Goal: Task Accomplishment & Management: Manage account settings

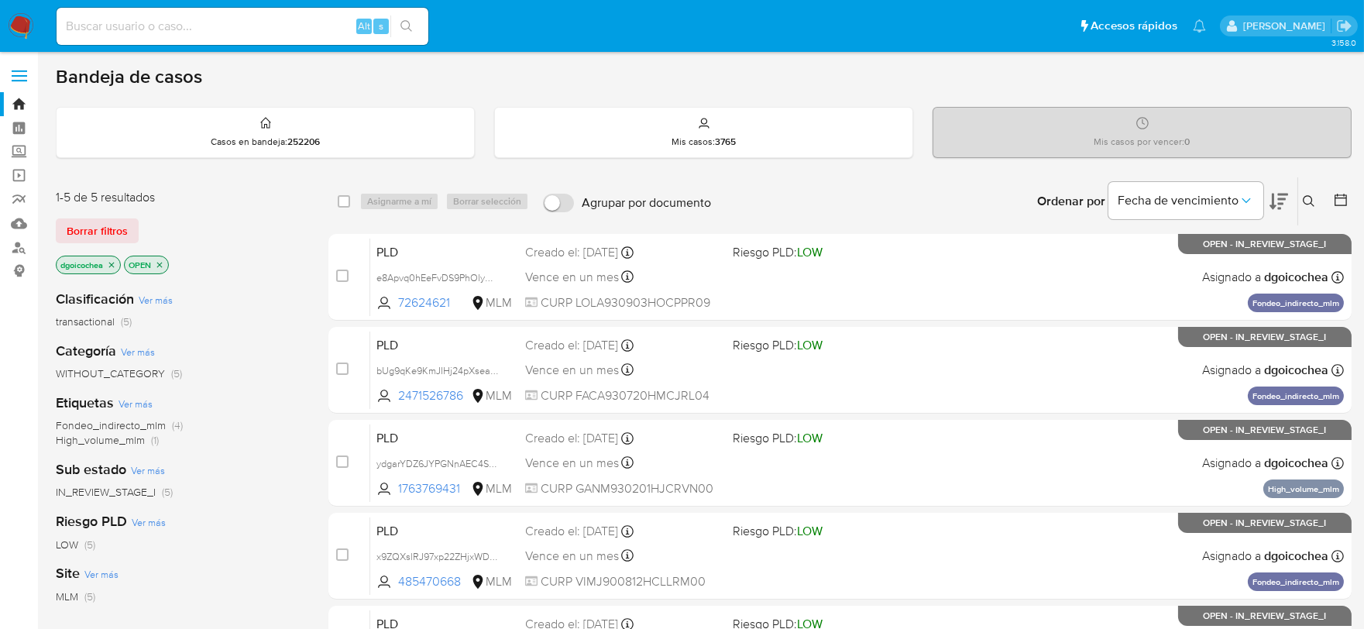
drag, startPoint x: 1310, startPoint y: 194, endPoint x: 1292, endPoint y: 218, distance: 31.0
click at [1310, 194] on button at bounding box center [1311, 201] width 26 height 19
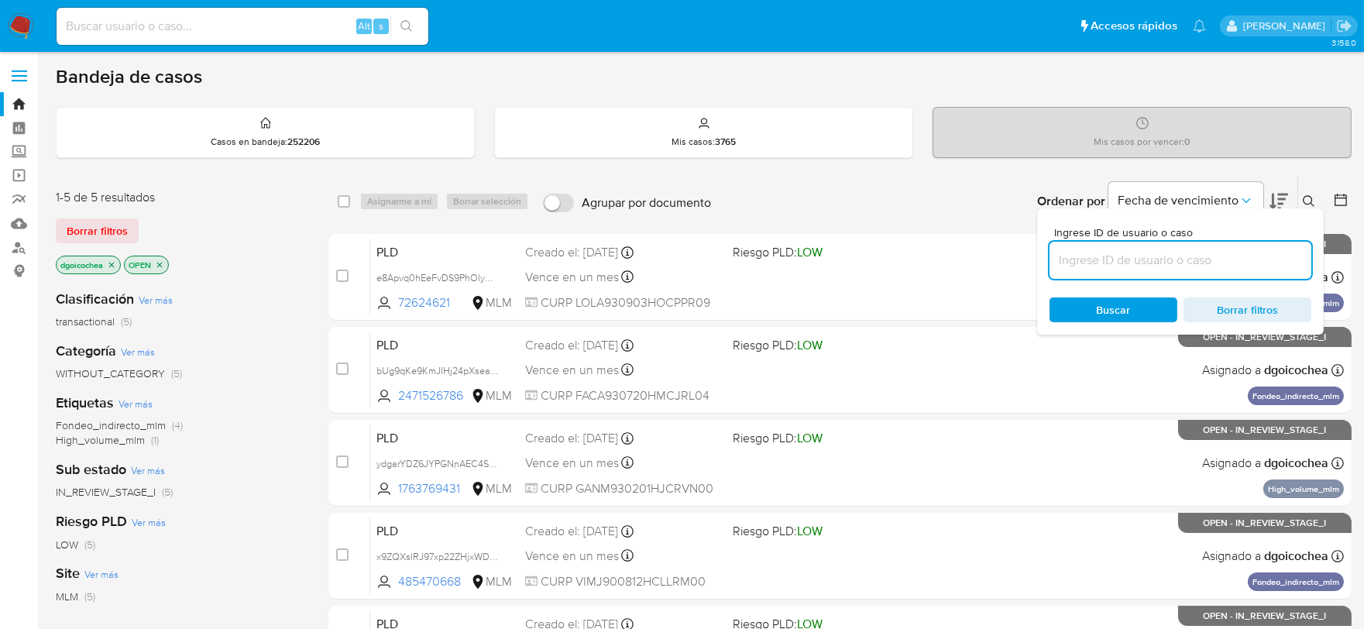
click at [1200, 267] on input at bounding box center [1180, 260] width 262 height 20
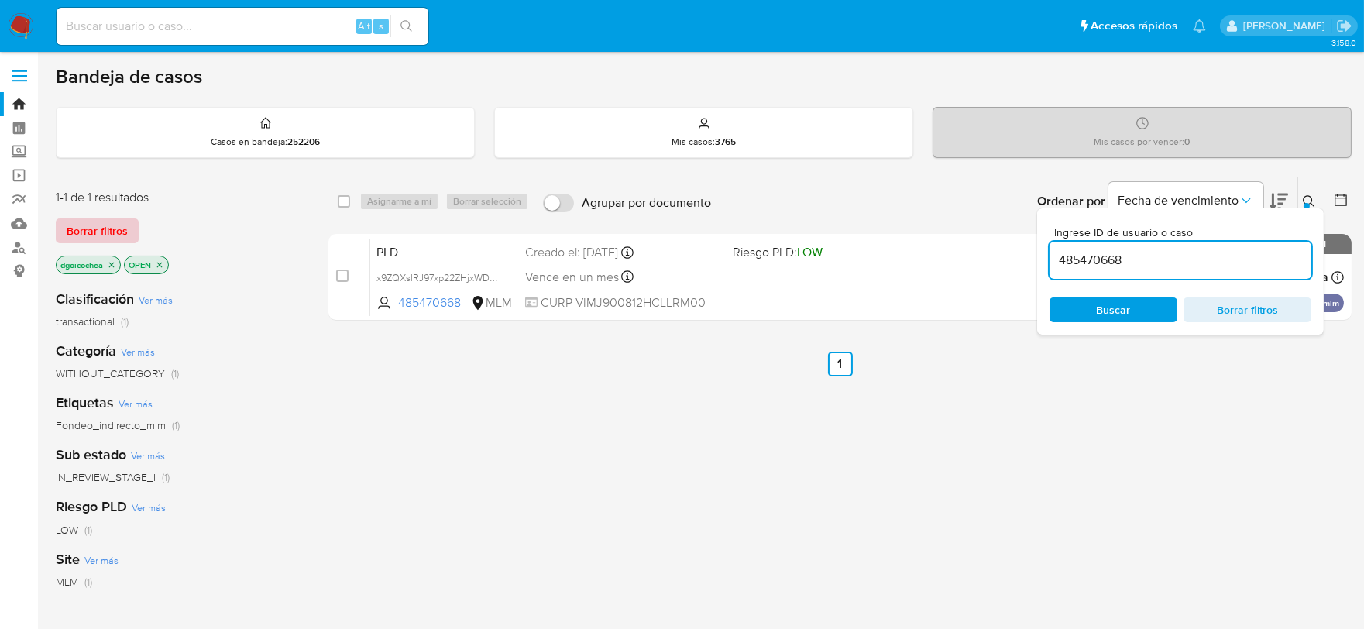
click at [128, 228] on button "Borrar filtros" at bounding box center [97, 230] width 83 height 25
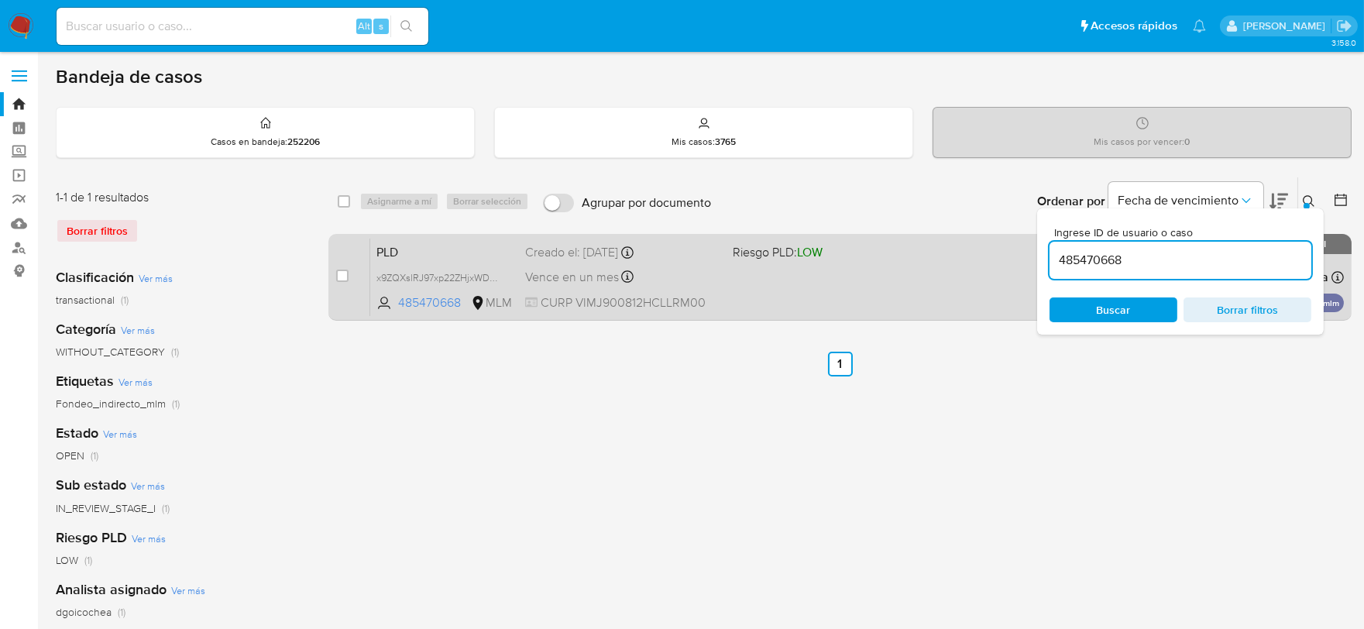
click at [389, 250] on span "PLD" at bounding box center [444, 251] width 136 height 20
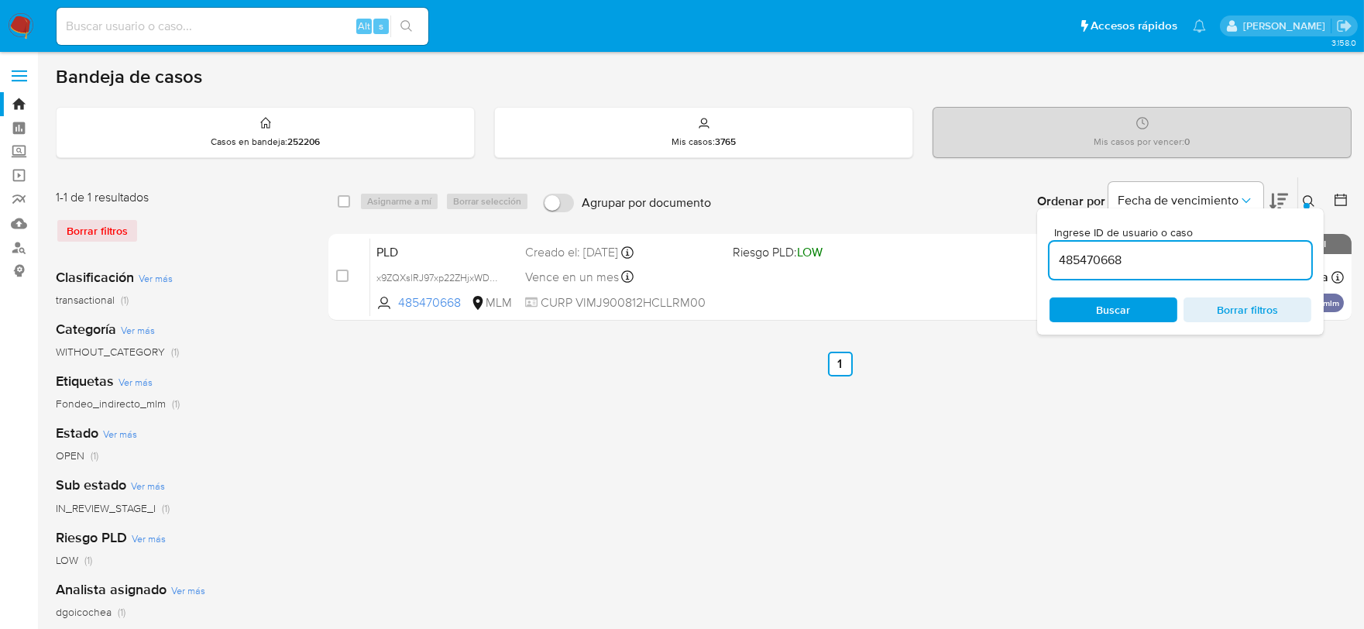
click at [1086, 256] on input "485470668" at bounding box center [1180, 260] width 262 height 20
paste input "191160104"
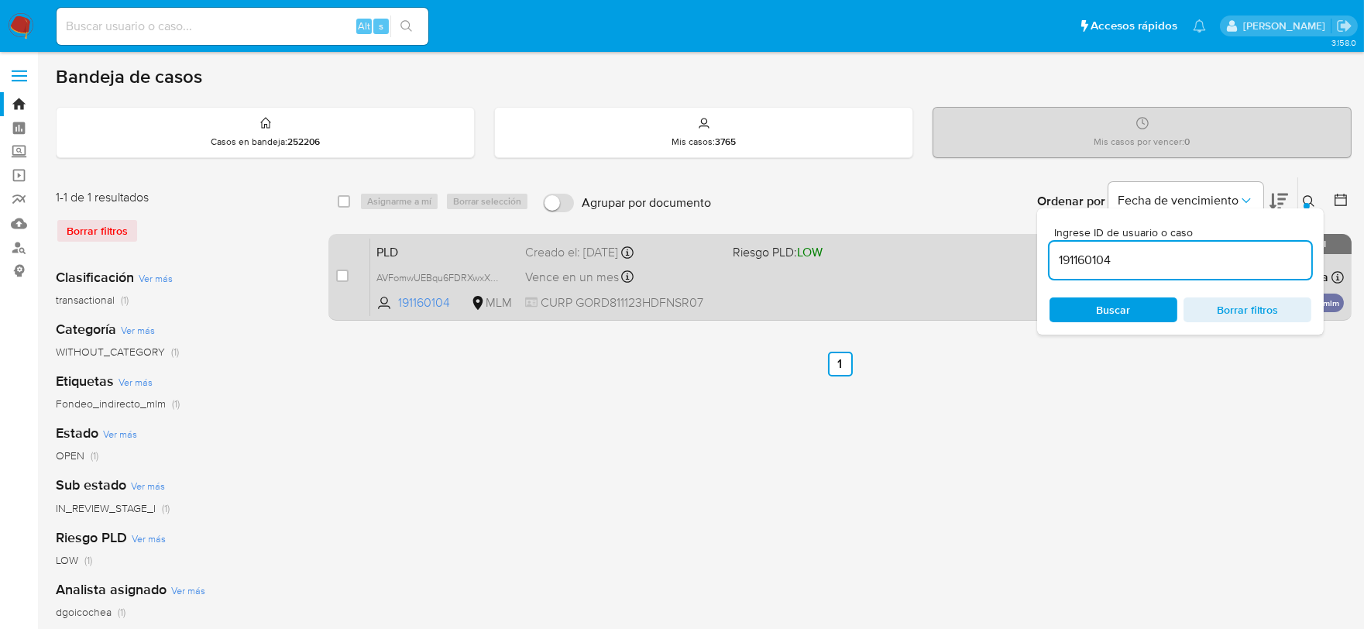
click at [387, 248] on span "PLD" at bounding box center [444, 251] width 136 height 20
click at [384, 256] on span "PLD" at bounding box center [444, 251] width 136 height 20
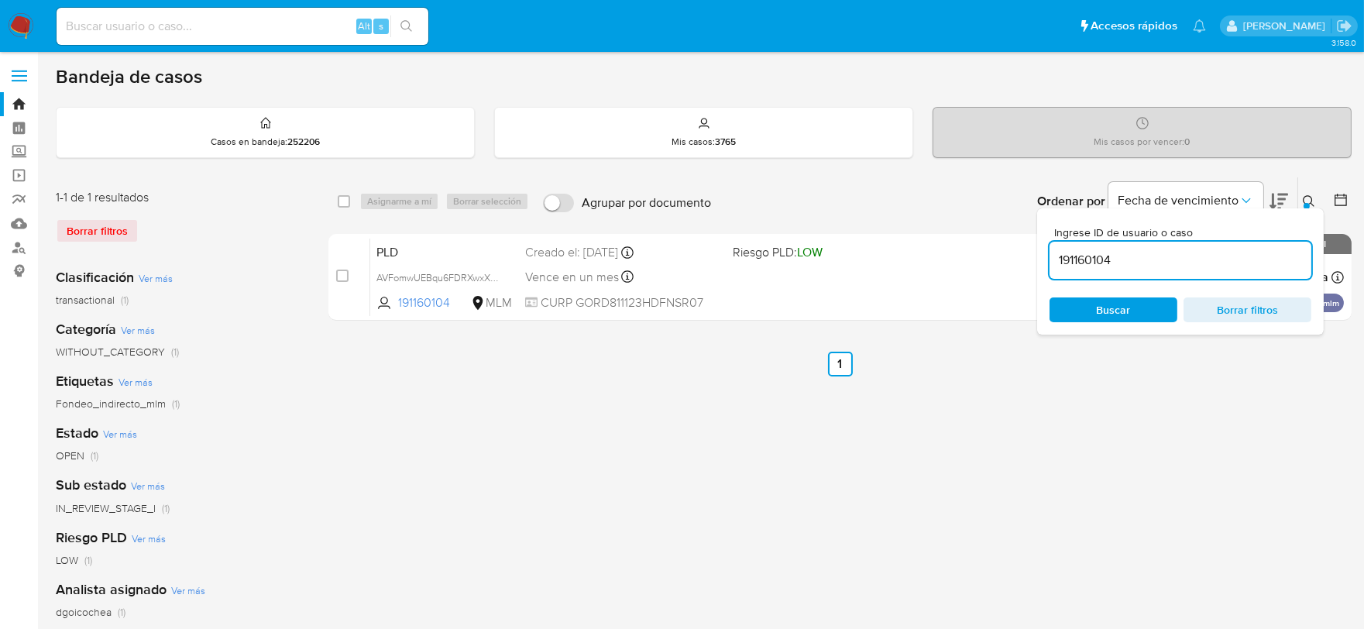
click at [1074, 256] on input "191160104" at bounding box center [1180, 260] width 262 height 20
paste input "72624621"
type input "72624621"
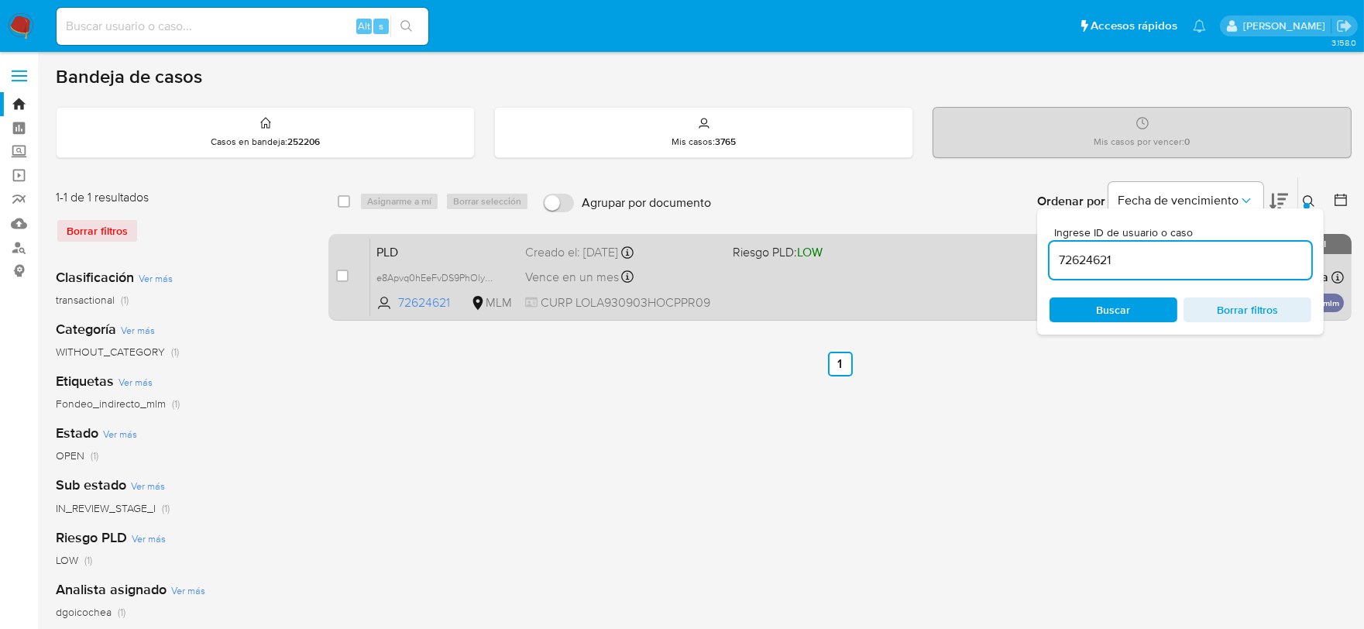
click at [396, 254] on span "PLD" at bounding box center [444, 251] width 136 height 20
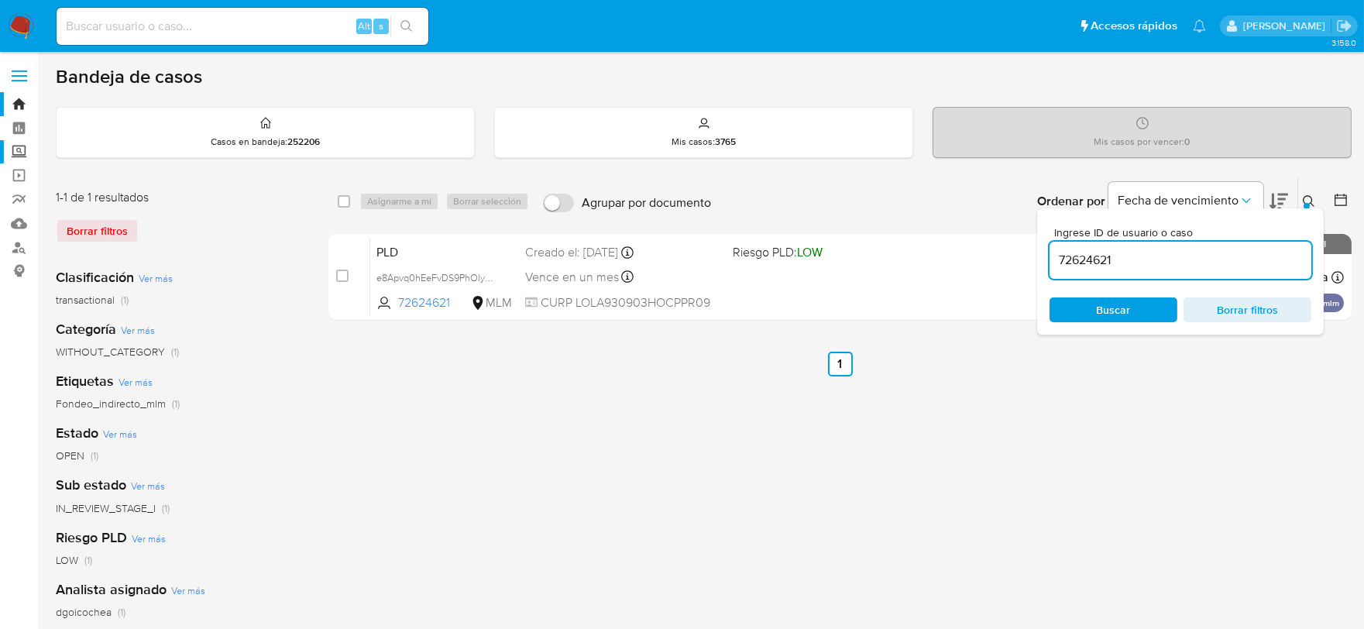
click at [17, 150] on label "Screening" at bounding box center [92, 152] width 184 height 24
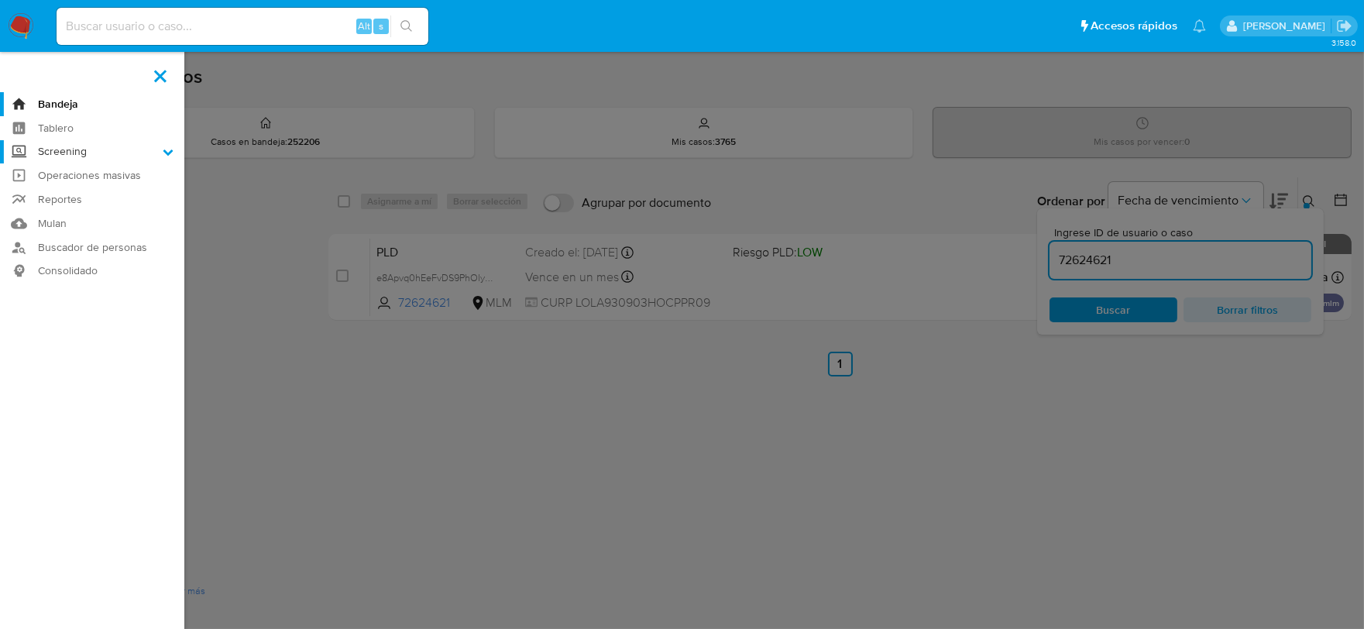
click at [0, 0] on input "Screening" at bounding box center [0, 0] width 0 height 0
click at [57, 212] on link "Herramientas" at bounding box center [92, 212] width 184 height 19
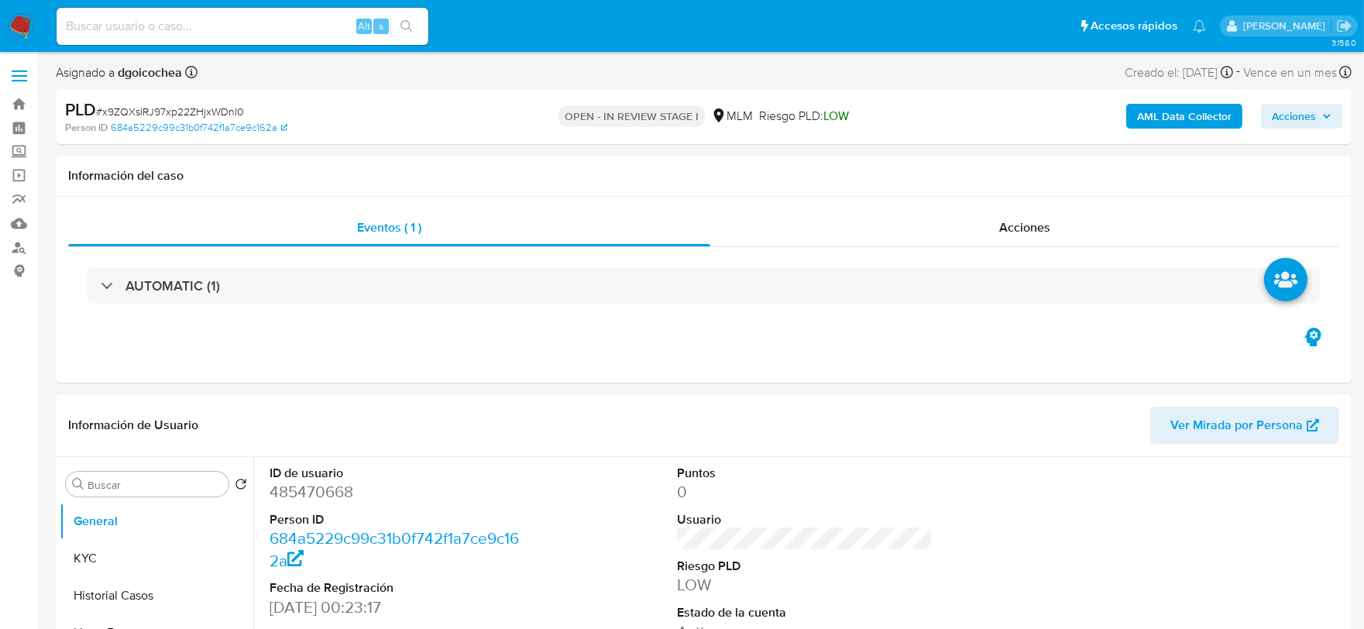
select select "10"
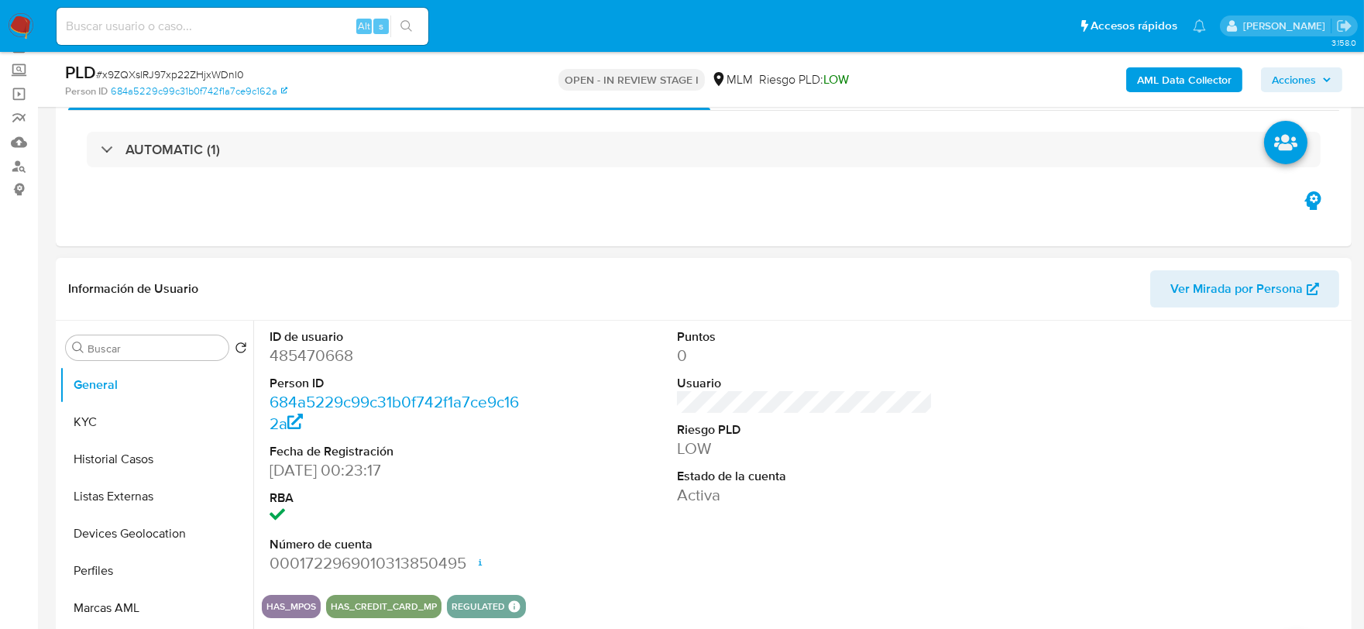
scroll to position [172, 0]
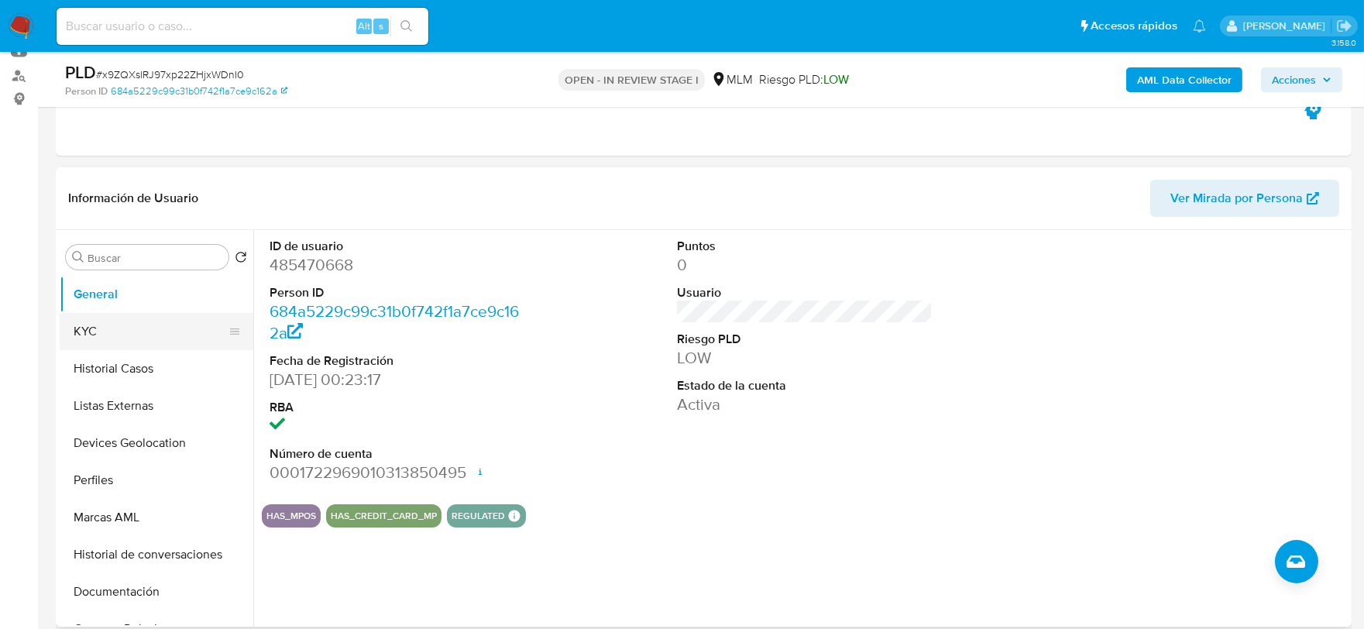
click at [96, 316] on button "KYC" at bounding box center [150, 331] width 181 height 37
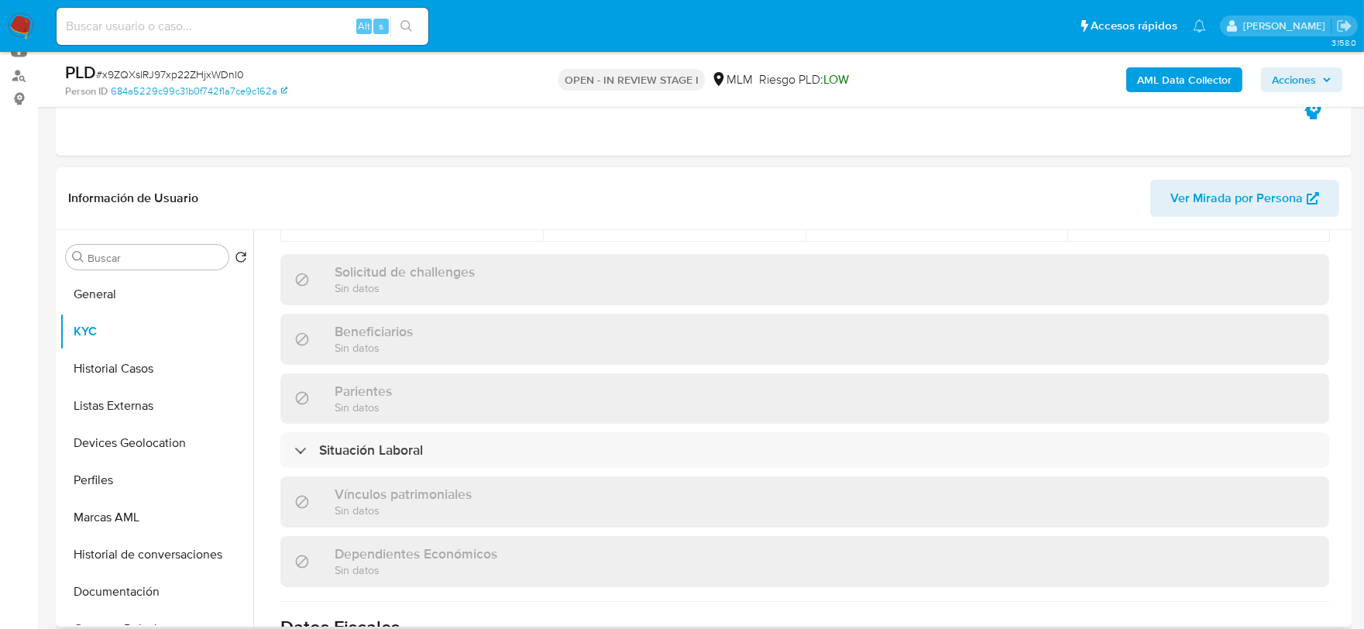
scroll to position [543, 0]
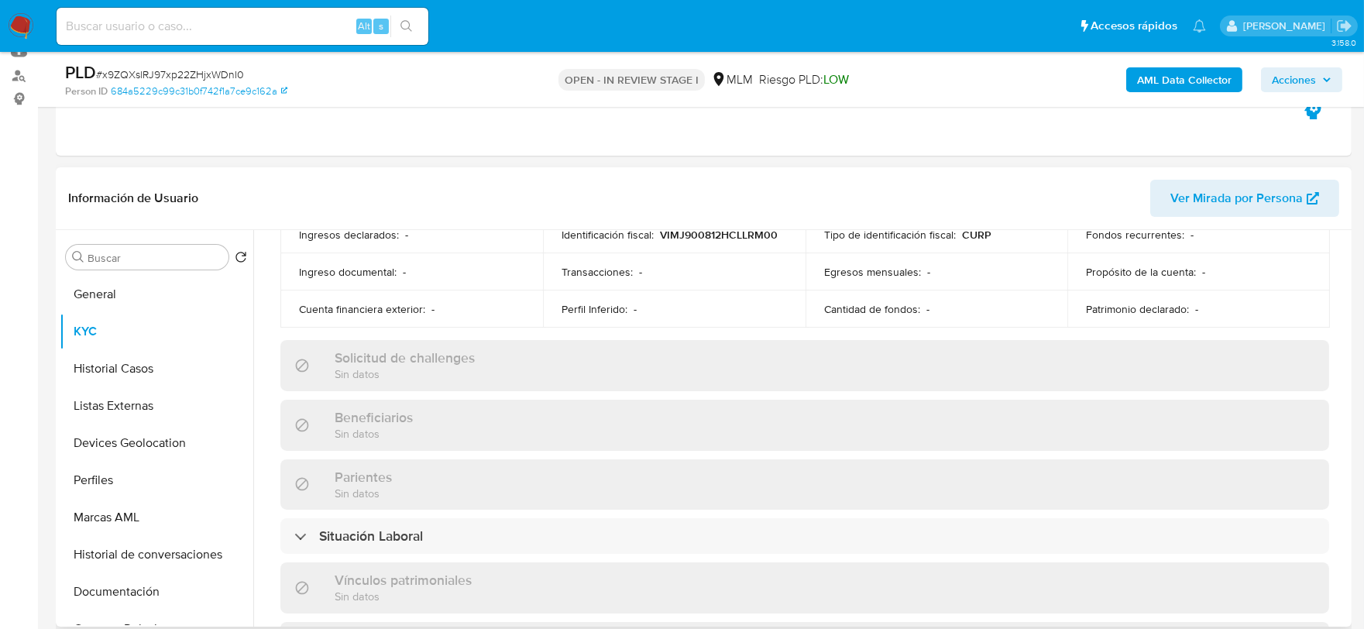
click at [262, 284] on div "Actualizado hace 2 meses Creado: 16/06/2020 20:14:24 Actualizado: 01/07/2025 21…" at bounding box center [805, 395] width 1086 height 1341
click at [159, 374] on button "Historial Casos" at bounding box center [150, 368] width 181 height 37
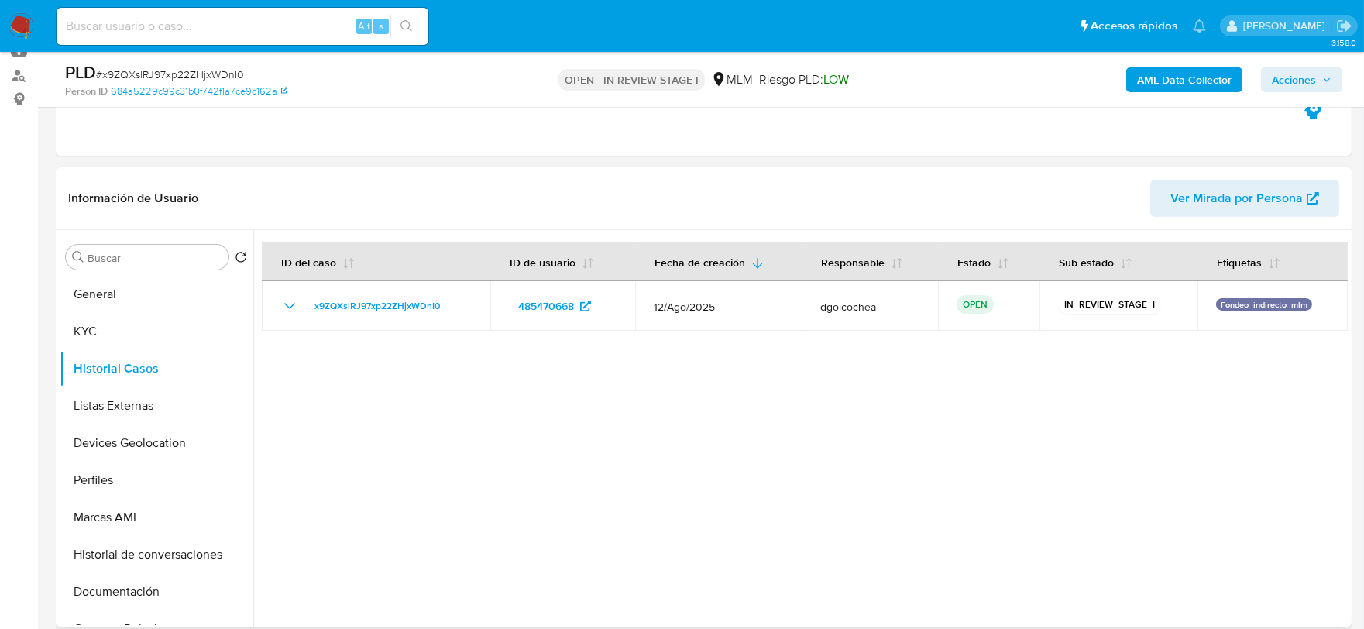
click at [290, 401] on div at bounding box center [800, 428] width 1094 height 396
click at [153, 390] on button "Listas Externas" at bounding box center [150, 405] width 181 height 37
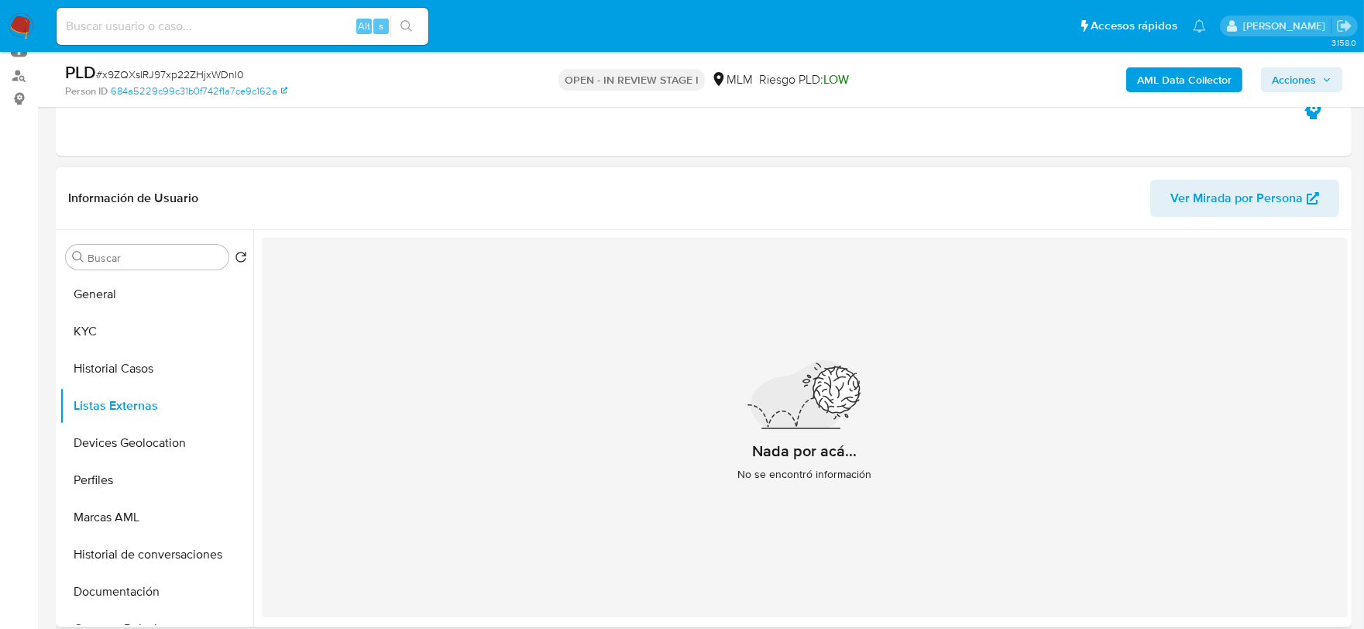
click at [778, 531] on div "Nada por acá... No se encontró información" at bounding box center [805, 427] width 1086 height 379
click at [180, 439] on button "Devices Geolocation" at bounding box center [150, 442] width 181 height 37
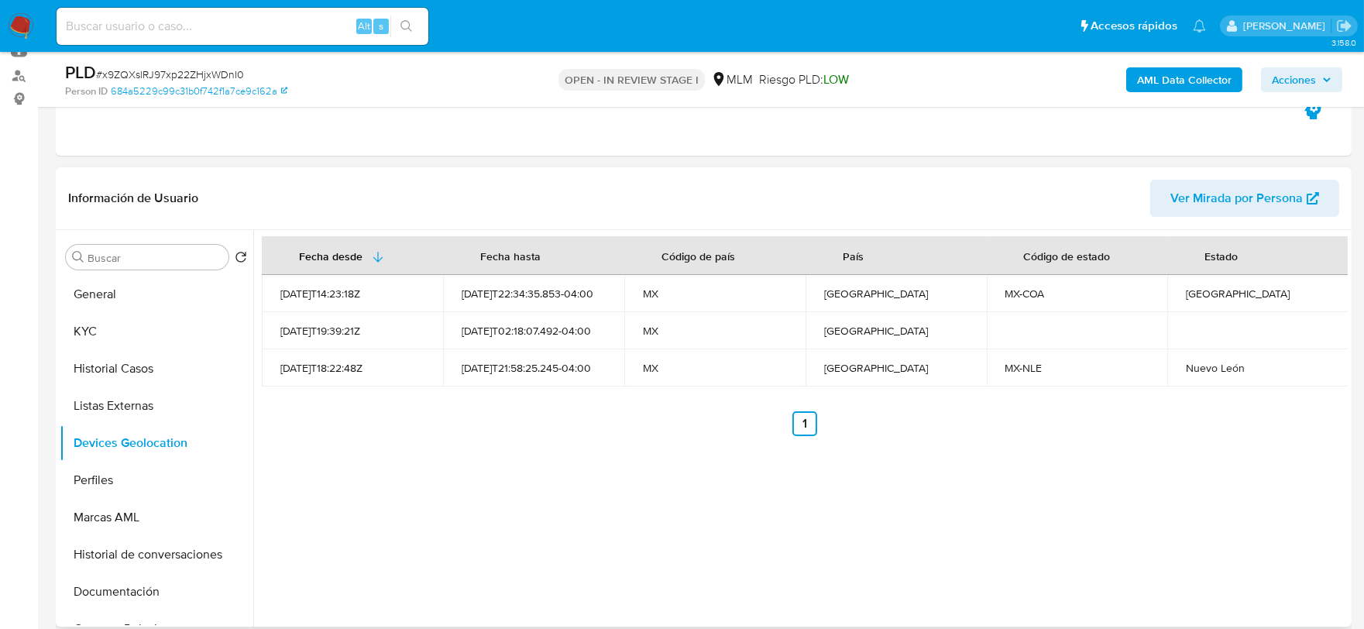
click at [648, 476] on div "Fecha desde Fecha hasta Código de país País Código de estado Estado 2021-08-02T…" at bounding box center [800, 428] width 1094 height 396
click at [114, 474] on button "Perfiles" at bounding box center [150, 480] width 181 height 37
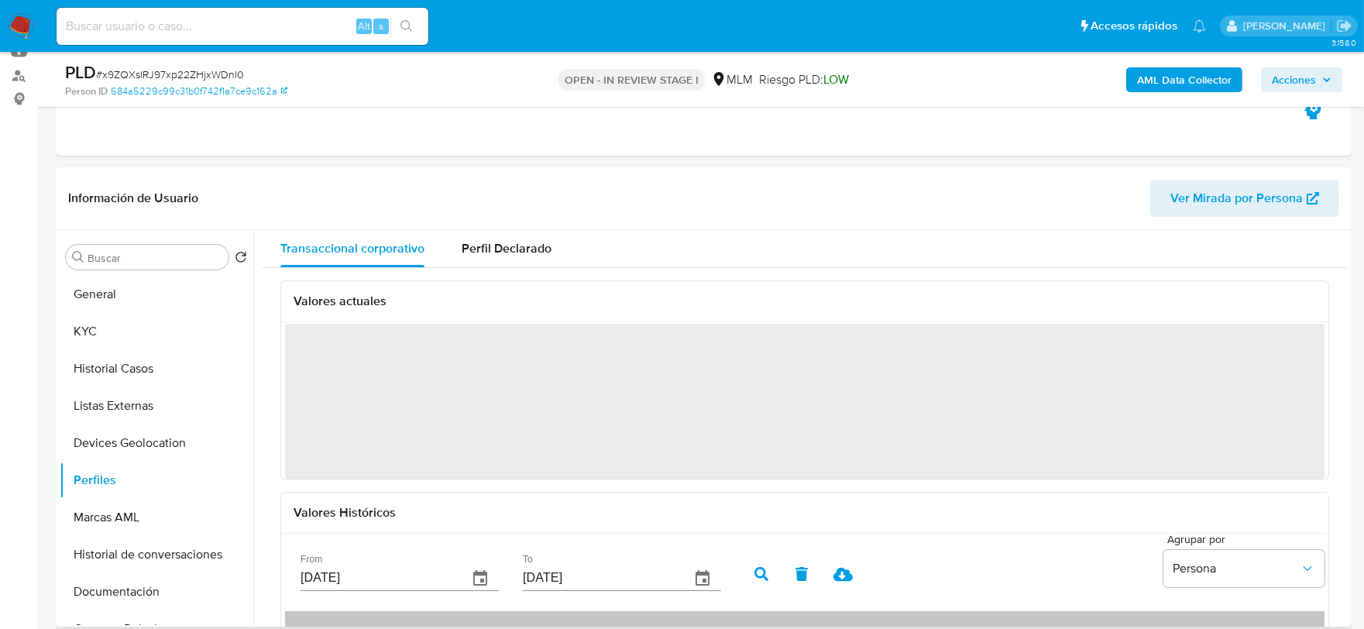
click at [423, 284] on div "Valores actuales" at bounding box center [804, 301] width 1047 height 41
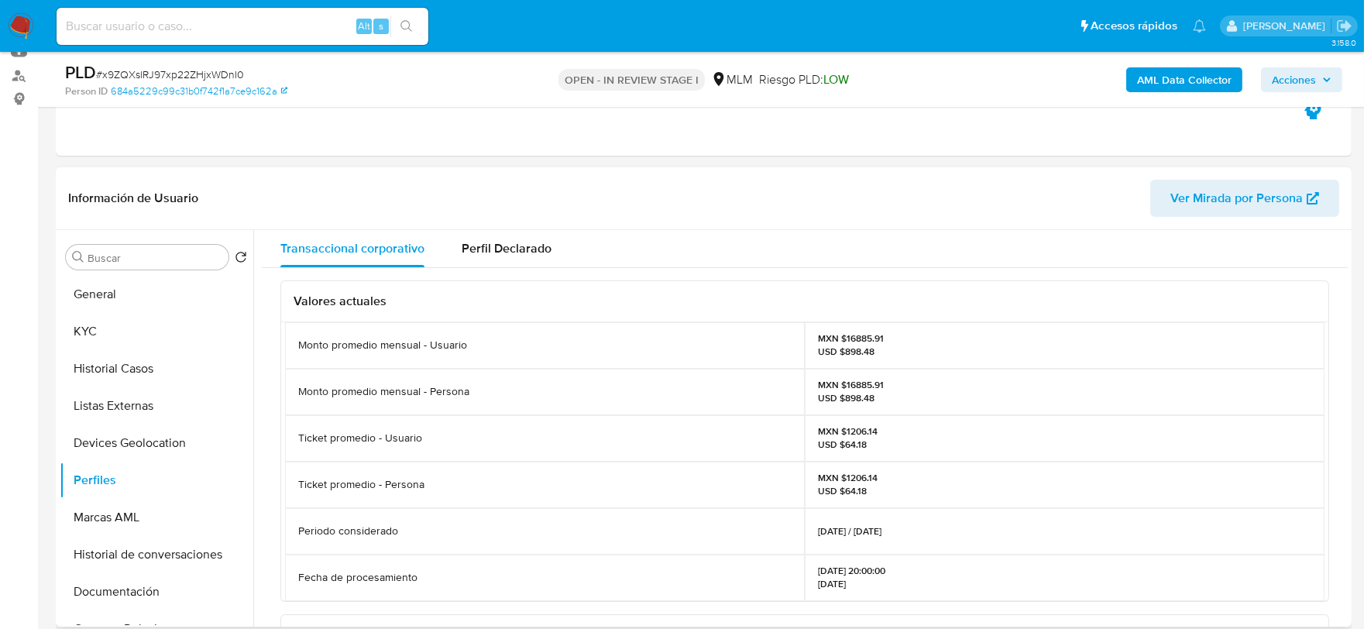
click at [709, 400] on div "Monto promedio mensual - Persona" at bounding box center [545, 392] width 520 height 46
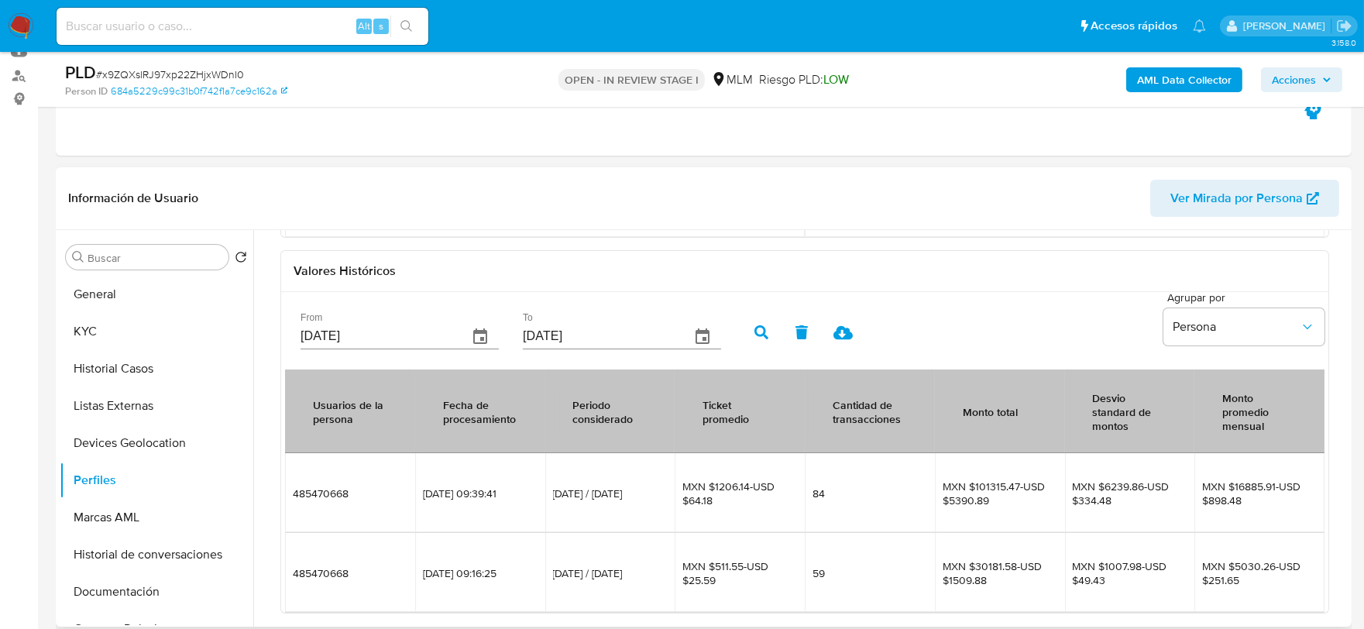
scroll to position [370, 0]
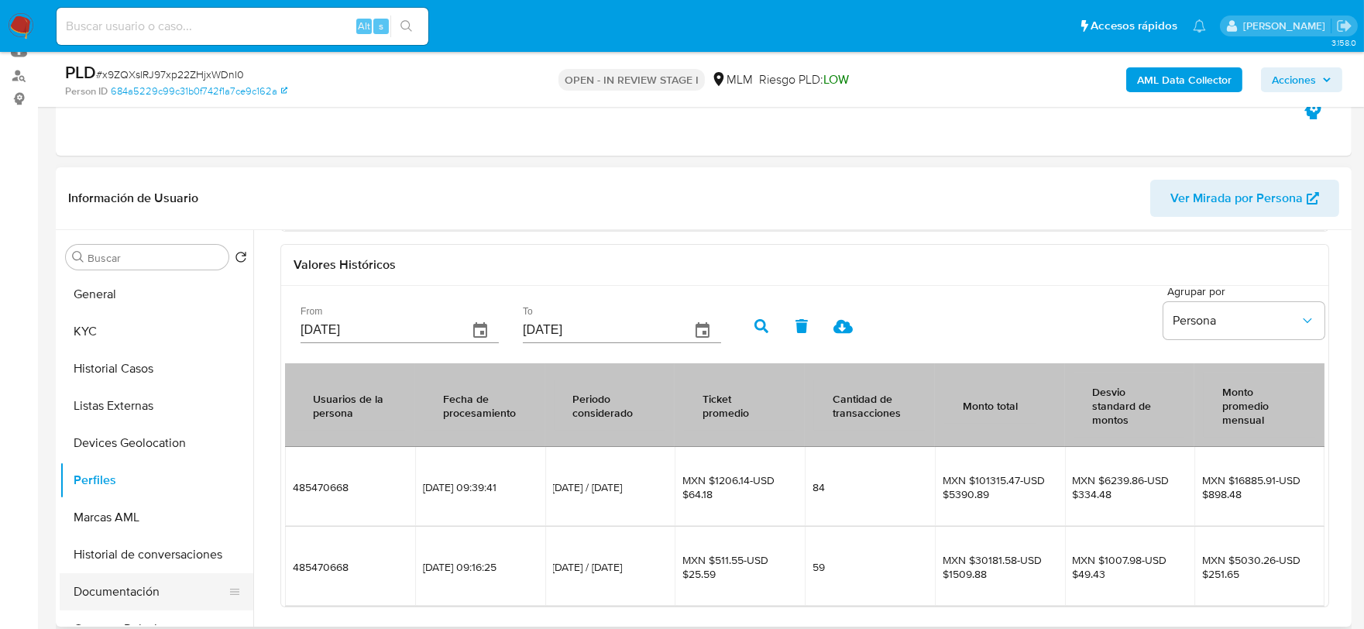
click at [163, 594] on button "Documentación" at bounding box center [150, 591] width 181 height 37
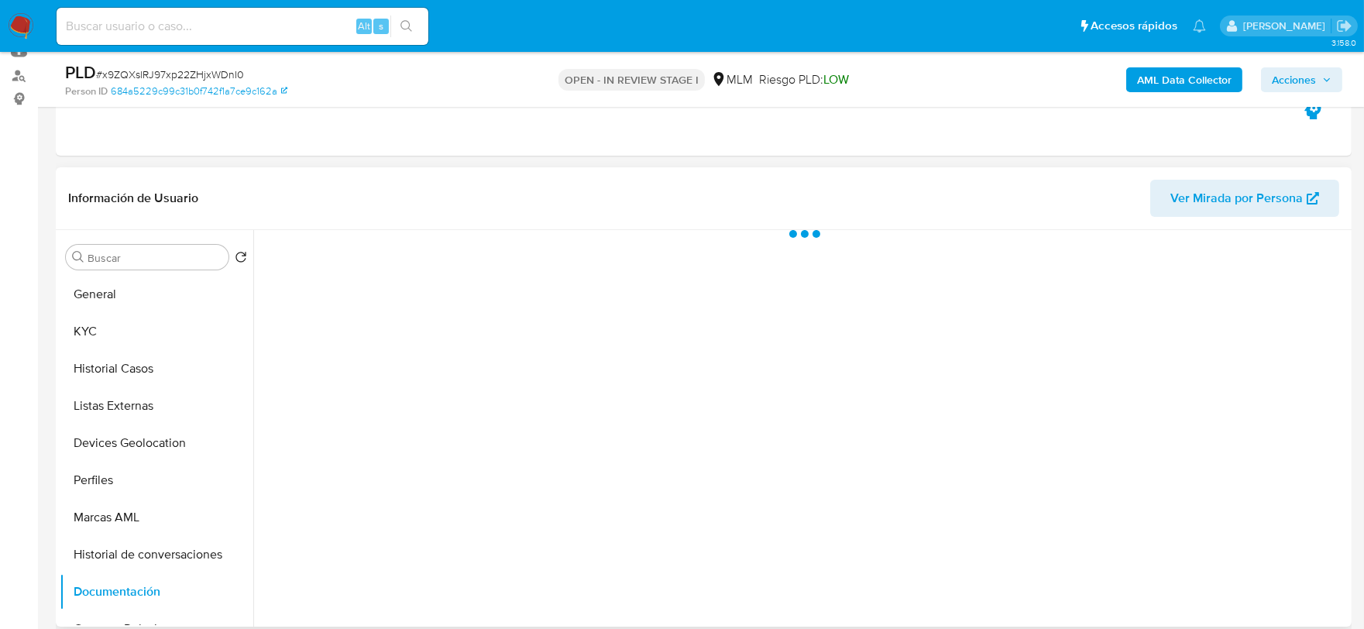
scroll to position [0, 0]
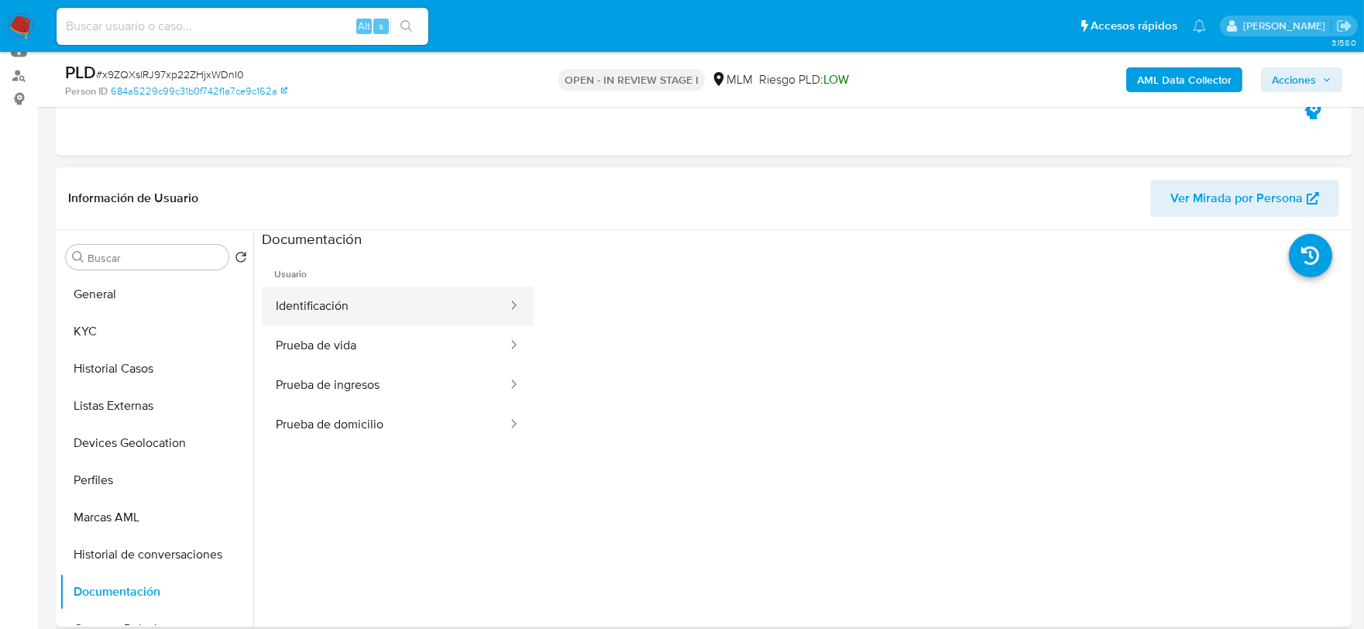
click at [443, 296] on button "Identificación" at bounding box center [385, 306] width 247 height 39
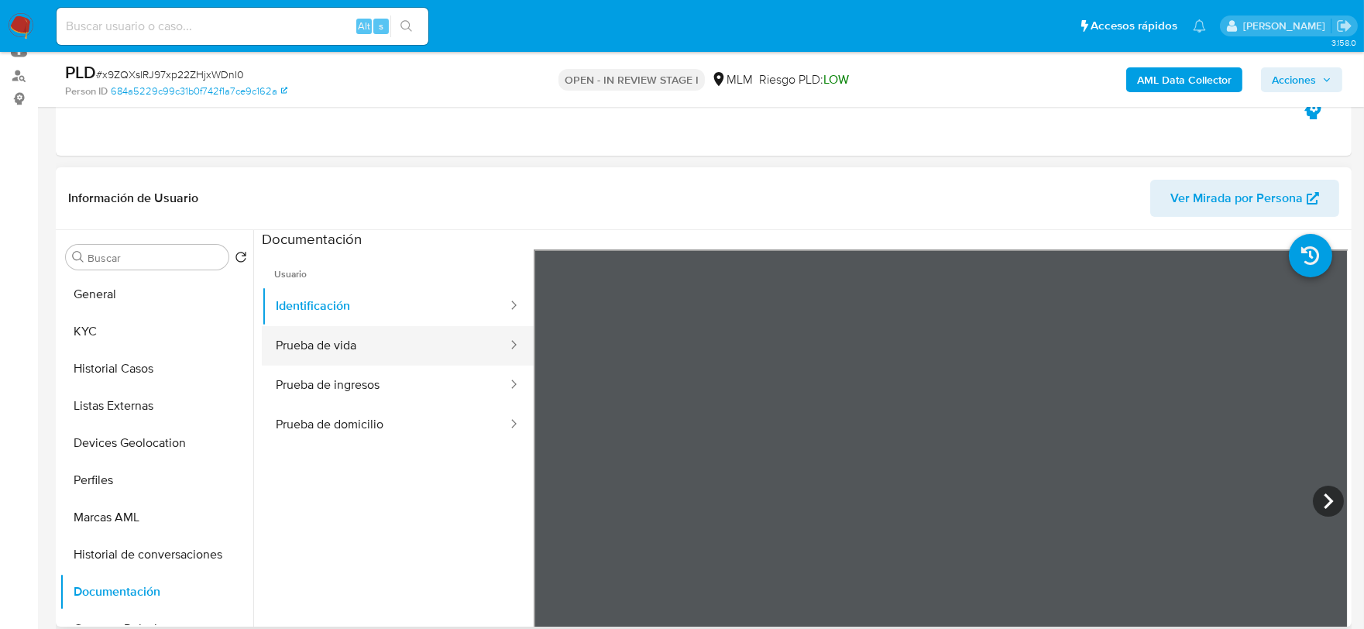
click at [315, 345] on button "Prueba de vida" at bounding box center [385, 345] width 247 height 39
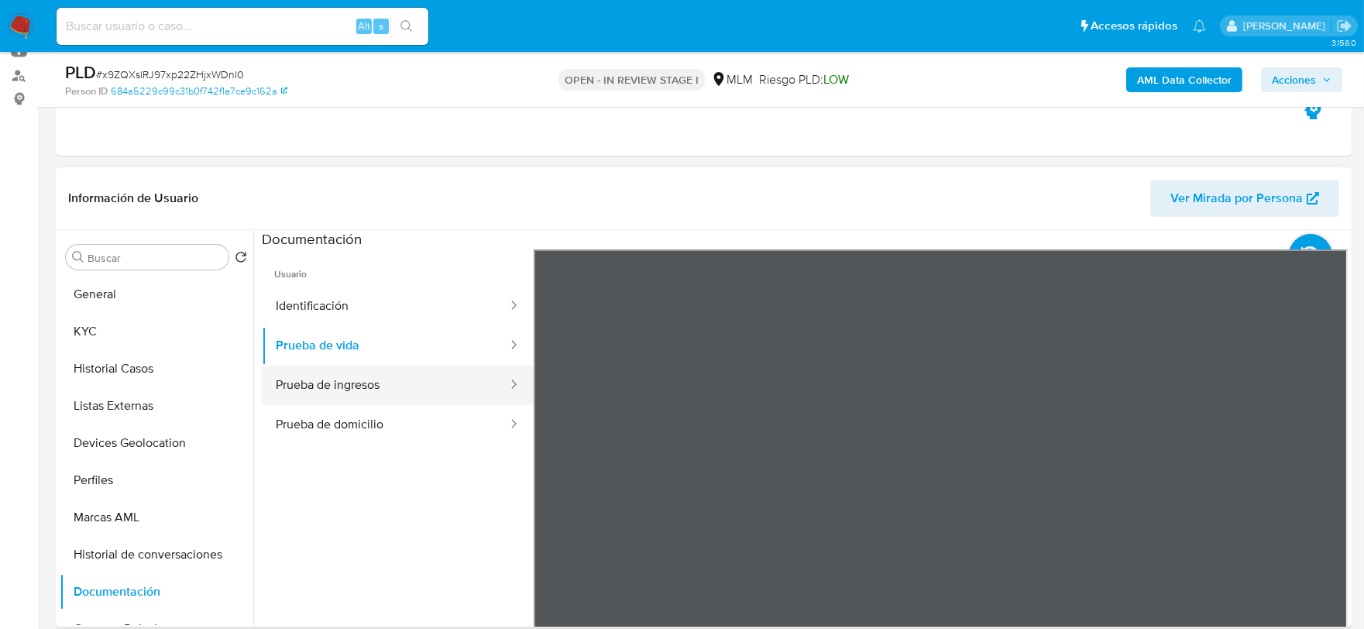
click at [360, 382] on button "Prueba de ingresos" at bounding box center [385, 385] width 247 height 39
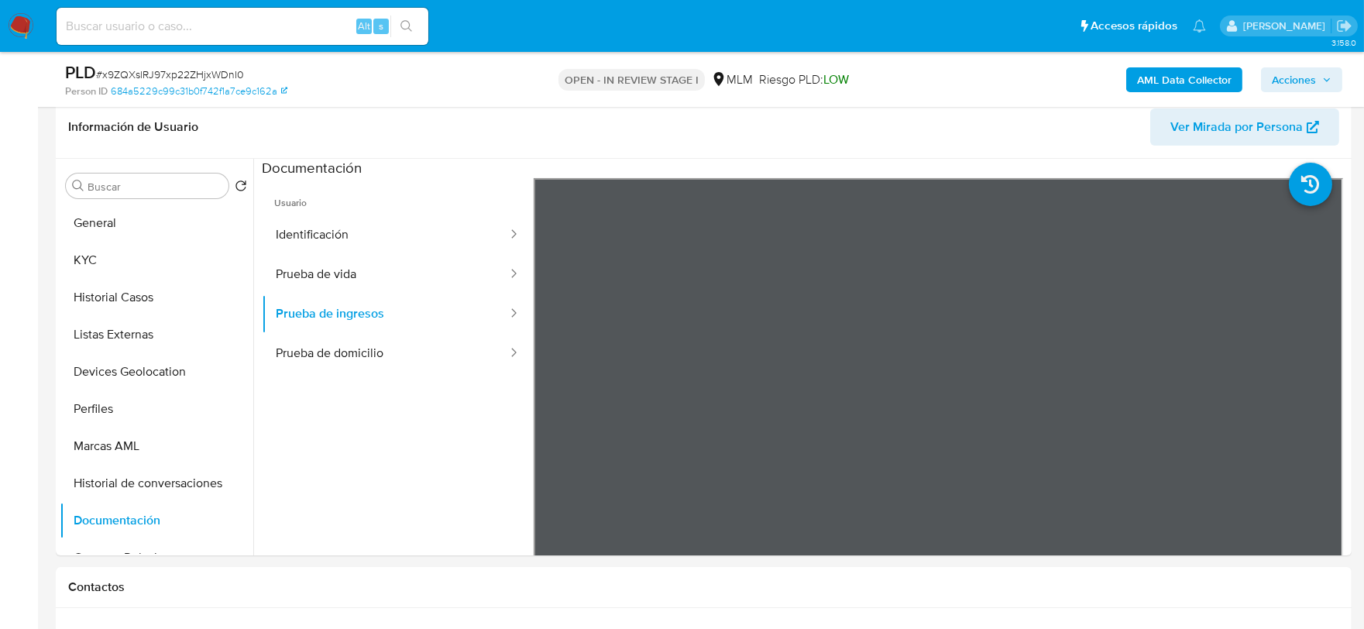
scroll to position [288, 0]
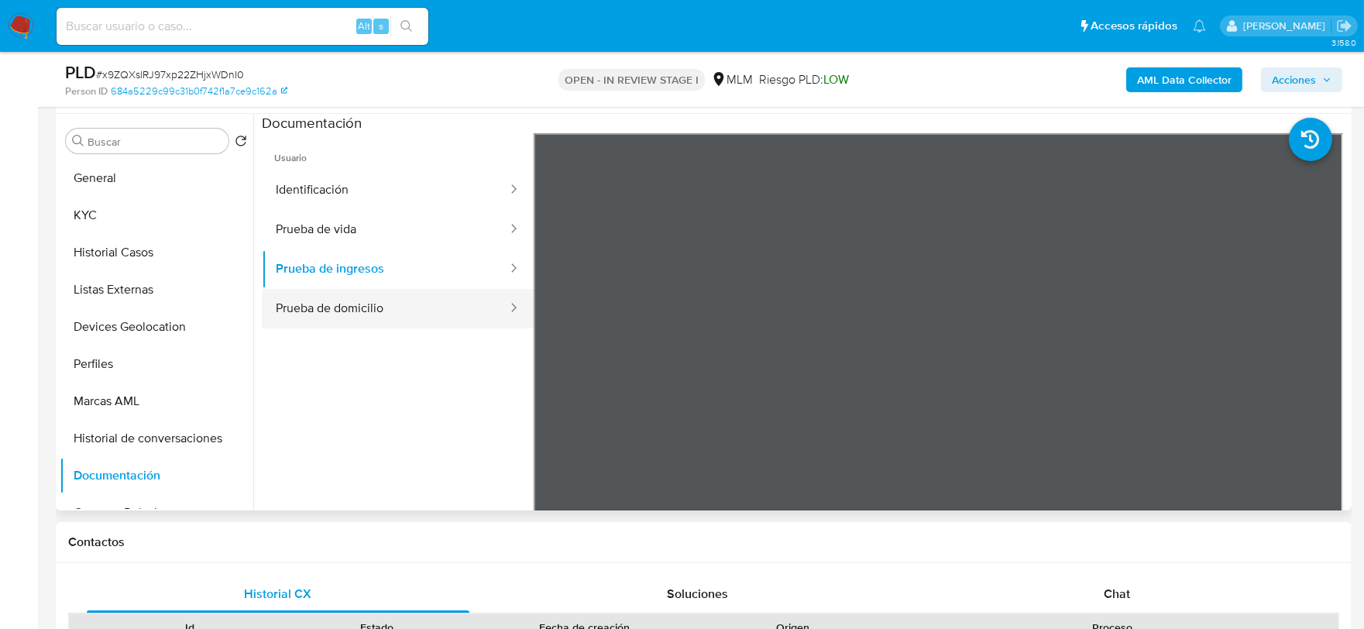
click at [375, 293] on button "Prueba de domicilio" at bounding box center [385, 308] width 247 height 39
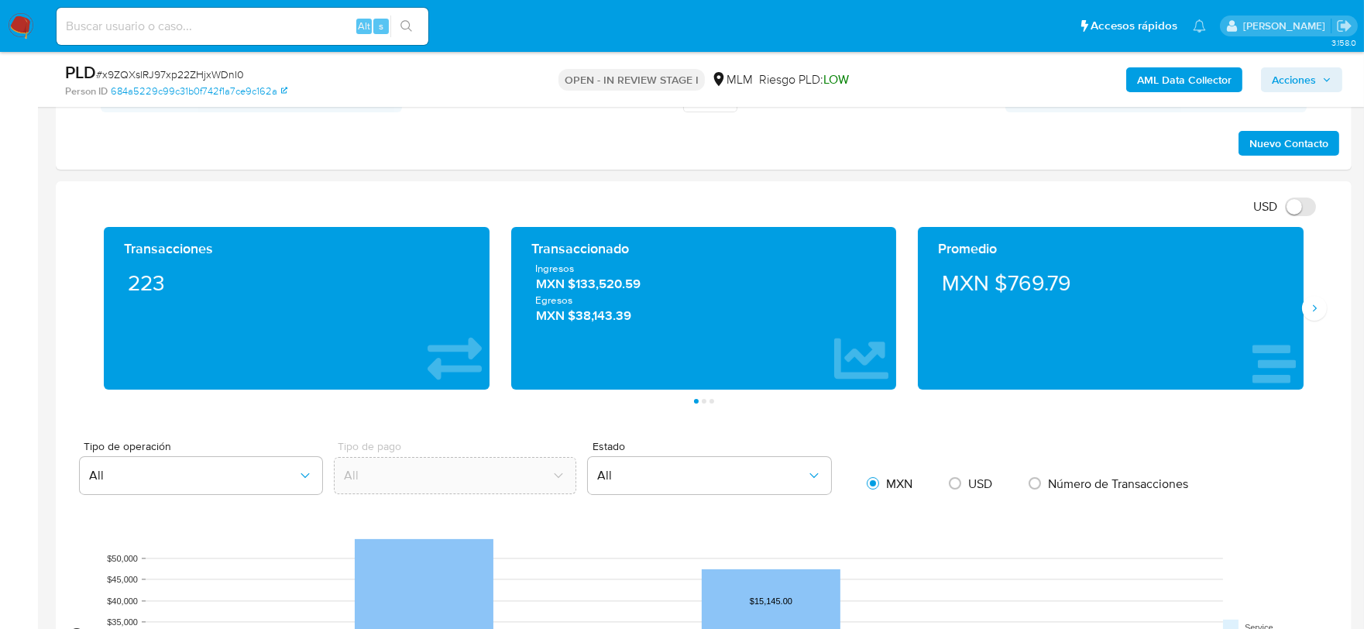
scroll to position [804, 0]
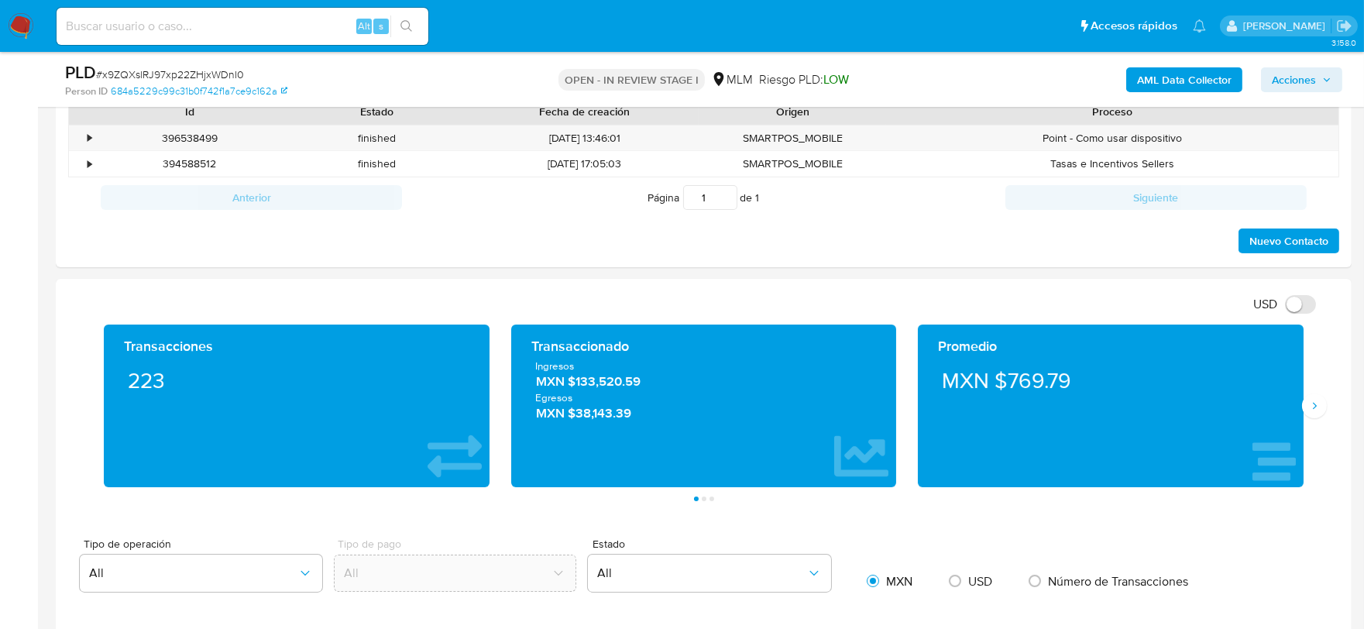
click at [1320, 418] on div "Transacciones 223 Transaccionado Ingresos MXN $133,520.59 Egresos MXN $38,143.3…" at bounding box center [703, 412] width 1271 height 177
click at [1318, 407] on icon "Siguiente" at bounding box center [1314, 406] width 12 height 12
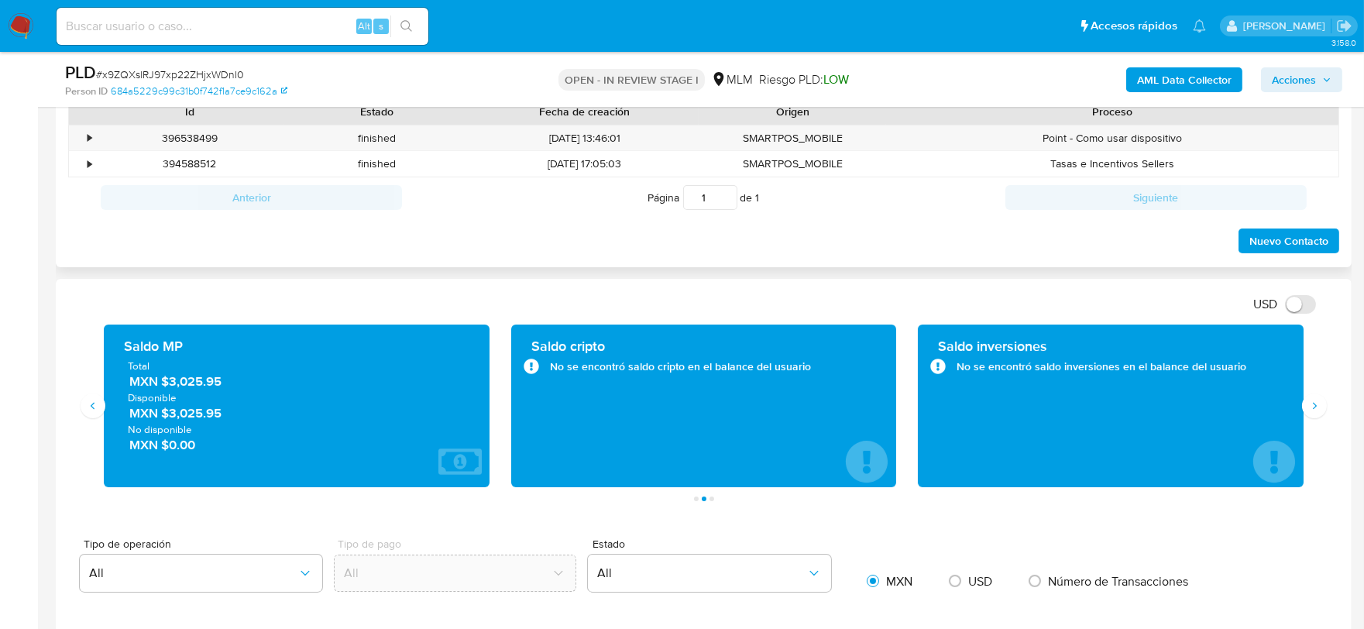
click at [723, 265] on div "Historial CX Soluciones Chat Id Estado Fecha de creación Origen Proceso • 39653…" at bounding box center [704, 157] width 1296 height 221
drag, startPoint x: 221, startPoint y: 380, endPoint x: 172, endPoint y: 383, distance: 48.8
click at [172, 383] on span "MXN $3,025.95" at bounding box center [297, 381] width 336 height 18
click at [836, 242] on div "Nuevo Contacto" at bounding box center [703, 236] width 1271 height 37
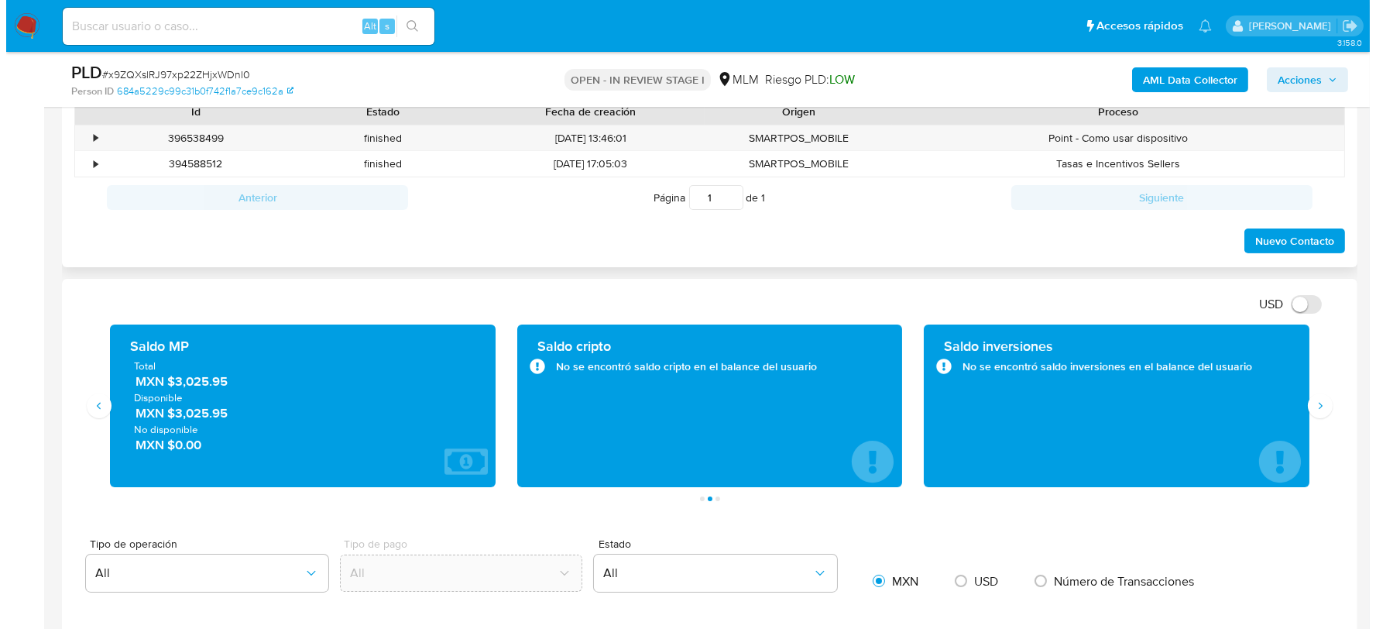
scroll to position [253, 0]
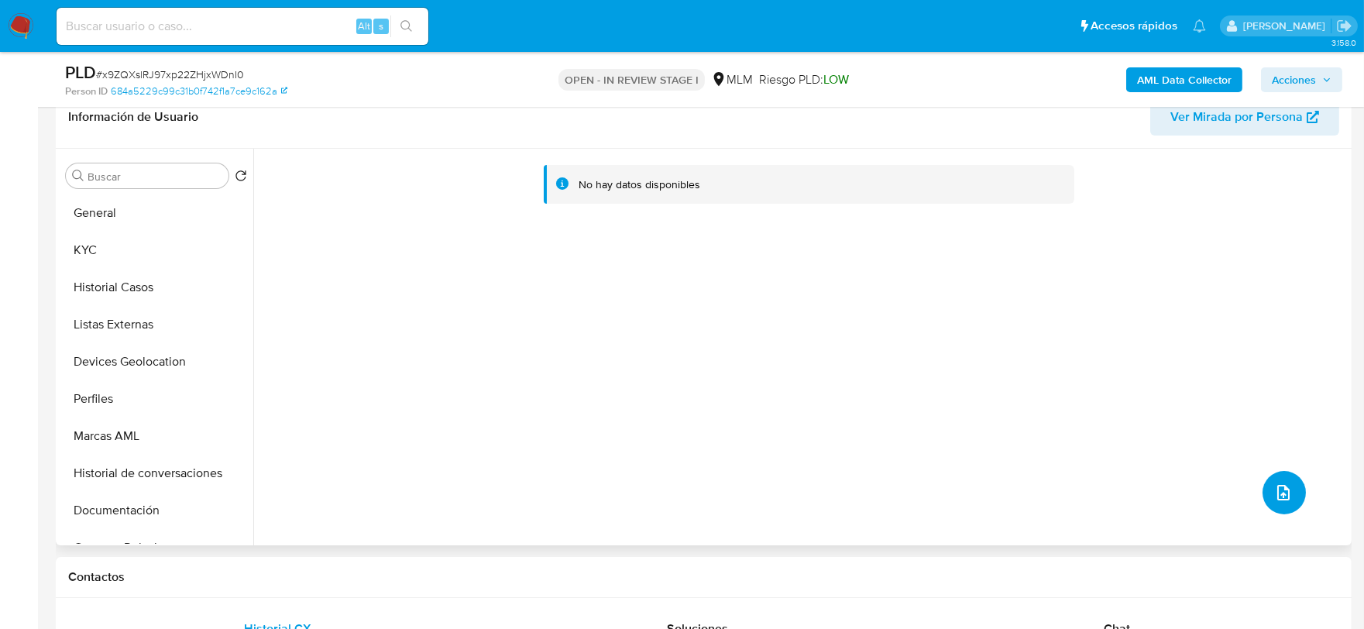
click at [1285, 493] on icon "upload-file" at bounding box center [1283, 492] width 19 height 19
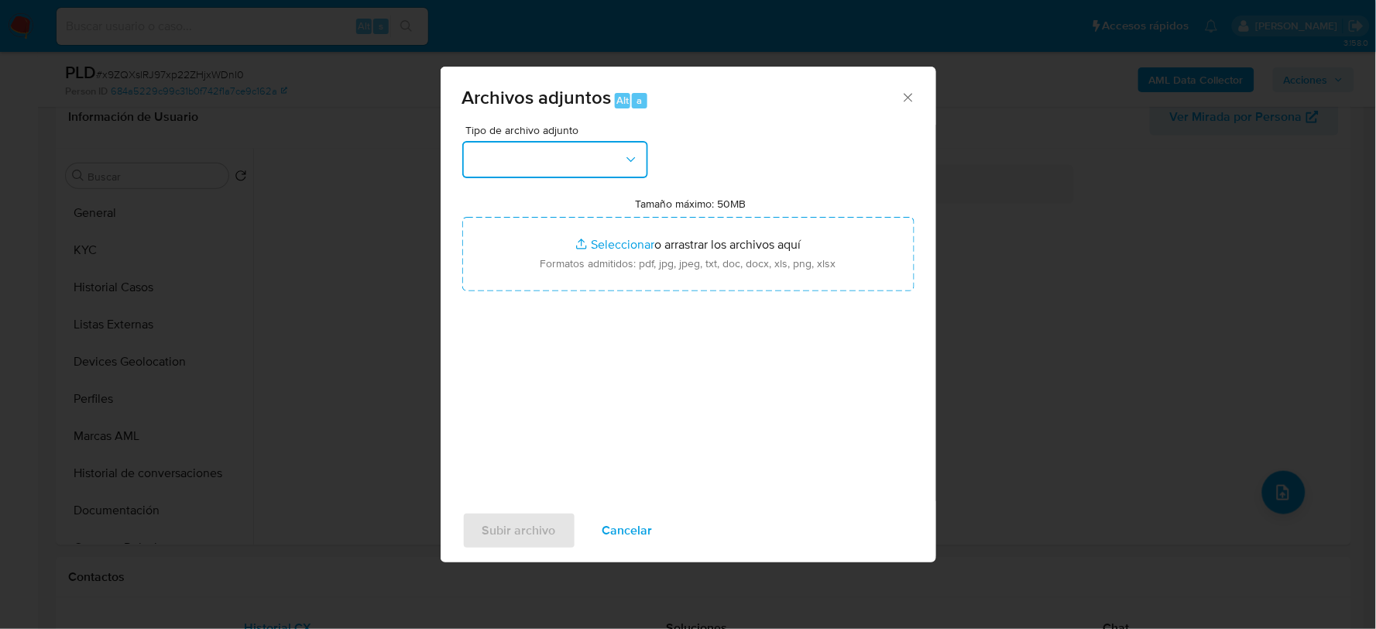
click at [540, 166] on button "button" at bounding box center [555, 159] width 186 height 37
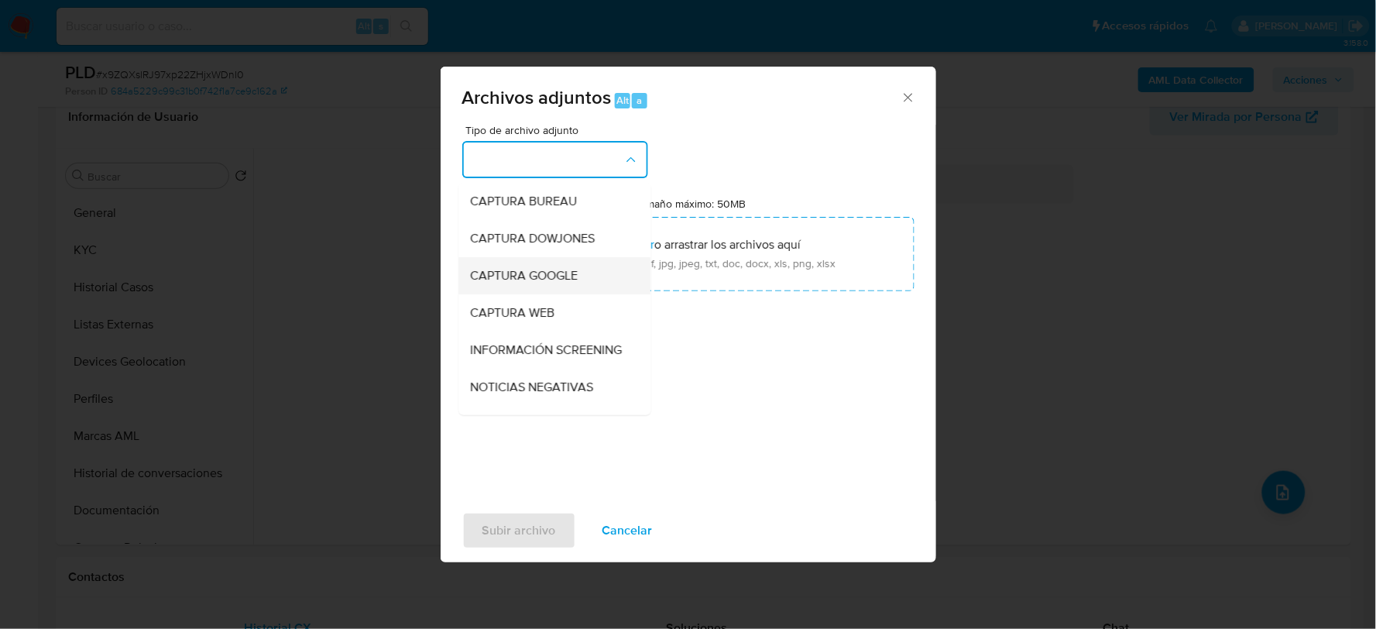
click at [542, 285] on div "CAPTURA GOOGLE" at bounding box center [550, 274] width 158 height 37
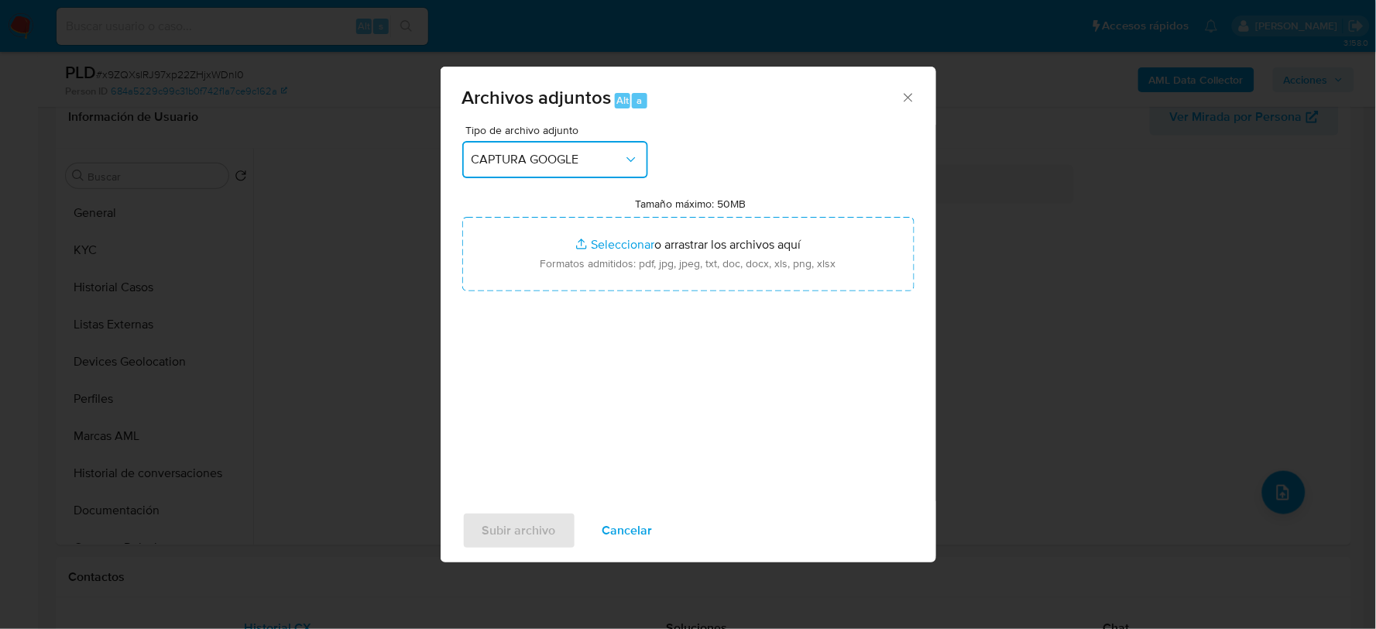
click at [554, 165] on span "CAPTURA GOOGLE" at bounding box center [548, 159] width 152 height 15
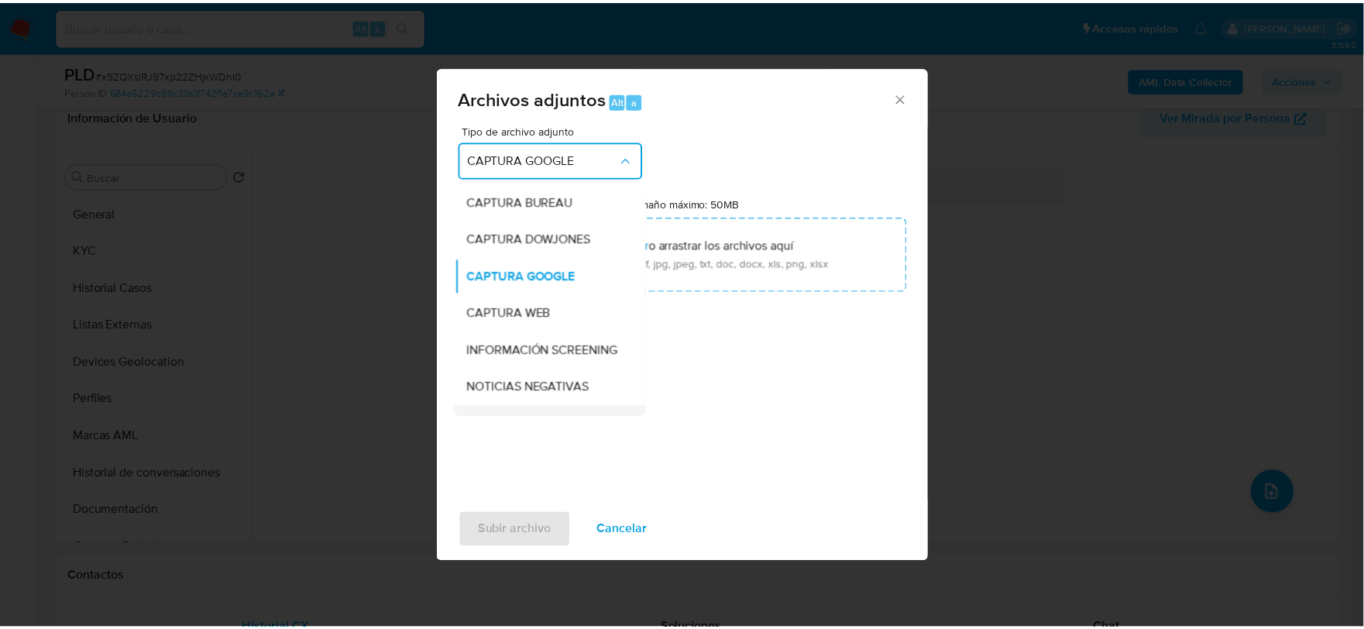
scroll to position [118, 0]
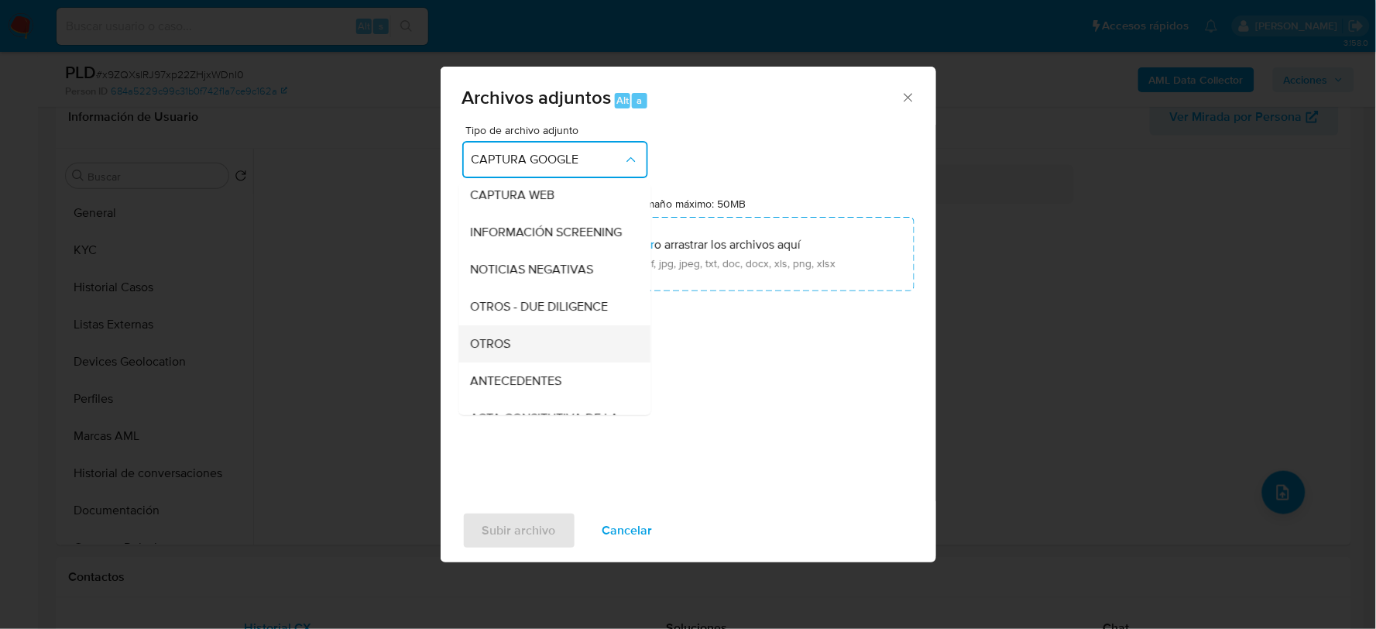
click at [506, 351] on span "OTROS" at bounding box center [491, 342] width 40 height 15
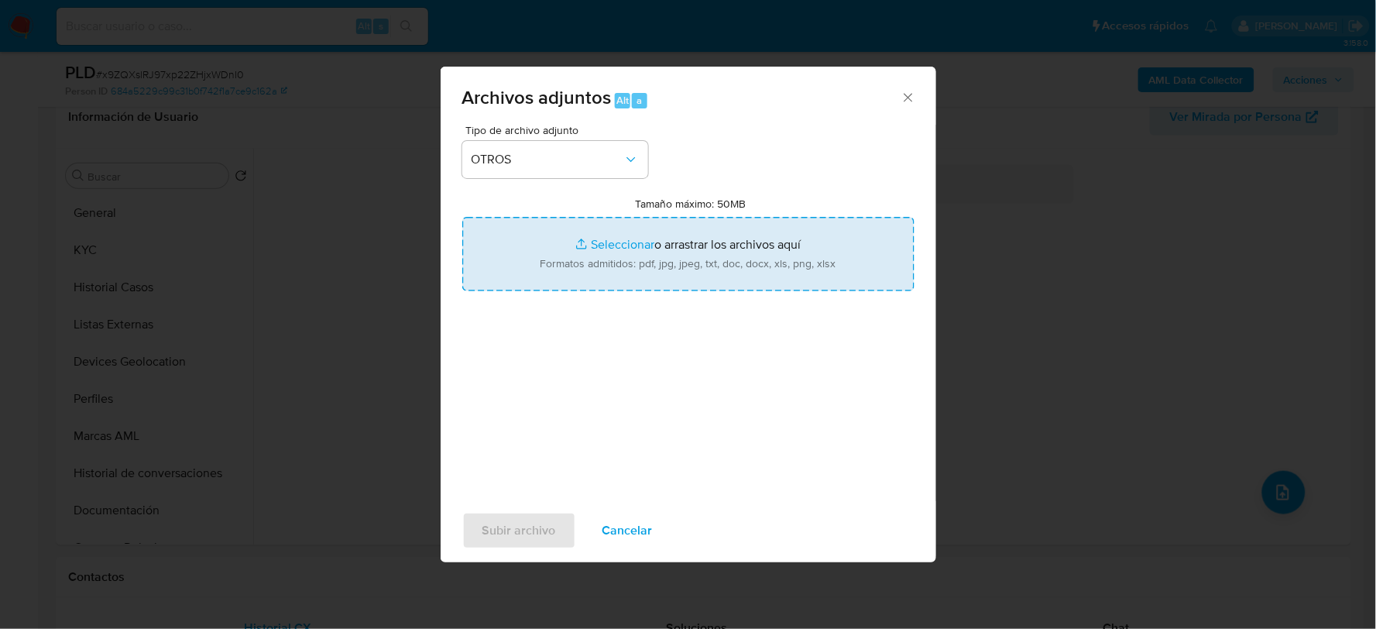
type input "C:\fakepath\485470668_JAIME VILLARREAL_AGO2025.xlsx"
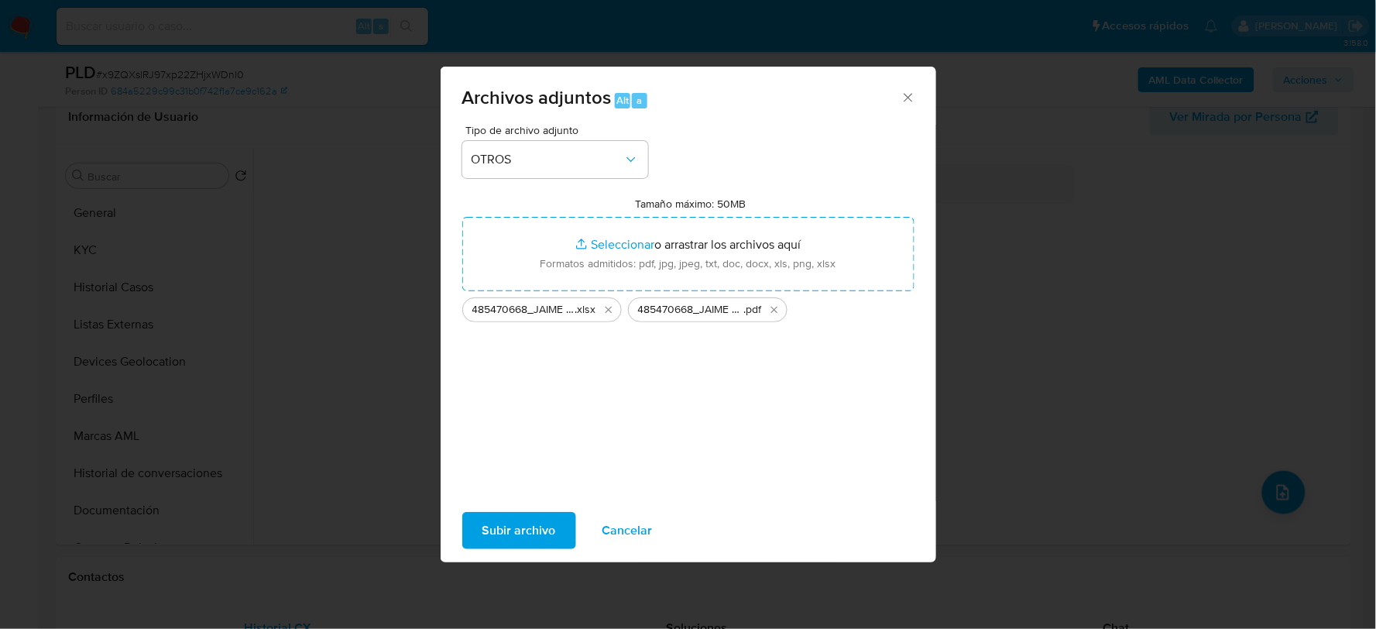
click at [539, 523] on span "Subir archivo" at bounding box center [519, 530] width 74 height 34
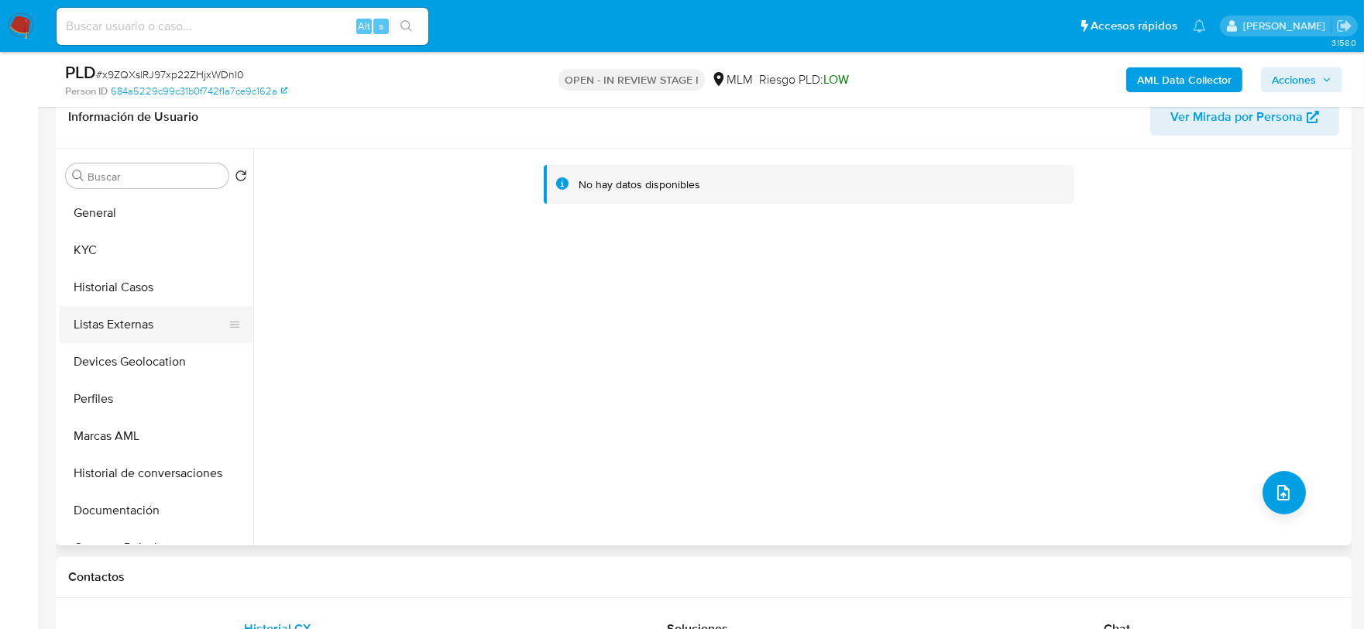
click at [128, 318] on button "Listas Externas" at bounding box center [150, 324] width 181 height 37
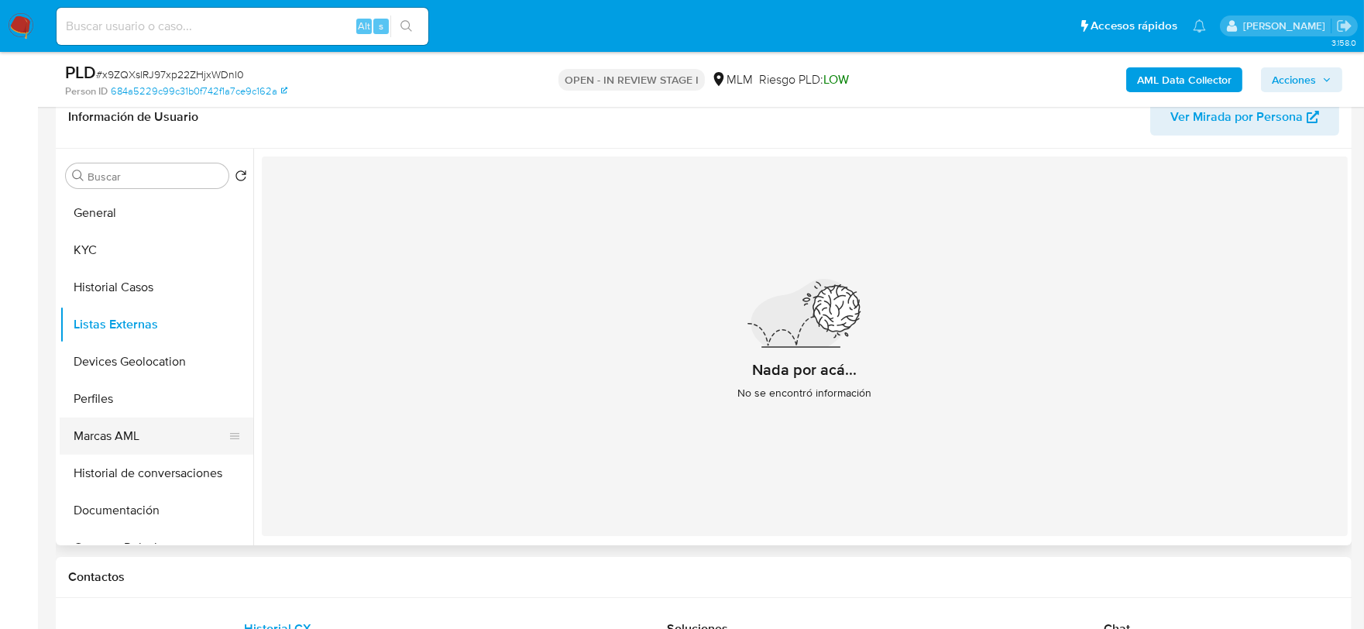
scroll to position [86, 0]
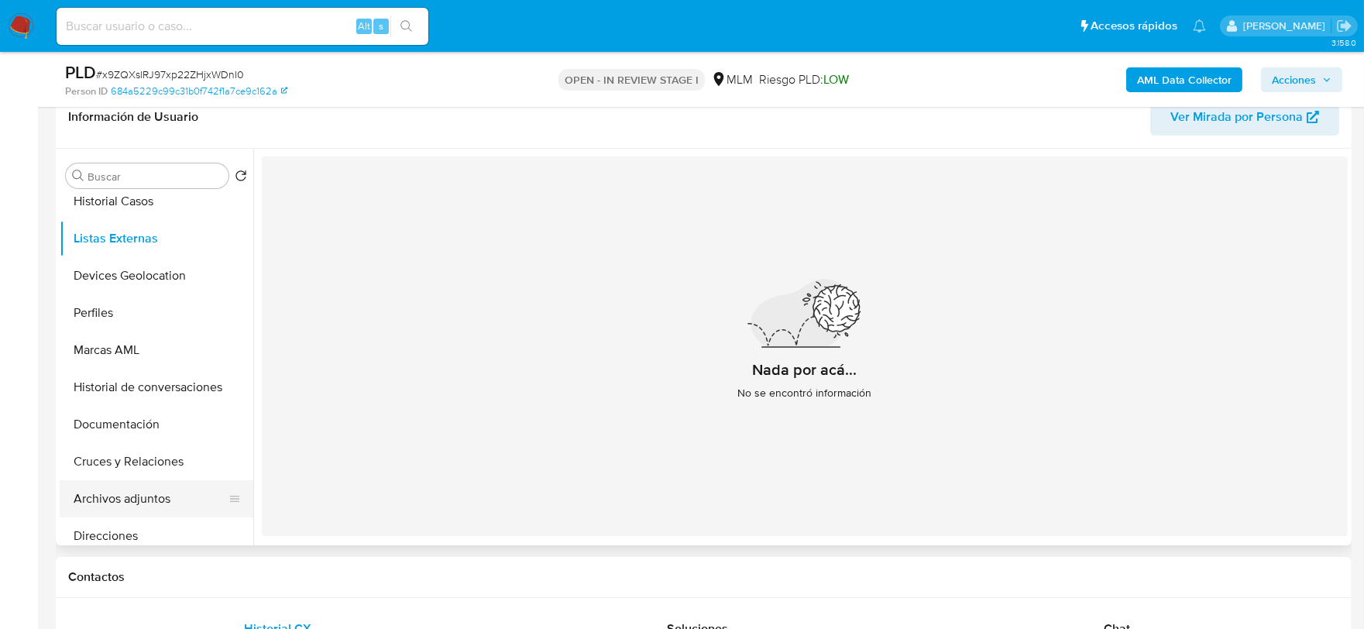
click at [144, 490] on button "Archivos adjuntos" at bounding box center [150, 498] width 181 height 37
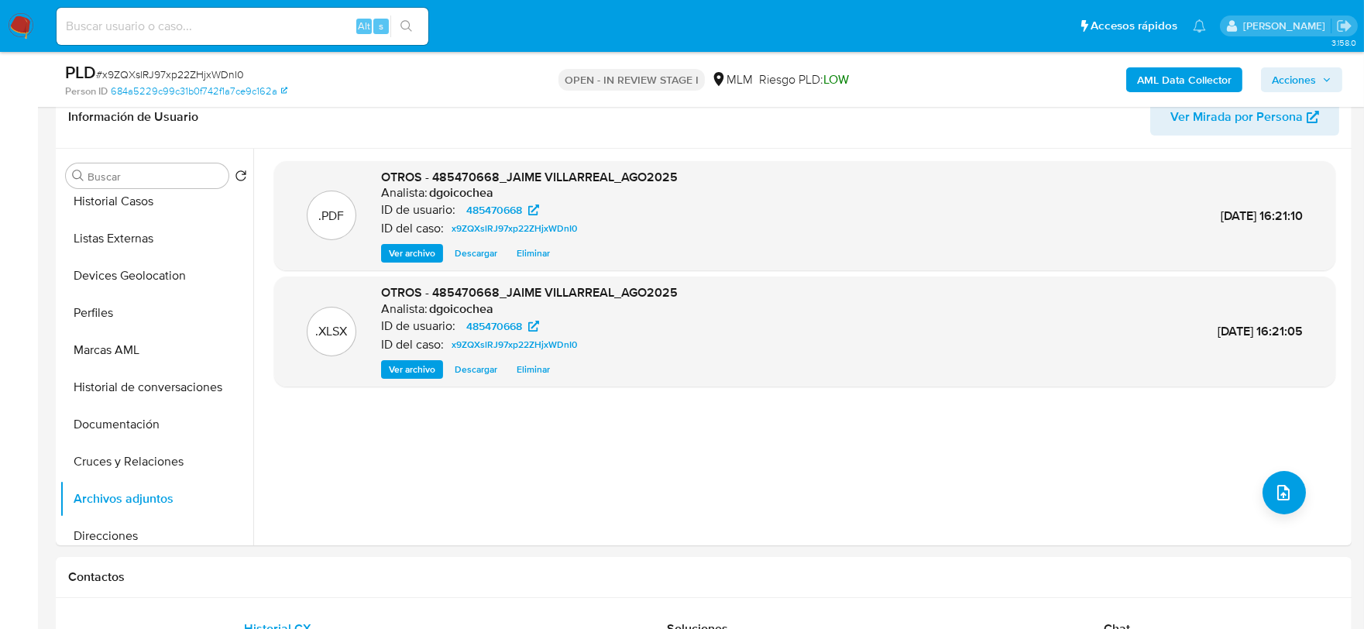
click at [1296, 84] on span "Acciones" at bounding box center [1294, 79] width 44 height 25
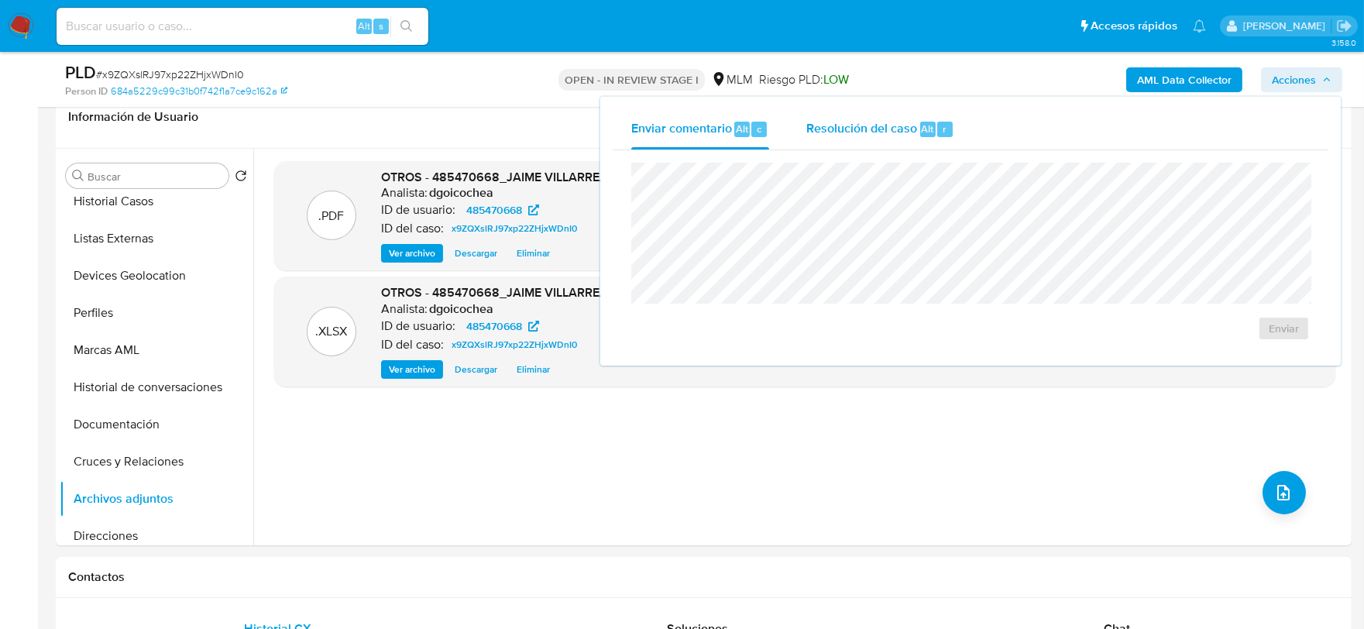
click at [874, 119] on span "Resolución del caso" at bounding box center [861, 128] width 111 height 18
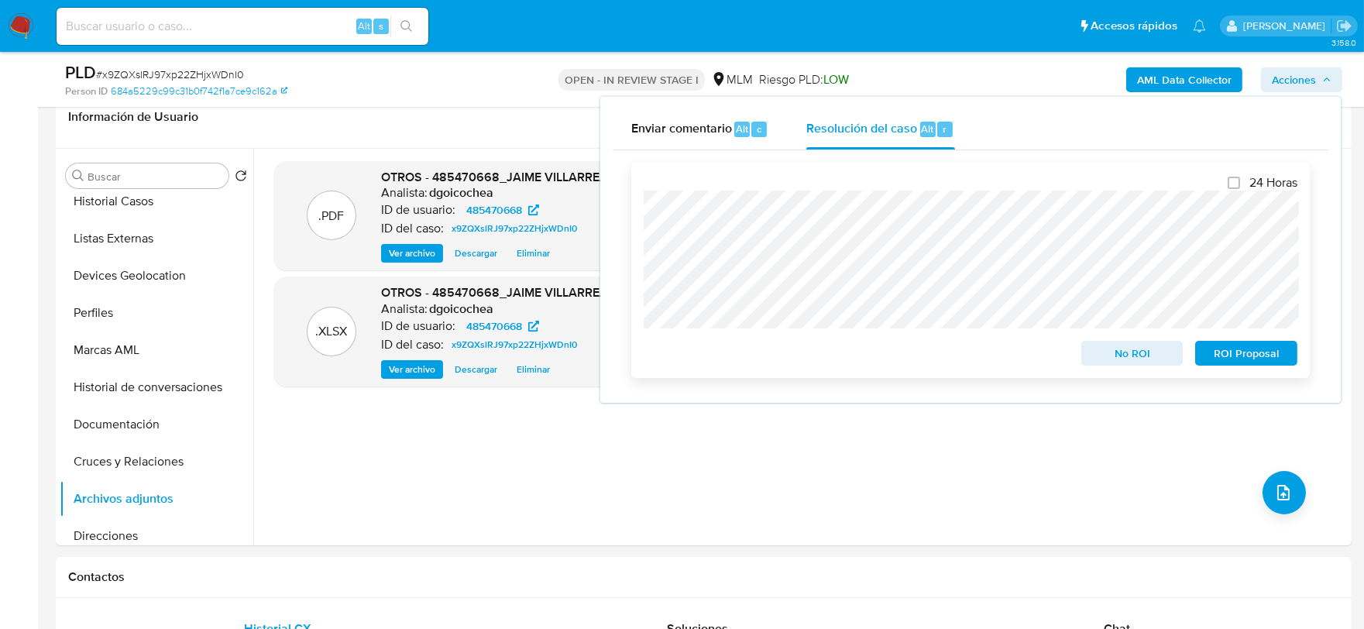
click at [1150, 350] on span "No ROI" at bounding box center [1132, 353] width 81 height 22
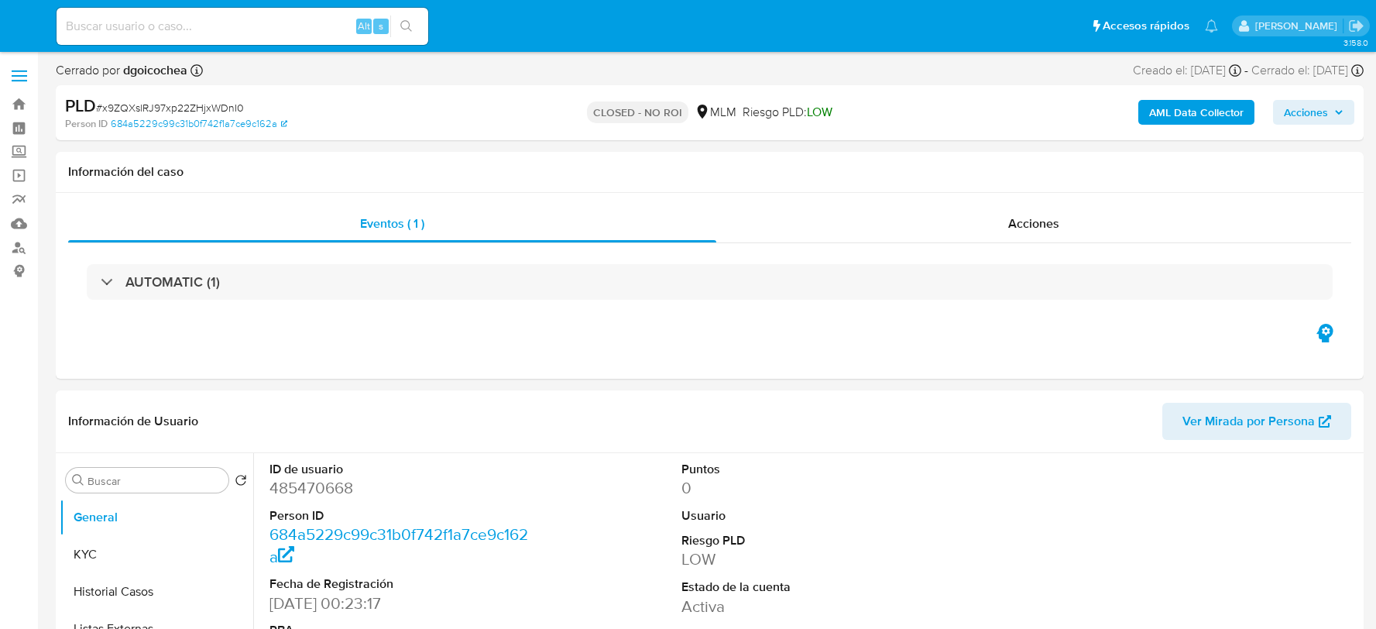
select select "10"
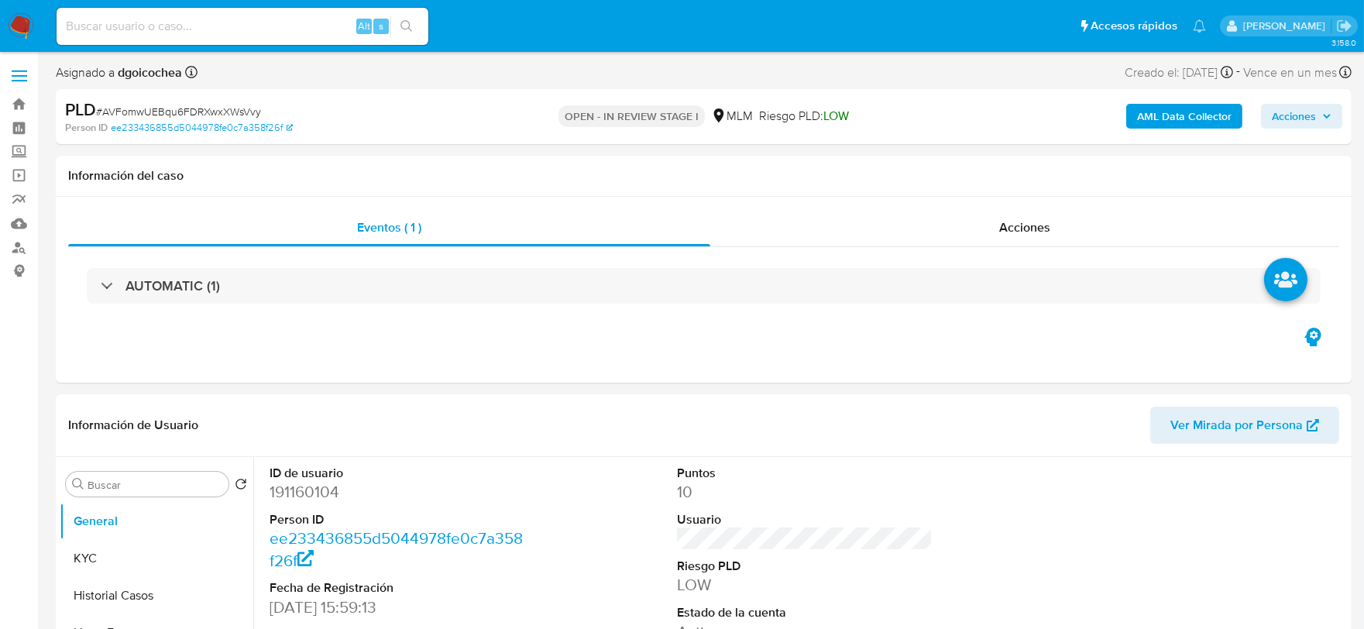
select select "10"
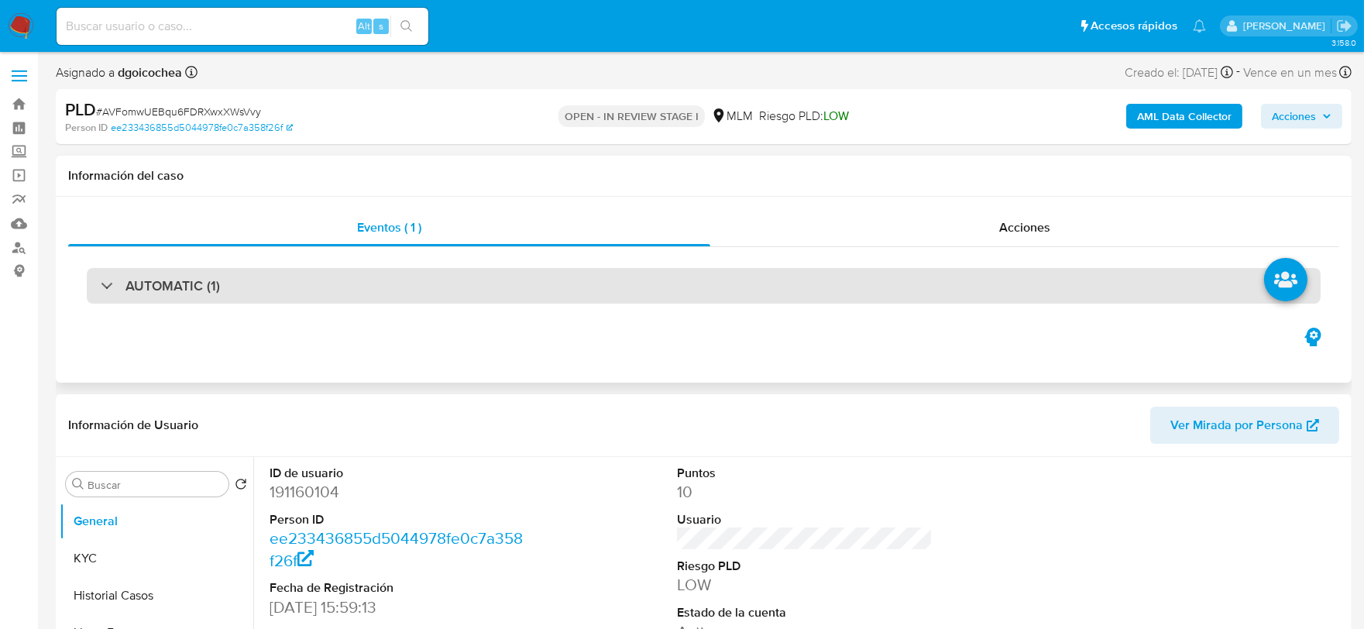
click at [189, 287] on h3 "AUTOMATIC (1)" at bounding box center [172, 285] width 94 height 17
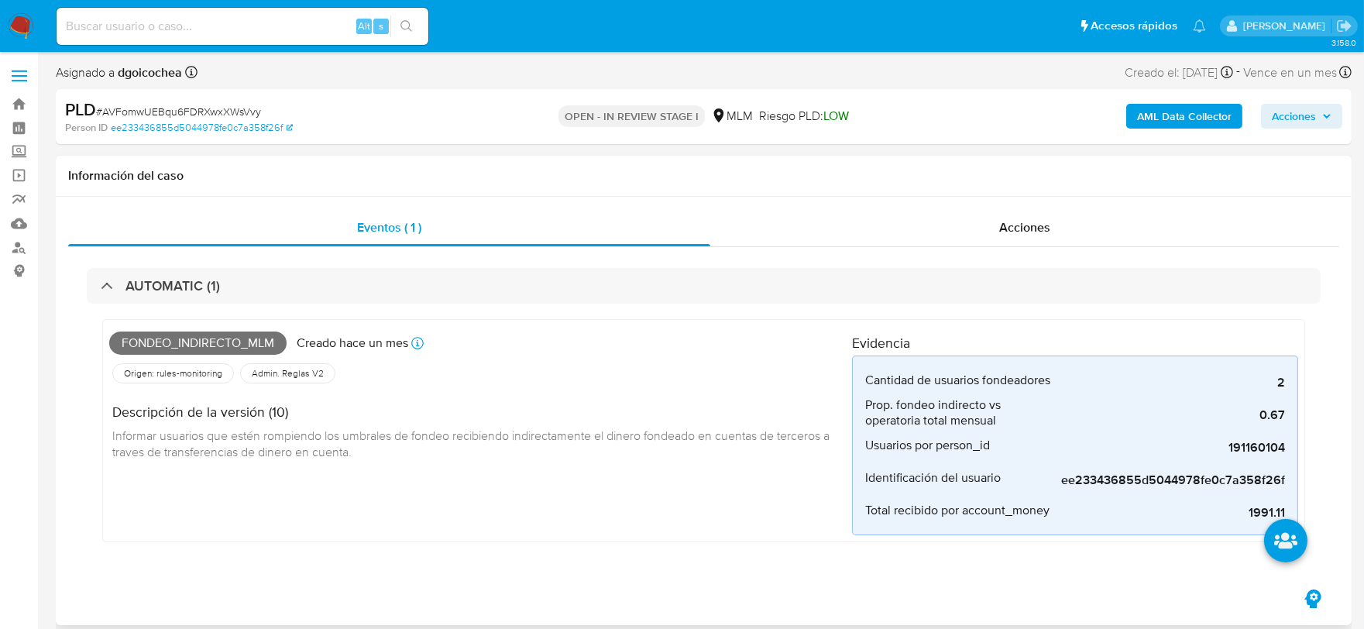
click at [675, 484] on div "Fondeo_indirecto_mlm Creado hace un mes Creado: 12/08/2025 03:06:23 Origen: rul…" at bounding box center [480, 430] width 743 height 209
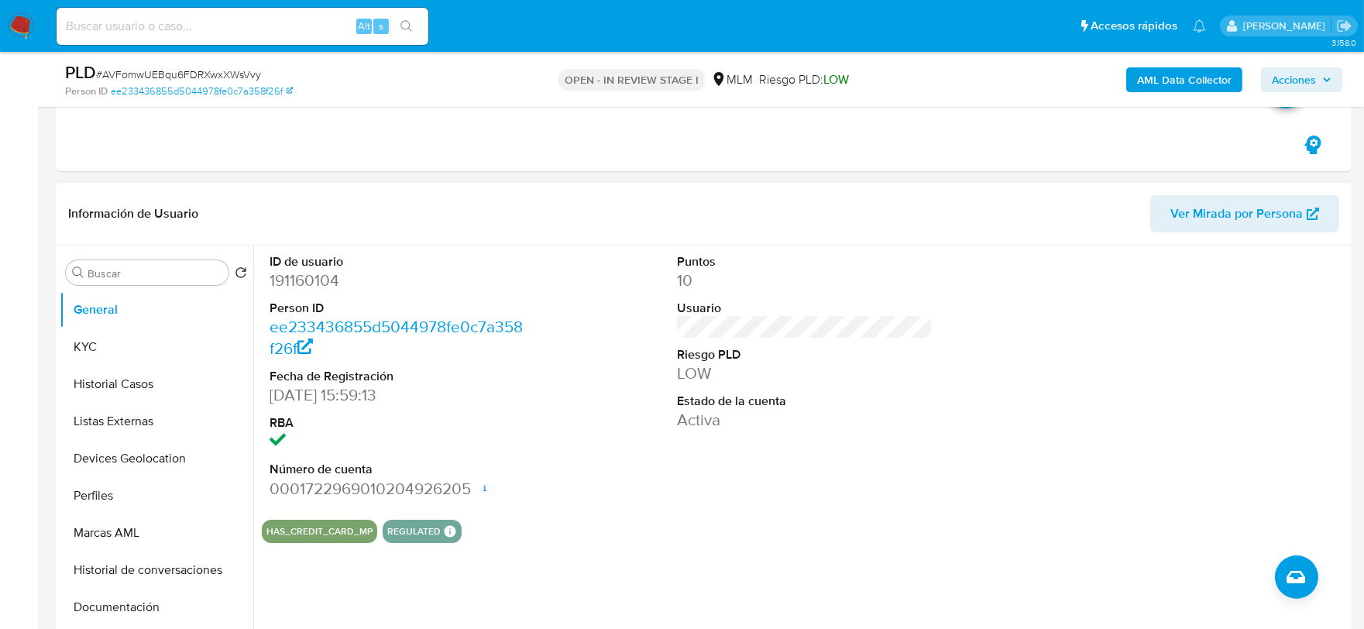
scroll to position [430, 0]
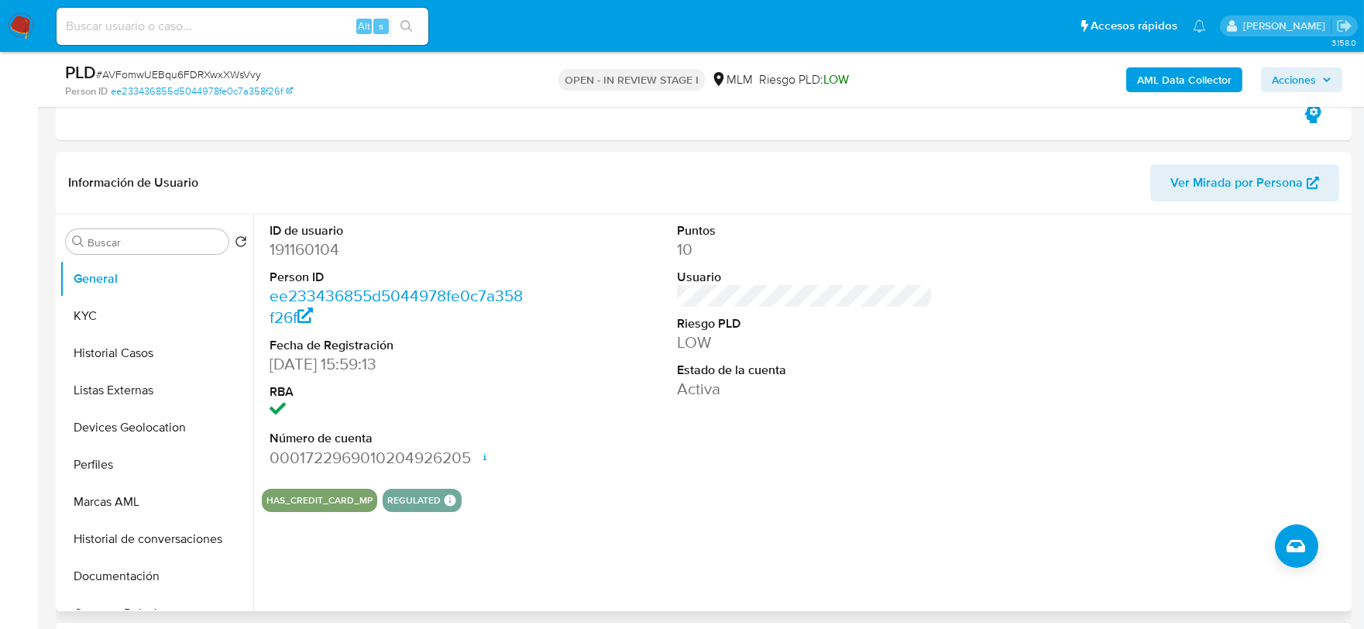
click at [773, 409] on div "Puntos 10 Usuario Riesgo PLD LOW Estado de la cuenta Activa" at bounding box center [805, 346] width 272 height 262
click at [130, 315] on button "KYC" at bounding box center [150, 315] width 181 height 37
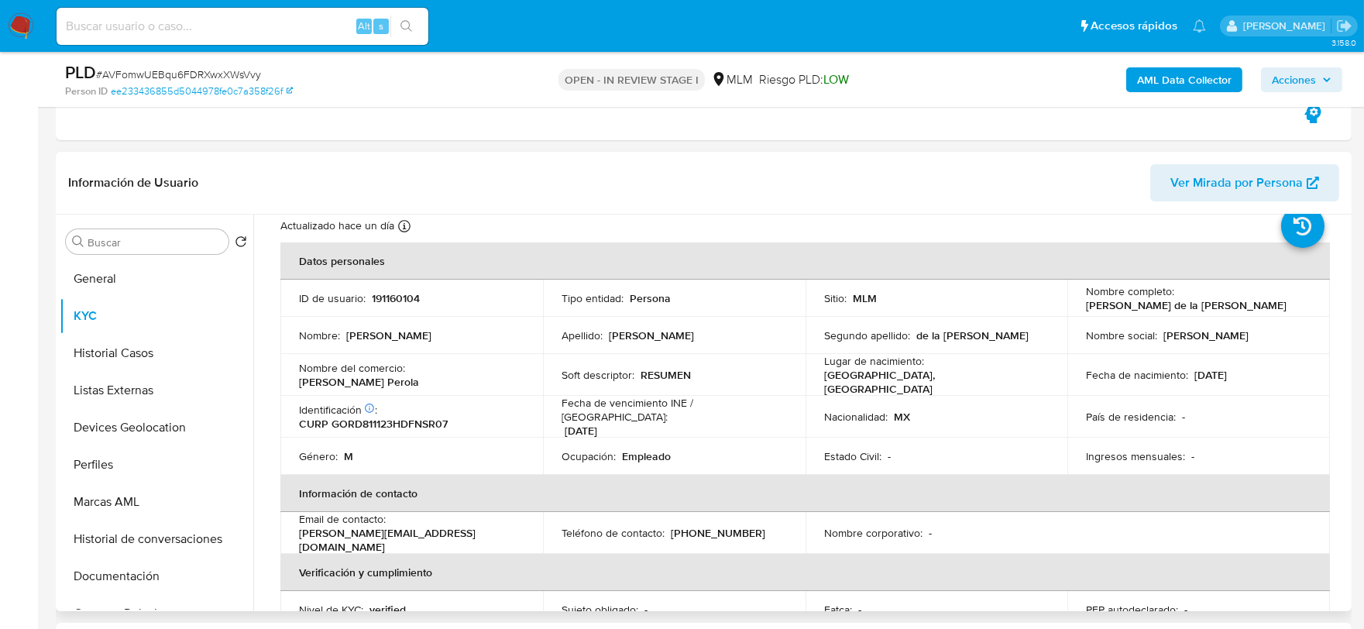
scroll to position [86, 0]
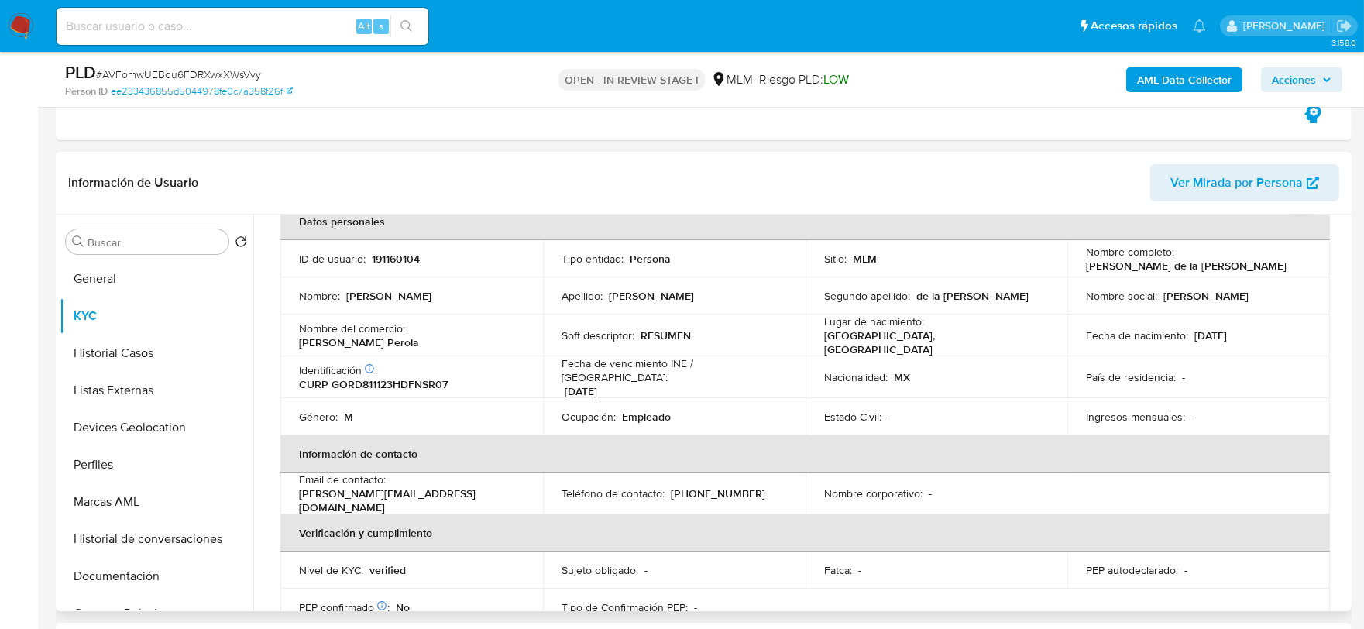
click at [258, 366] on div "Usuario KYC Status Actualizado hace un día Creado: 22/05/2020 20:26:14 Actualiz…" at bounding box center [800, 413] width 1094 height 396
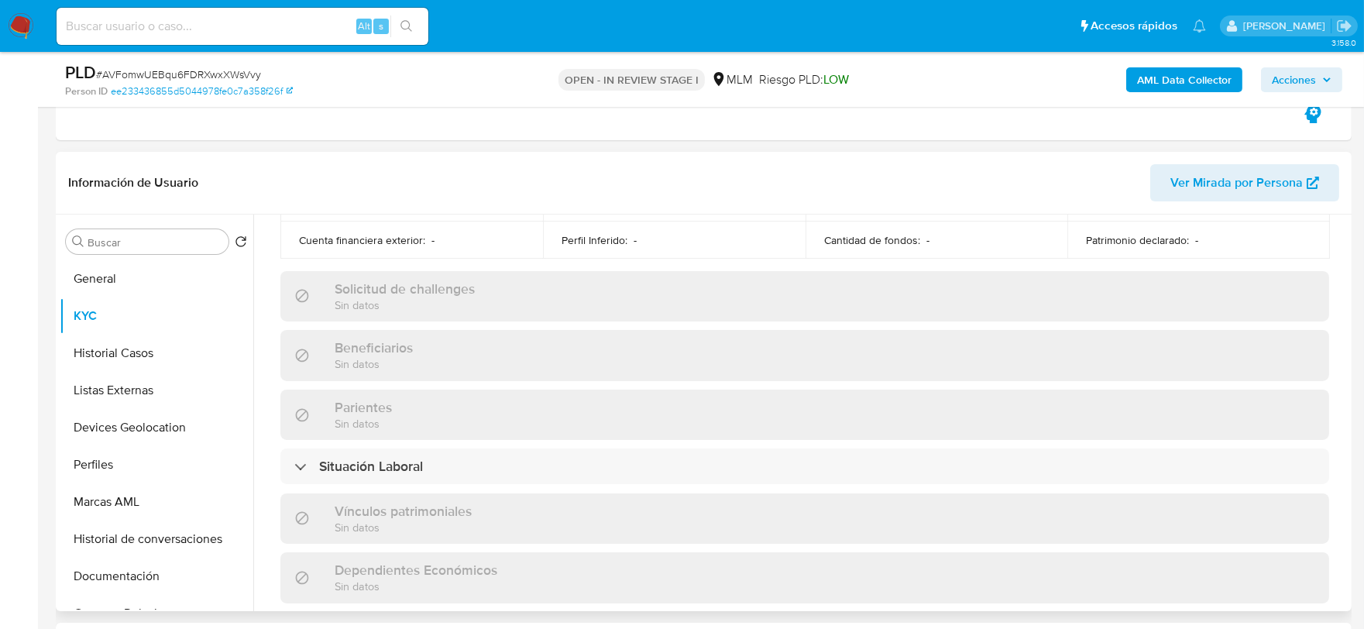
scroll to position [973, 0]
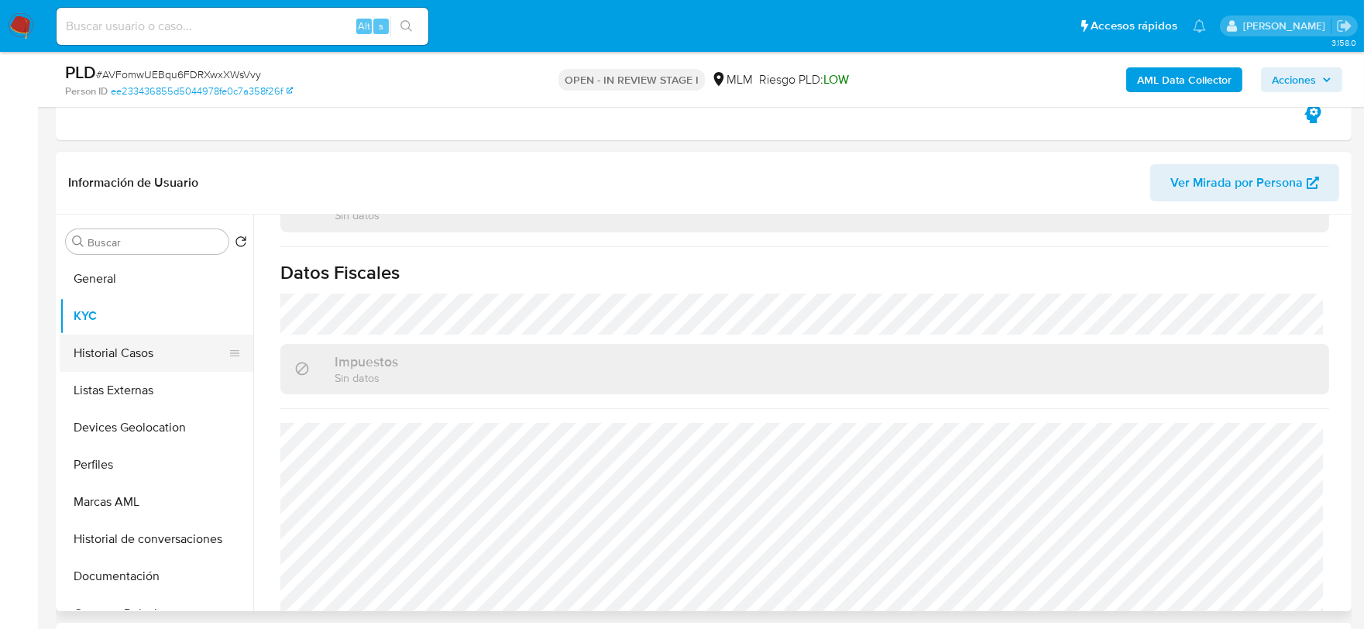
click at [156, 359] on button "Historial Casos" at bounding box center [150, 353] width 181 height 37
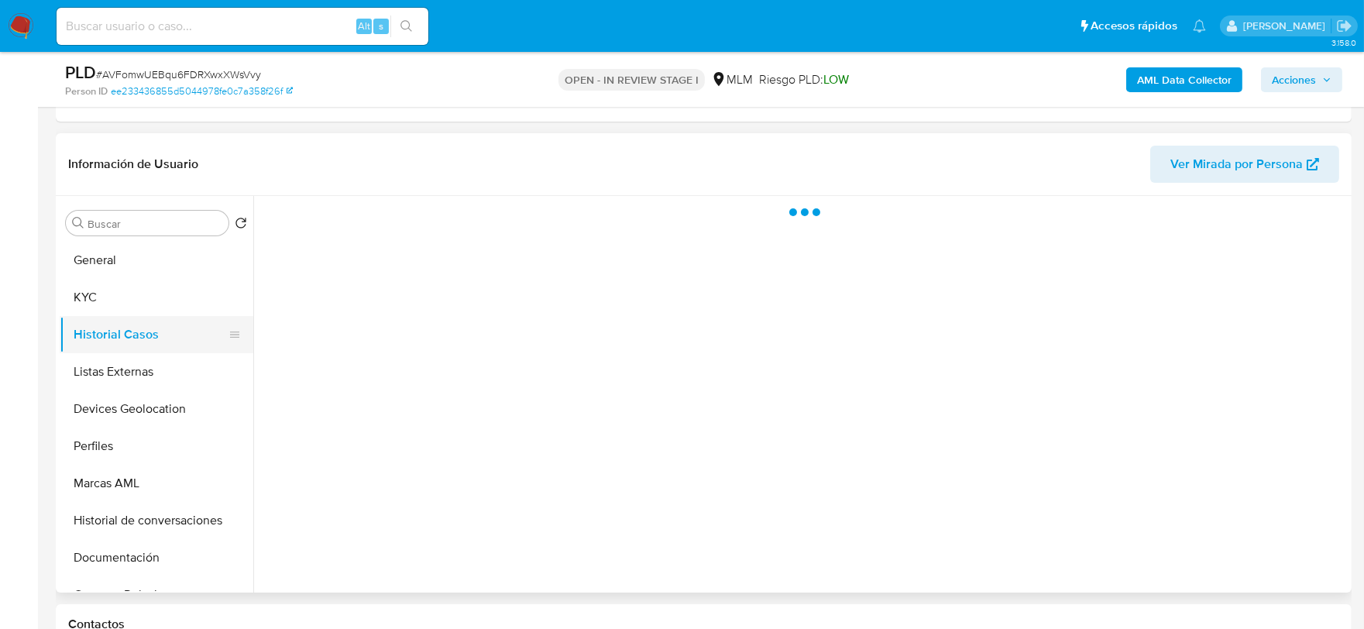
scroll to position [0, 0]
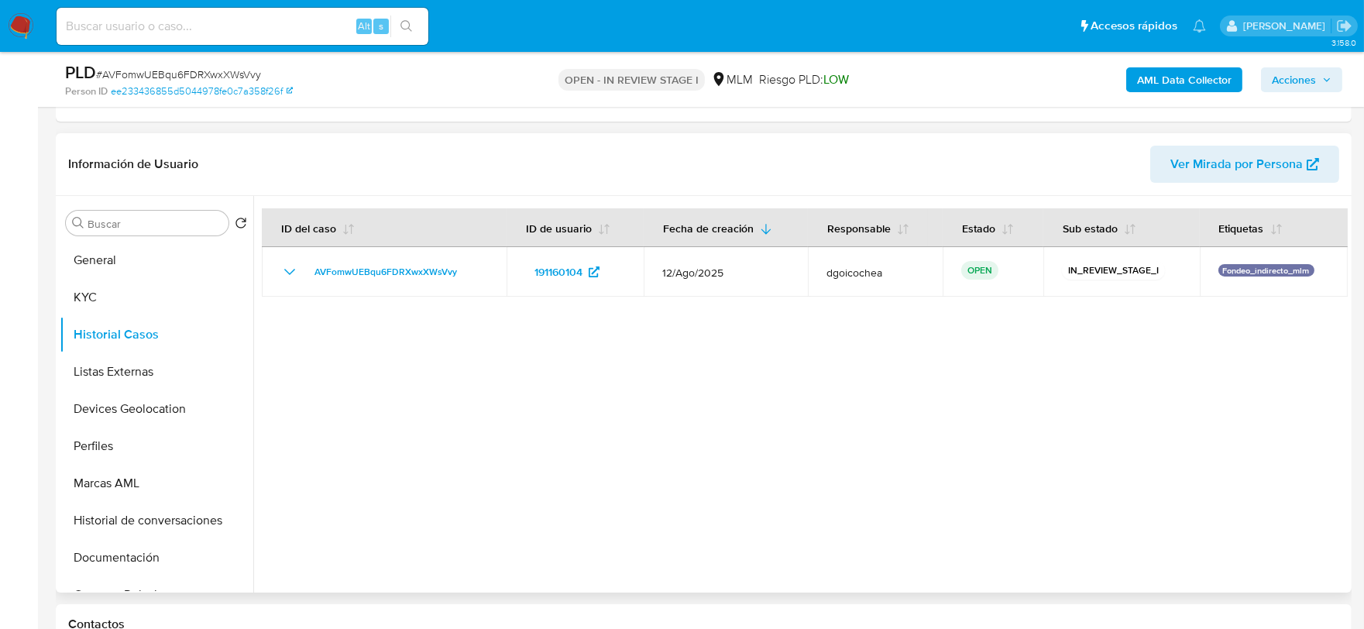
click at [853, 470] on div at bounding box center [800, 394] width 1094 height 396
click at [122, 370] on button "Listas Externas" at bounding box center [150, 371] width 181 height 37
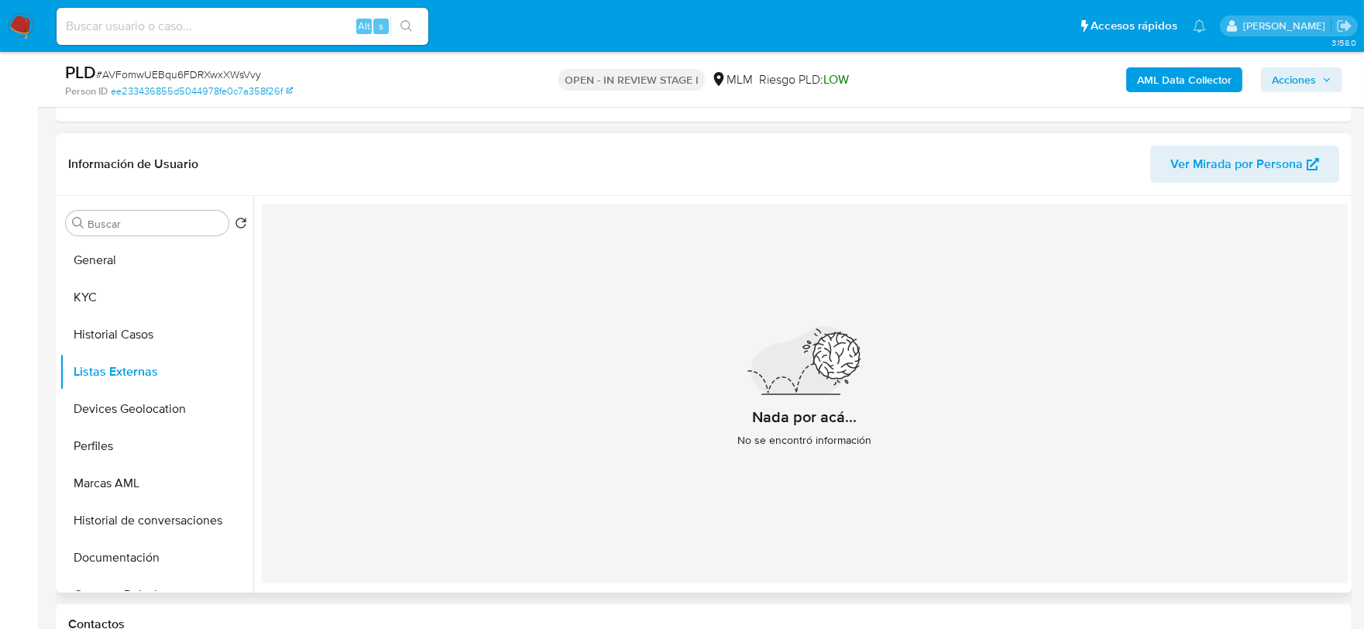
click at [636, 435] on div "Nada por acá... No se encontró información" at bounding box center [805, 393] width 1086 height 379
click at [175, 407] on button "Devices Geolocation" at bounding box center [150, 408] width 181 height 37
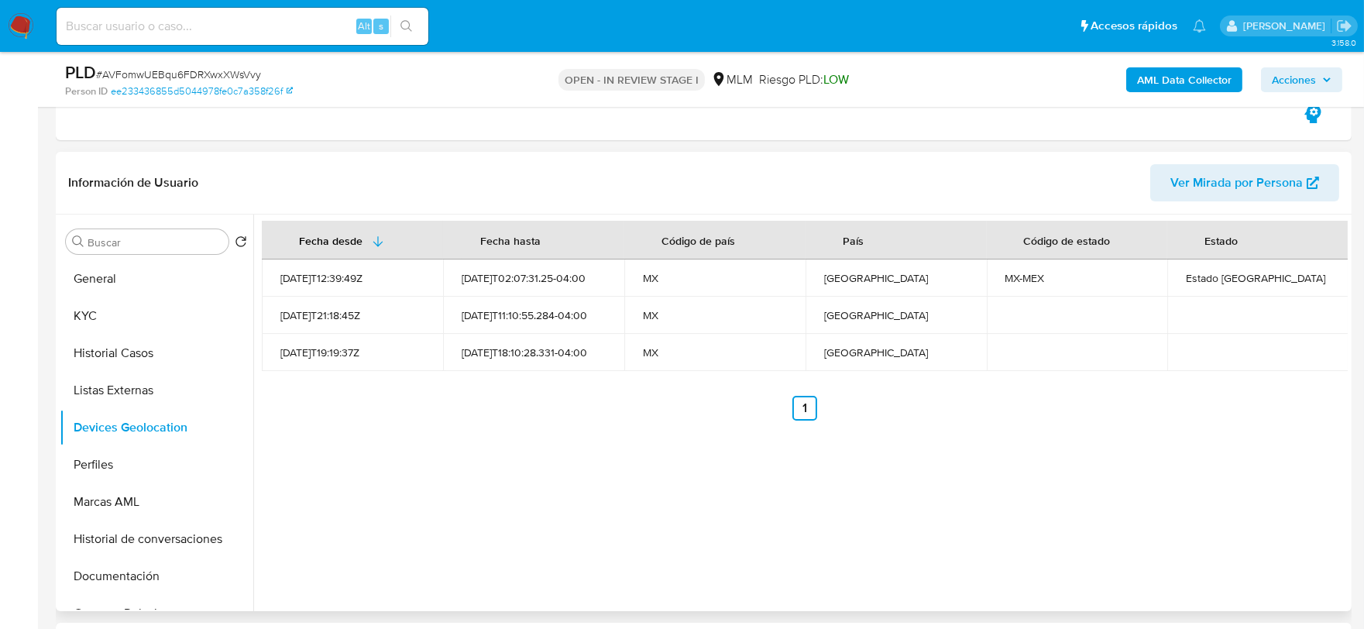
click at [718, 455] on div "Fecha desde Fecha hasta Código de país País Código de estado Estado 2021-10-02T…" at bounding box center [800, 413] width 1094 height 396
drag, startPoint x: 138, startPoint y: 467, endPoint x: 148, endPoint y: 459, distance: 12.7
click at [138, 467] on button "Perfiles" at bounding box center [150, 464] width 181 height 37
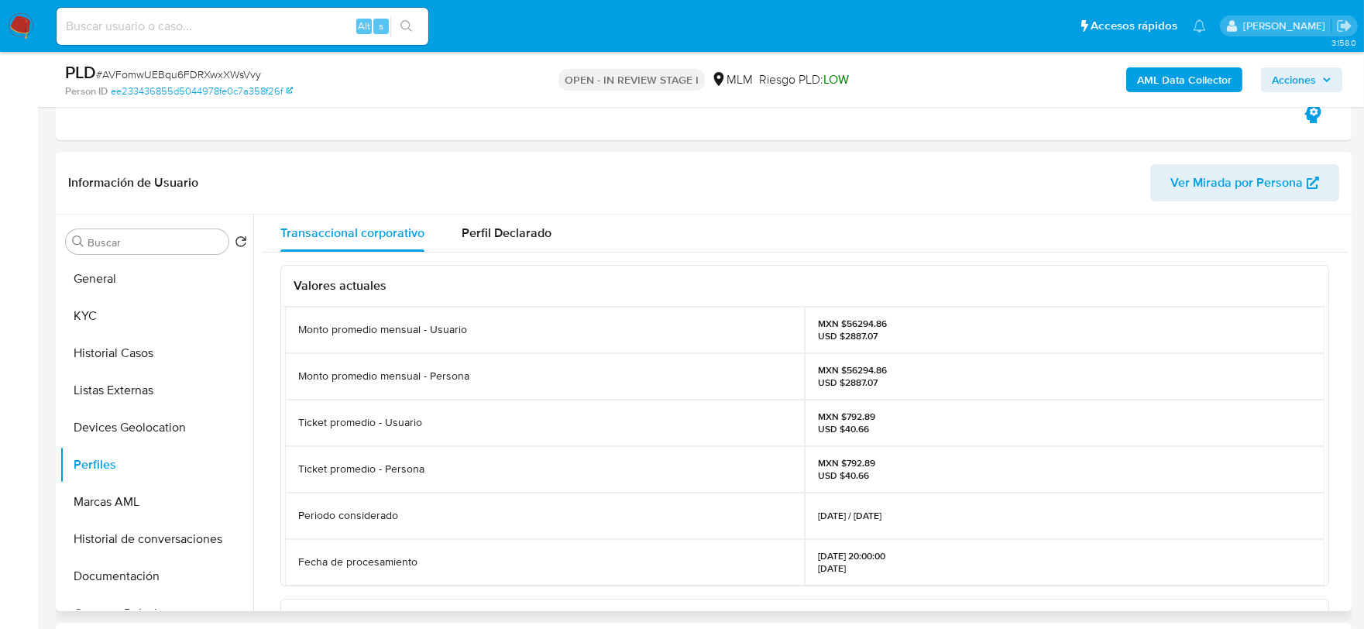
click at [273, 449] on div "Valores actuales Monto promedio mensual - Usuario MXN $56294.86 USD $2887.07 Mo…" at bounding box center [805, 613] width 1086 height 722
click at [145, 490] on button "Marcas AML" at bounding box center [150, 501] width 181 height 37
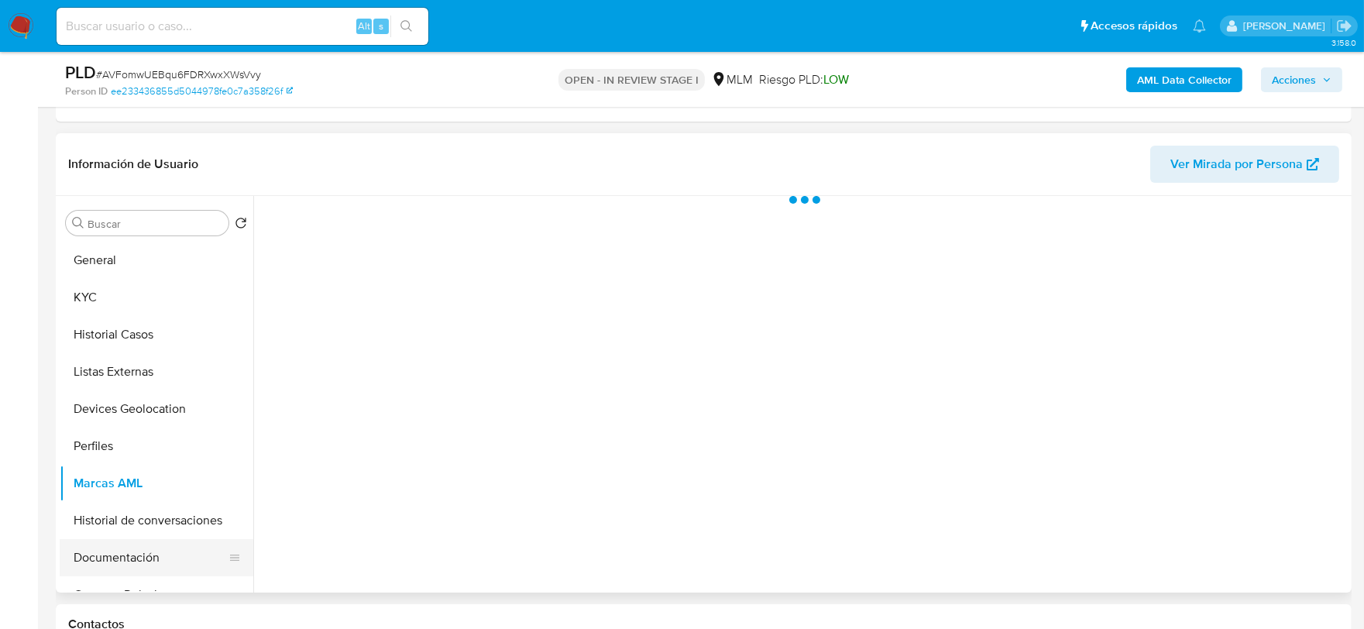
click at [147, 560] on button "Documentación" at bounding box center [150, 557] width 181 height 37
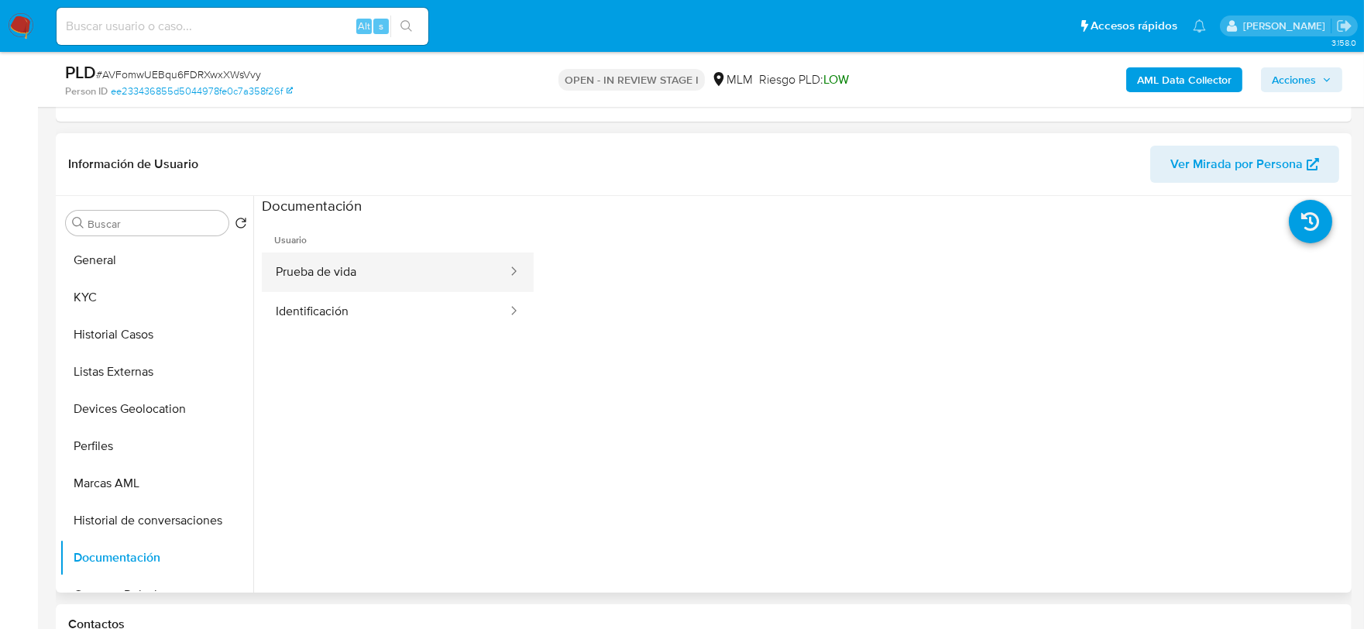
click at [359, 282] on button "Prueba de vida" at bounding box center [385, 271] width 247 height 39
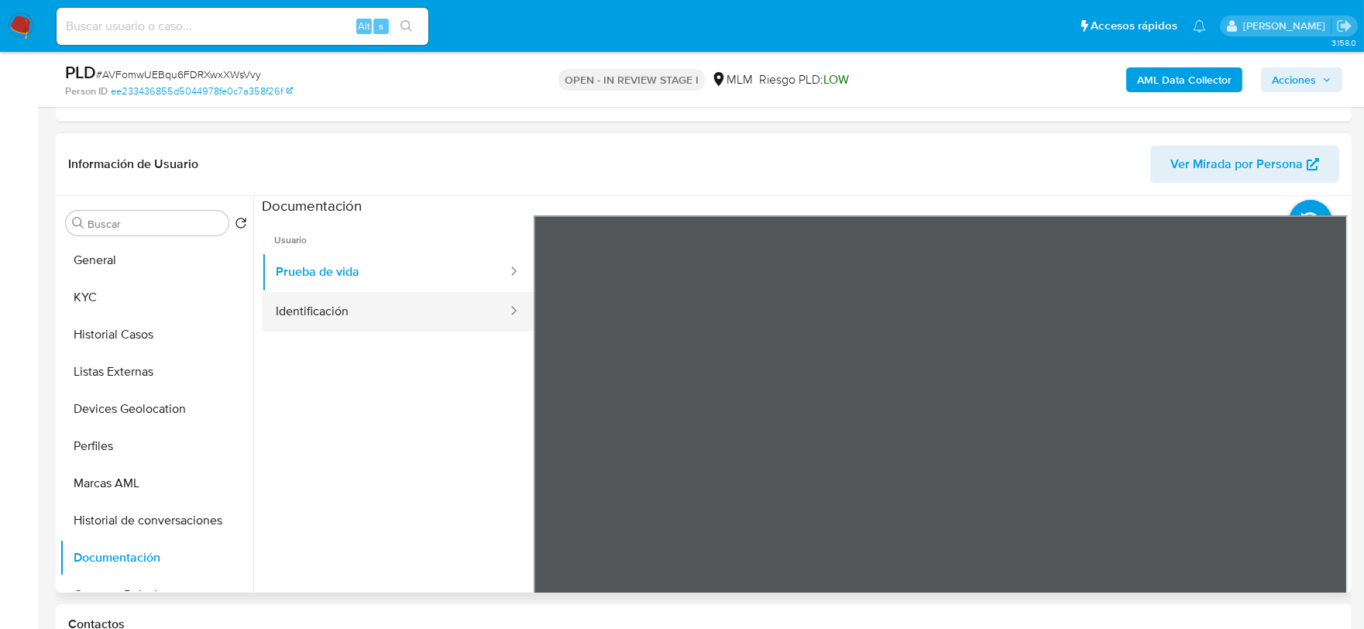
click at [383, 314] on button "Identificación" at bounding box center [385, 311] width 247 height 39
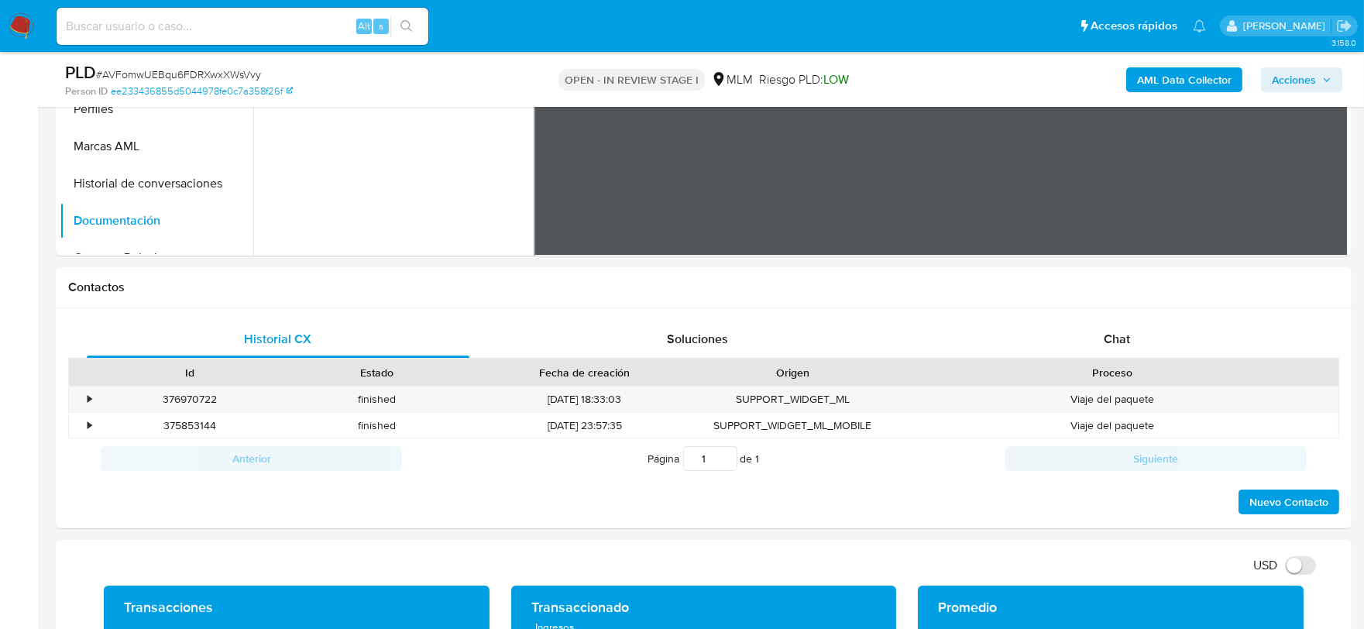
scroll to position [1032, 0]
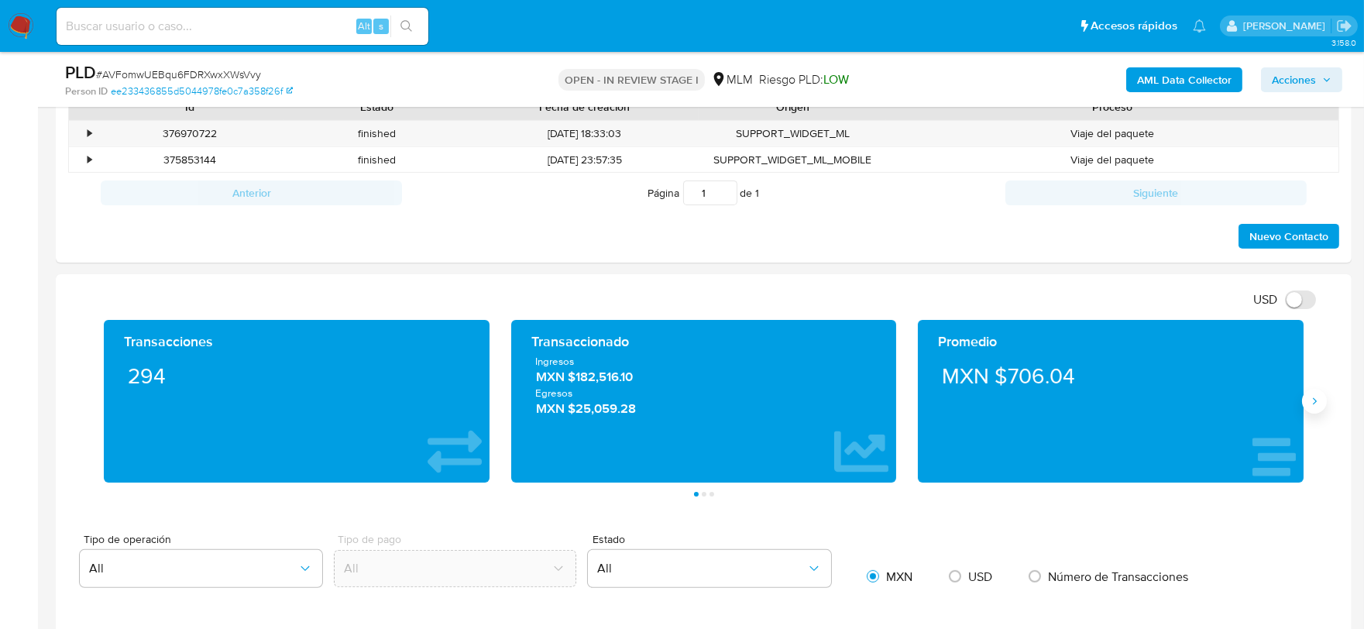
click at [1310, 407] on icon "Siguiente" at bounding box center [1314, 401] width 12 height 12
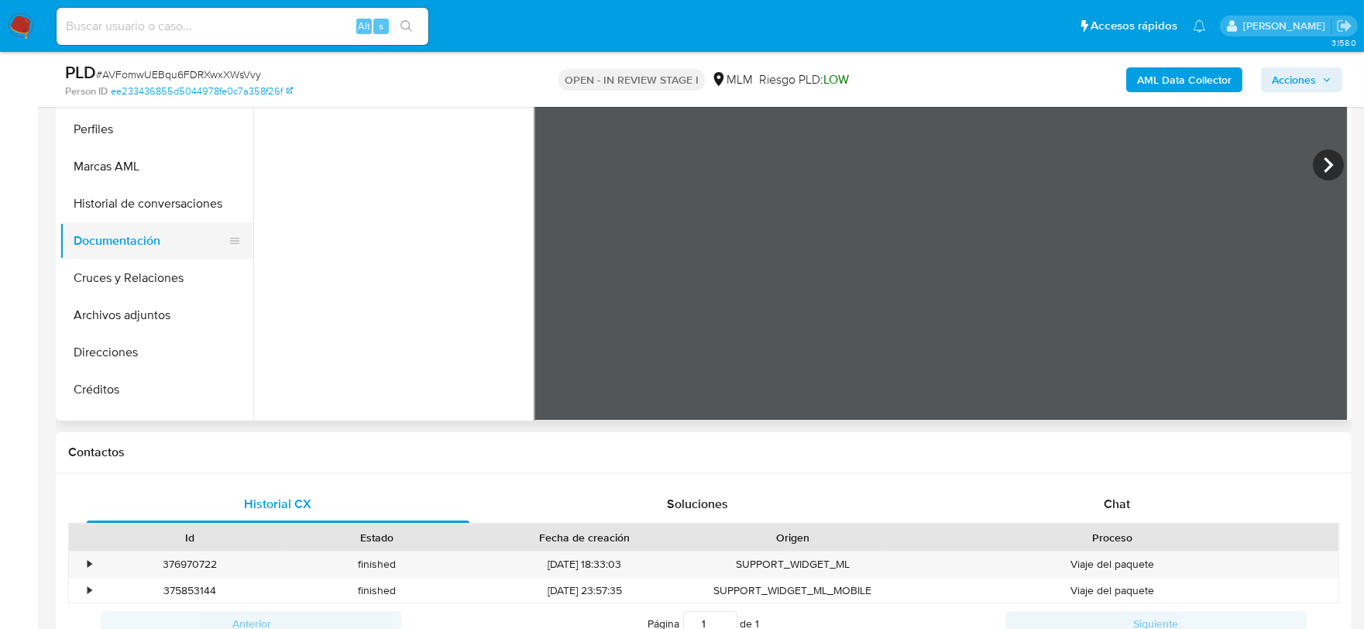
scroll to position [258, 0]
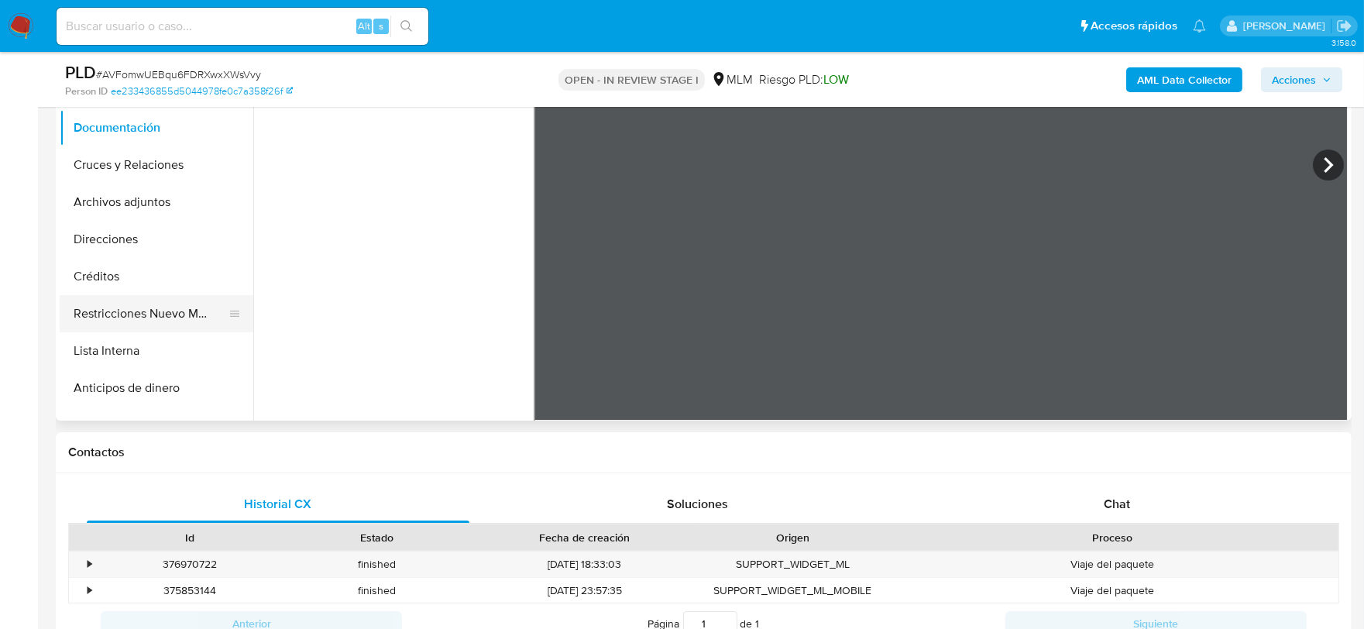
click at [173, 310] on button "Restricciones Nuevo Mundo" at bounding box center [150, 313] width 181 height 37
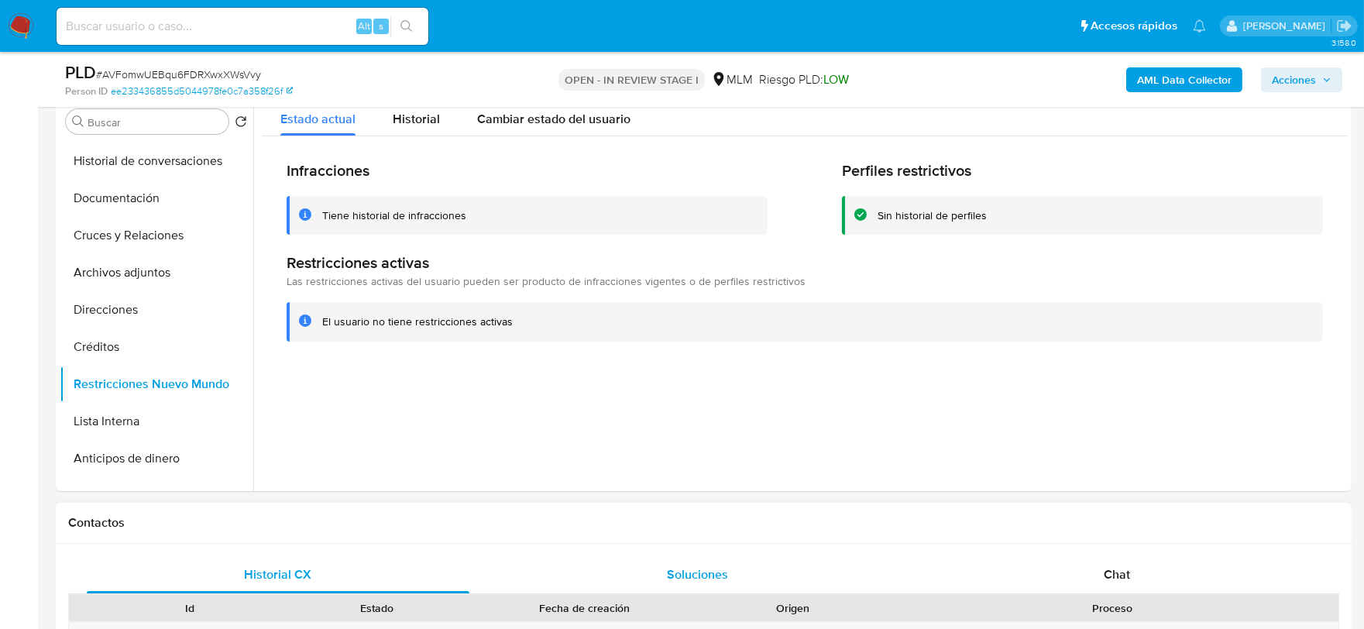
scroll to position [860, 0]
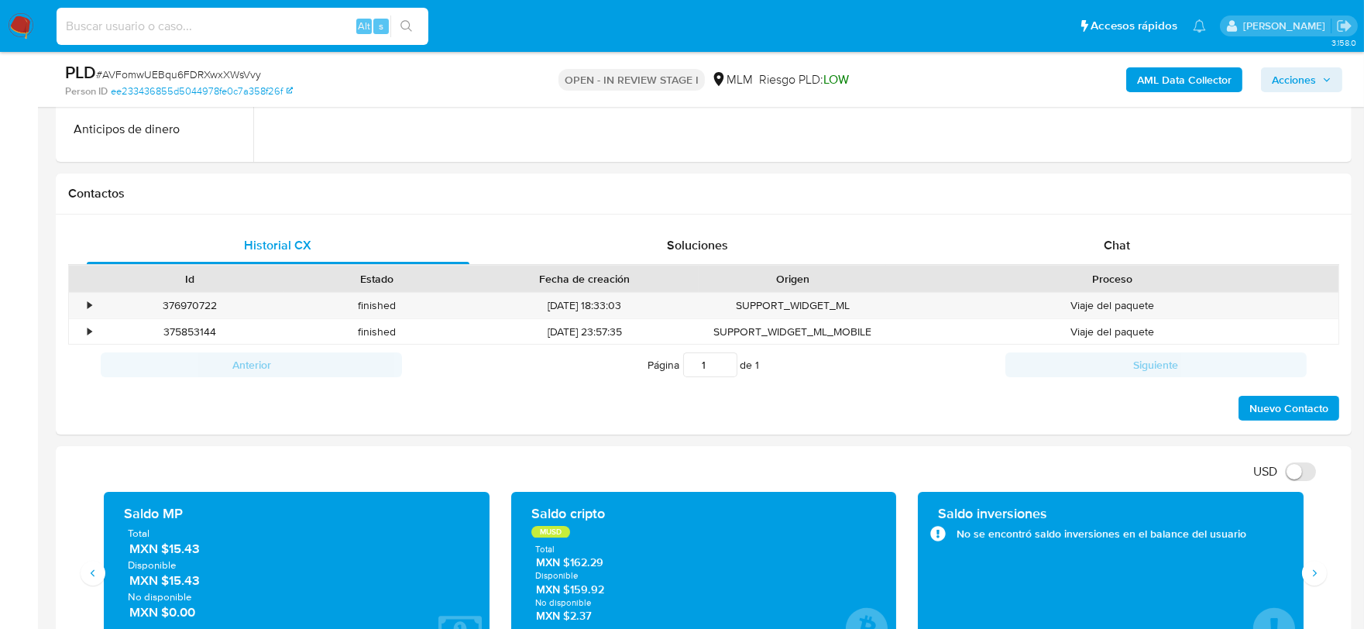
click at [166, 19] on input at bounding box center [243, 26] width 372 height 20
paste input "215418109"
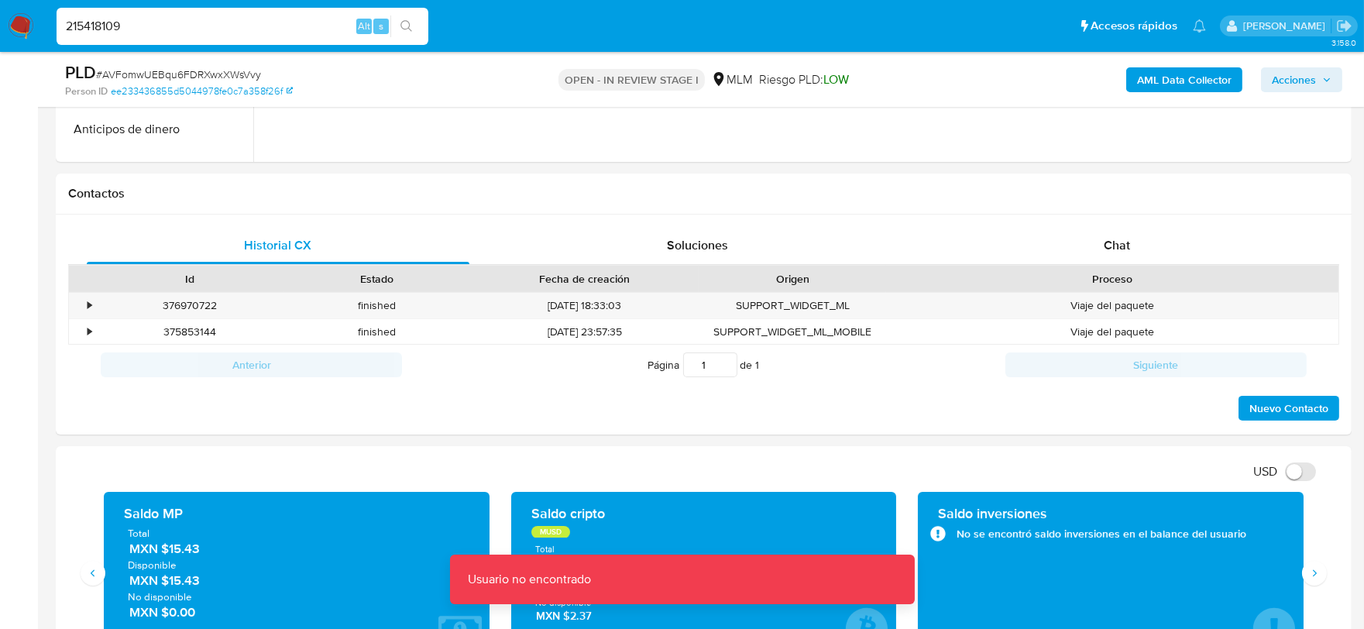
click at [166, 19] on input "215418109" at bounding box center [243, 26] width 372 height 20
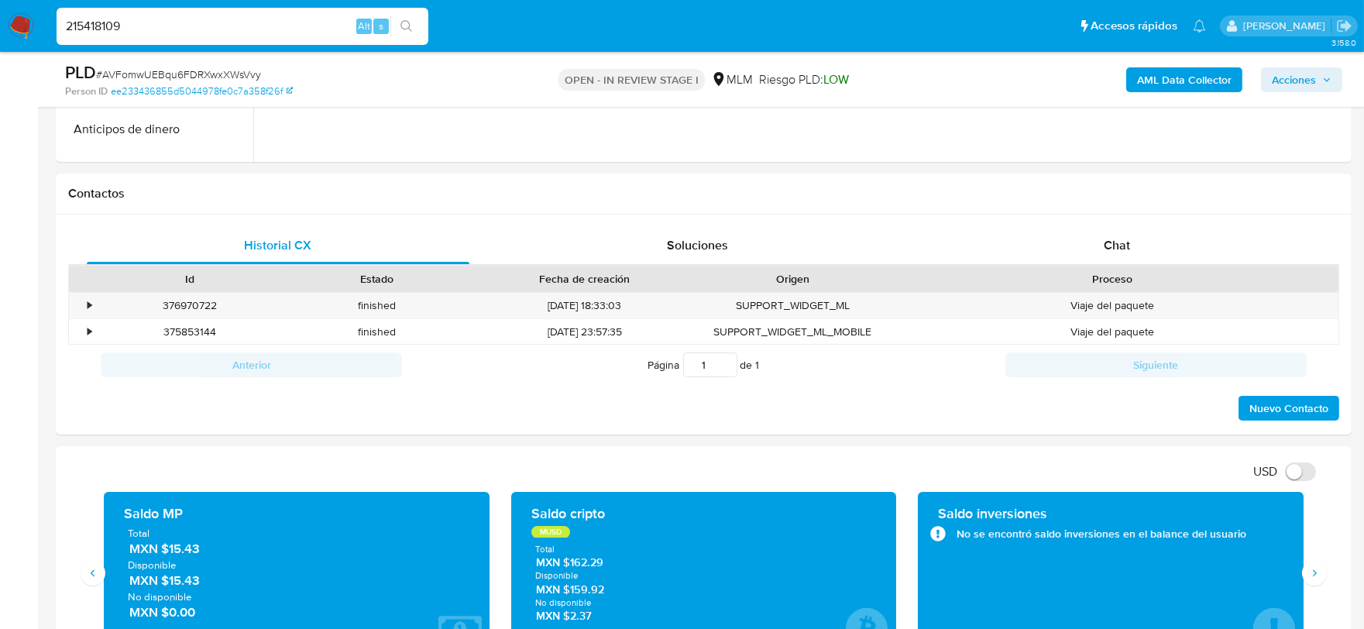
type input "215418109"
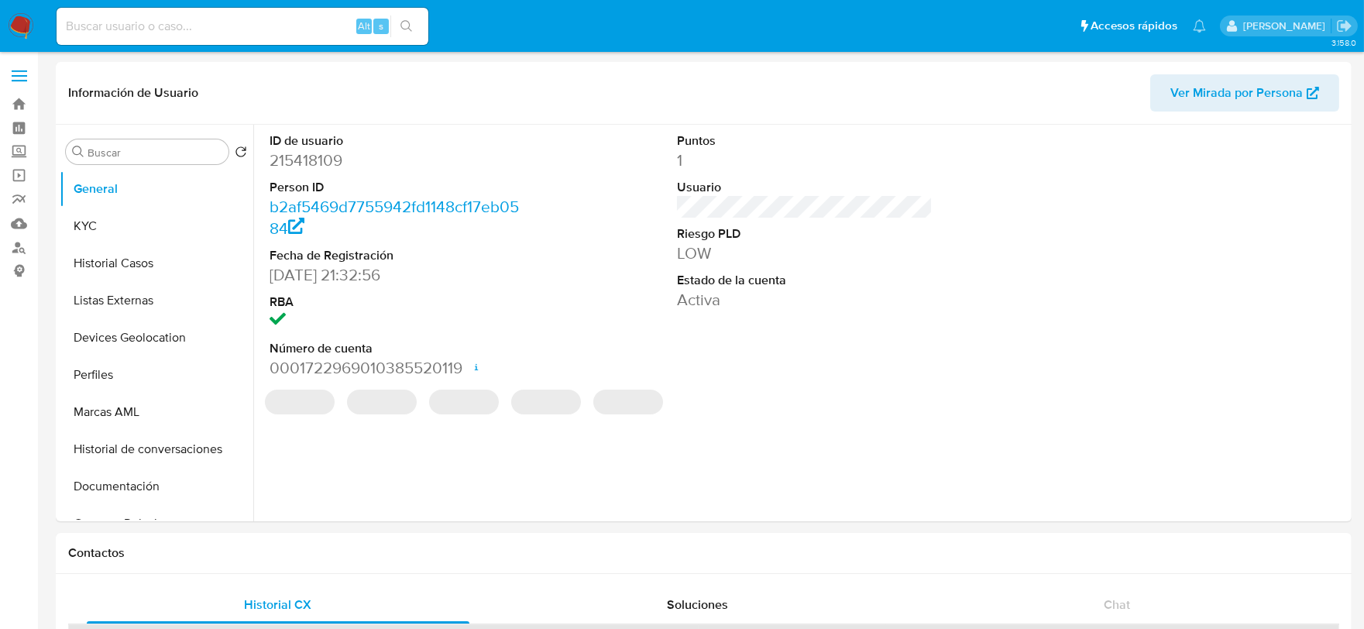
select select "10"
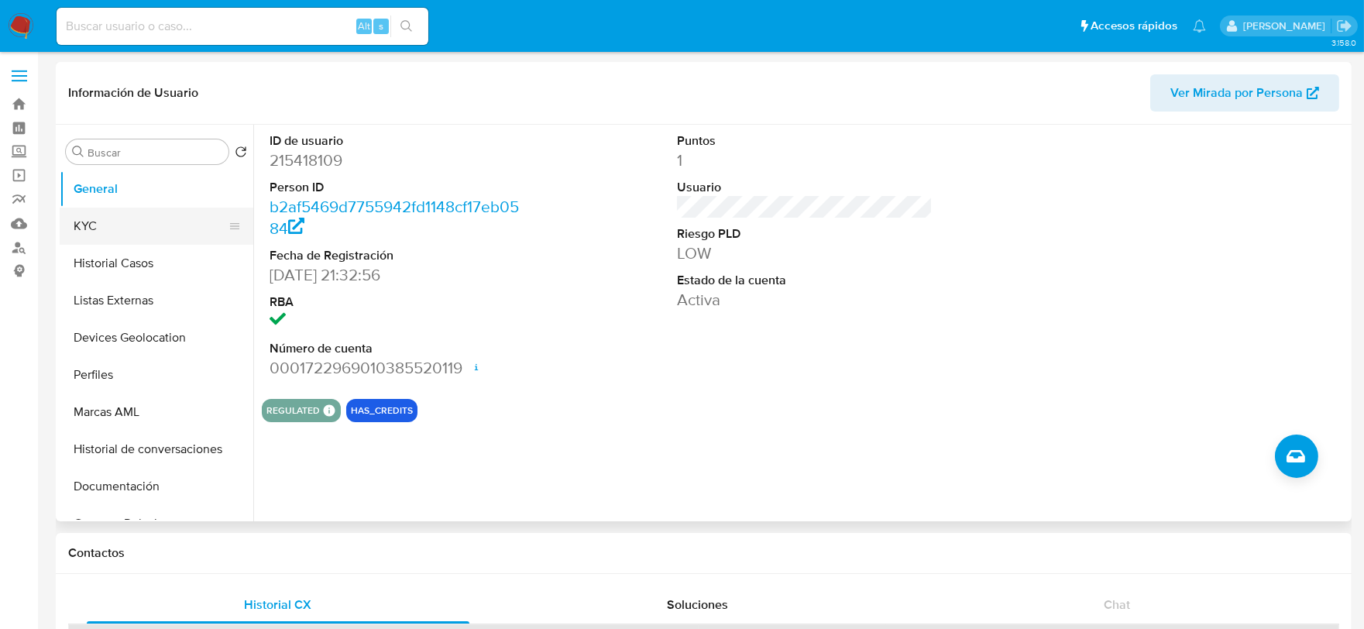
click at [112, 227] on button "KYC" at bounding box center [150, 226] width 181 height 37
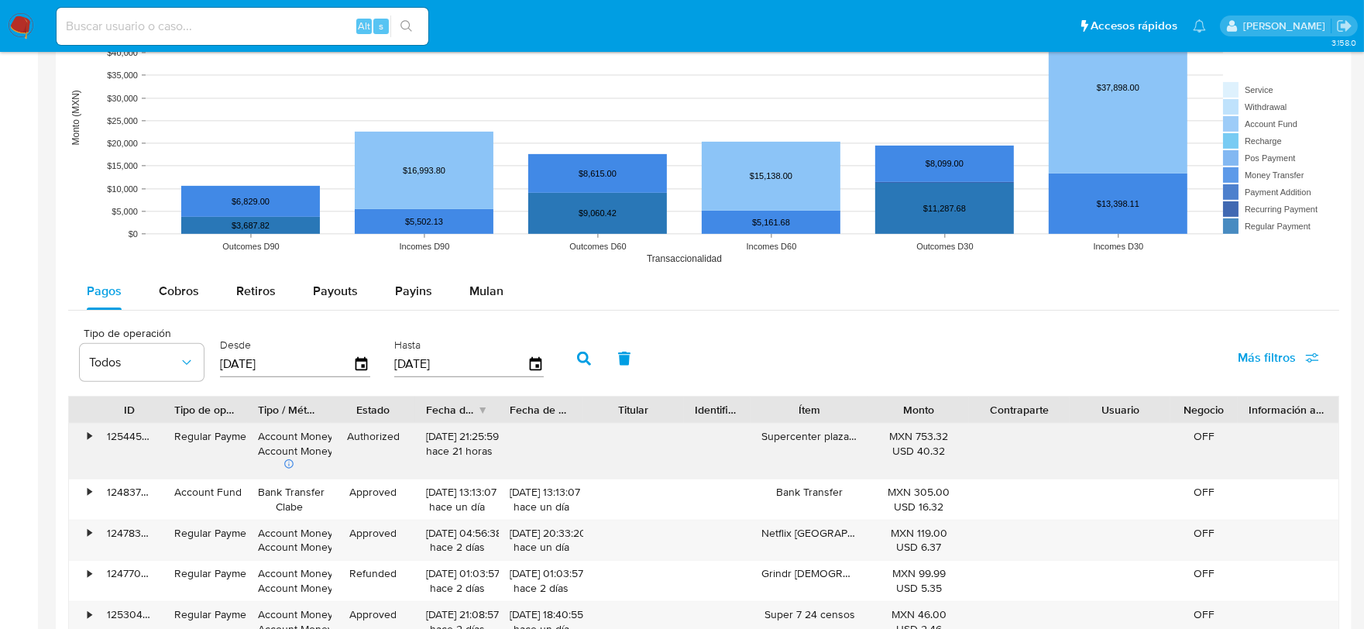
scroll to position [1204, 0]
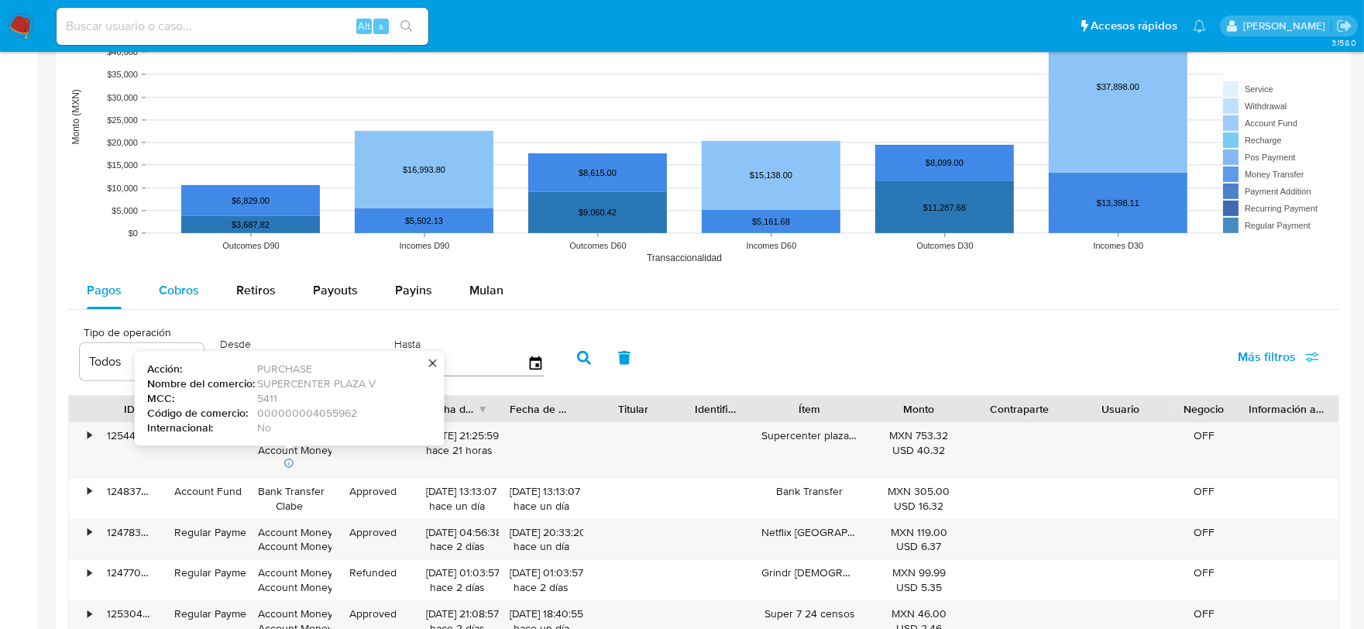
click at [174, 283] on span "Cobros" at bounding box center [179, 290] width 40 height 18
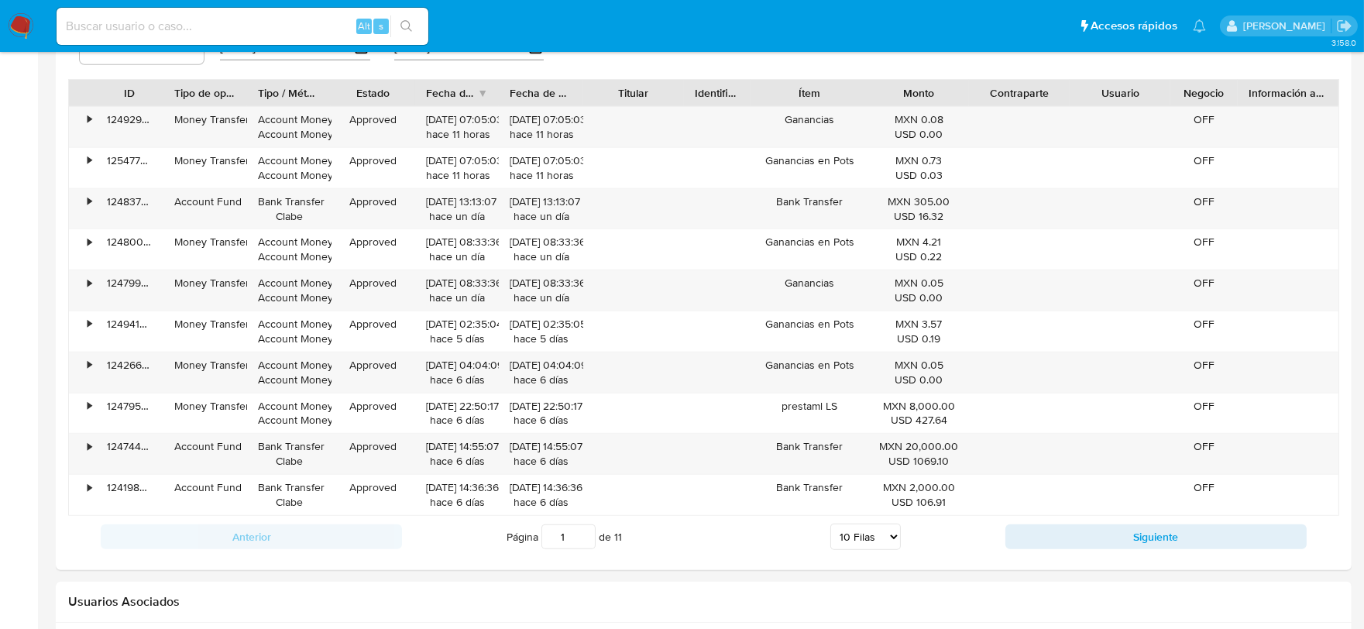
scroll to position [1549, 0]
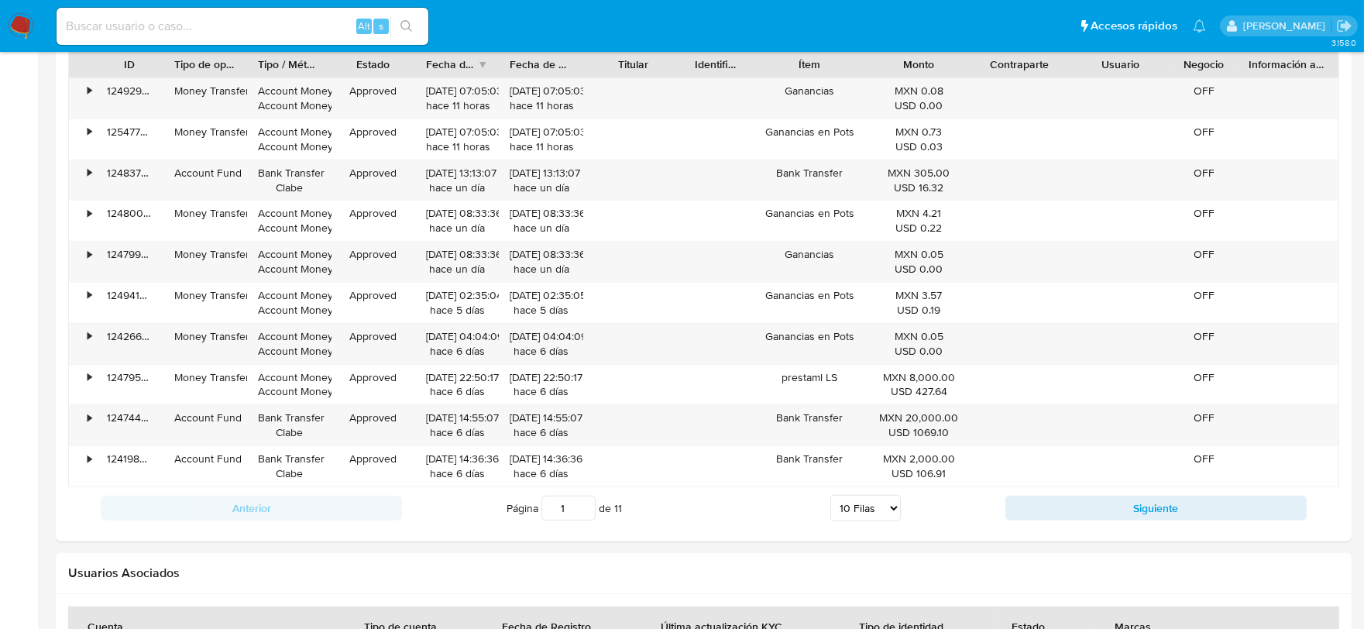
click at [871, 513] on select "5 Filas 10 Filas 20 Filas 25 Filas 50 Filas 100 Filas" at bounding box center [865, 508] width 70 height 26
select select "100"
click at [830, 498] on select "5 Filas 10 Filas 20 Filas 25 Filas 50 Filas 100 Filas" at bounding box center [865, 508] width 70 height 26
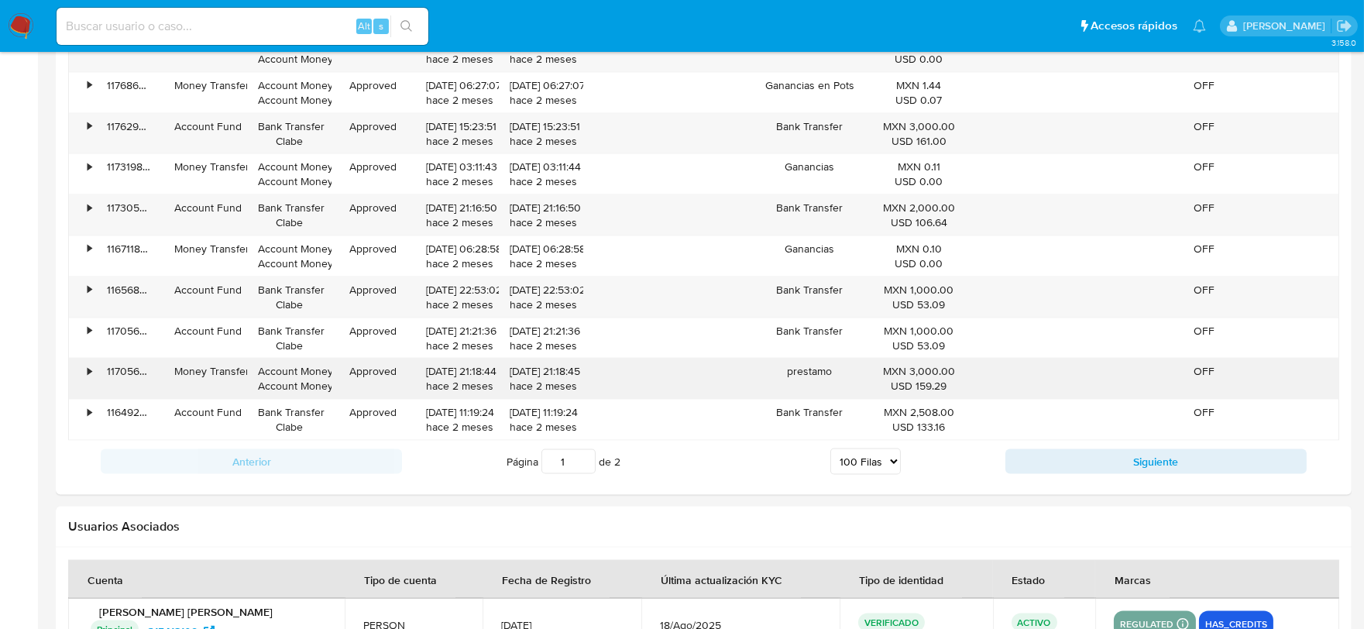
scroll to position [5472, 0]
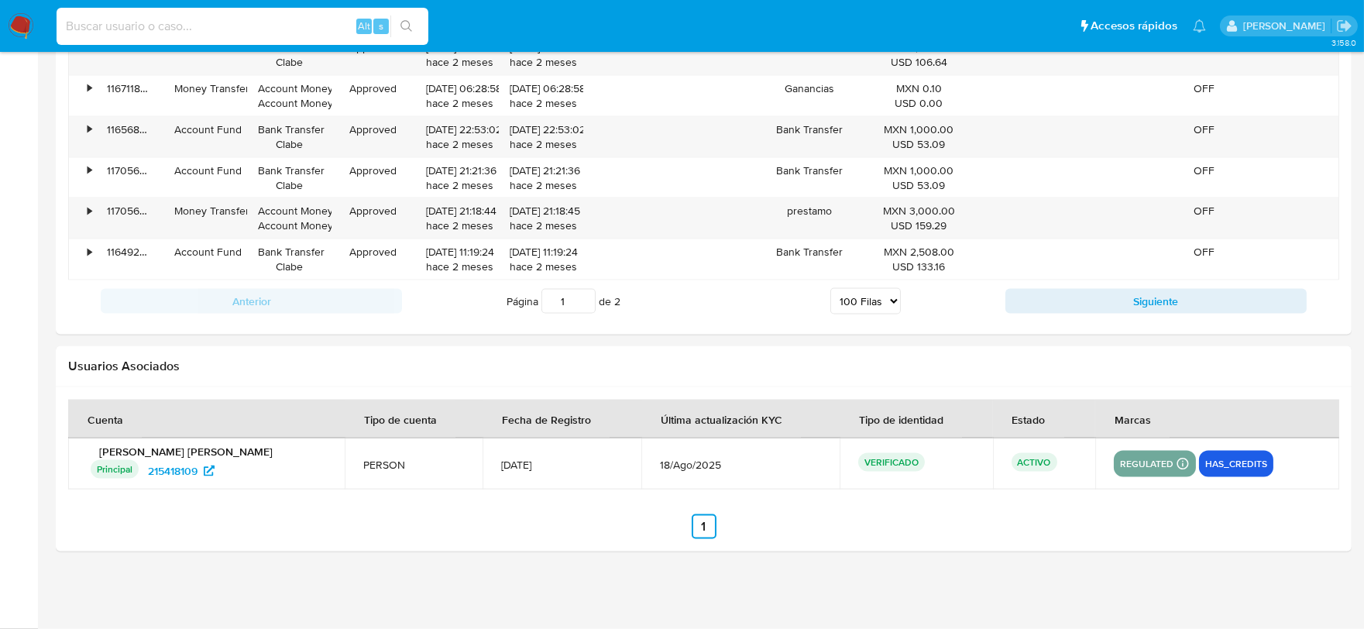
click at [164, 29] on input at bounding box center [243, 26] width 372 height 20
paste input "561111825"
type input "561111825"
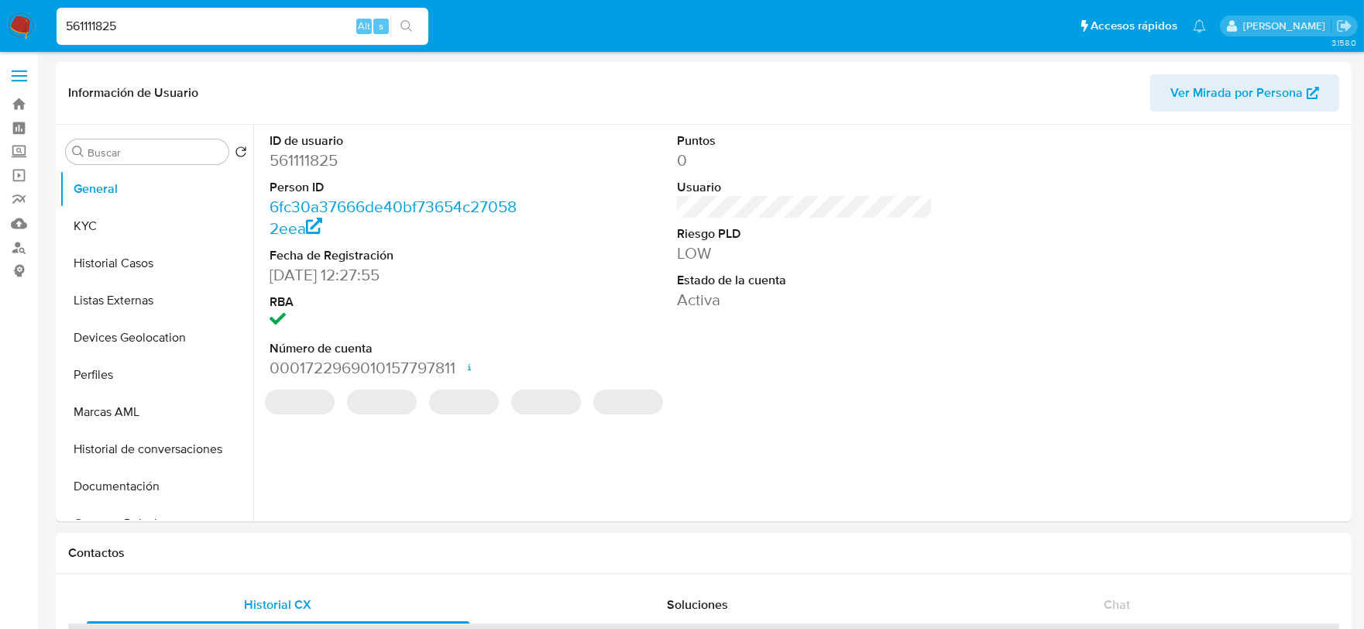
select select "10"
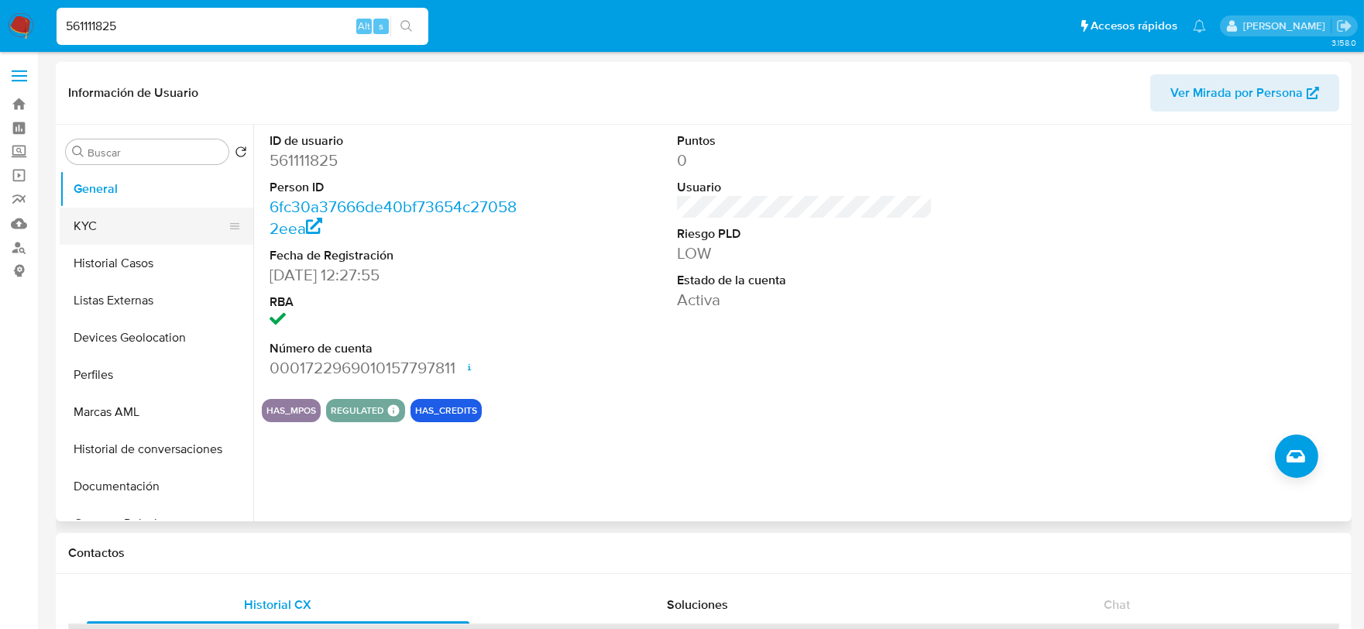
click at [153, 221] on button "KYC" at bounding box center [150, 226] width 181 height 37
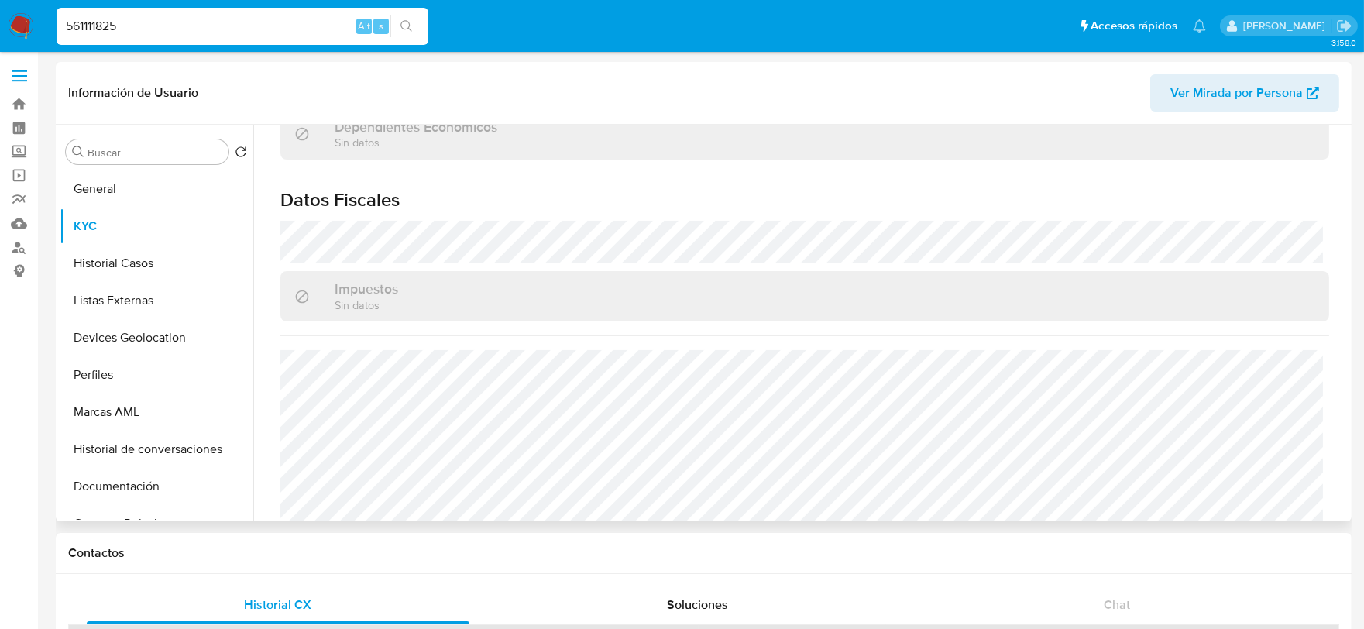
scroll to position [973, 0]
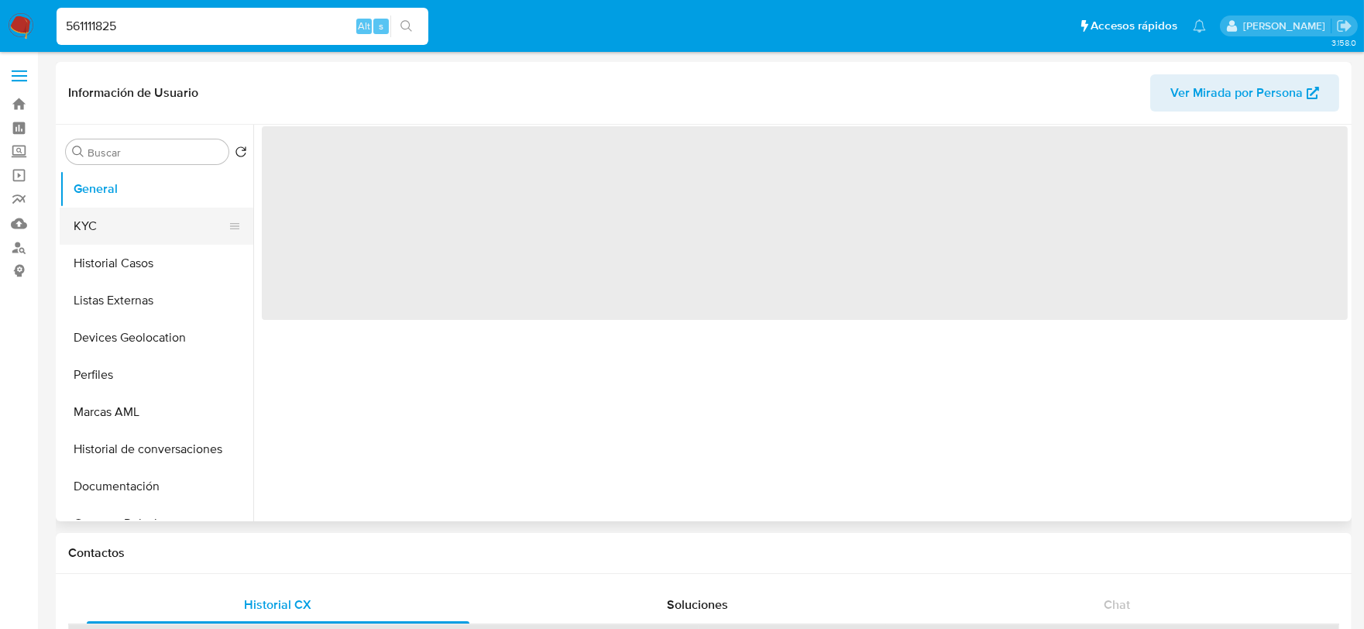
click at [125, 227] on button "KYC" at bounding box center [150, 226] width 181 height 37
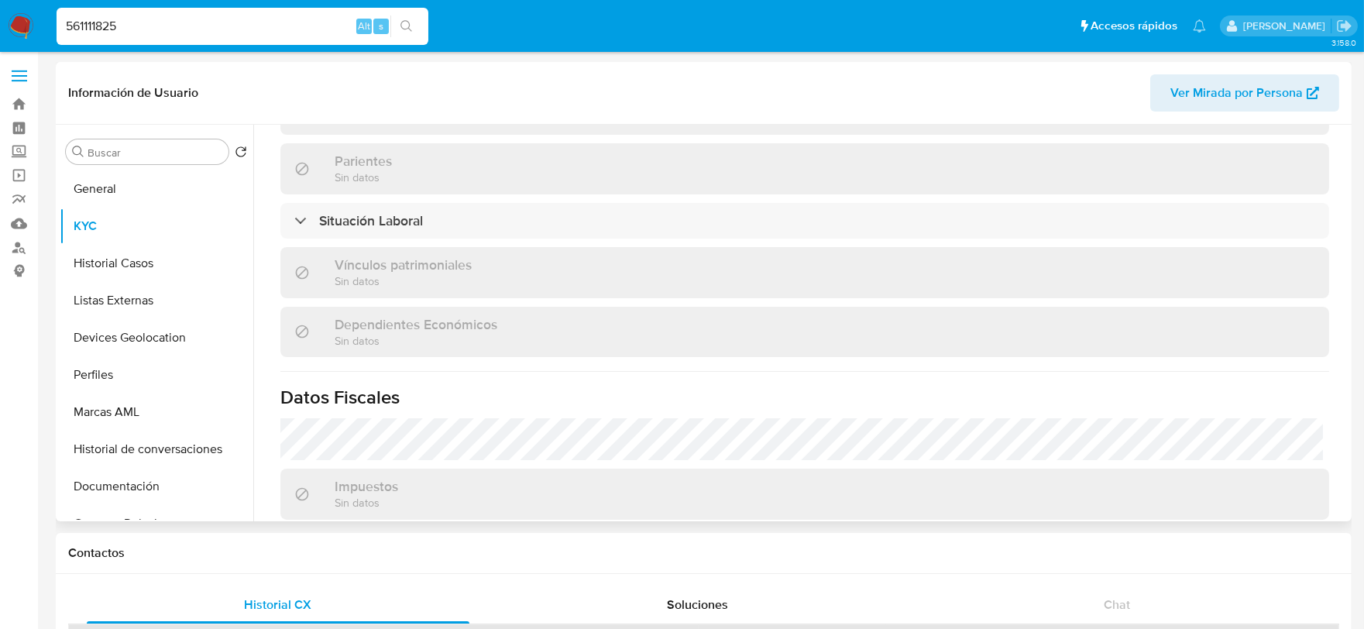
select select "10"
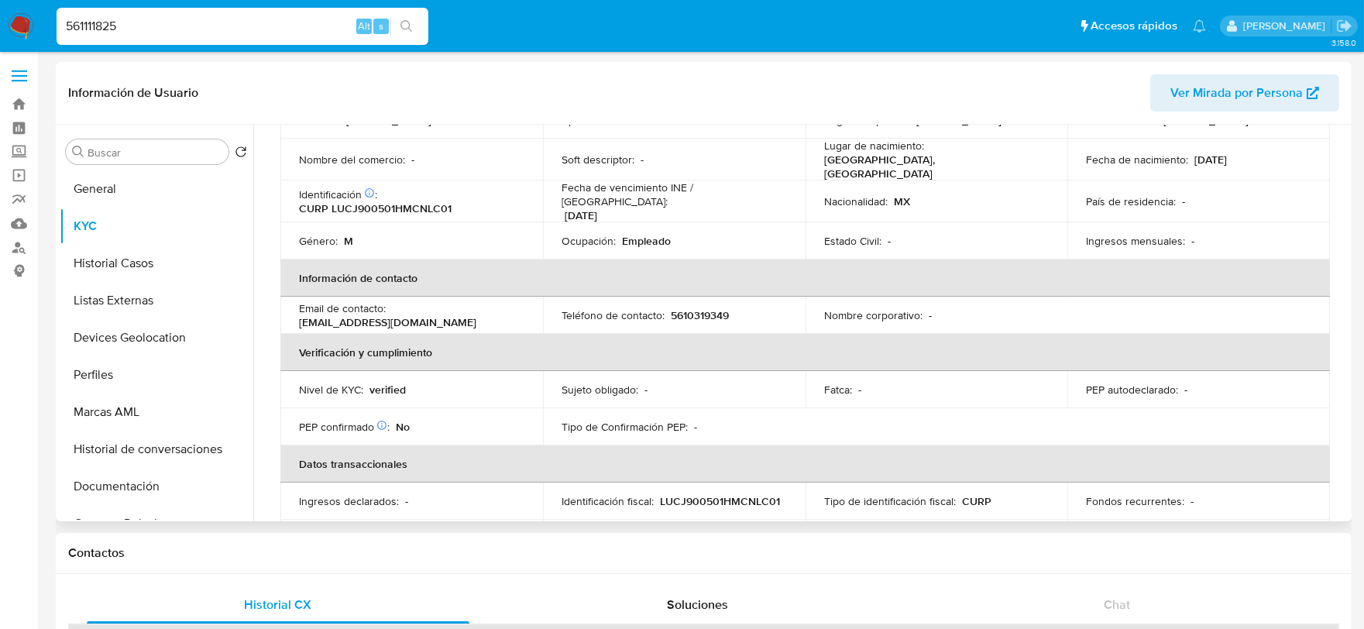
scroll to position [26, 0]
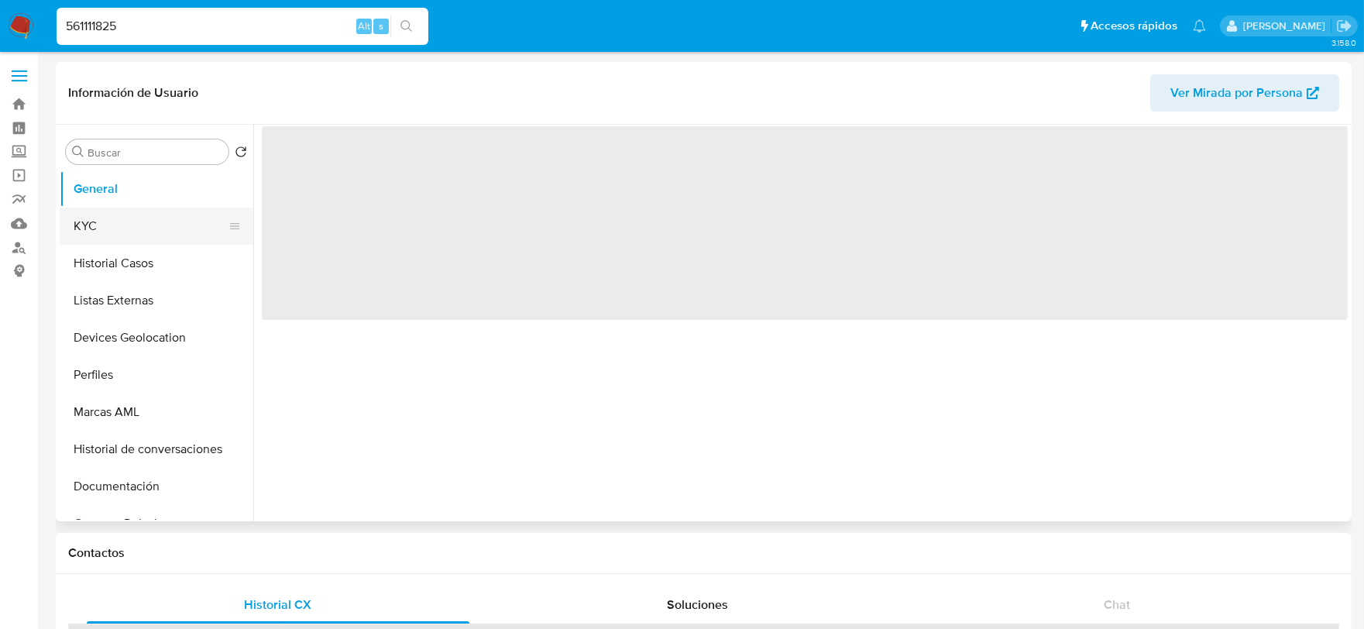
click at [93, 236] on button "KYC" at bounding box center [150, 226] width 181 height 37
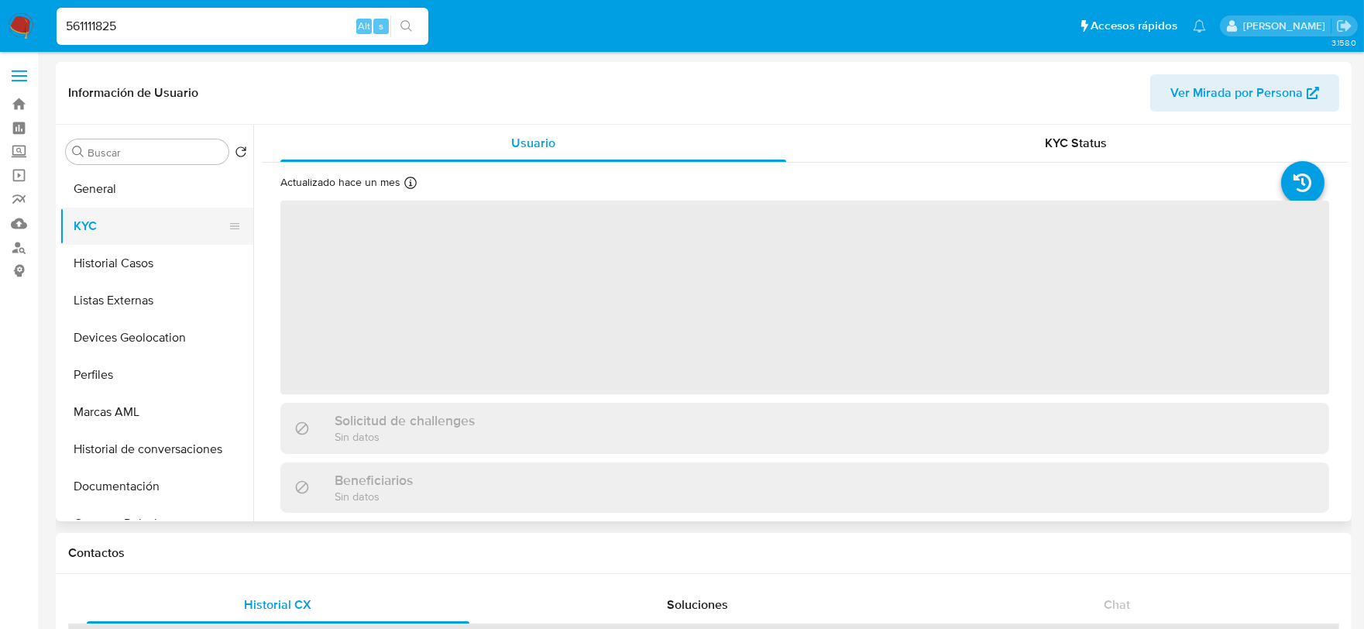
select select "10"
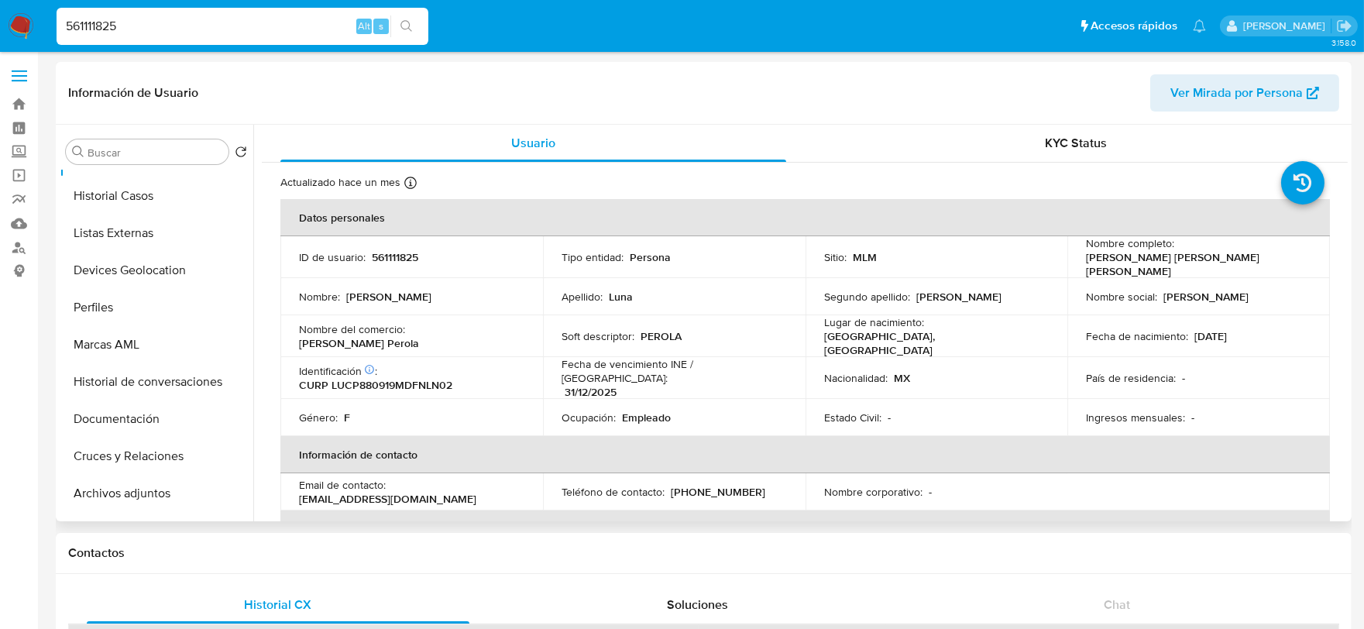
scroll to position [172, 0]
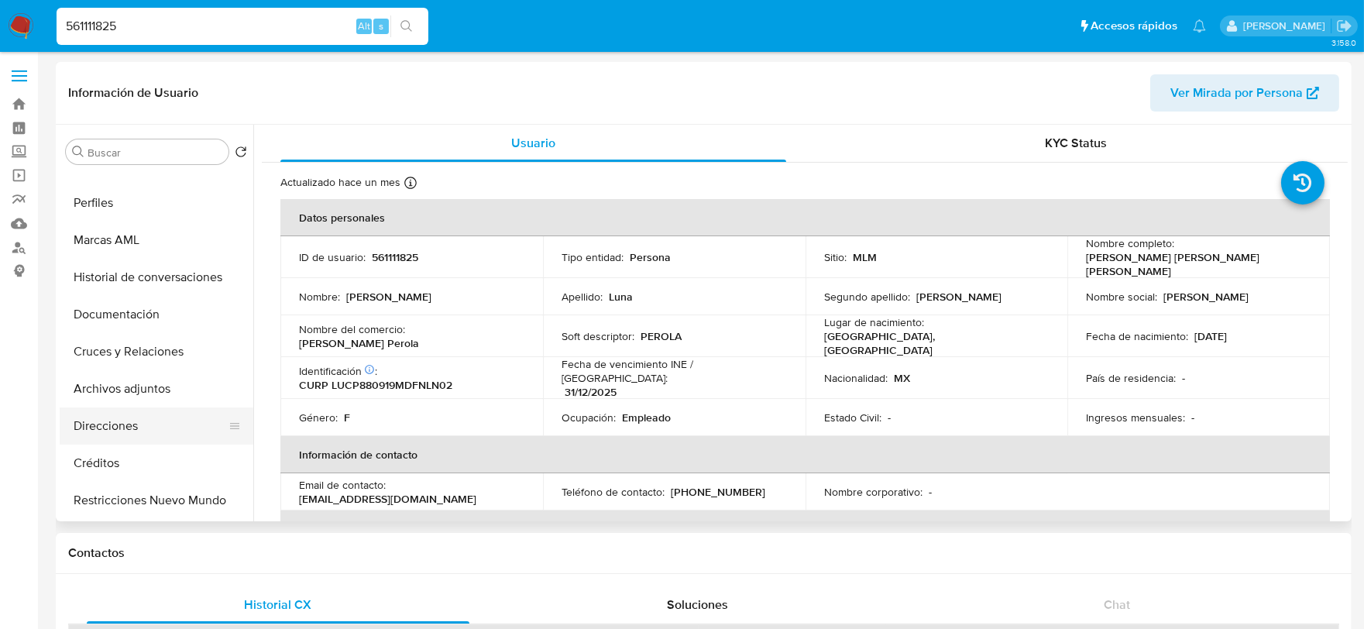
click at [129, 419] on button "Direcciones" at bounding box center [150, 425] width 181 height 37
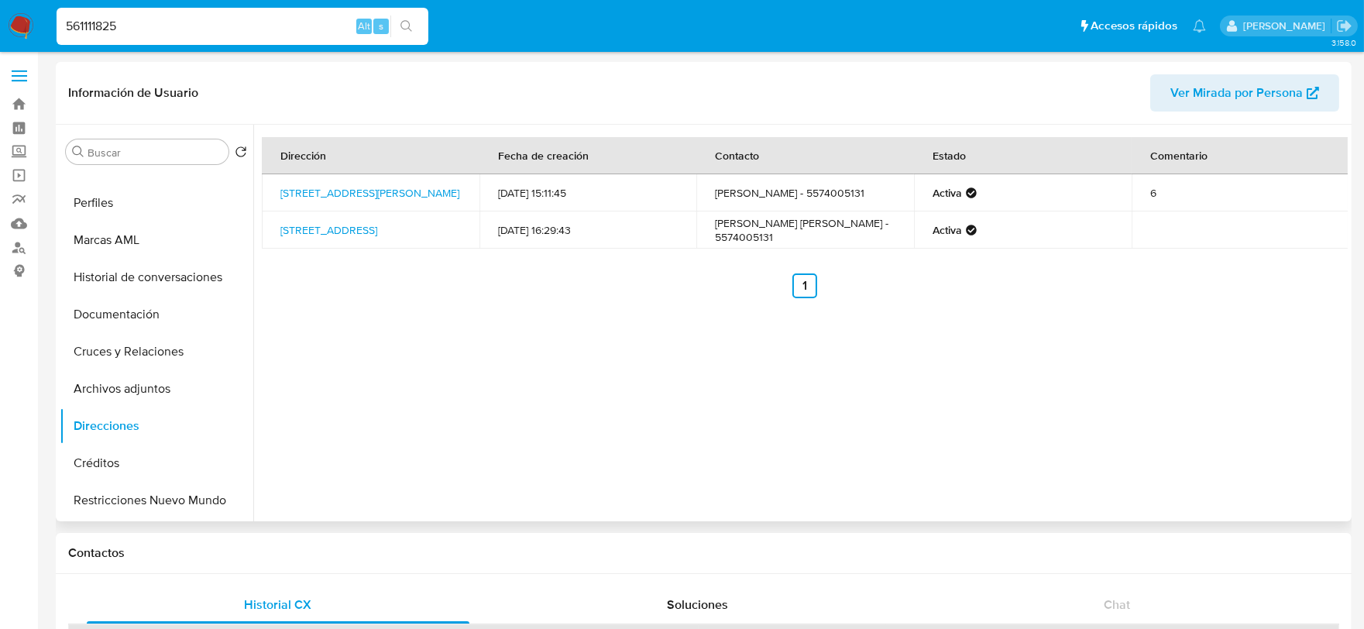
click at [406, 393] on div "Dirección Fecha de creación Contacto Estado Comentario Calle Francisco Villa 24…" at bounding box center [800, 323] width 1094 height 396
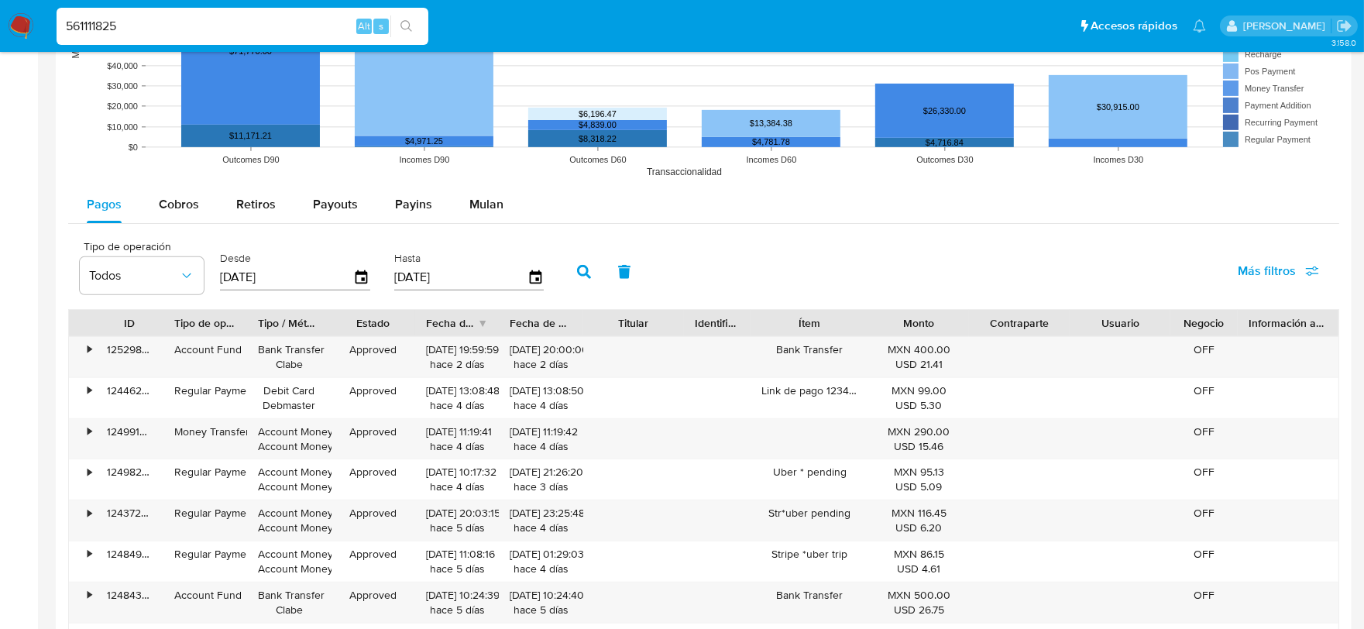
drag, startPoint x: 181, startPoint y: 209, endPoint x: 6, endPoint y: 241, distance: 177.9
click at [181, 209] on span "Cobros" at bounding box center [179, 204] width 40 height 18
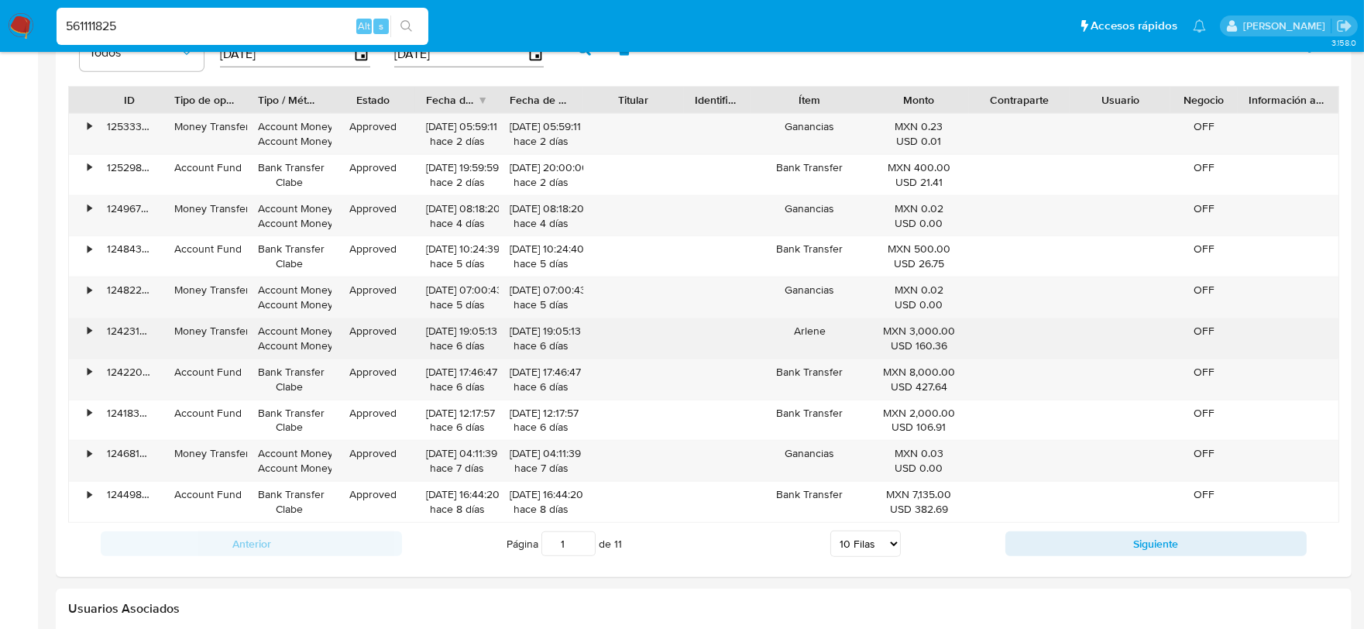
scroll to position [1721, 0]
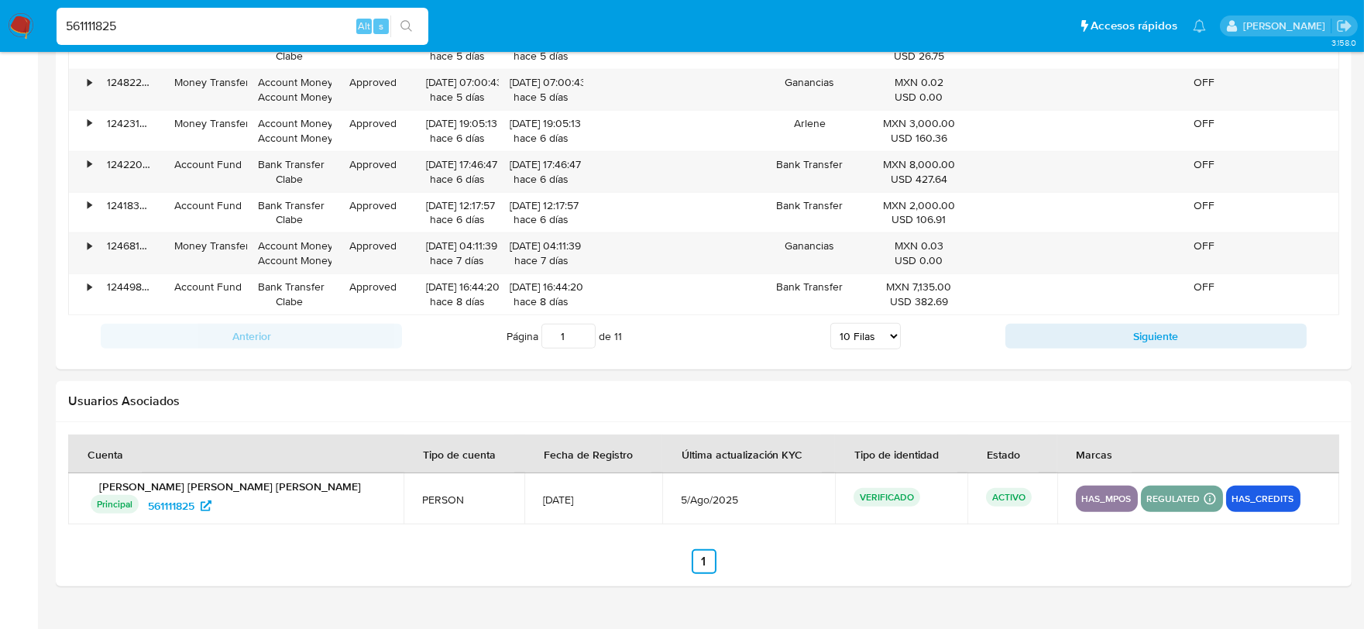
click at [850, 345] on select "5 Filas 10 Filas 20 Filas 25 Filas 50 Filas 100 Filas" at bounding box center [865, 336] width 70 height 26
select select "100"
click at [830, 325] on select "5 Filas 10 Filas 20 Filas 25 Filas 50 Filas 100 Filas" at bounding box center [865, 336] width 70 height 26
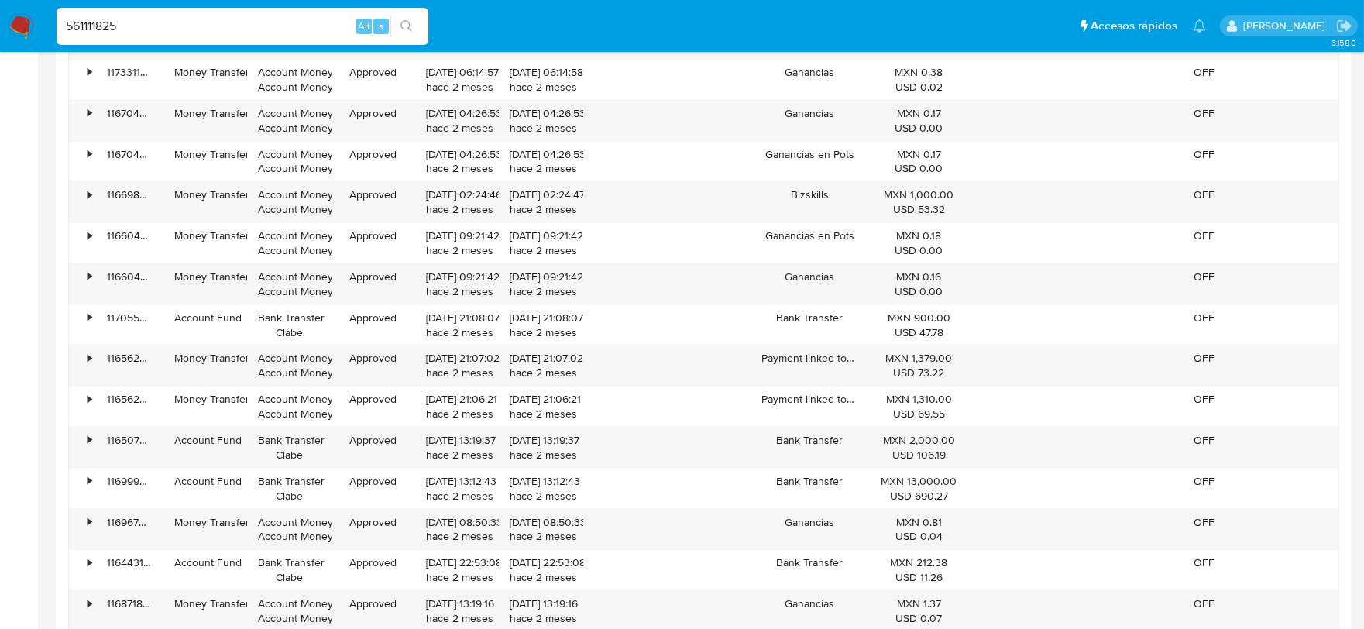
scroll to position [4732, 0]
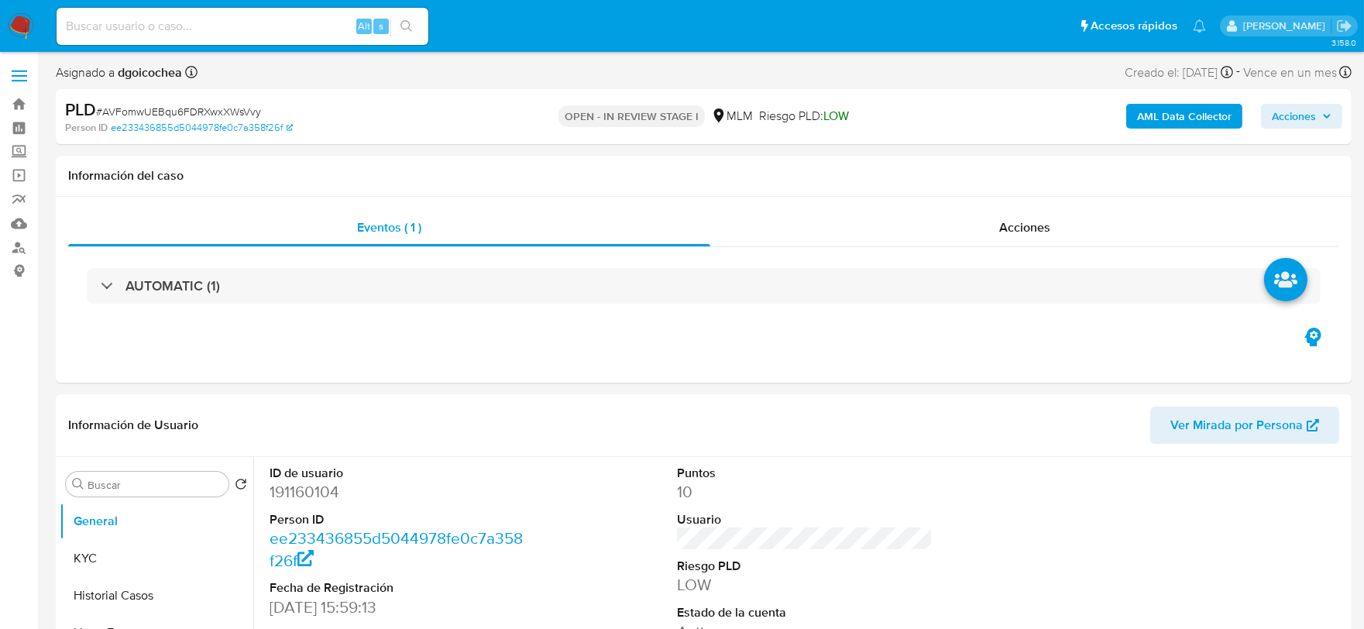
select select "10"
click at [533, 490] on div "ID de usuario 191160104 Person ID ee233436855d5044978fe0c7a358f26f Fecha de Reg…" at bounding box center [805, 588] width 1086 height 262
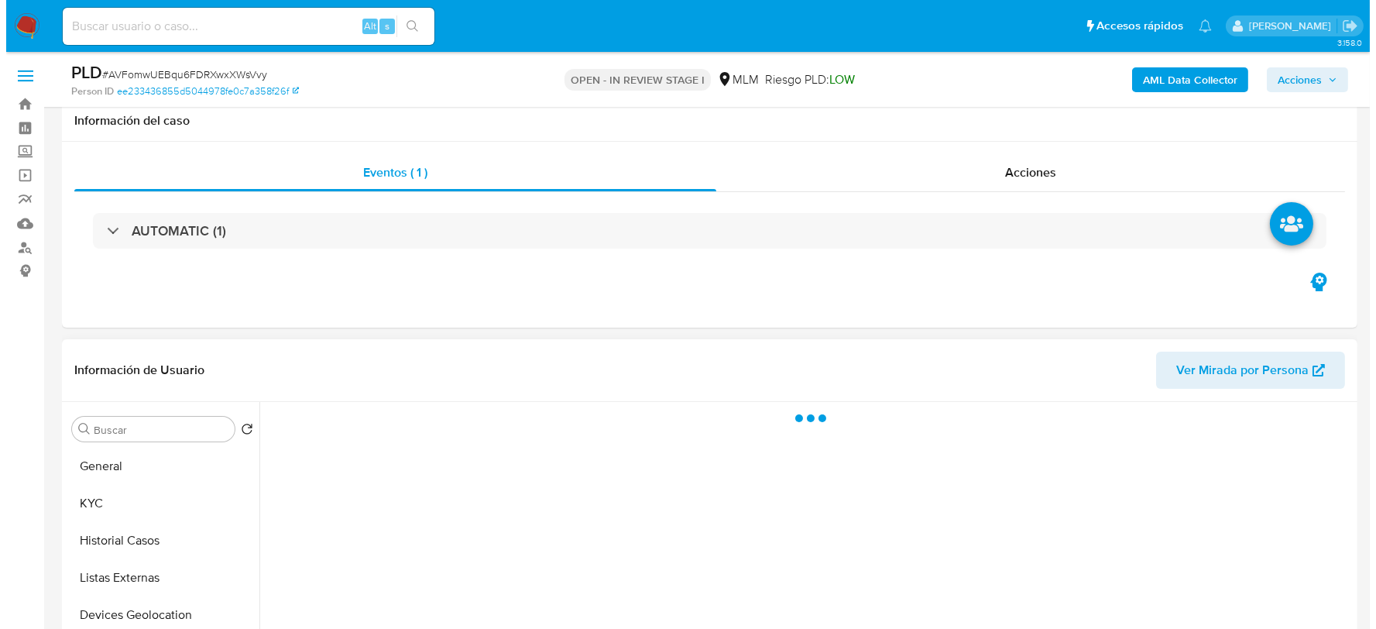
scroll to position [308, 0]
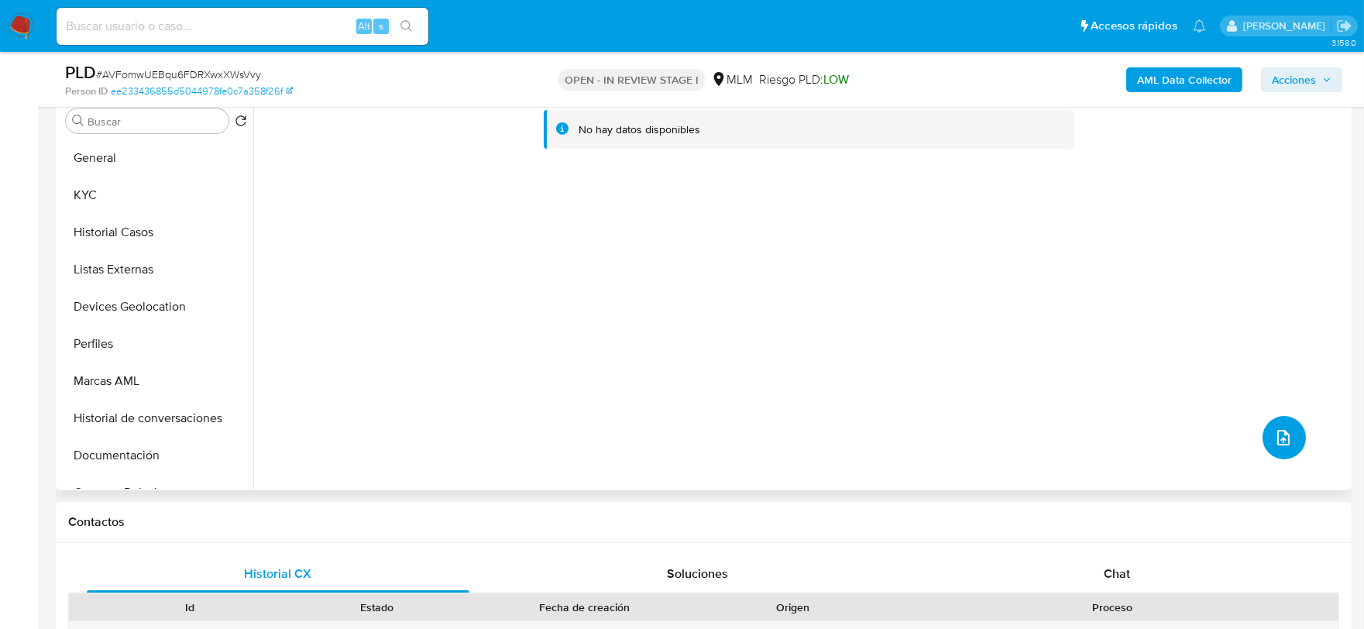
click at [1282, 430] on icon "upload-file" at bounding box center [1283, 437] width 19 height 19
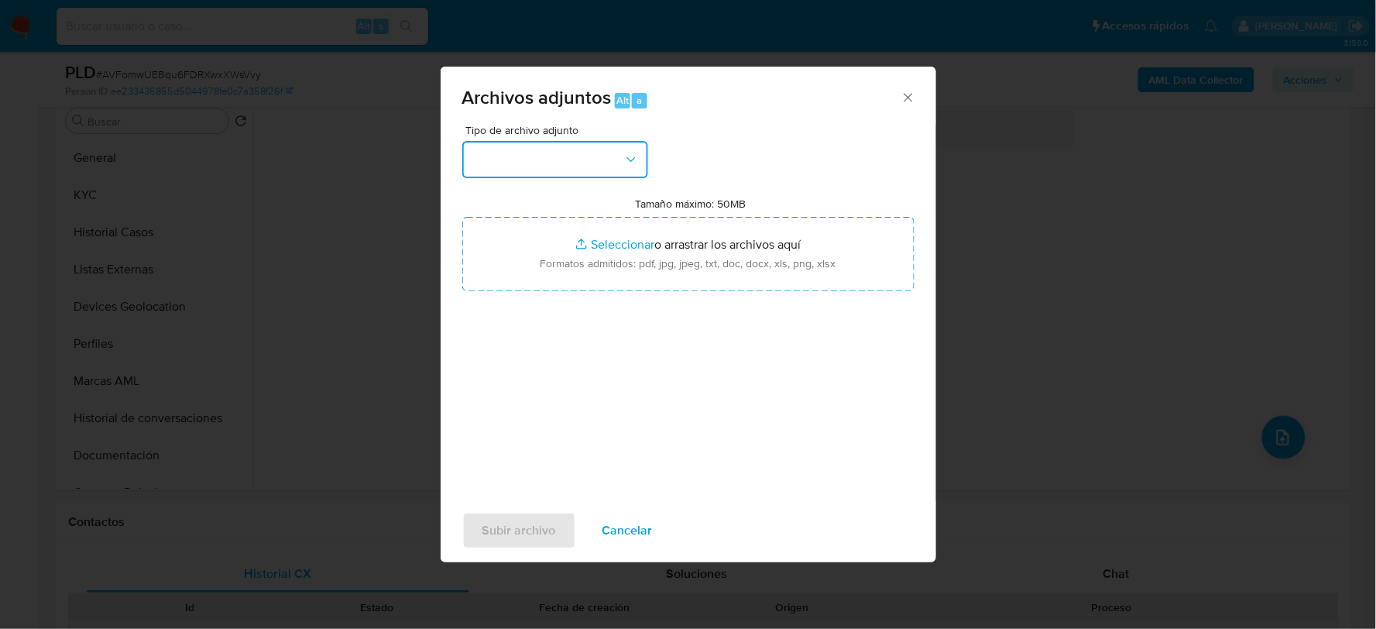
click at [582, 157] on button "button" at bounding box center [555, 159] width 186 height 37
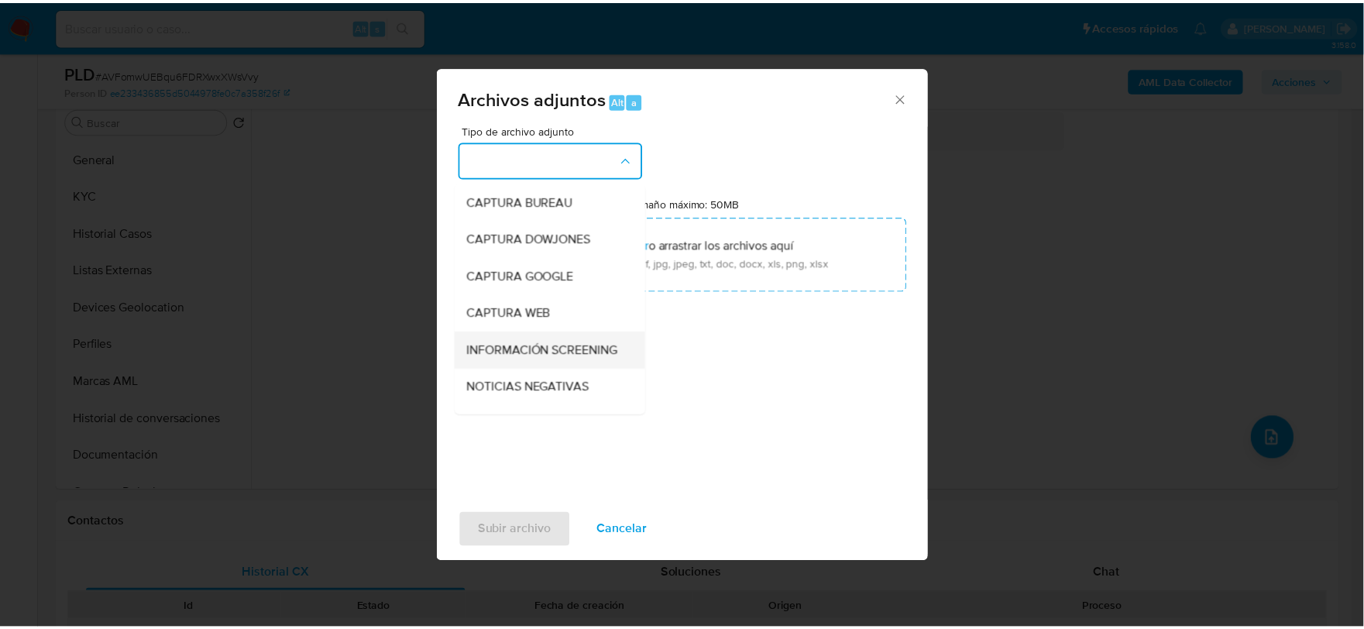
scroll to position [118, 0]
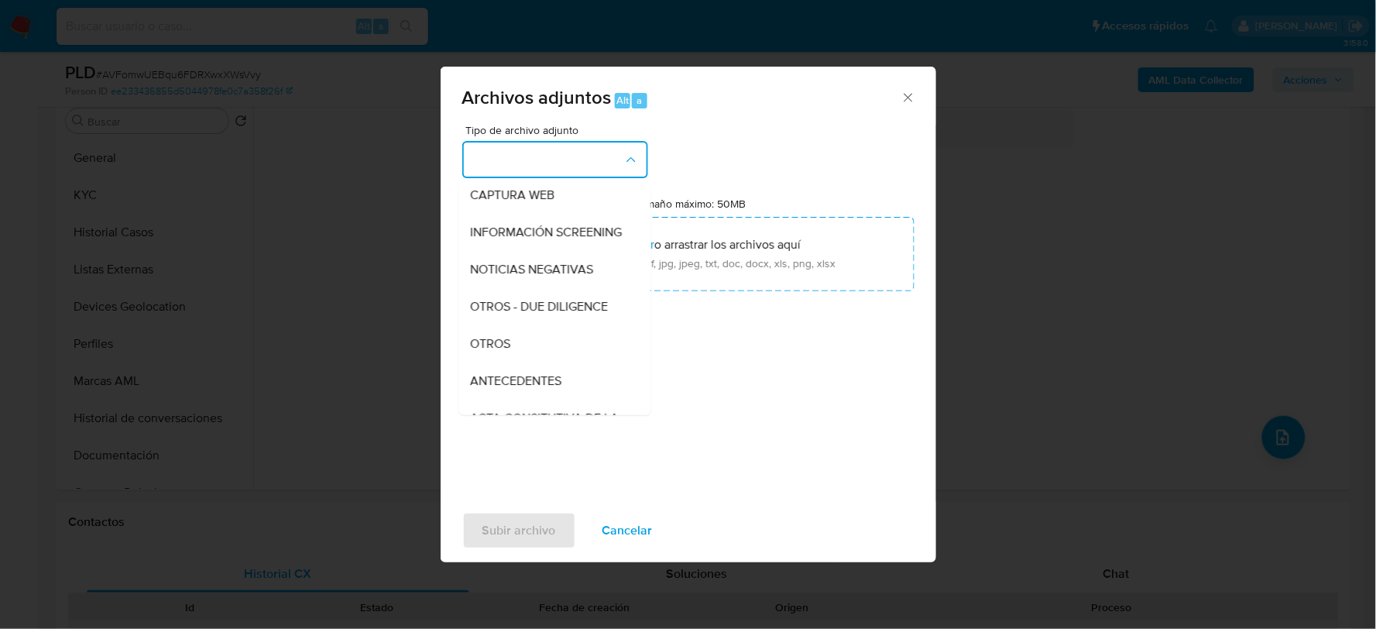
click at [496, 351] on span "OTROS" at bounding box center [491, 342] width 40 height 15
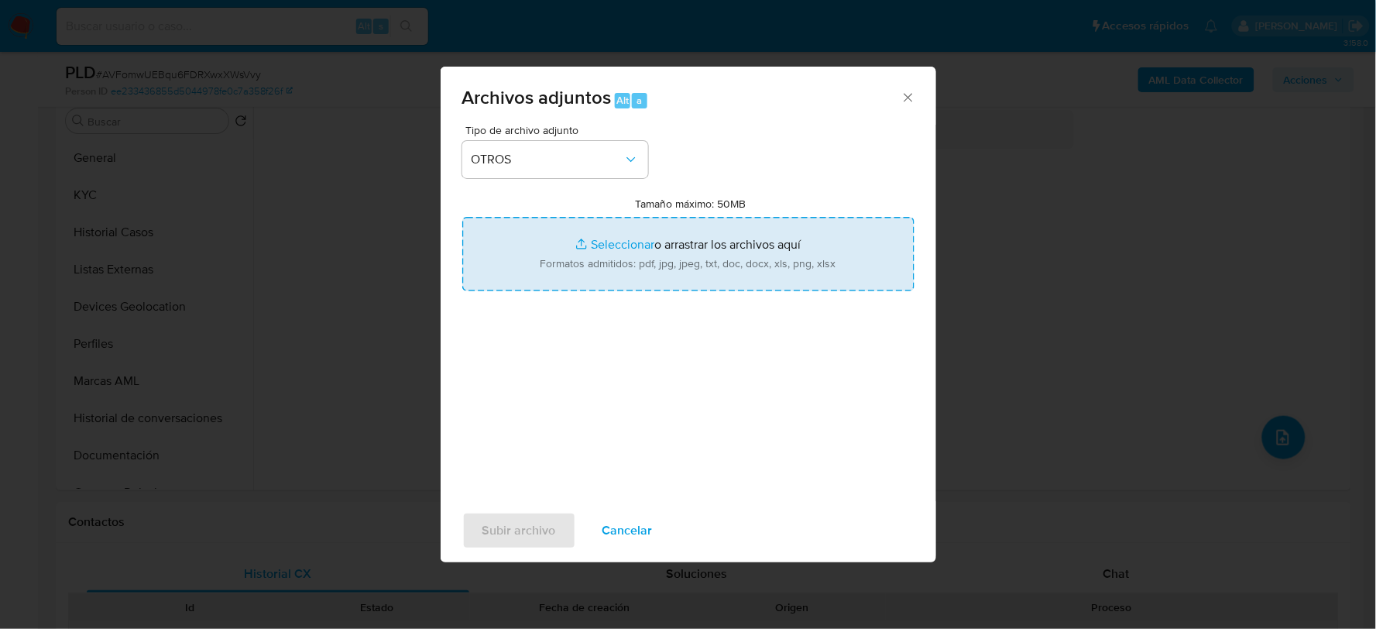
type input "C:\fakepath\191160104_DEREK GONZALEZ_AGO2025.xlsx"
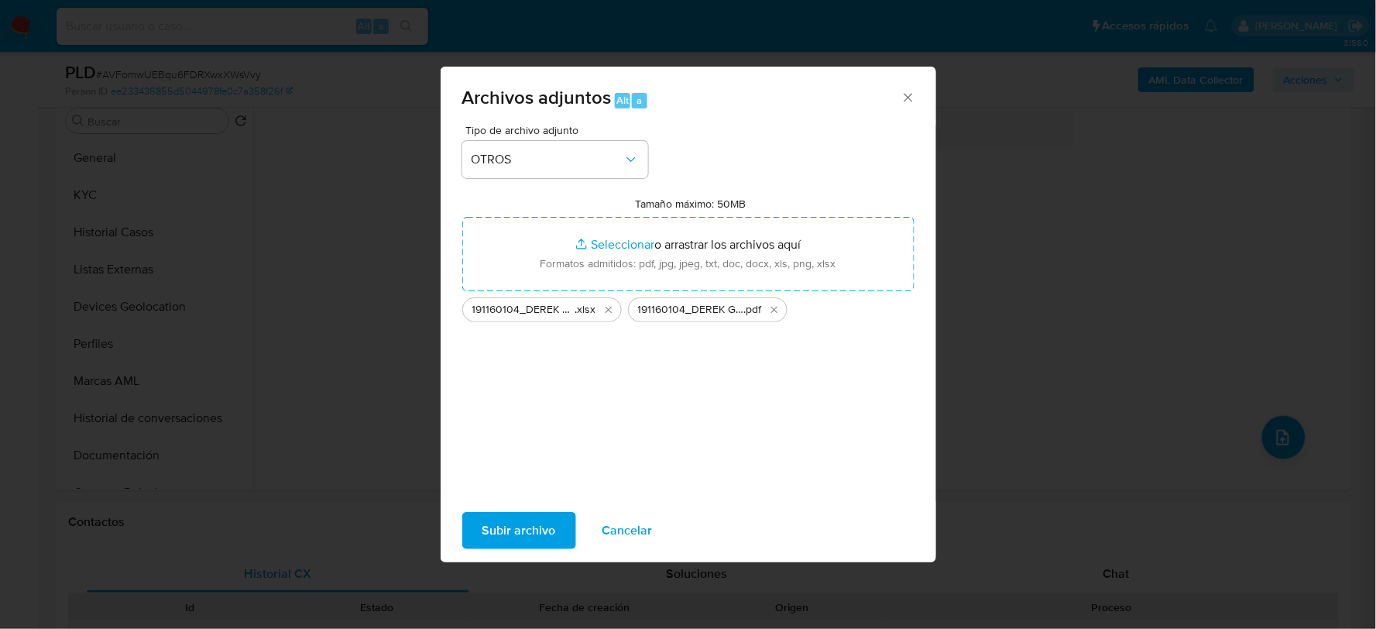
click at [540, 535] on span "Subir archivo" at bounding box center [519, 530] width 74 height 34
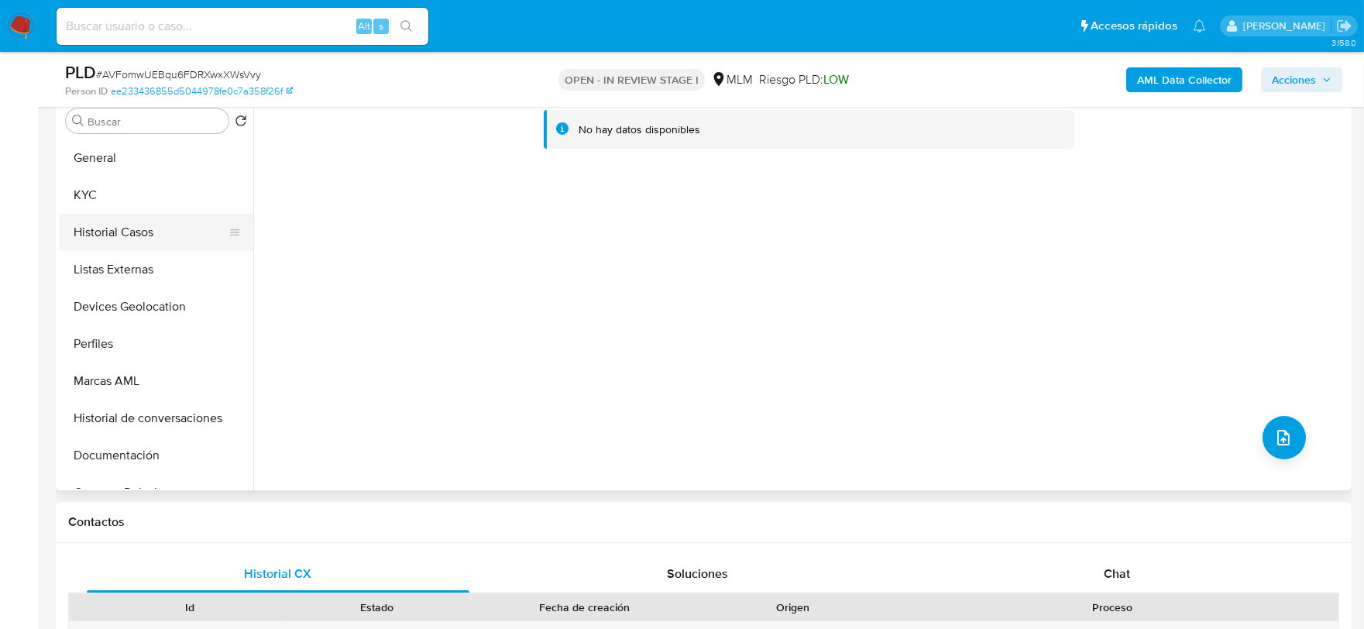
click at [149, 242] on button "Historial Casos" at bounding box center [150, 232] width 181 height 37
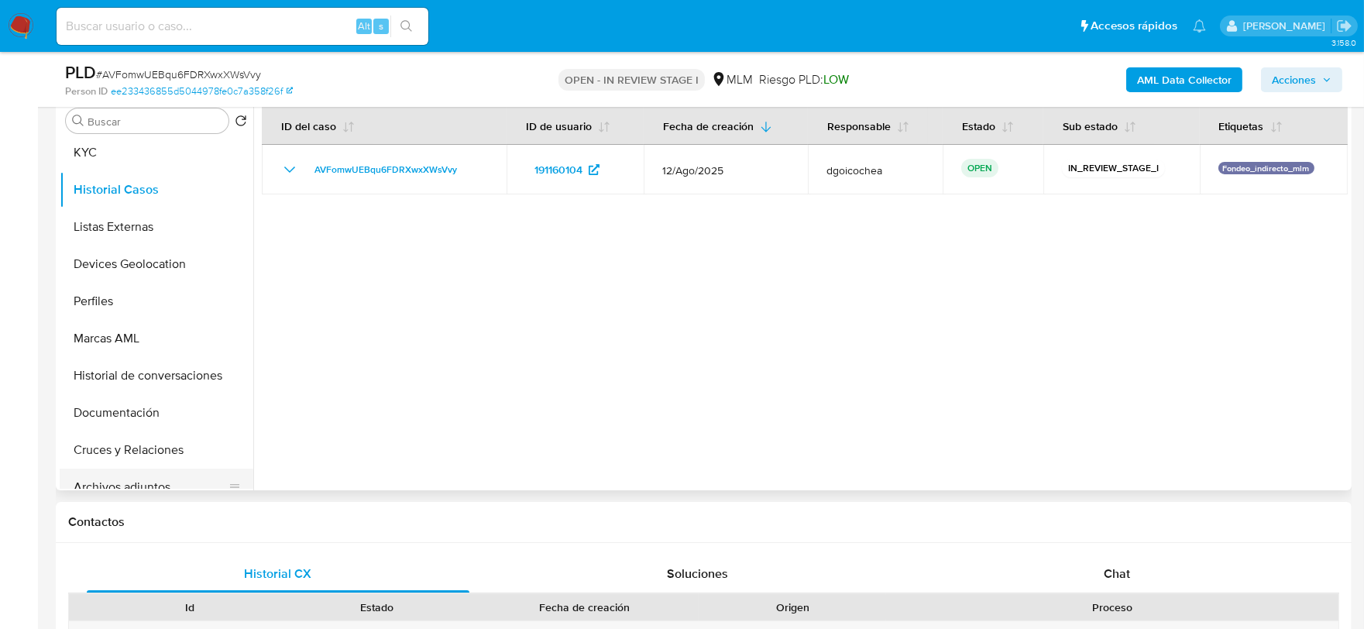
scroll to position [86, 0]
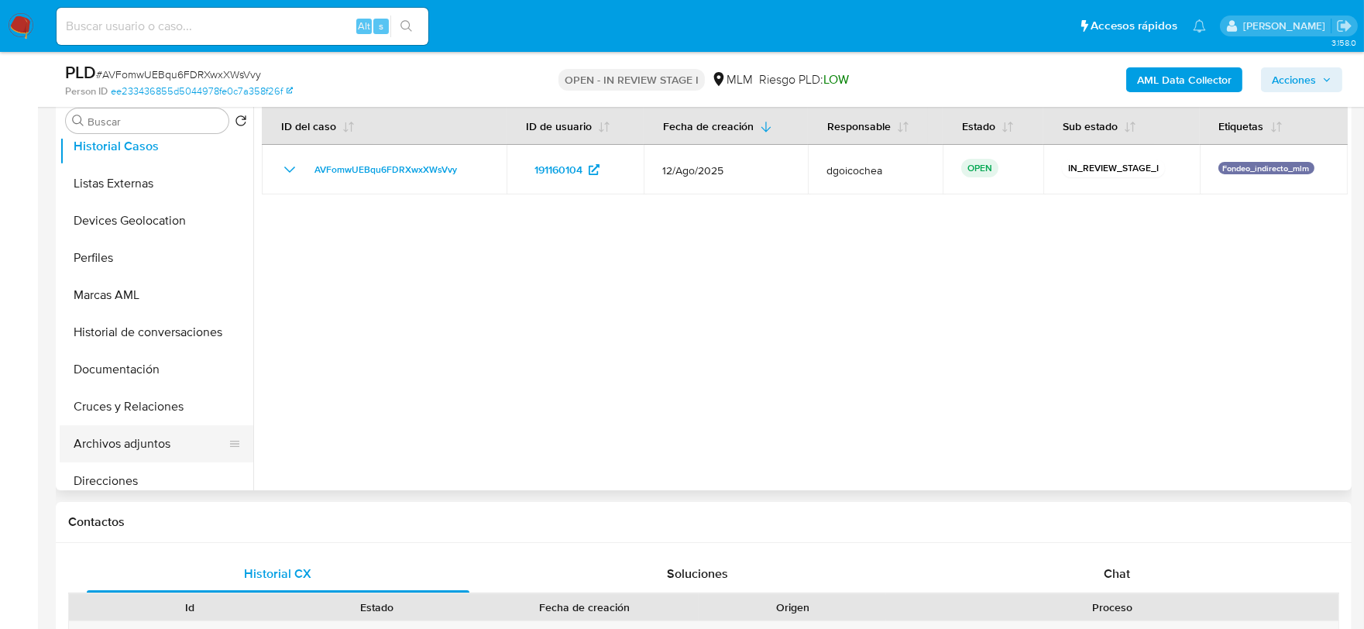
click at [143, 440] on button "Archivos adjuntos" at bounding box center [150, 443] width 181 height 37
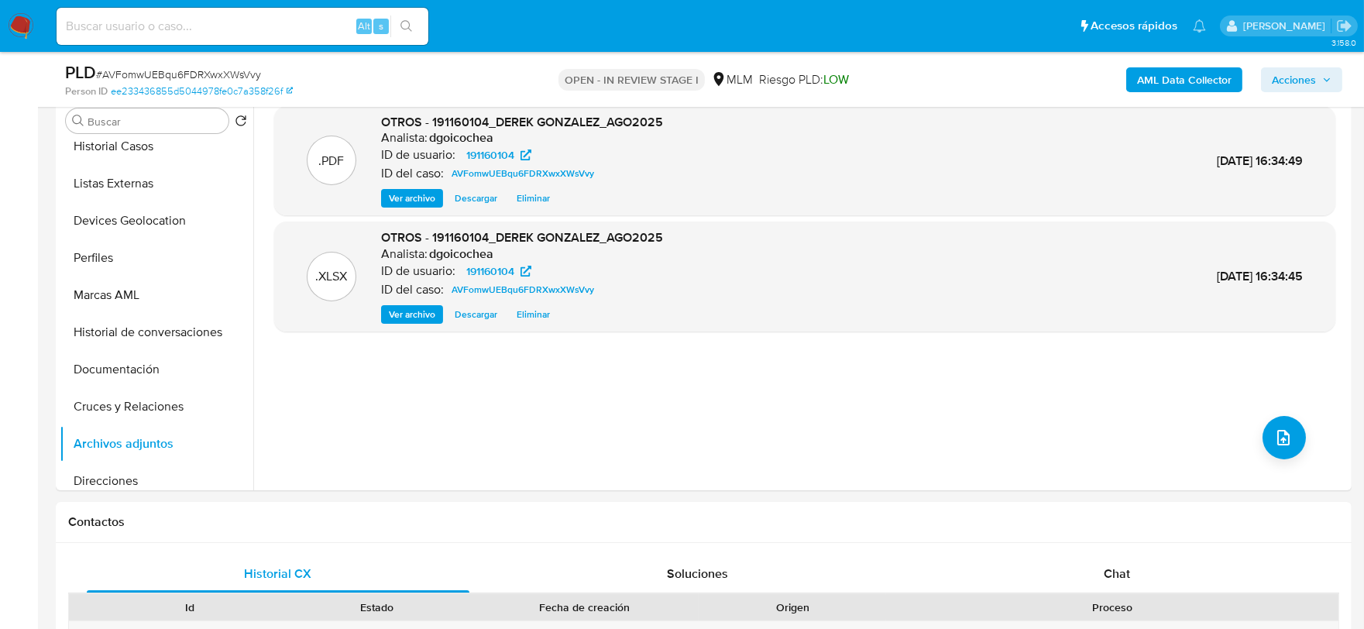
click at [1296, 79] on span "Acciones" at bounding box center [1294, 79] width 44 height 25
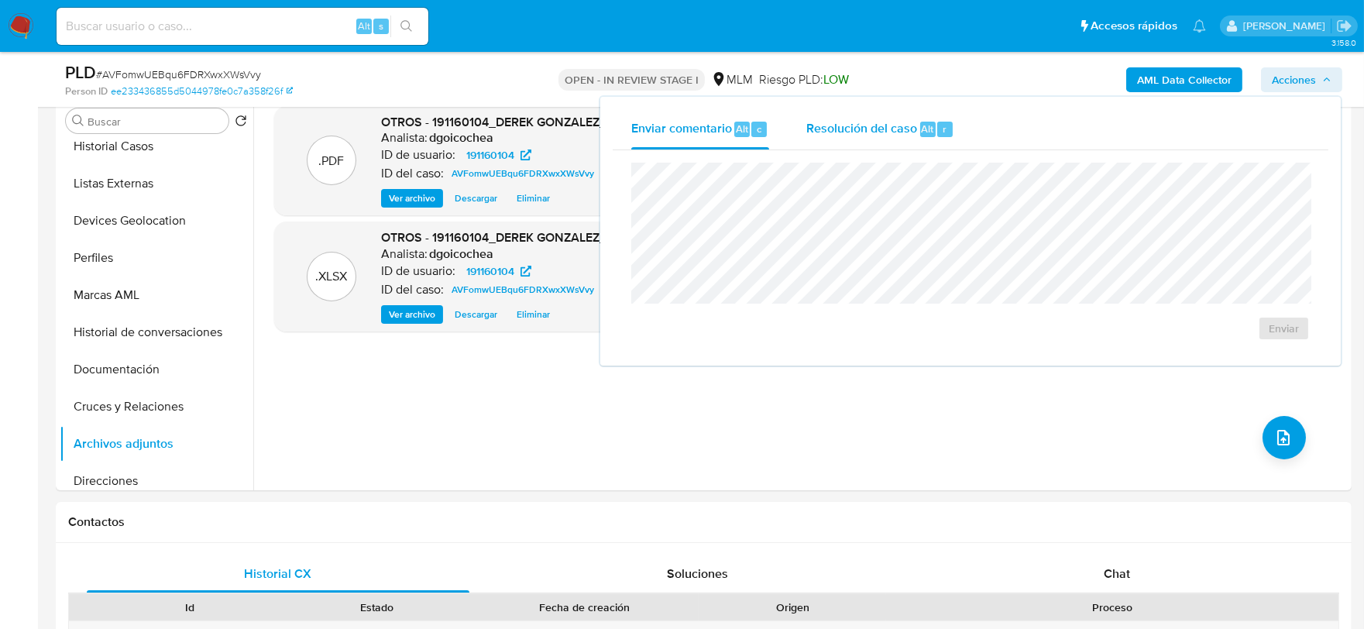
click at [867, 119] on span "Resolución del caso" at bounding box center [861, 128] width 111 height 18
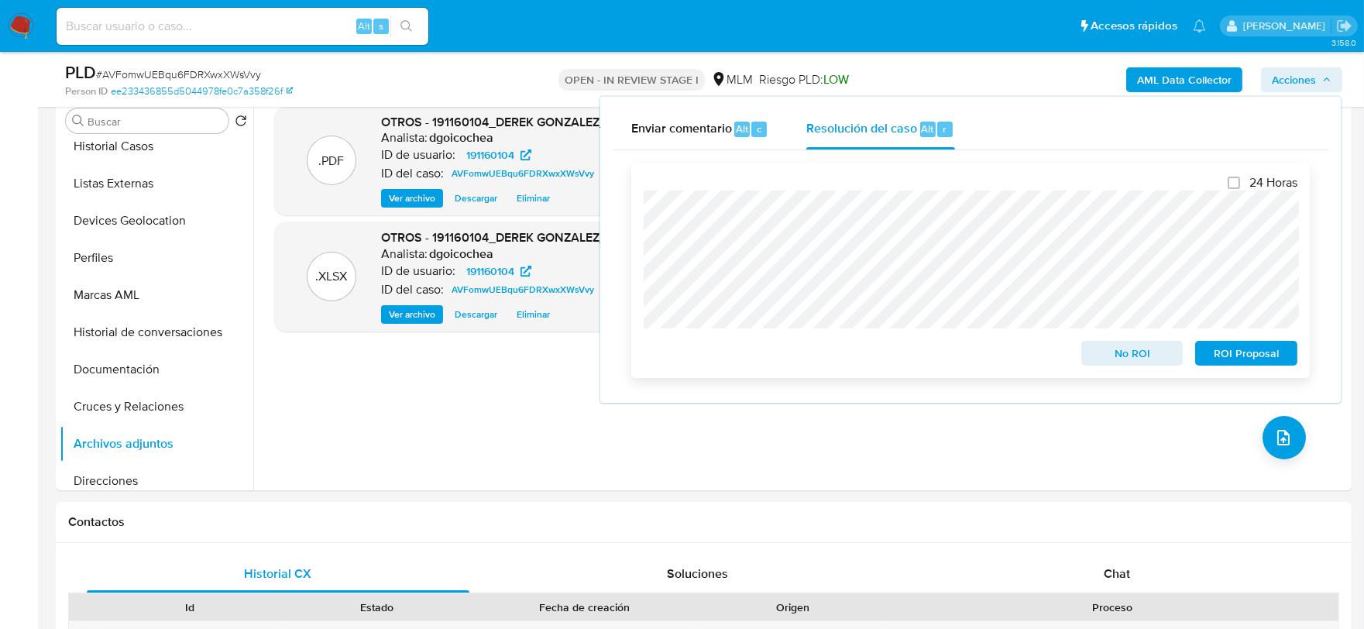
click at [1160, 361] on span "No ROI" at bounding box center [1132, 353] width 81 height 22
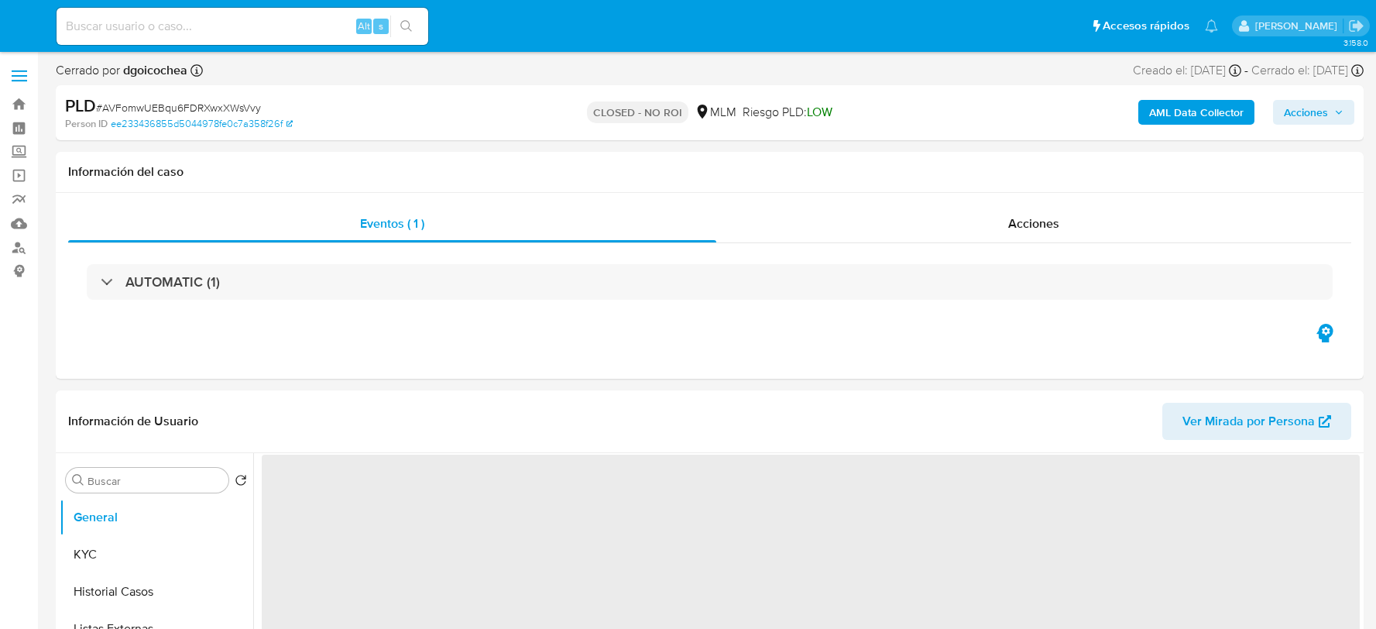
select select "10"
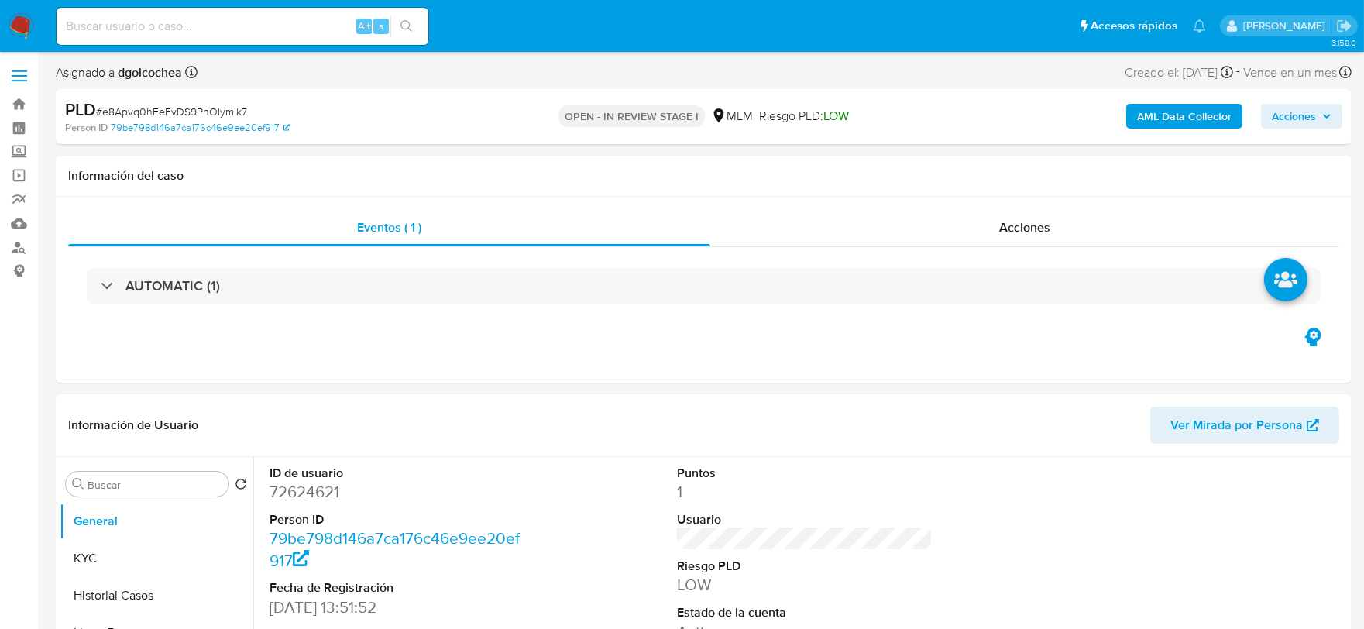
select select "10"
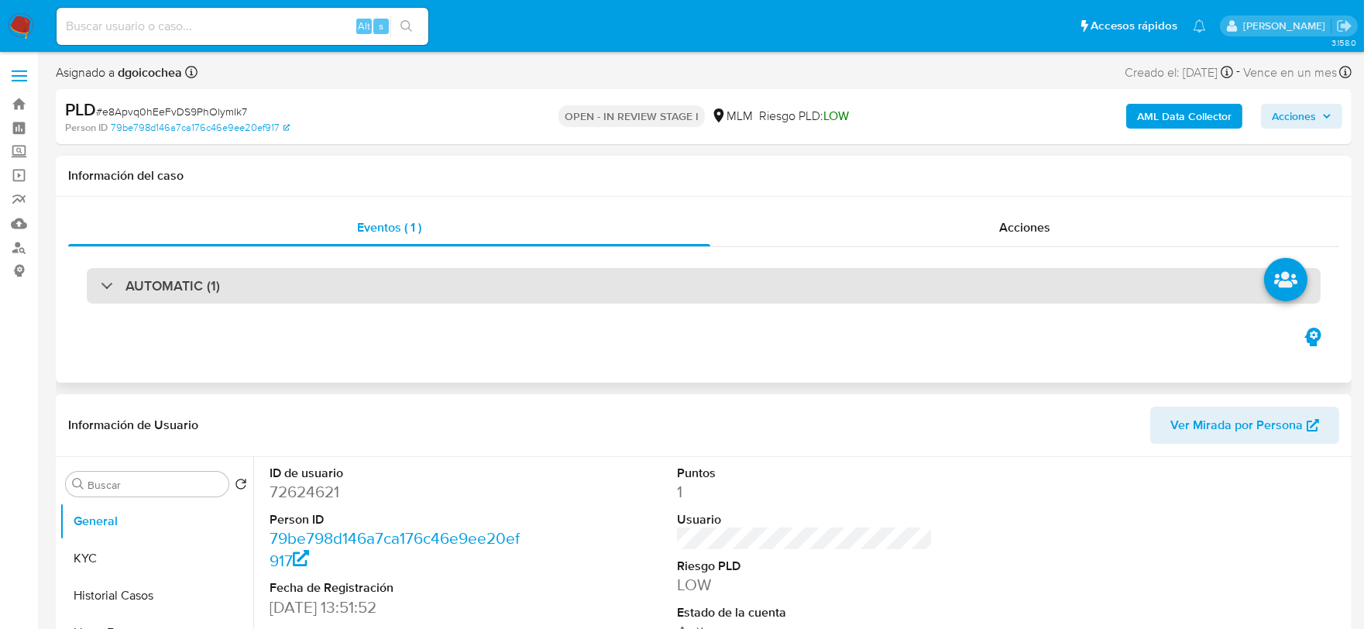
click at [215, 274] on div "AUTOMATIC (1)" at bounding box center [704, 286] width 1234 height 36
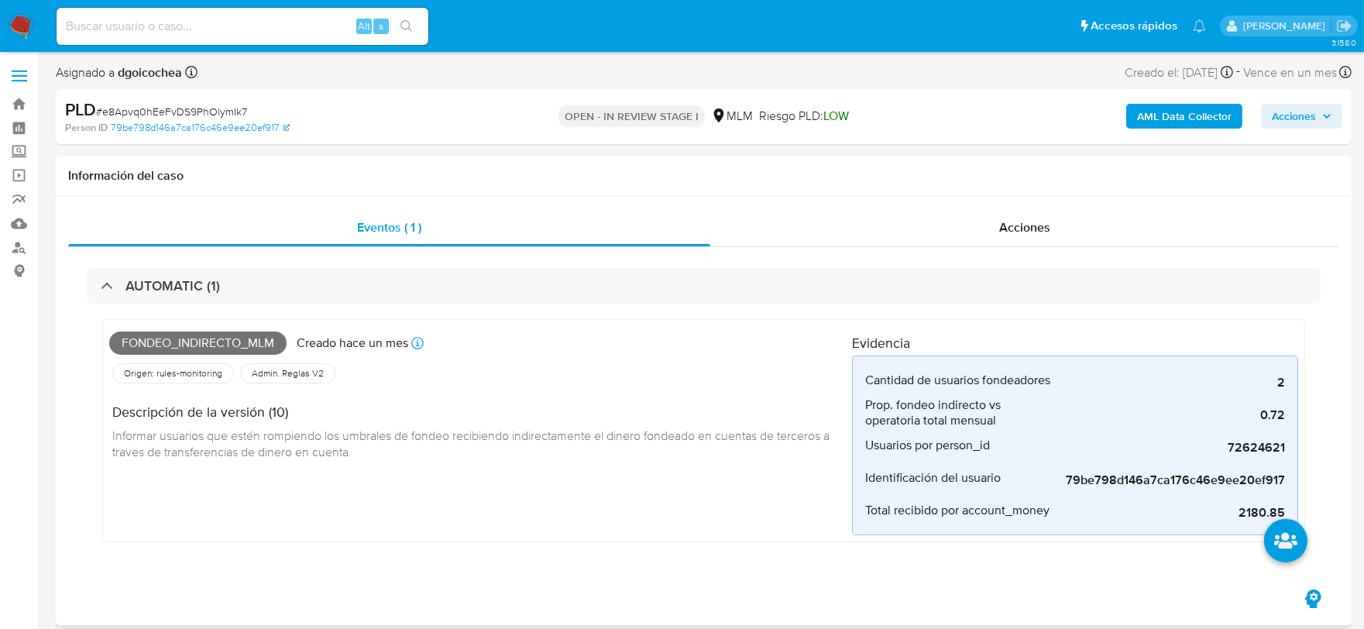
click at [587, 486] on div "Fondeo_indirecto_mlm Creado hace un mes Creado: 12/08/2025 03:13:23 Origen: rul…" at bounding box center [480, 430] width 743 height 209
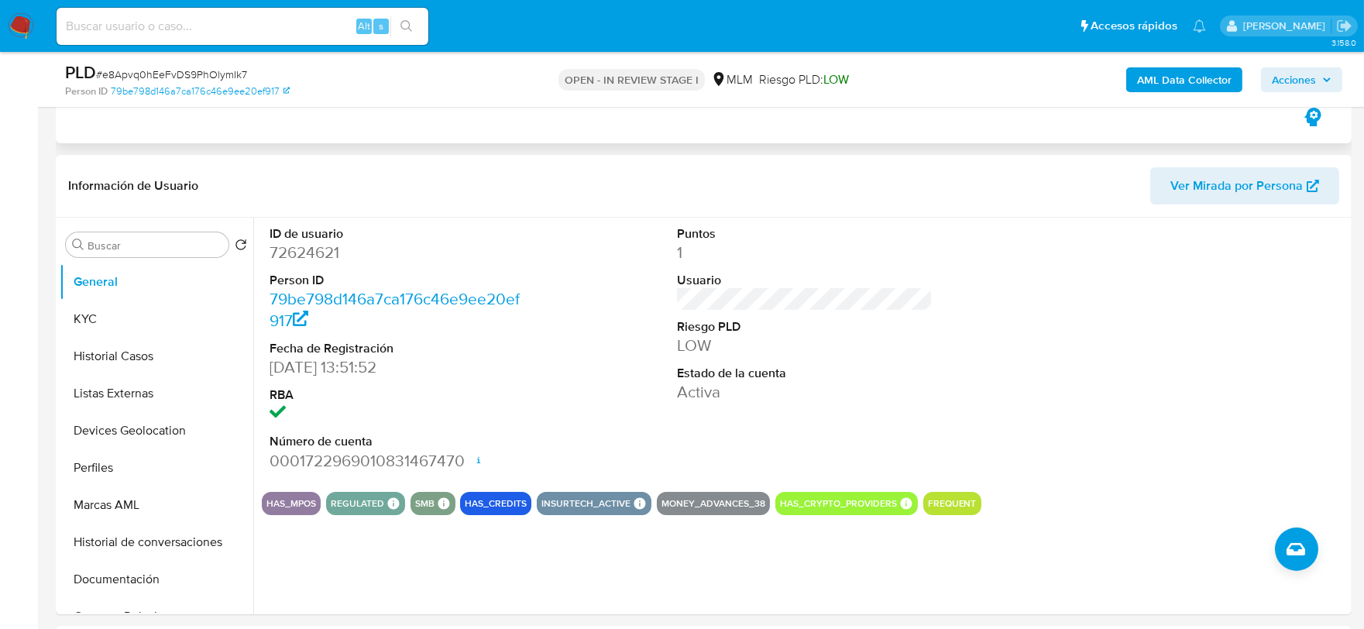
scroll to position [430, 0]
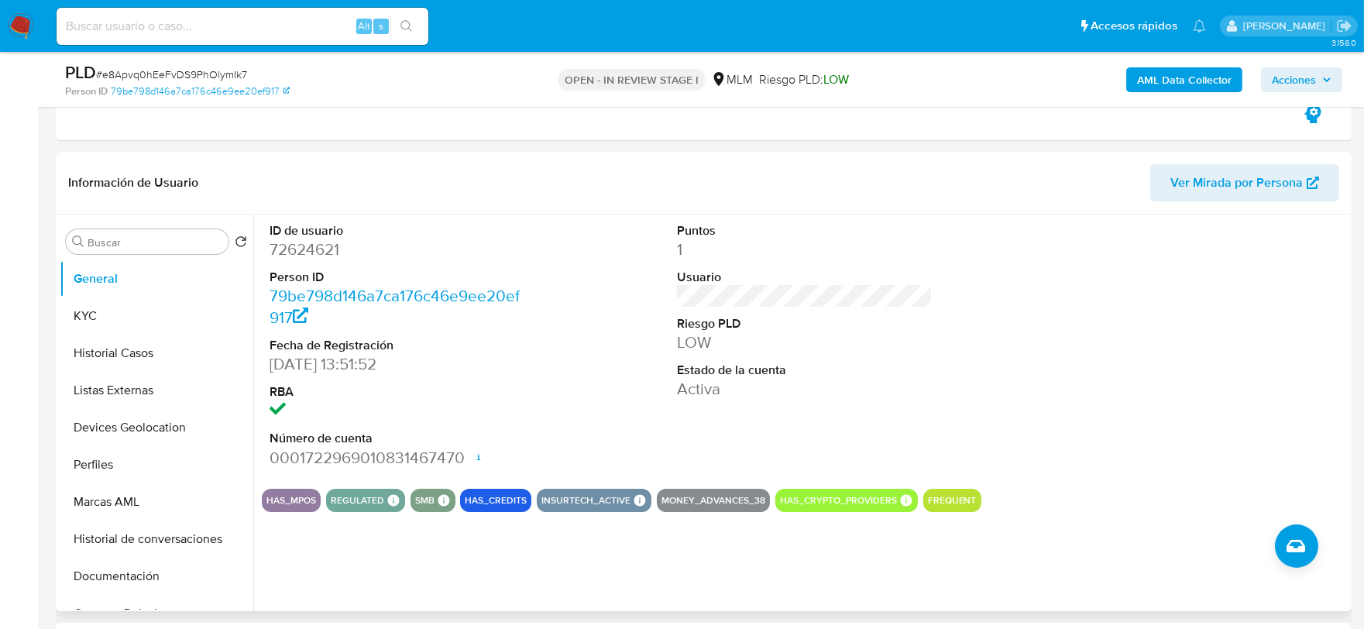
click at [623, 385] on div "ID de usuario 72624621 Person ID 79be798d146a7ca176c46e9ee20ef917 Fecha de Regi…" at bounding box center [805, 346] width 1086 height 262
click at [439, 368] on dd "[DATE] 13:51:52" at bounding box center [397, 364] width 256 height 22
click at [503, 393] on dt "RBA" at bounding box center [397, 391] width 256 height 17
click at [510, 367] on dd "19/01/2012 13:51:52" at bounding box center [397, 364] width 256 height 22
click at [532, 362] on div "ID de usuario 72624621 Person ID 79be798d146a7ca176c46e9ee20ef917 Fecha de Regi…" at bounding box center [805, 346] width 1086 height 262
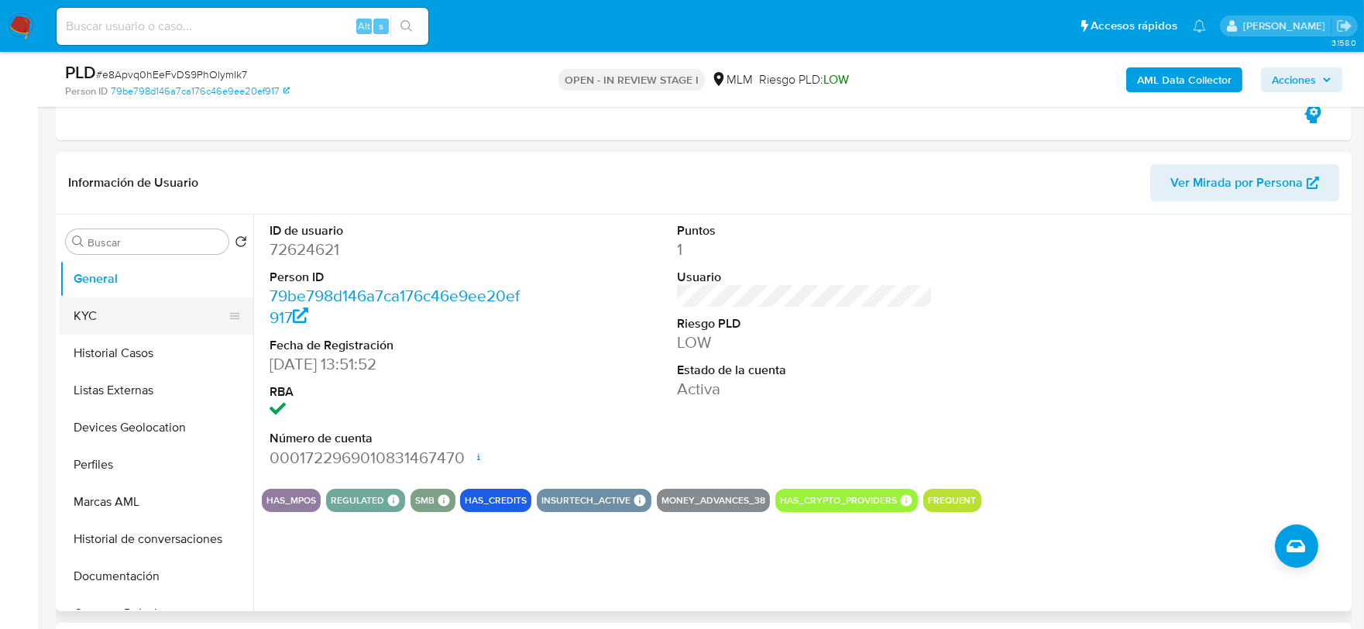
click at [136, 321] on button "KYC" at bounding box center [150, 315] width 181 height 37
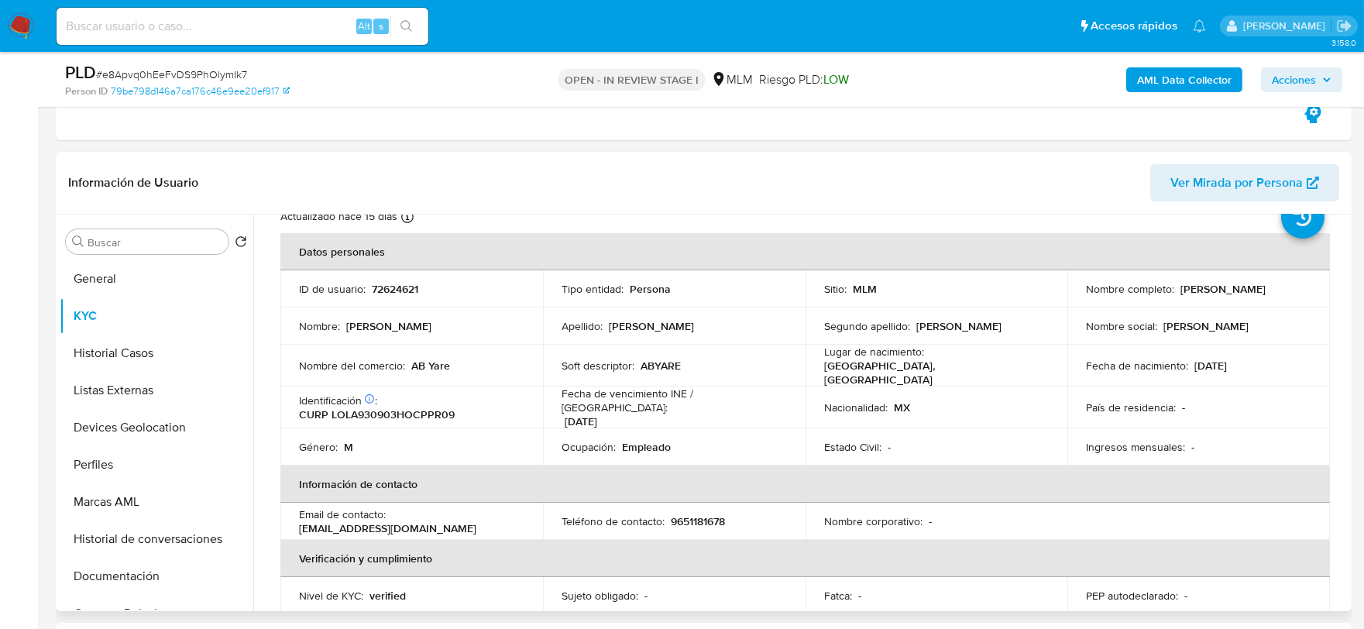
scroll to position [86, 0]
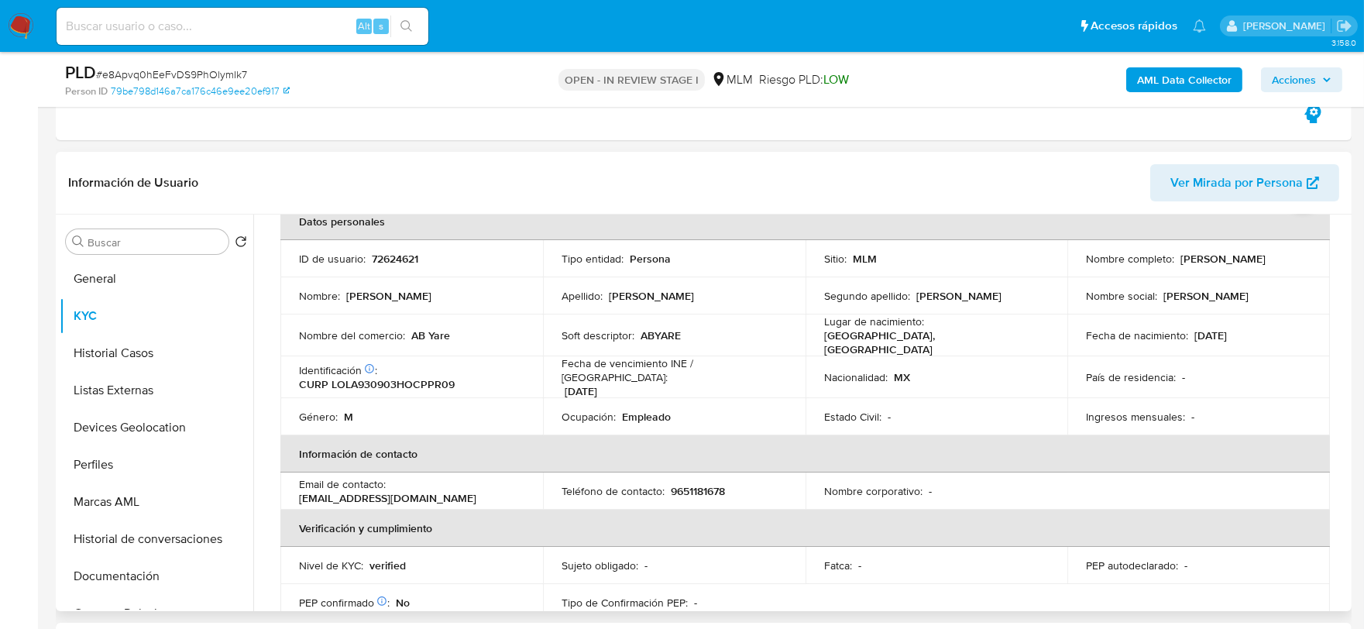
click at [260, 352] on div "Usuario KYC Status Actualizado hace 15 días Creado: 16/10/2021 16:17:24 Actuali…" at bounding box center [800, 413] width 1094 height 396
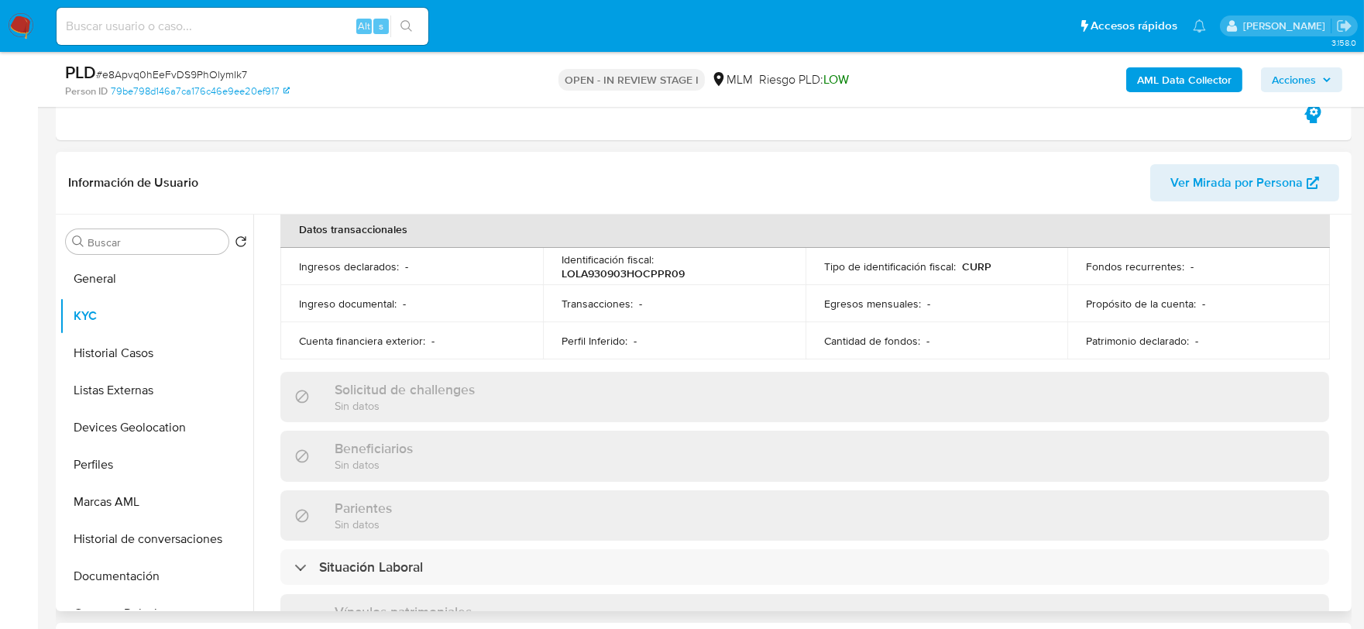
scroll to position [602, 0]
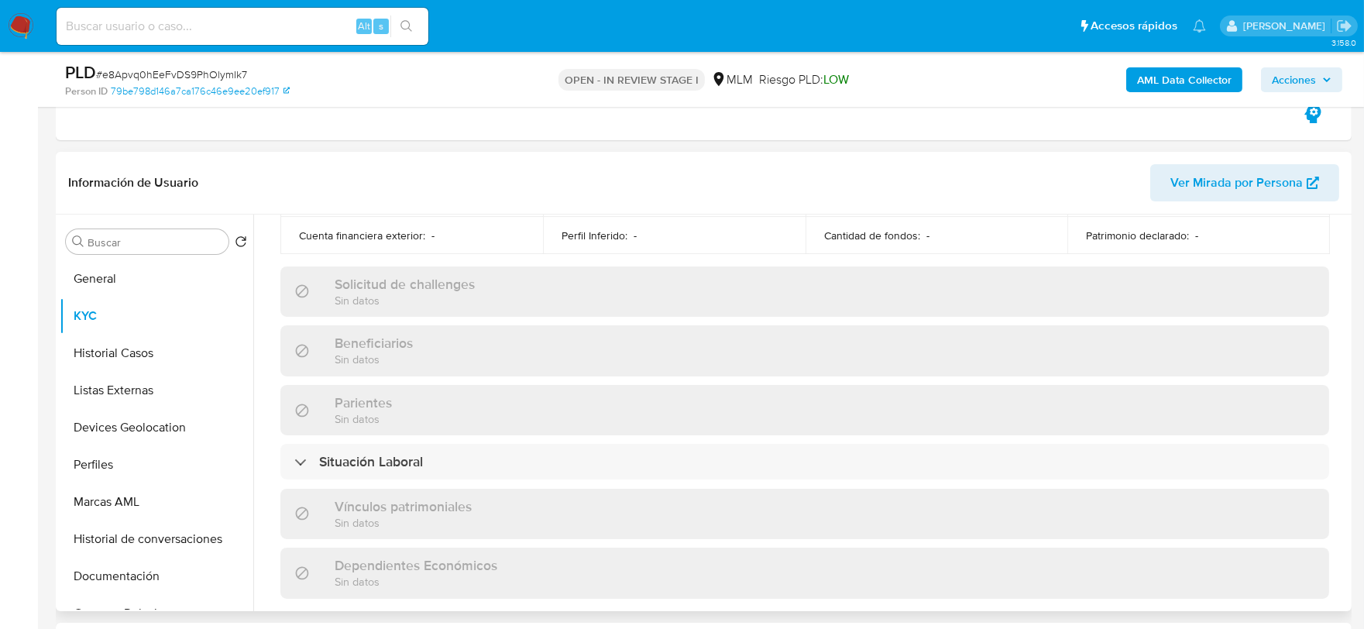
click at [272, 266] on div "Actualizado hace 15 días Creado: 16/10/2021 16:17:24 Actualizado: 26/08/2025 03…" at bounding box center [805, 321] width 1086 height 1341
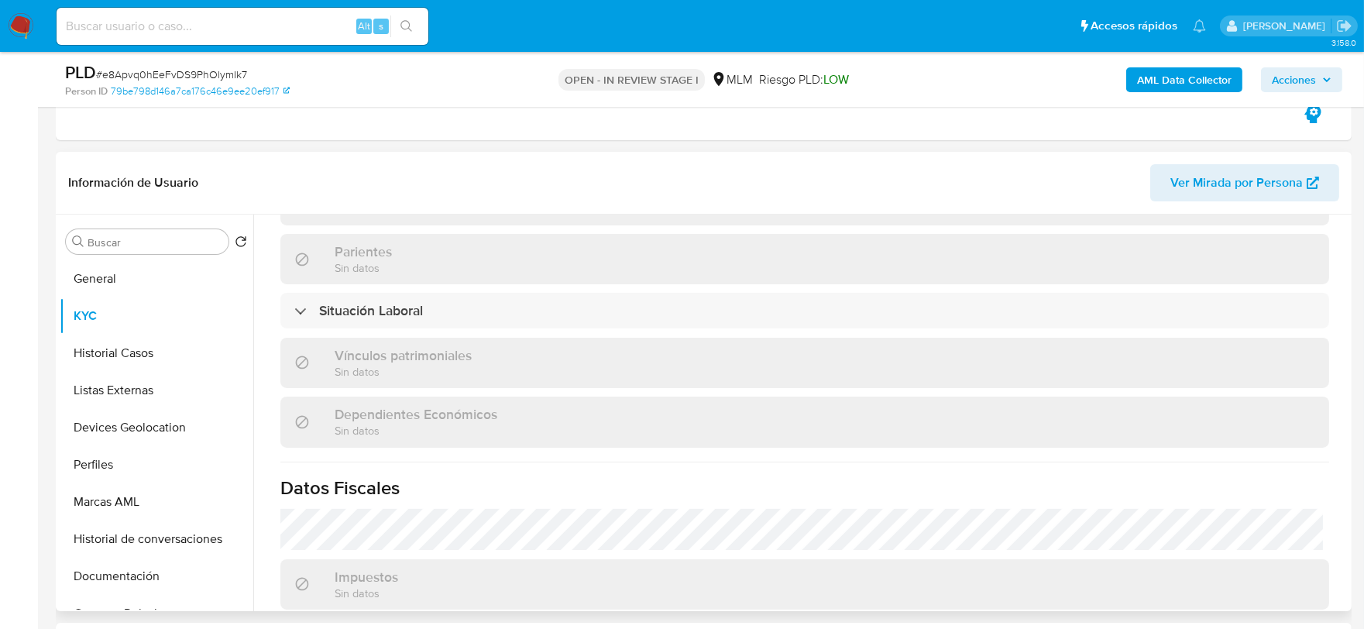
scroll to position [973, 0]
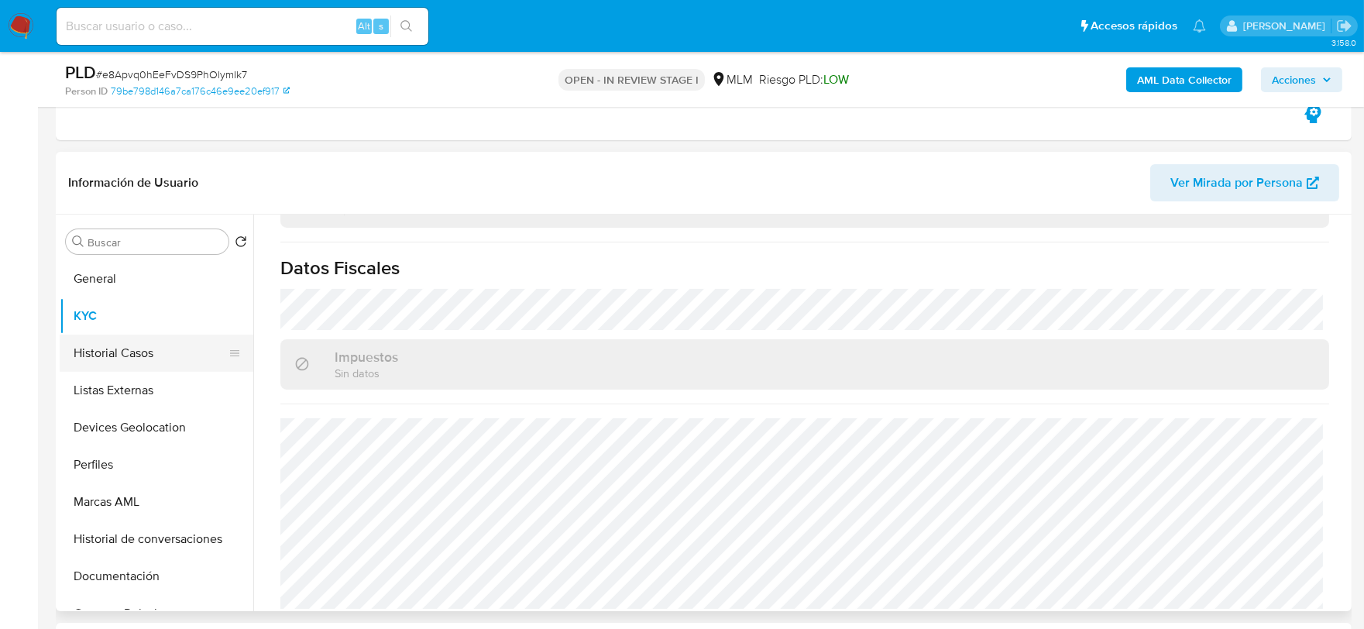
click at [136, 349] on button "Historial Casos" at bounding box center [150, 353] width 181 height 37
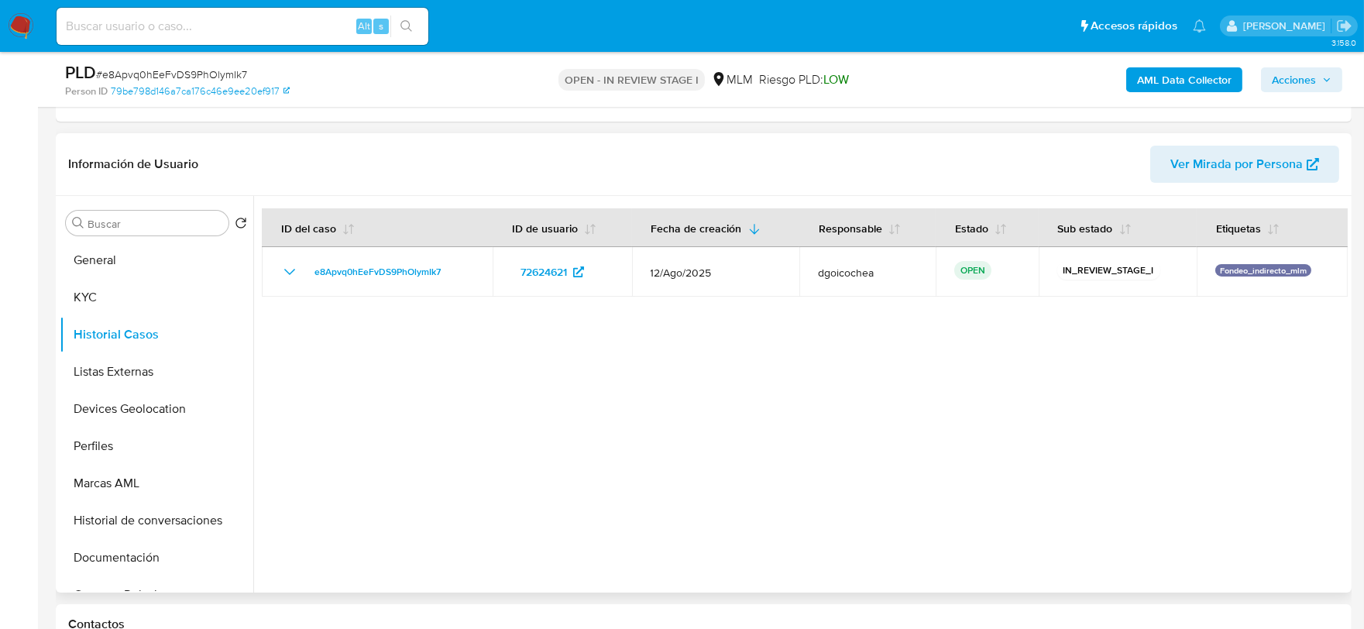
click at [593, 520] on div at bounding box center [800, 394] width 1094 height 396
click at [142, 366] on button "Listas Externas" at bounding box center [150, 371] width 181 height 37
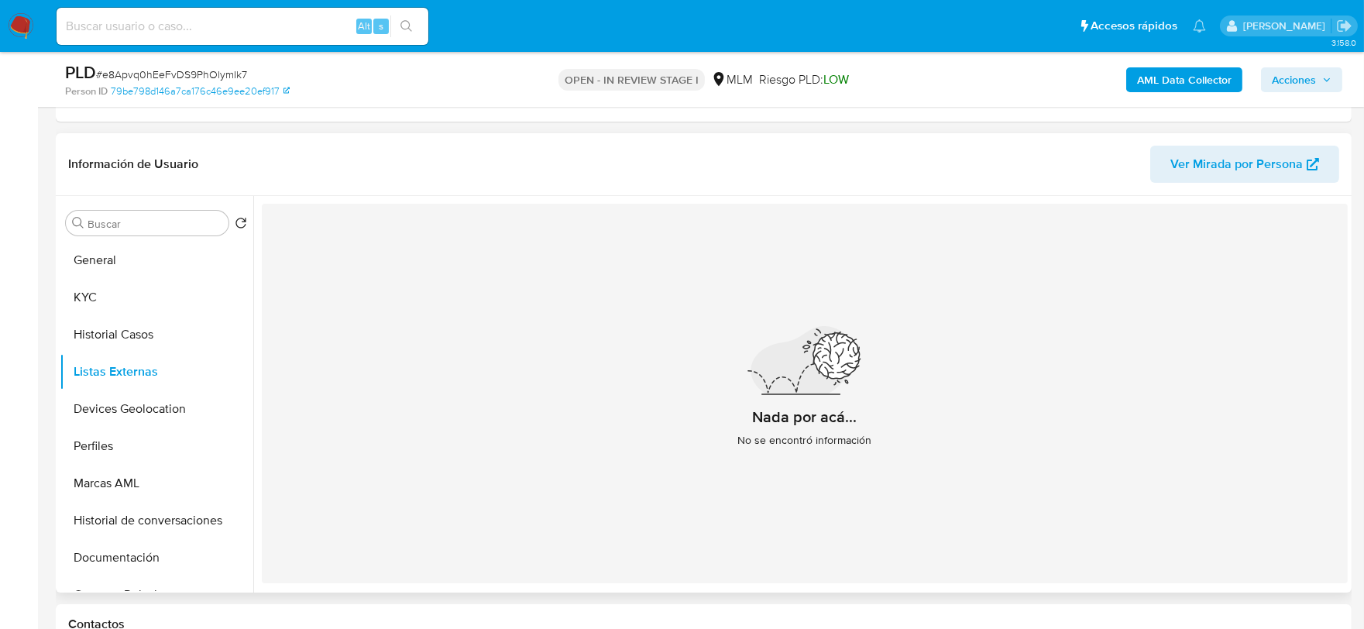
click at [553, 418] on div "Nada por acá... No se encontró información" at bounding box center [805, 393] width 1086 height 379
click at [149, 414] on button "Devices Geolocation" at bounding box center [150, 408] width 181 height 37
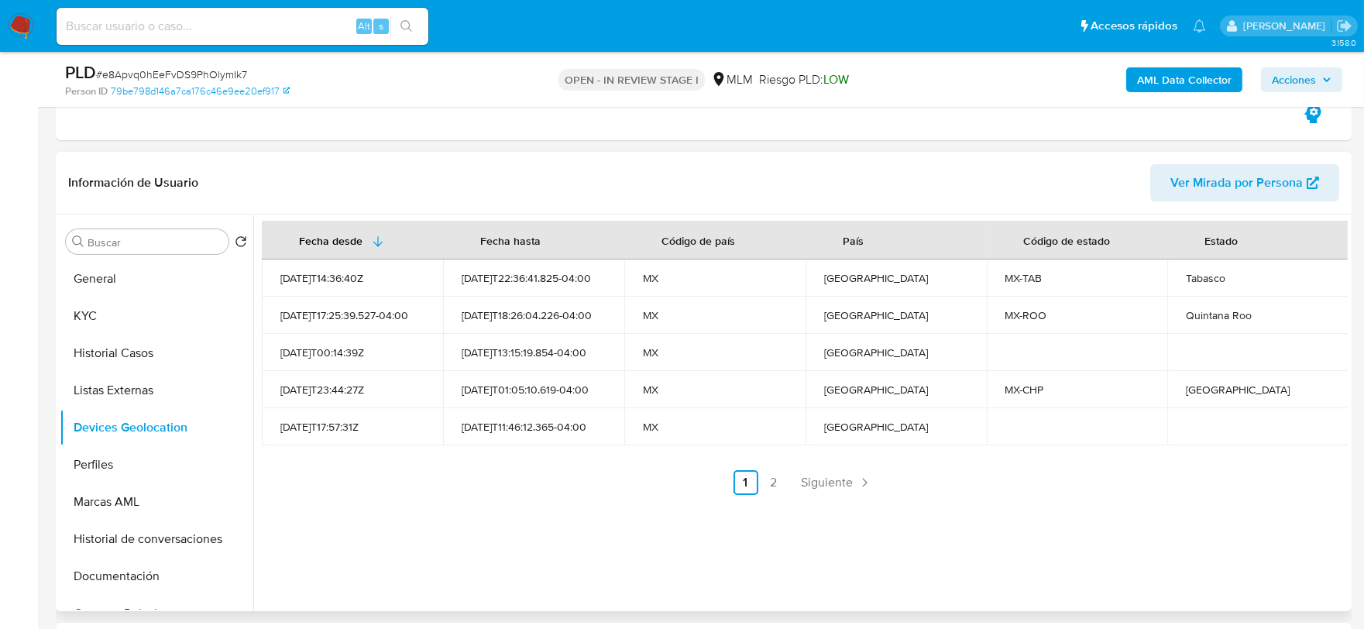
click at [424, 497] on div "Fecha desde Fecha hasta Código de país País Código de estado Estado 2022-07-06T…" at bounding box center [800, 413] width 1094 height 396
click at [835, 483] on span "Siguiente" at bounding box center [827, 482] width 52 height 12
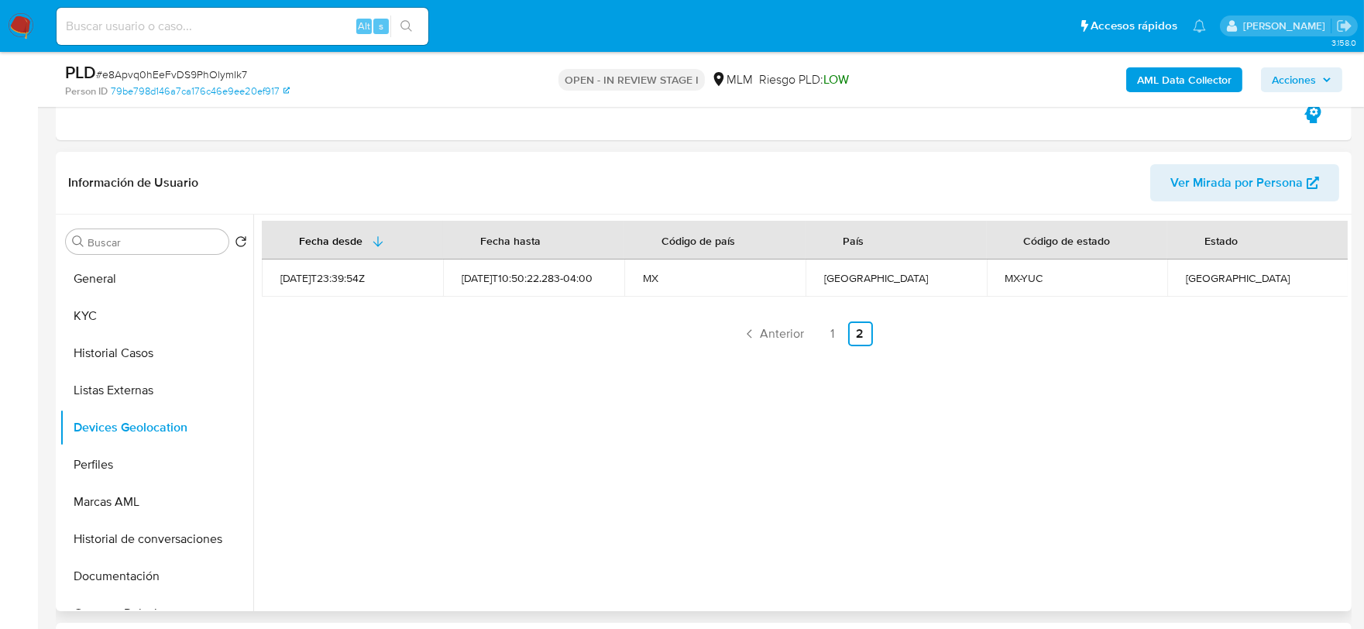
click at [378, 575] on div "Fecha desde Fecha hasta Código de país País Código de estado Estado 2023-05-17T…" at bounding box center [800, 413] width 1094 height 396
click at [153, 461] on button "Perfiles" at bounding box center [150, 464] width 181 height 37
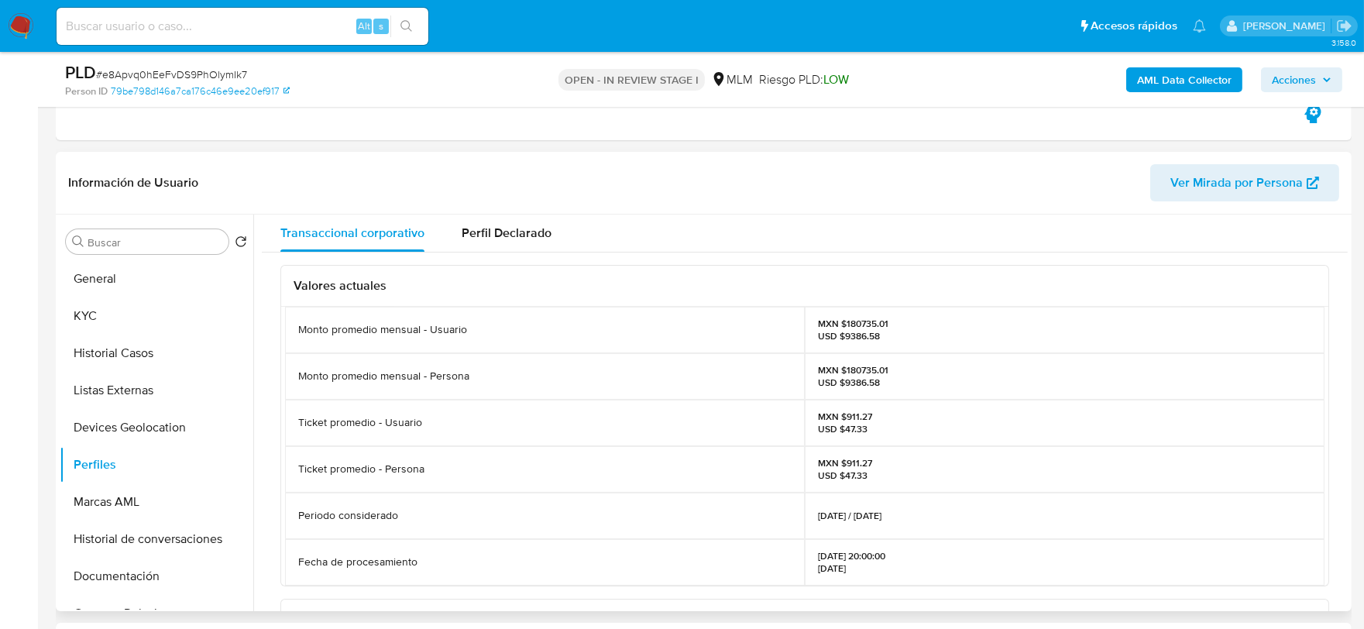
click at [281, 469] on div "Monto promedio mensual - Usuario MXN $180735.01 USD $9386.58 Monto promedio men…" at bounding box center [804, 446] width 1047 height 279
click at [183, 566] on button "Documentación" at bounding box center [150, 576] width 181 height 37
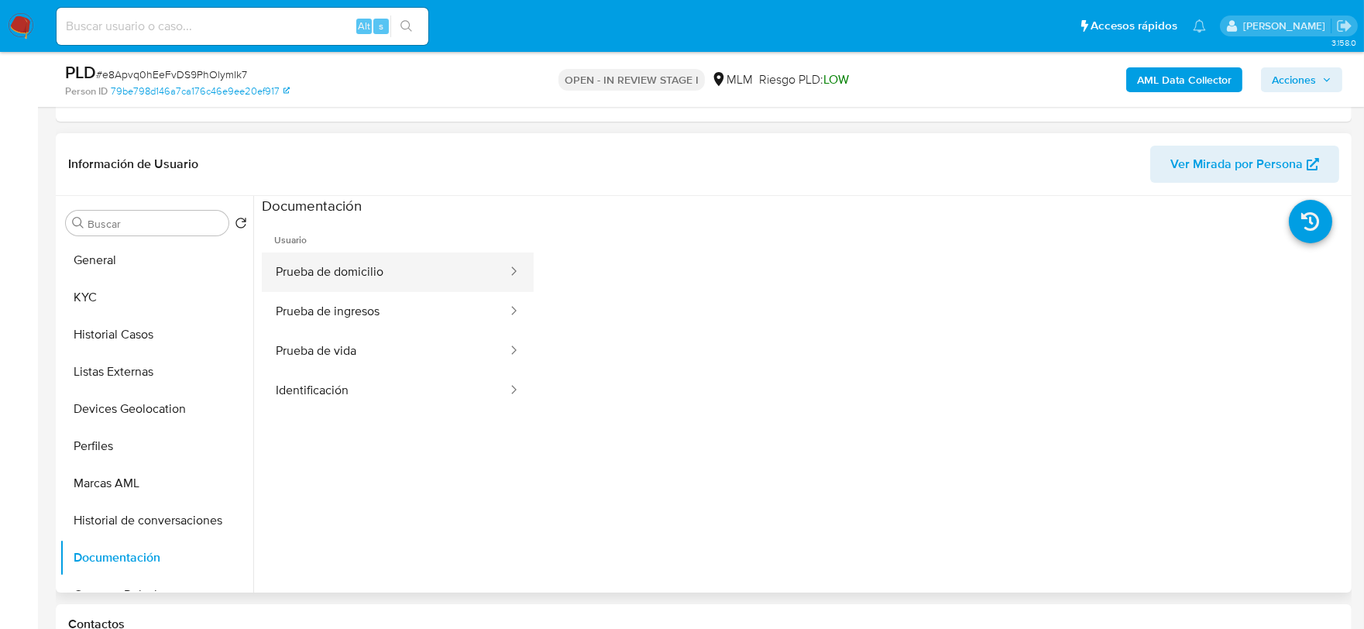
click at [396, 283] on button "Prueba de domicilio" at bounding box center [385, 271] width 247 height 39
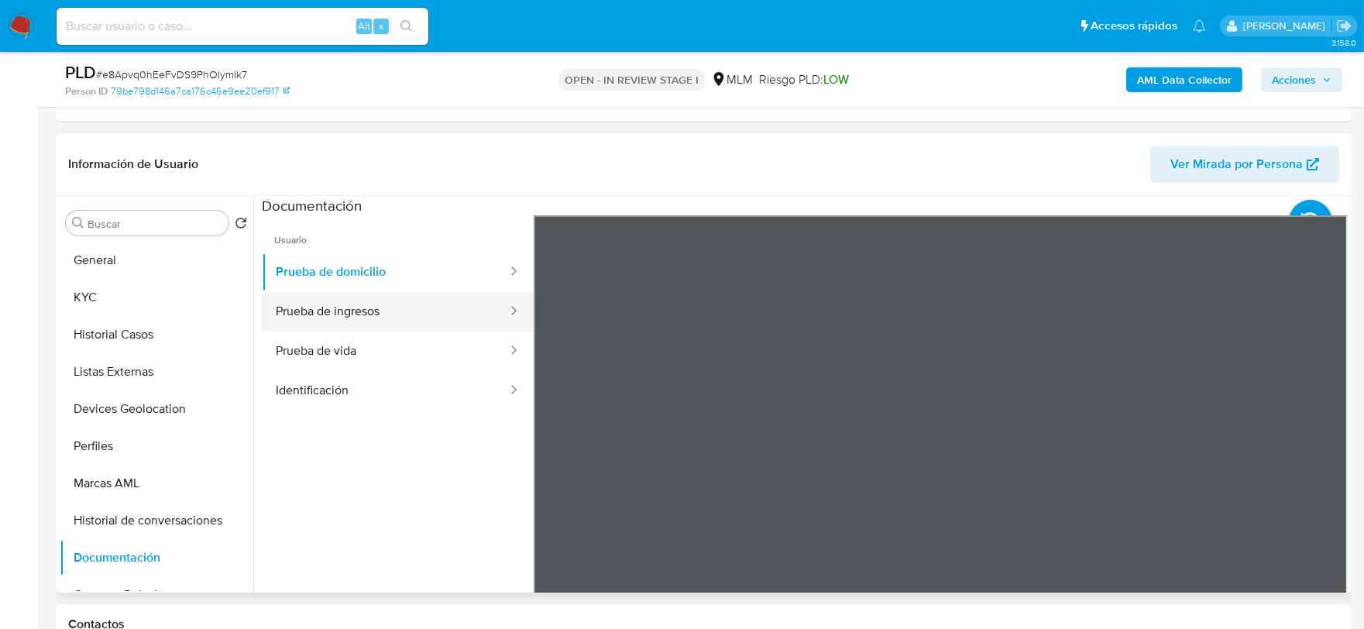
click at [395, 306] on button "Prueba de ingresos" at bounding box center [385, 311] width 247 height 39
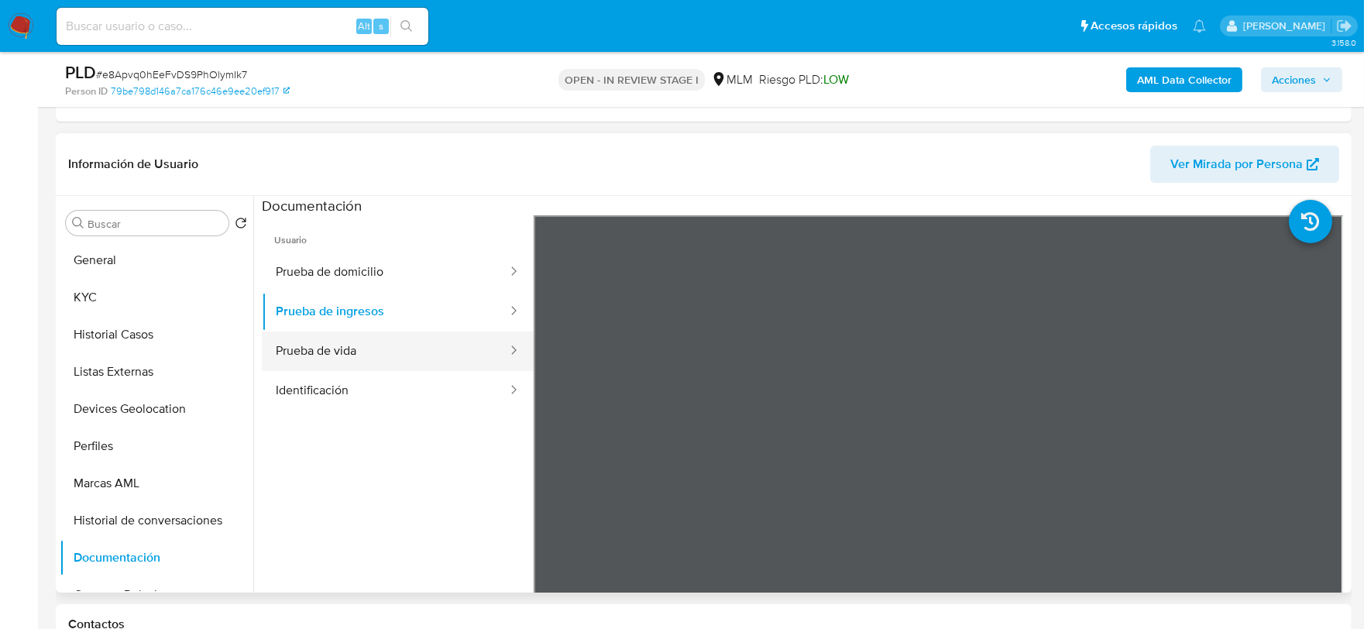
click at [366, 347] on button "Prueba de vida" at bounding box center [385, 350] width 247 height 39
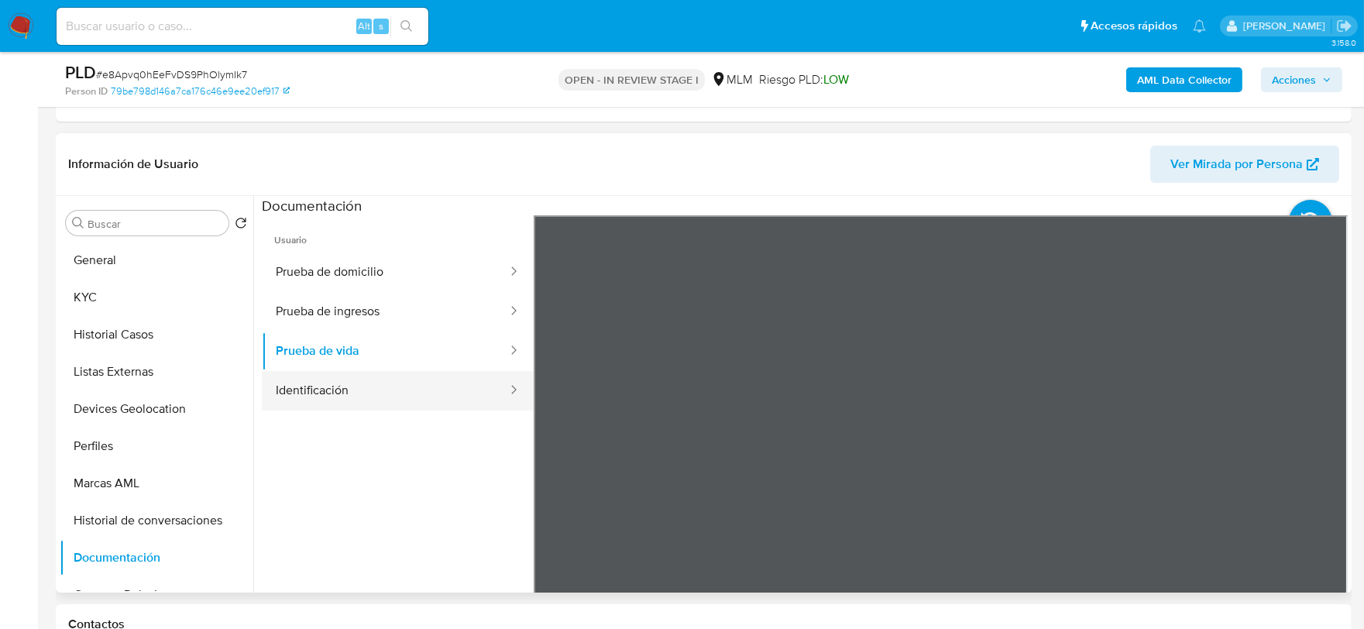
click at [455, 395] on button "Identificación" at bounding box center [385, 390] width 247 height 39
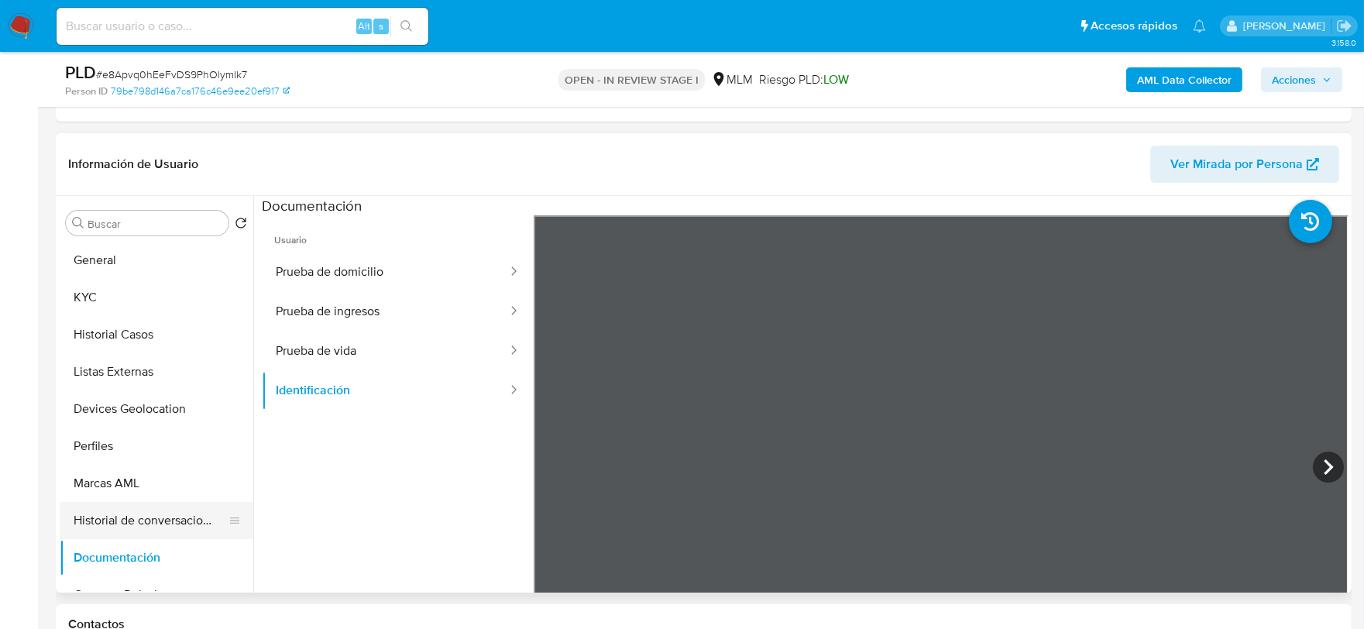
scroll to position [86, 0]
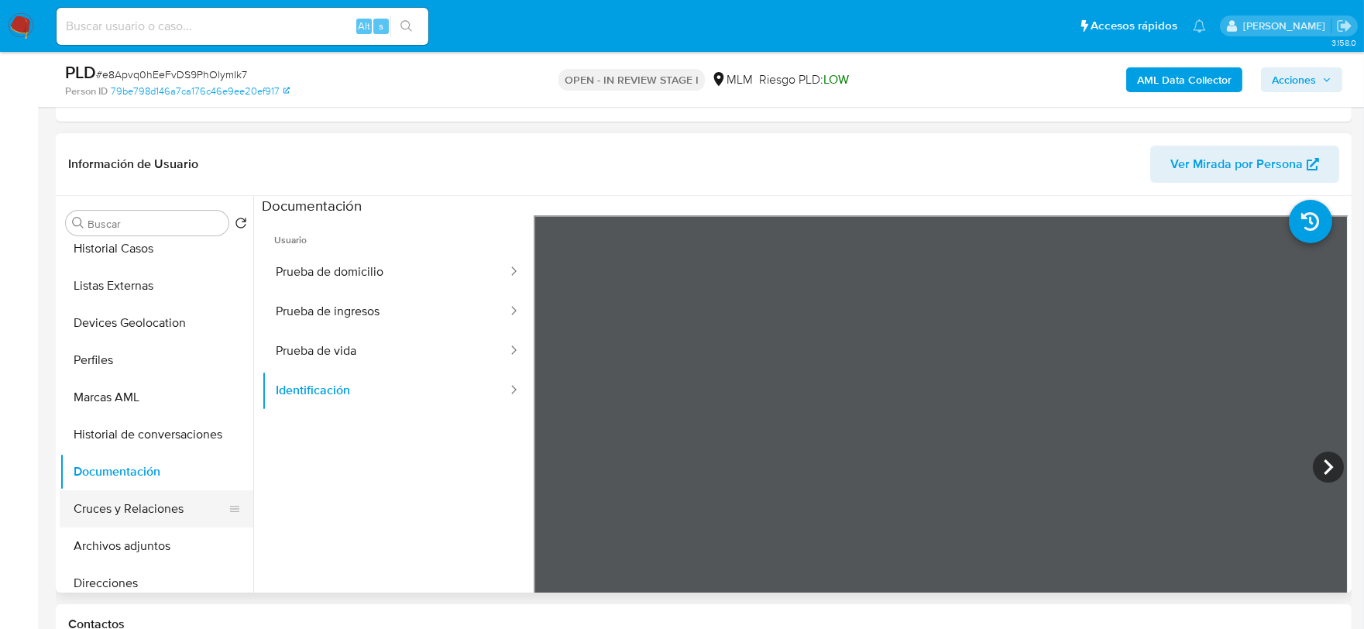
click at [145, 494] on button "Cruces y Relaciones" at bounding box center [150, 508] width 181 height 37
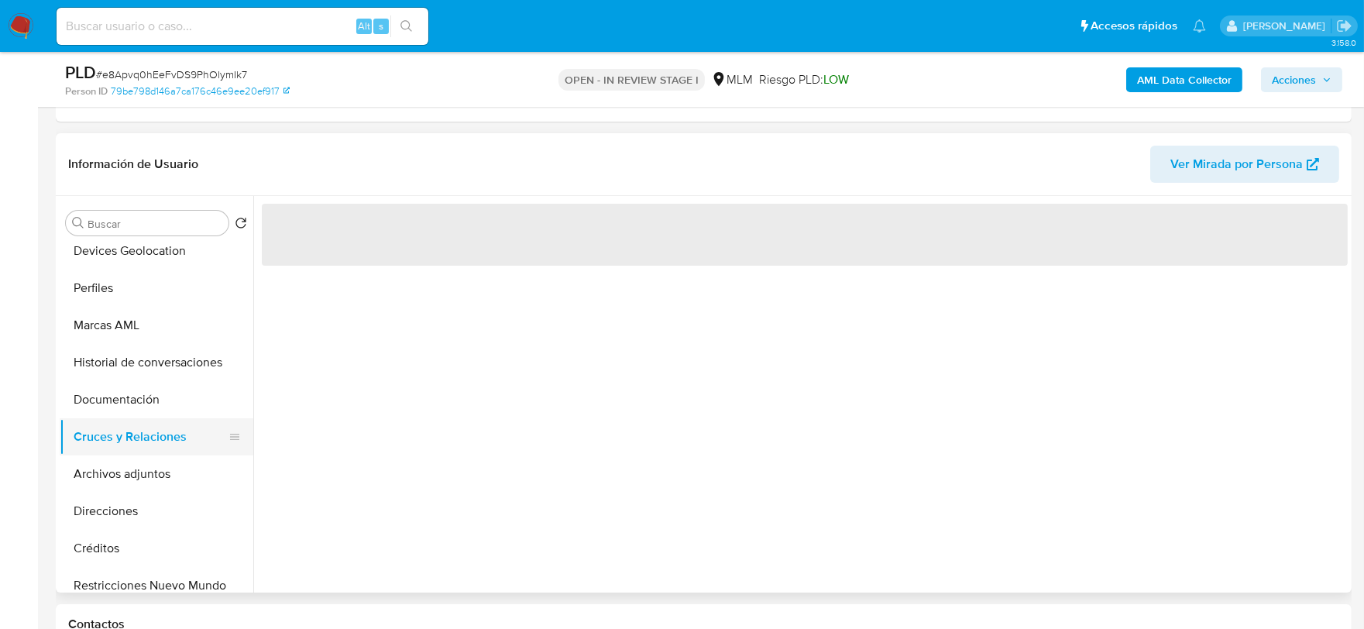
scroll to position [258, 0]
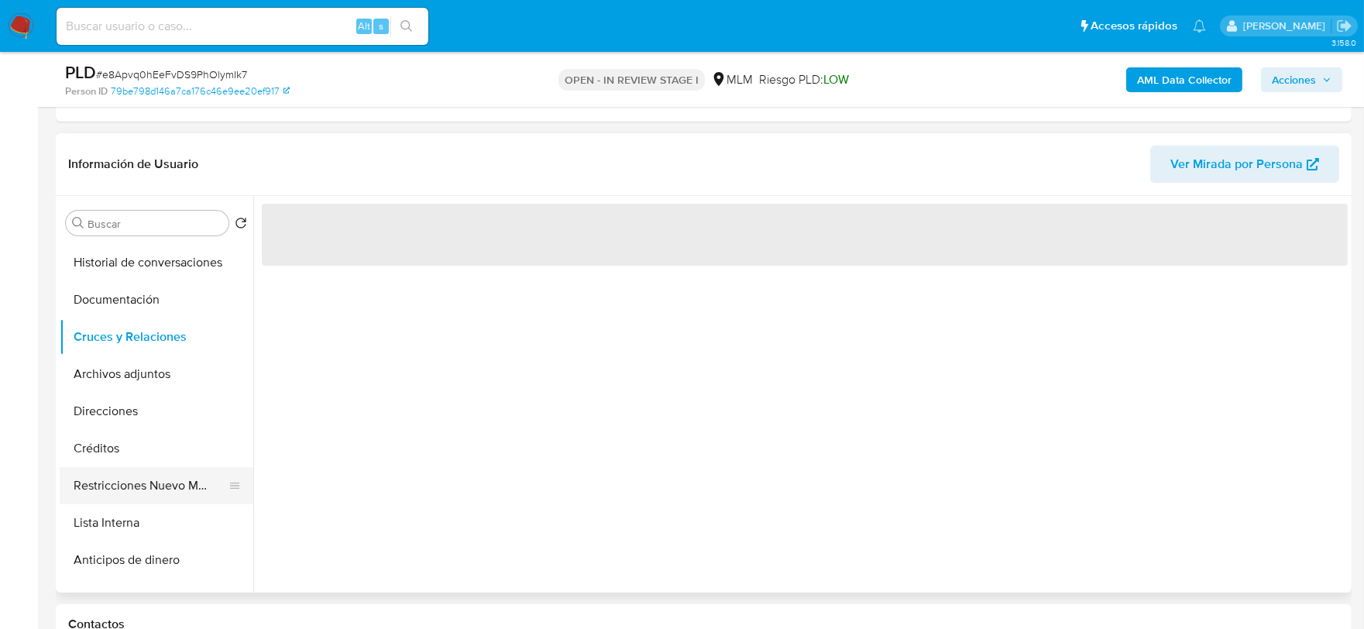
click at [168, 485] on button "Restricciones Nuevo Mundo" at bounding box center [150, 485] width 181 height 37
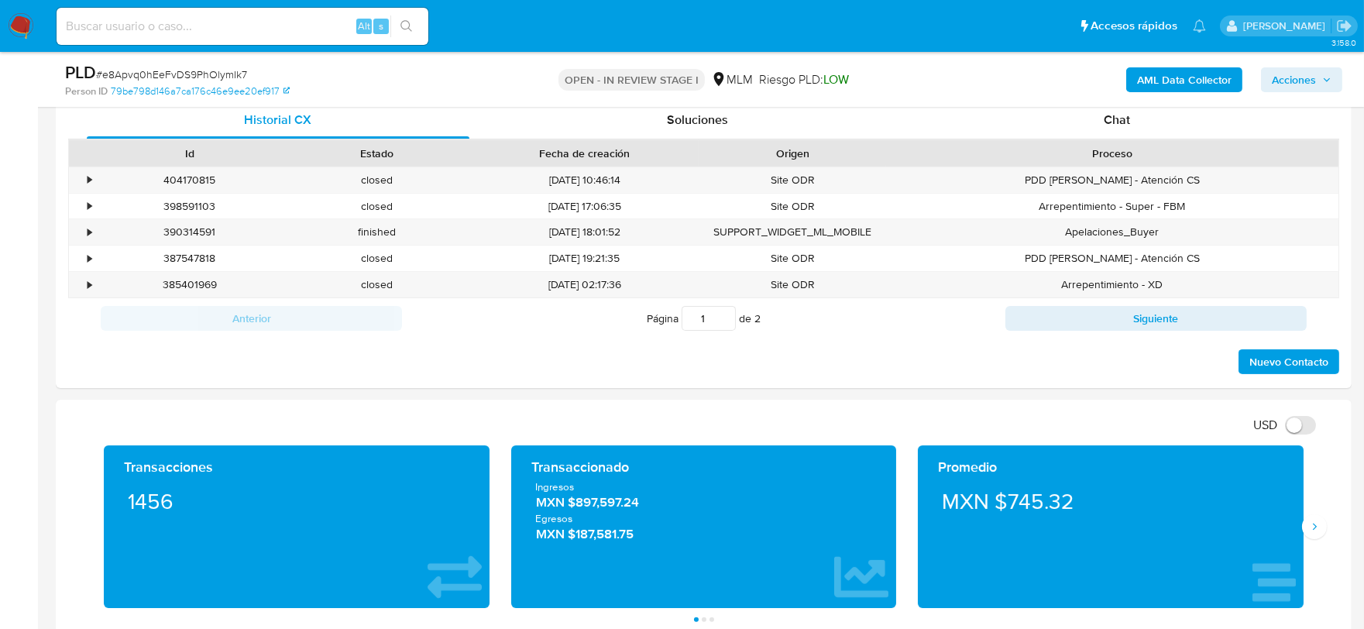
scroll to position [1032, 0]
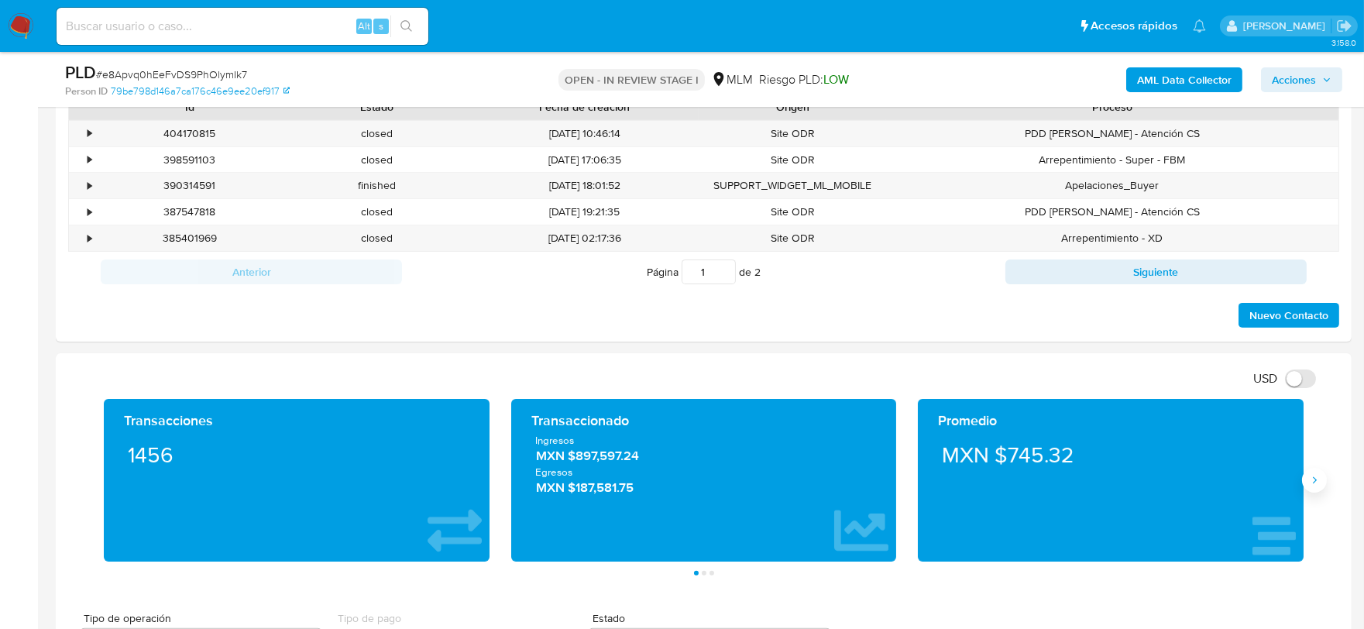
click at [1317, 484] on icon "Siguiente" at bounding box center [1314, 480] width 12 height 12
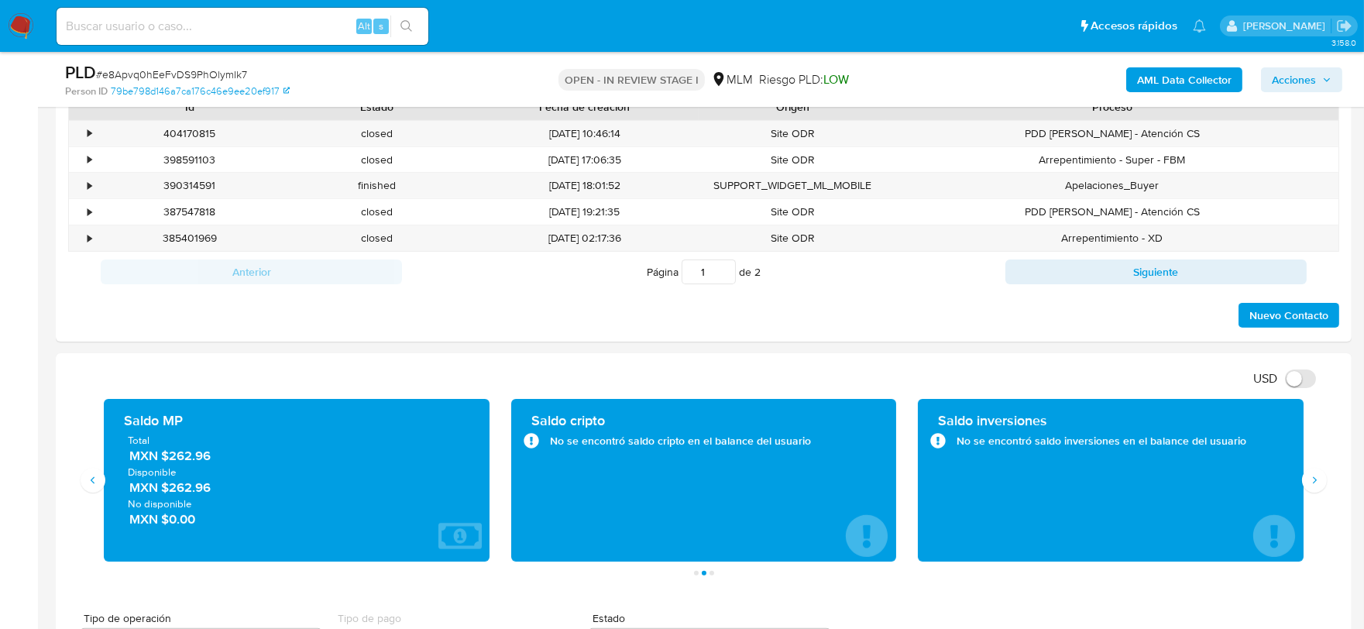
click at [176, 21] on input at bounding box center [243, 26] width 372 height 20
paste input "1200996291"
type input "1200996291"
click at [409, 18] on button "search-icon" at bounding box center [406, 26] width 32 height 22
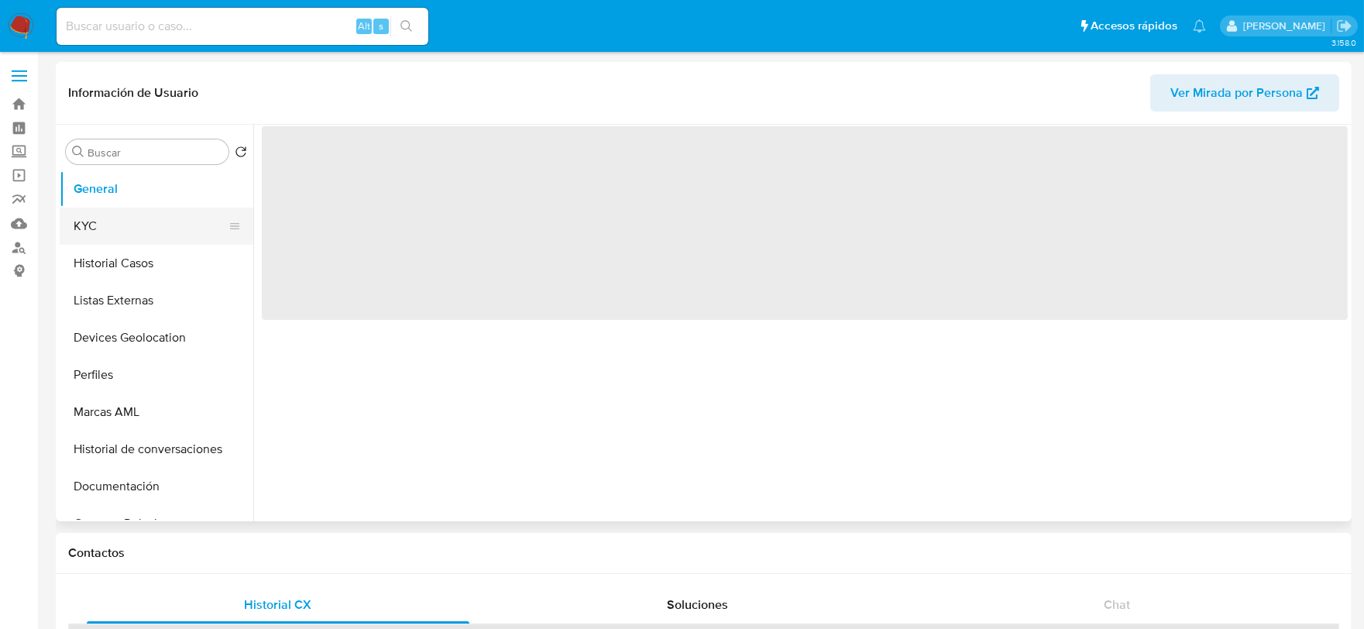
click at [107, 225] on button "KYC" at bounding box center [150, 226] width 181 height 37
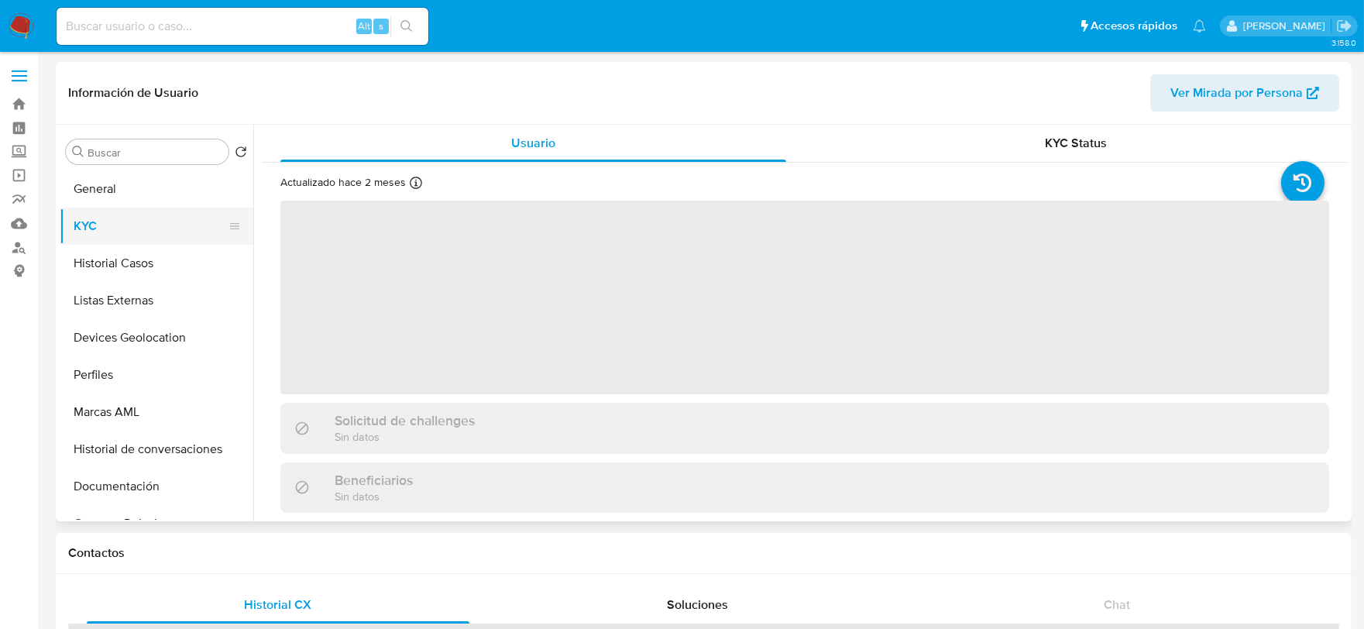
select select "10"
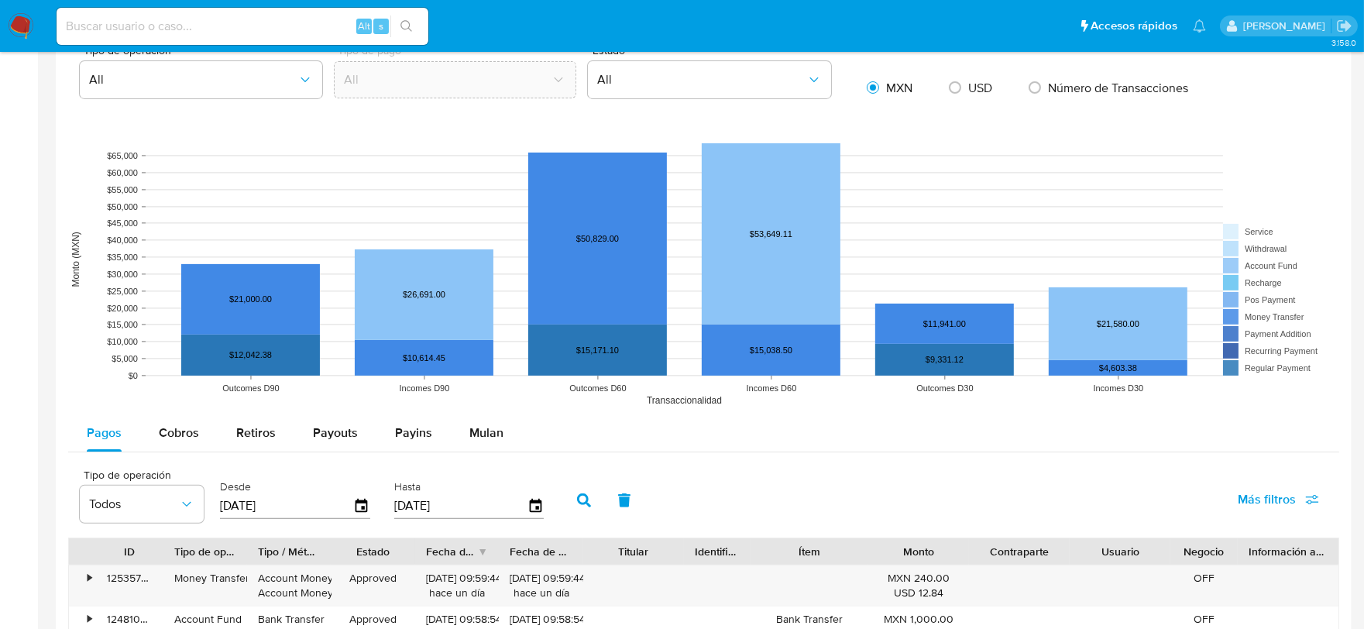
scroll to position [1376, 0]
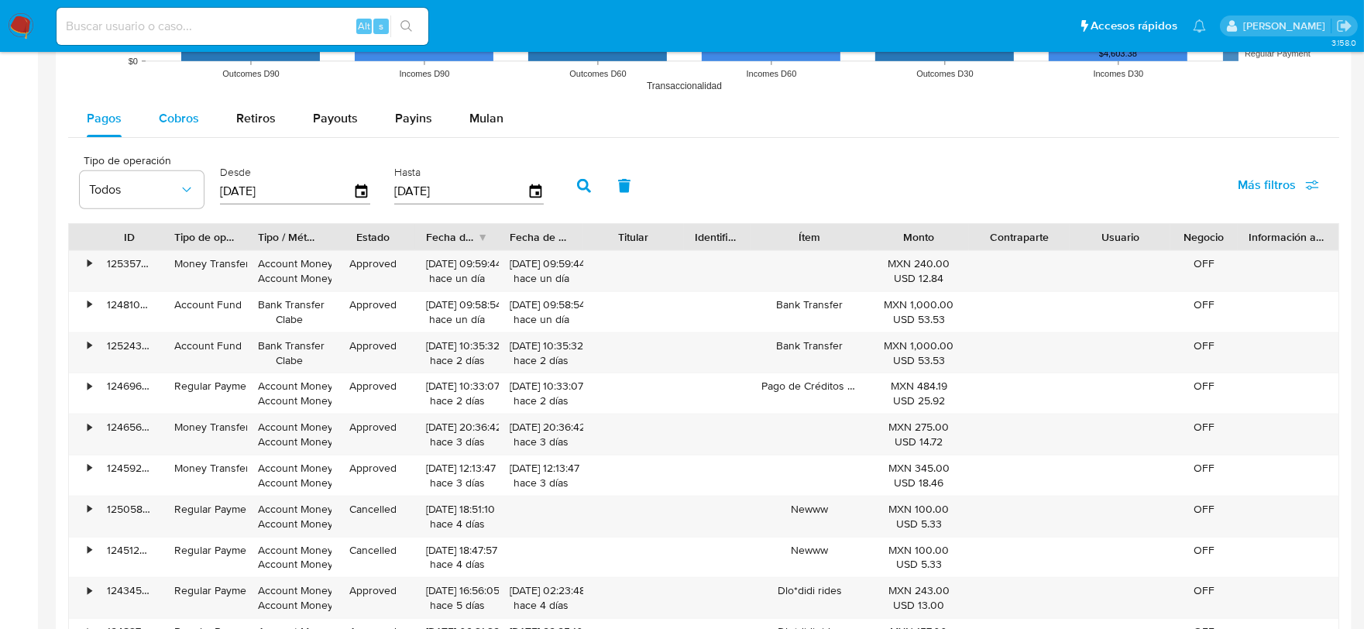
click at [187, 116] on span "Cobros" at bounding box center [179, 118] width 40 height 18
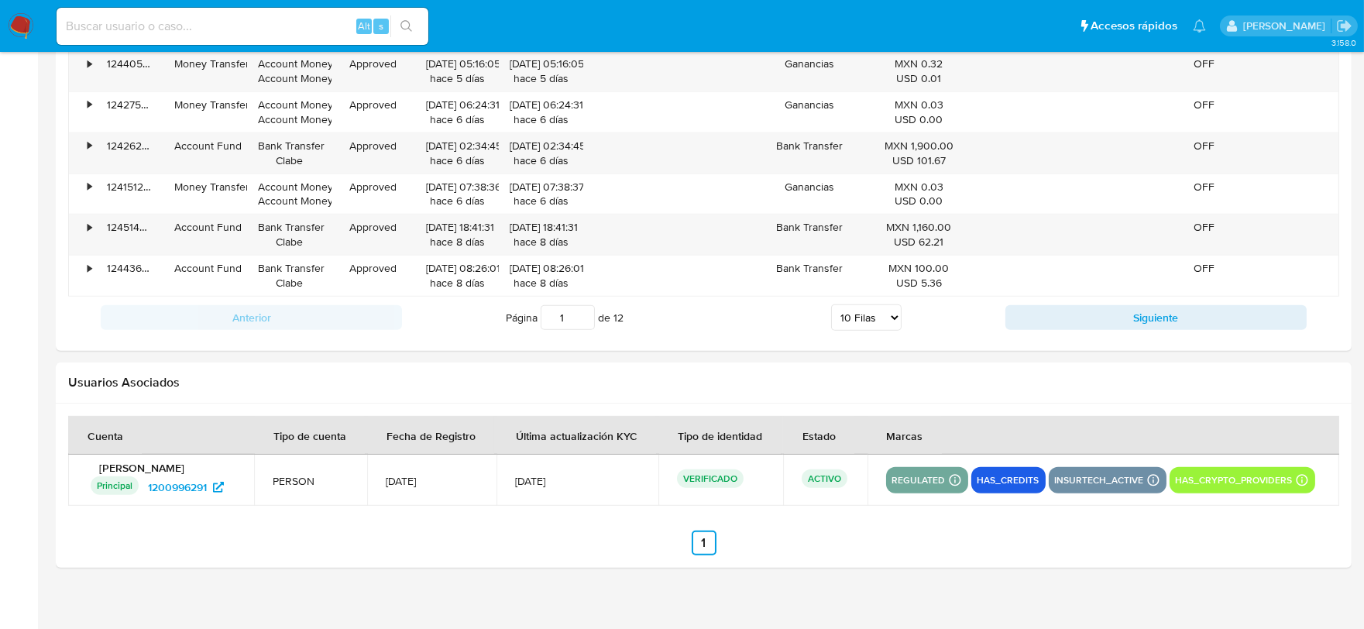
scroll to position [1756, 0]
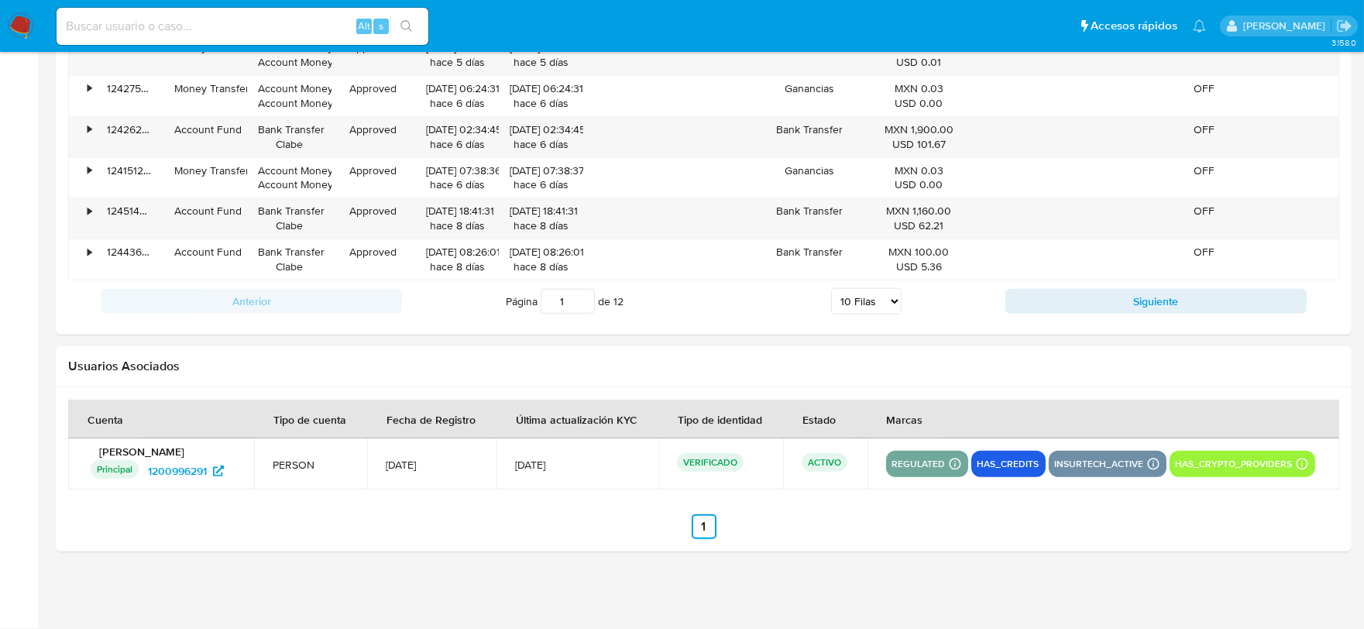
click at [616, 303] on span "12" at bounding box center [618, 300] width 10 height 15
click at [853, 303] on select "5 Filas 10 Filas 20 Filas 25 Filas 50 Filas 100 Filas" at bounding box center [866, 301] width 70 height 26
select select "100"
click at [831, 290] on select "5 Filas 10 Filas 20 Filas 25 Filas 50 Filas 100 Filas" at bounding box center [866, 301] width 70 height 26
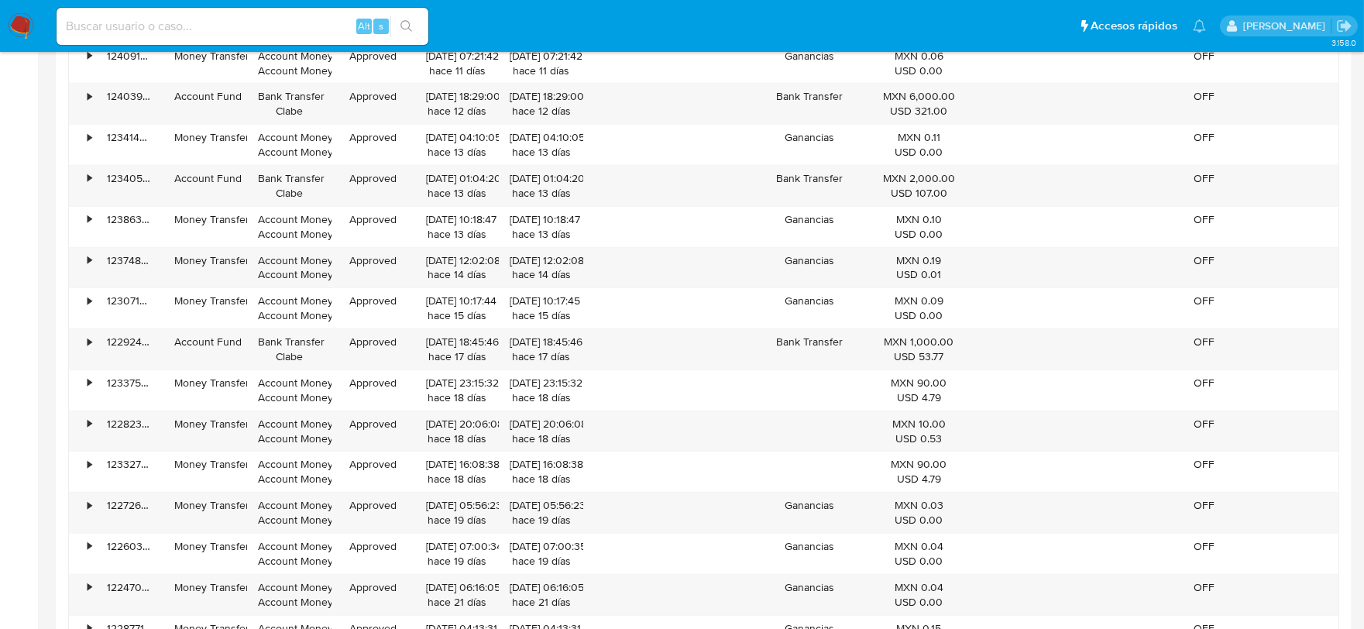
scroll to position [1929, 0]
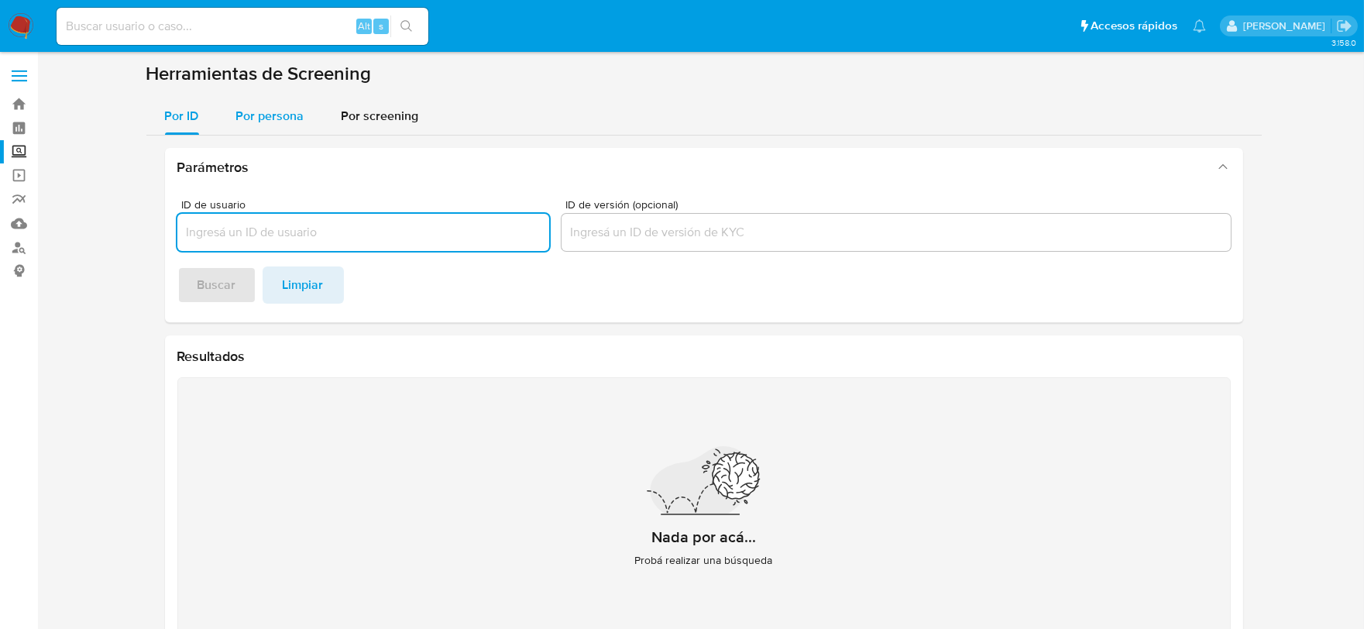
click at [314, 114] on button "Por persona" at bounding box center [270, 116] width 105 height 37
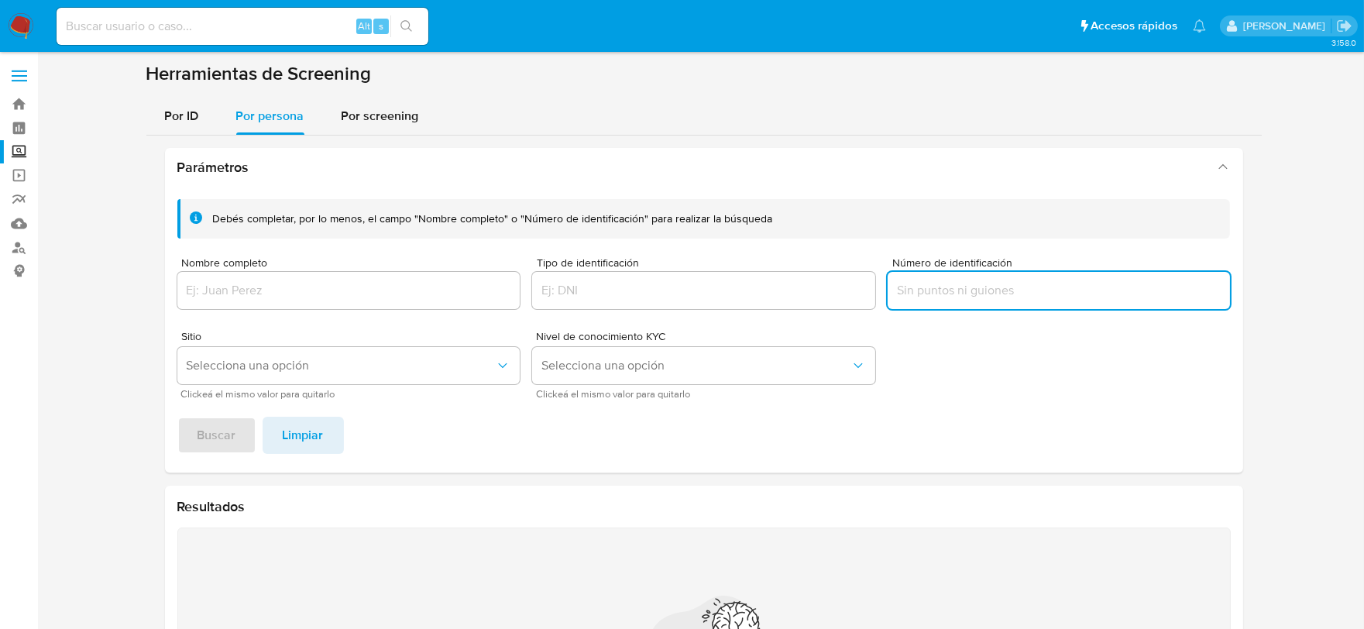
click at [922, 282] on input "Número de identificación" at bounding box center [1058, 290] width 343 height 20
type input "MUPG941229MCSXRL09"
click at [215, 432] on span "Buscar" at bounding box center [216, 435] width 39 height 34
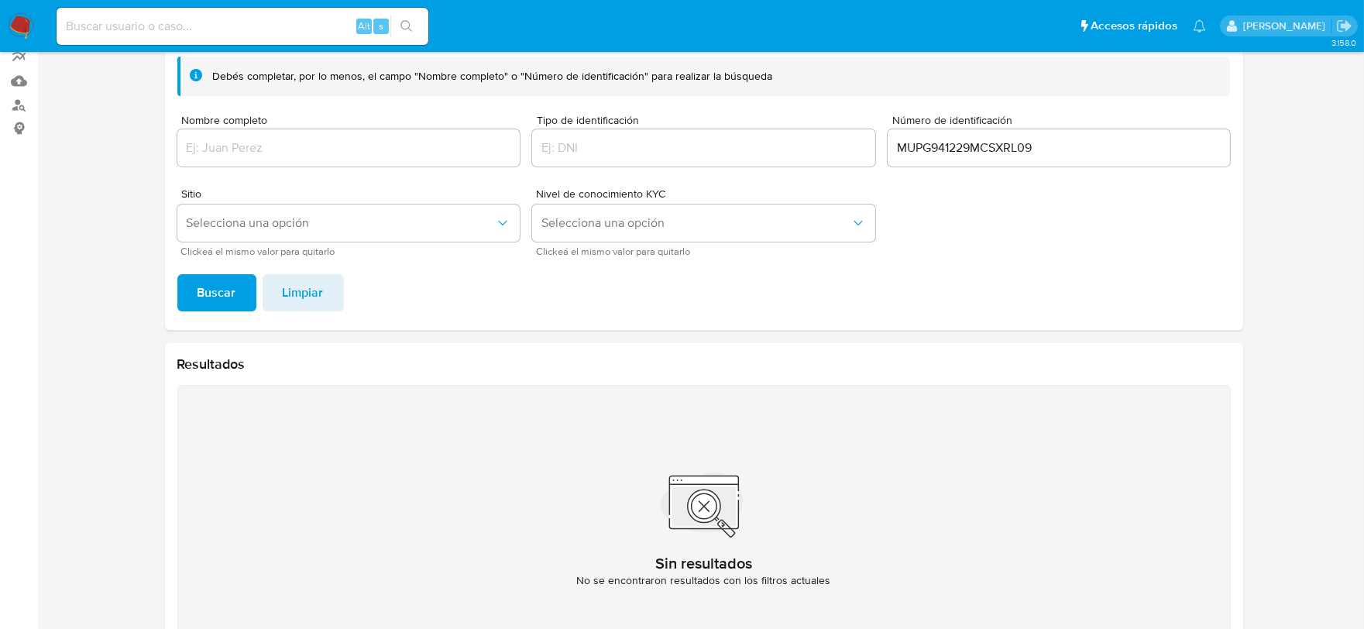
scroll to position [2, 0]
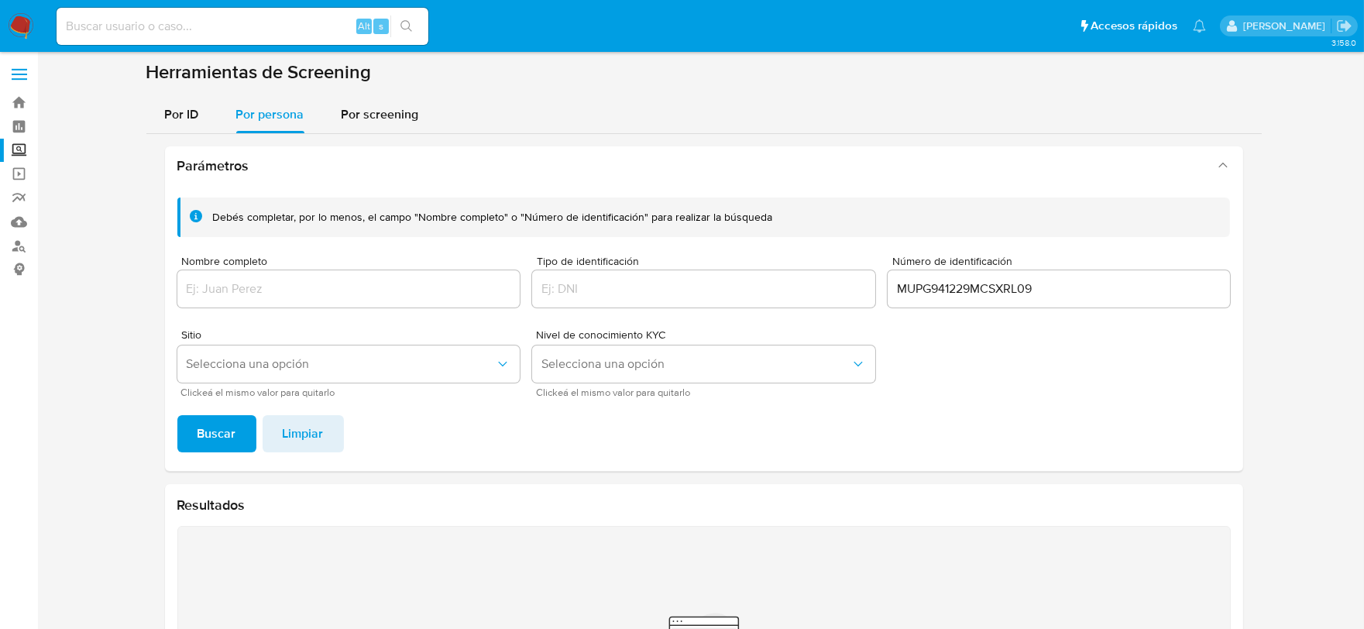
click at [120, 25] on input at bounding box center [243, 26] width 372 height 20
paste input "MUPG941229MCSXRL09"
type input "MUPG941229MCSXRL09"
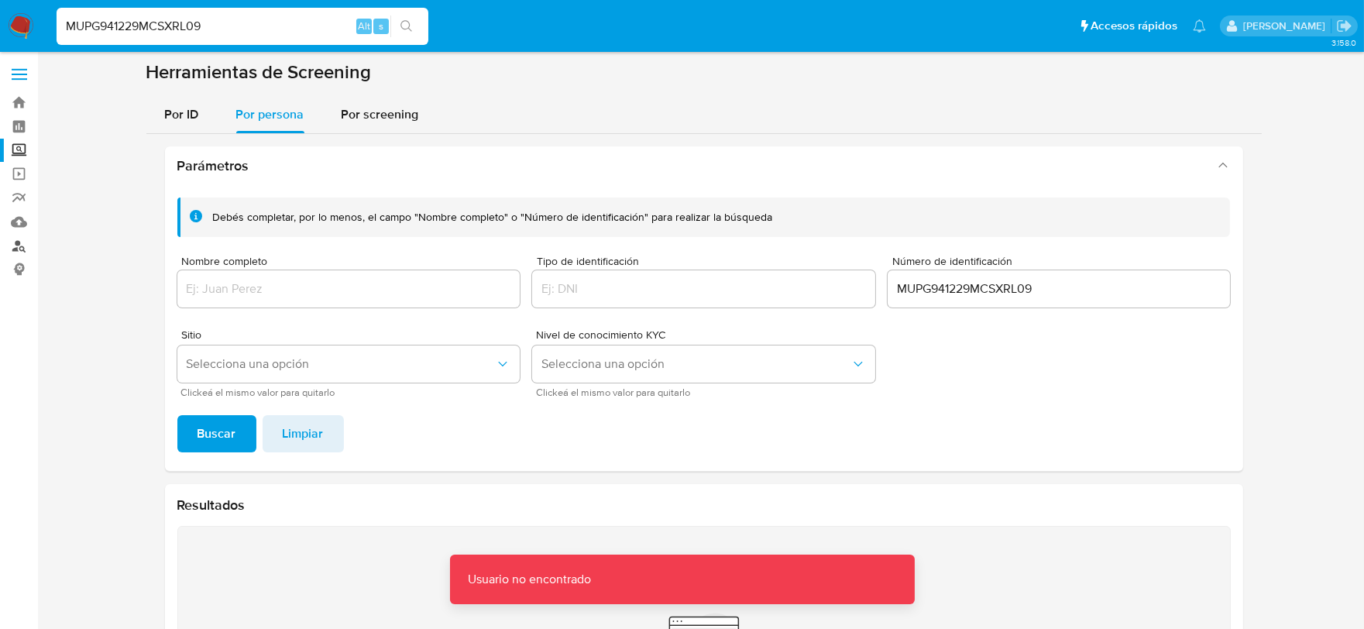
click at [24, 248] on link "Buscador de personas" at bounding box center [92, 246] width 184 height 24
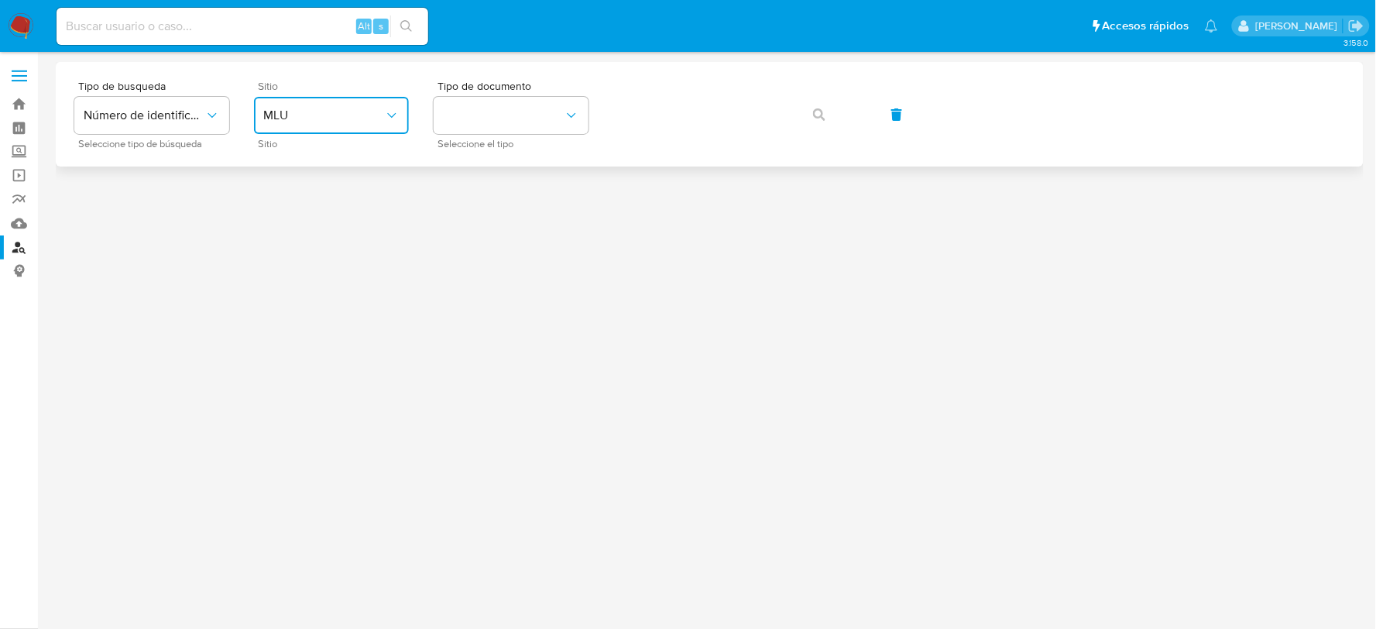
click at [361, 108] on span "MLU" at bounding box center [323, 115] width 121 height 15
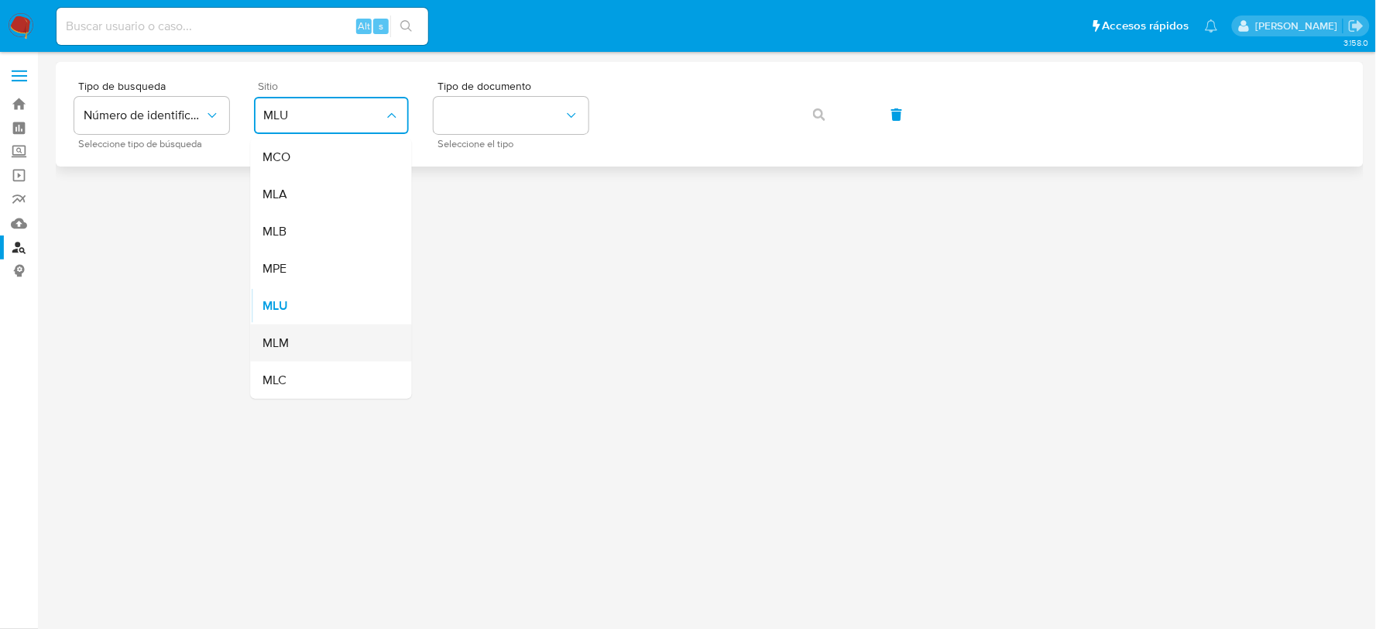
click at [287, 347] on span "MLM" at bounding box center [276, 342] width 26 height 15
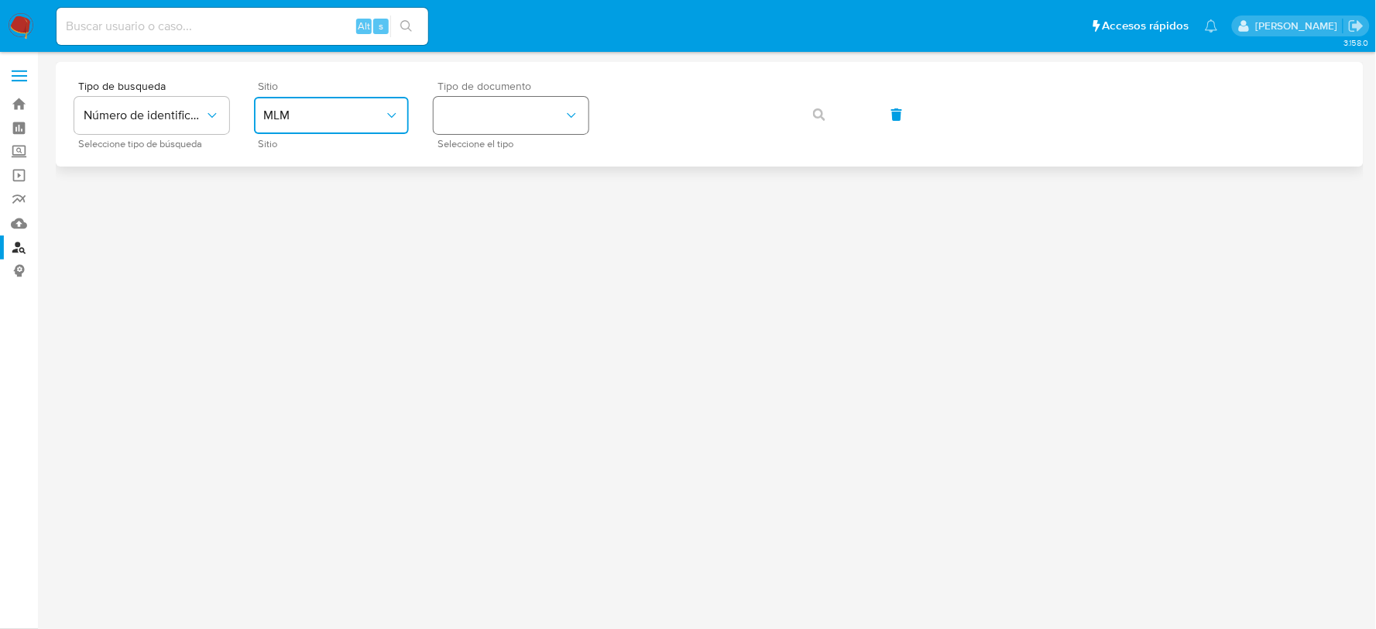
click at [513, 115] on button "identificationType" at bounding box center [511, 115] width 155 height 37
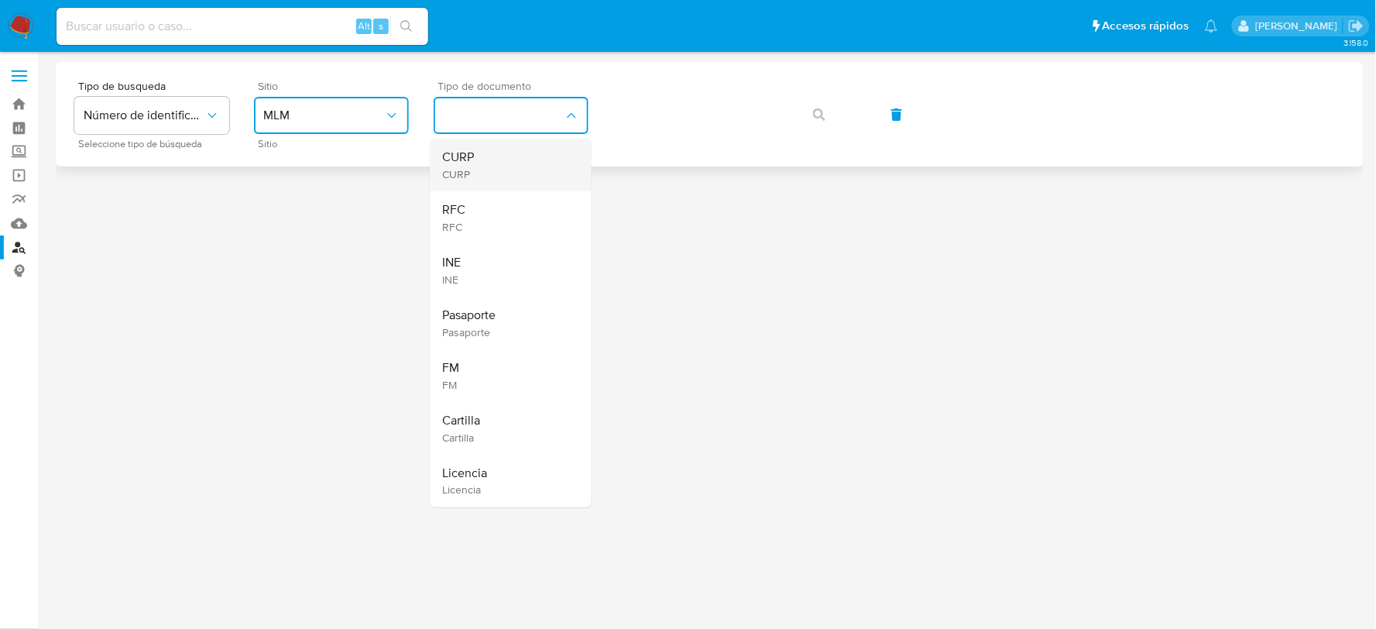
click at [493, 168] on div "CURP CURP" at bounding box center [506, 165] width 127 height 53
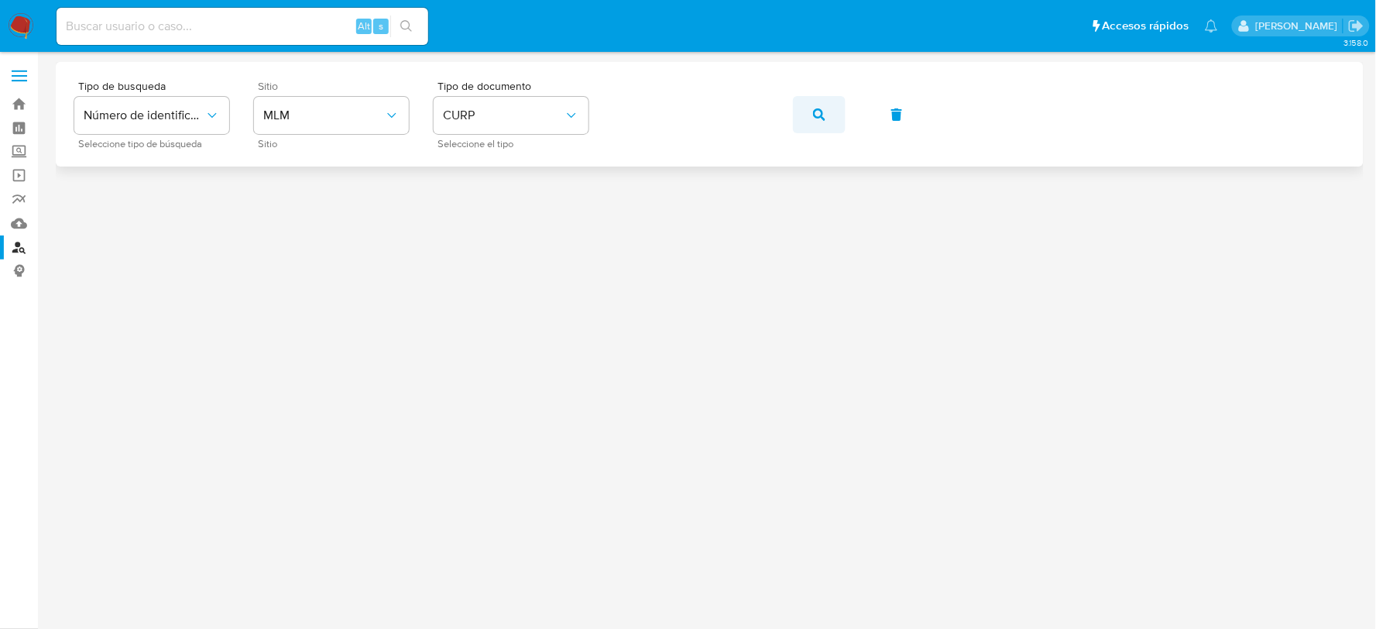
click at [825, 120] on button "button" at bounding box center [819, 114] width 53 height 37
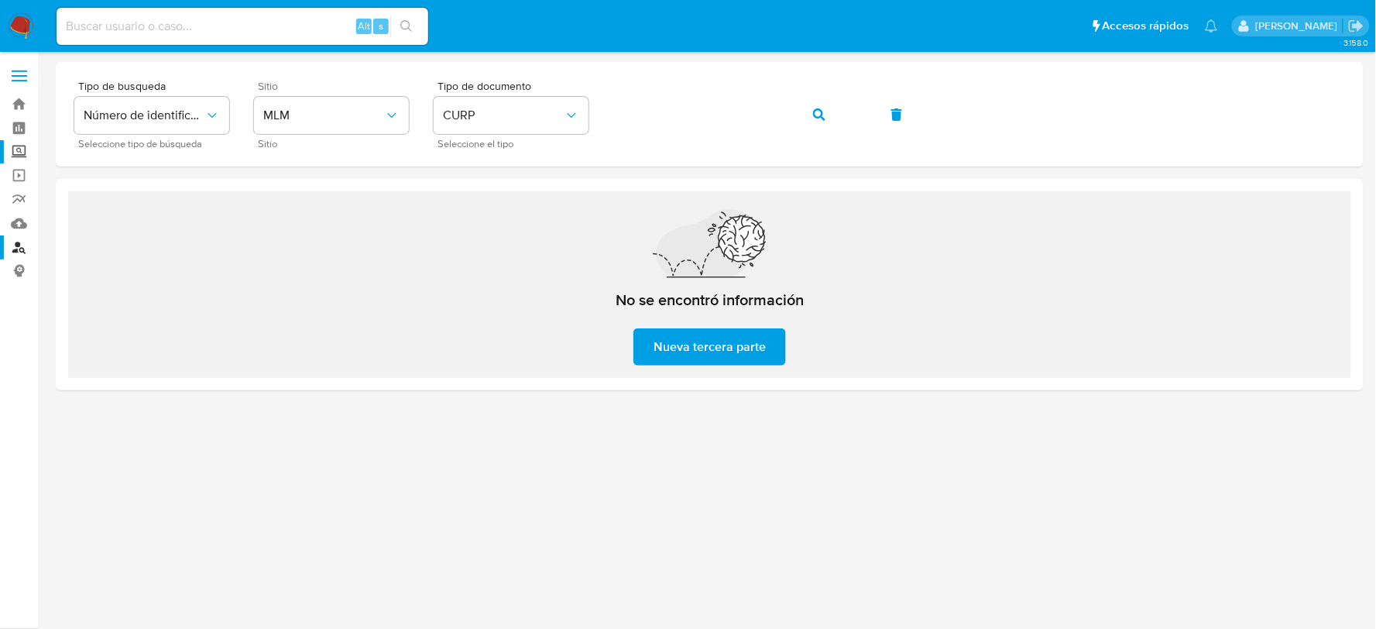
click at [26, 142] on label "Screening" at bounding box center [92, 152] width 184 height 24
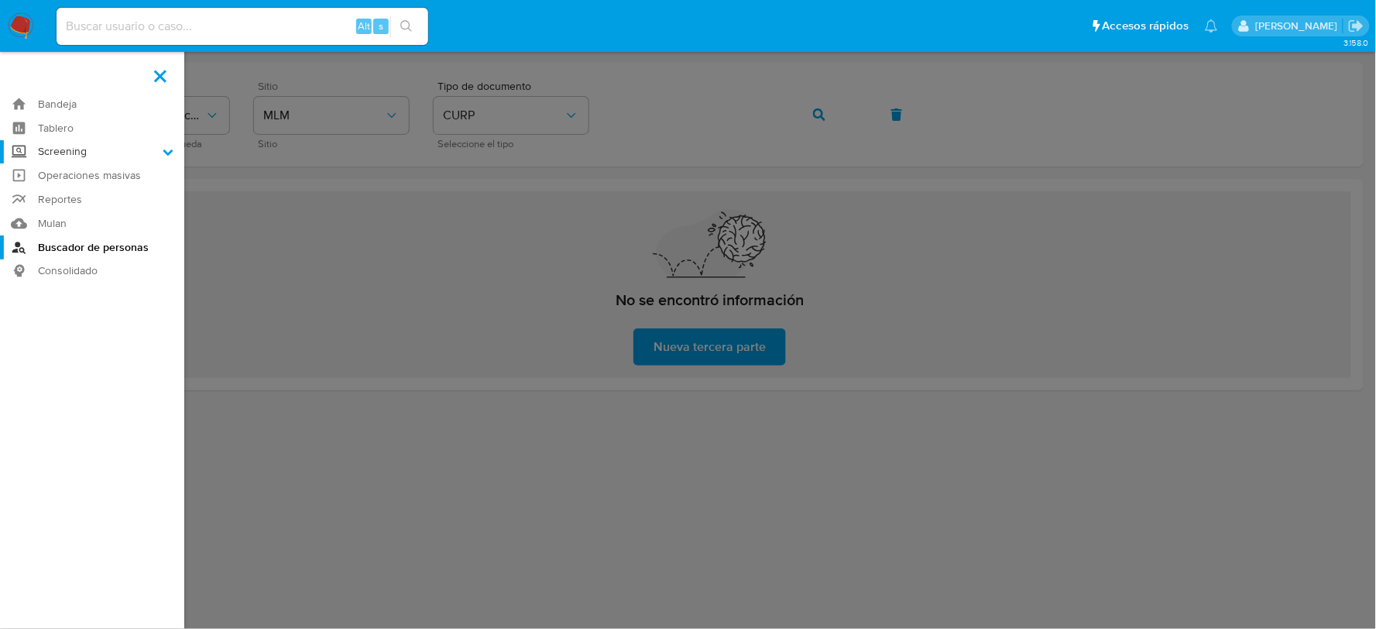
click at [0, 0] on input "Screening" at bounding box center [0, 0] width 0 height 0
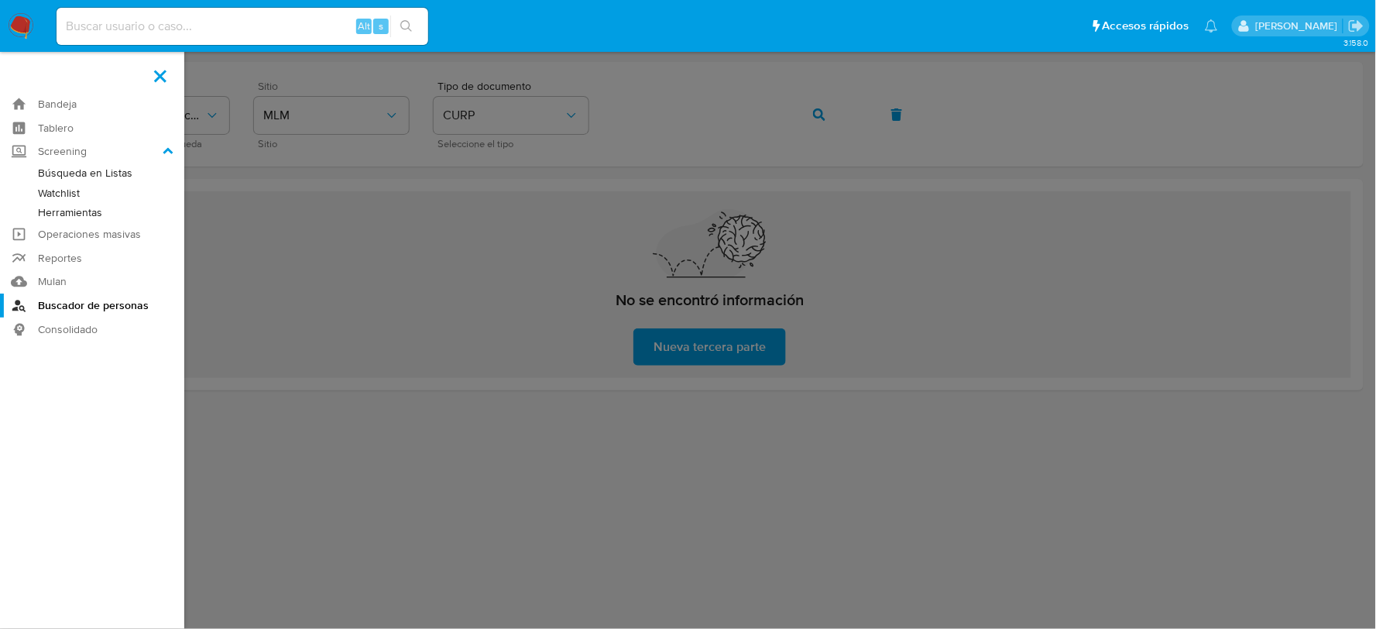
click at [58, 213] on link "Herramientas" at bounding box center [92, 212] width 184 height 19
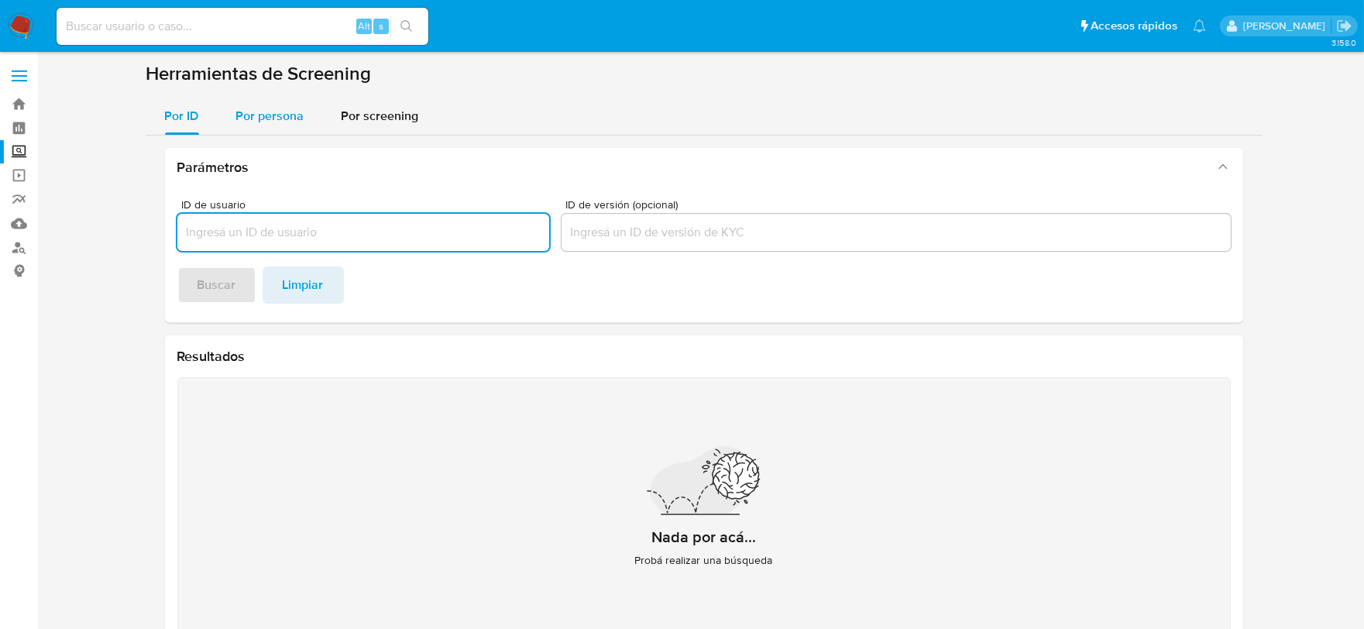
click at [261, 122] on span "Por persona" at bounding box center [270, 116] width 68 height 18
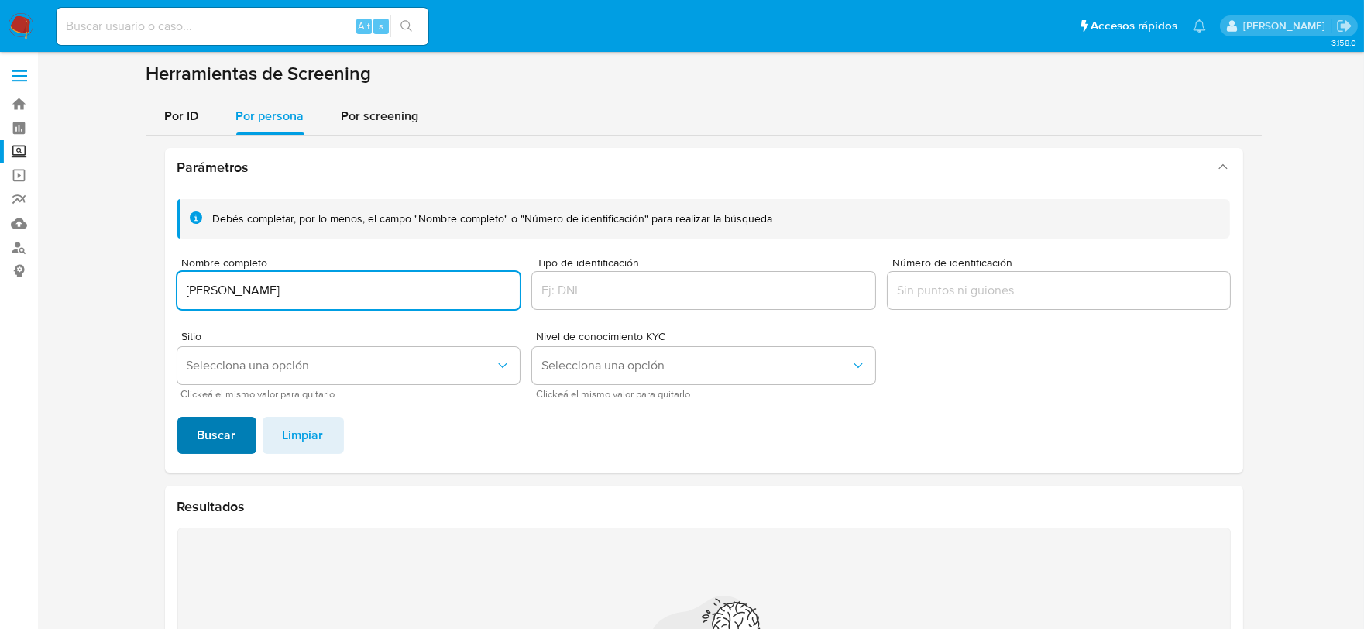
type input "GLORIA MUÑOA PEREZ"
click at [211, 444] on span "Buscar" at bounding box center [216, 435] width 39 height 34
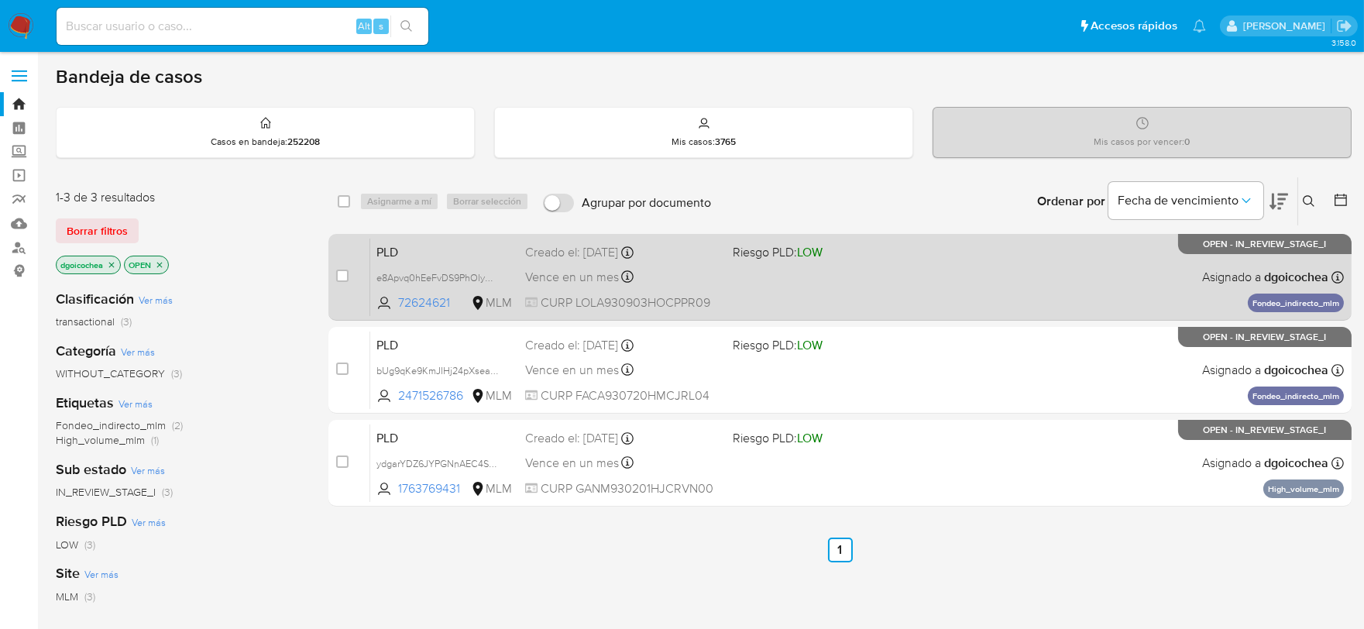
click at [396, 251] on span "PLD" at bounding box center [444, 251] width 136 height 20
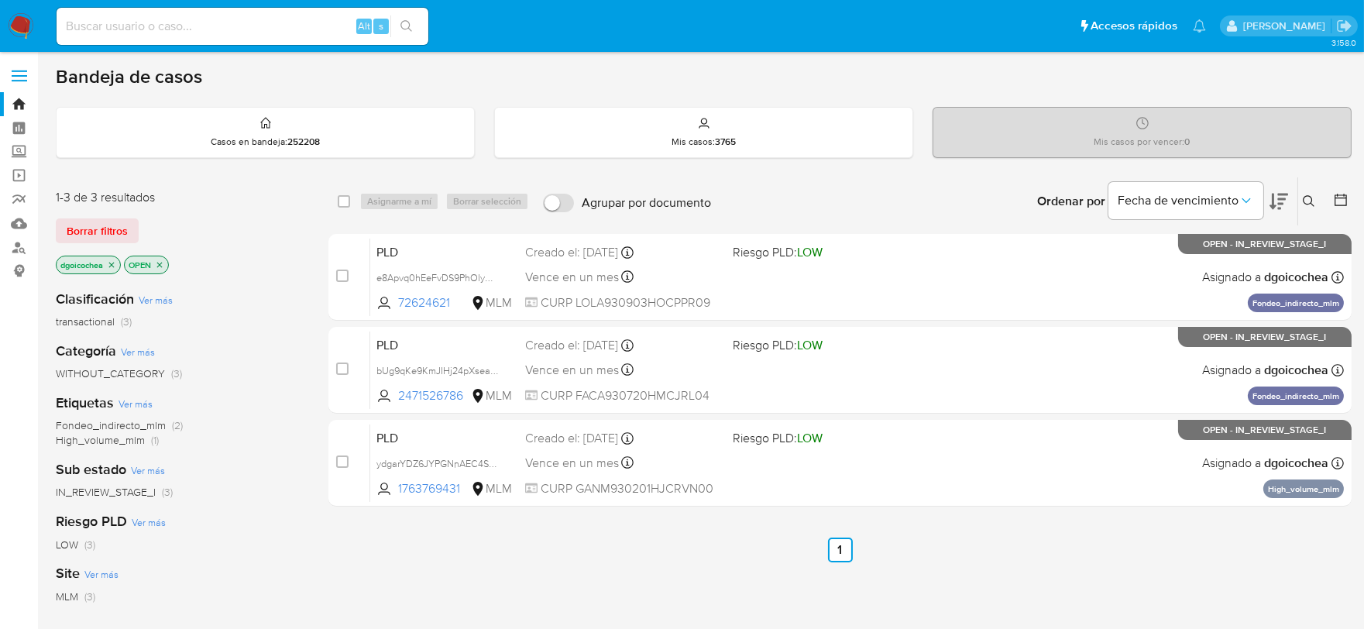
click at [1313, 195] on icon at bounding box center [1309, 201] width 12 height 12
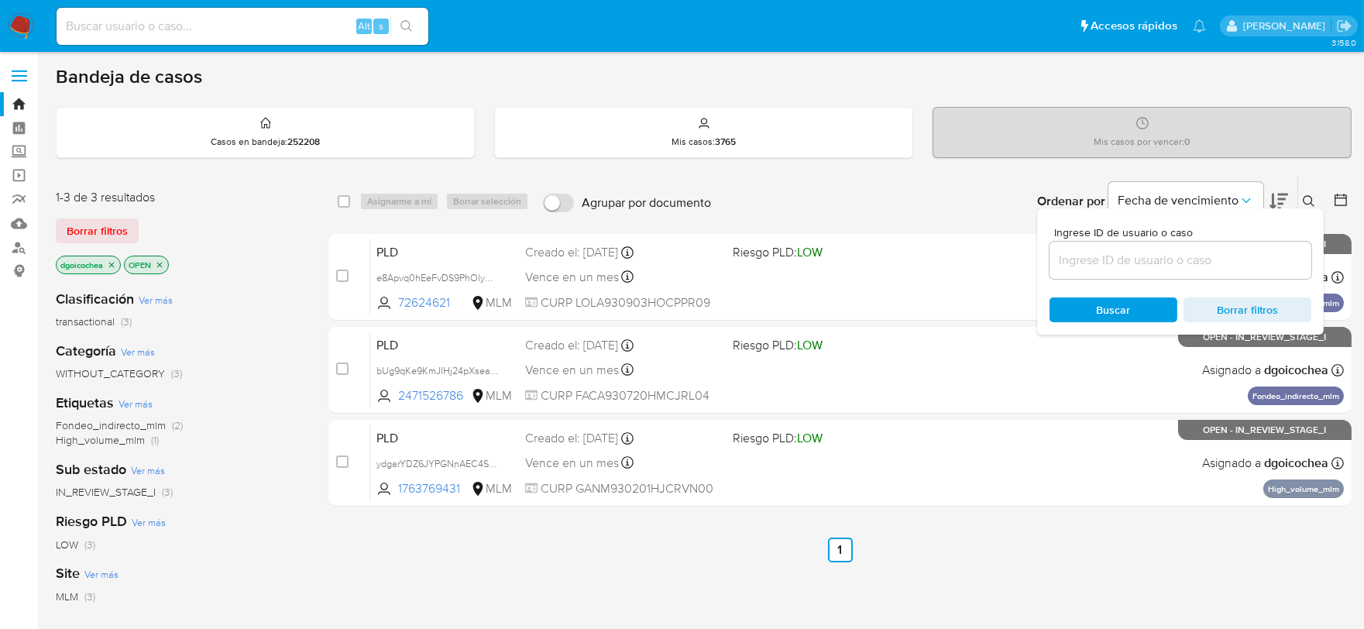
click at [1214, 245] on div at bounding box center [1180, 260] width 262 height 37
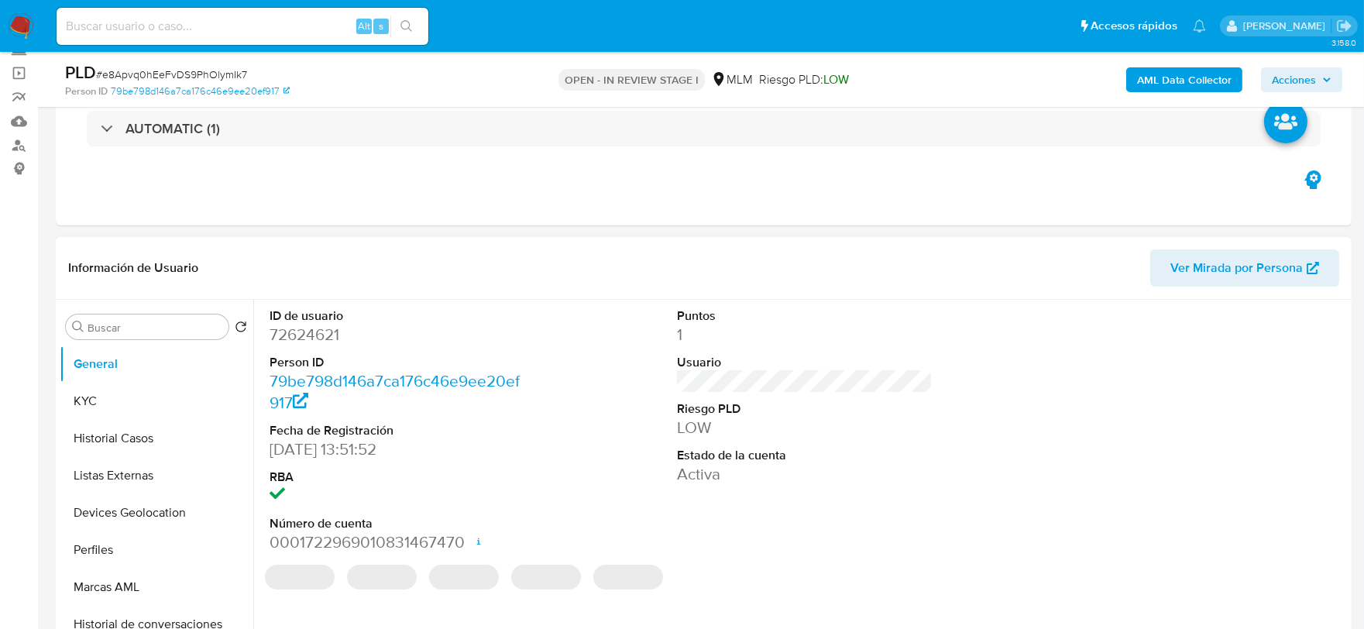
scroll to position [344, 0]
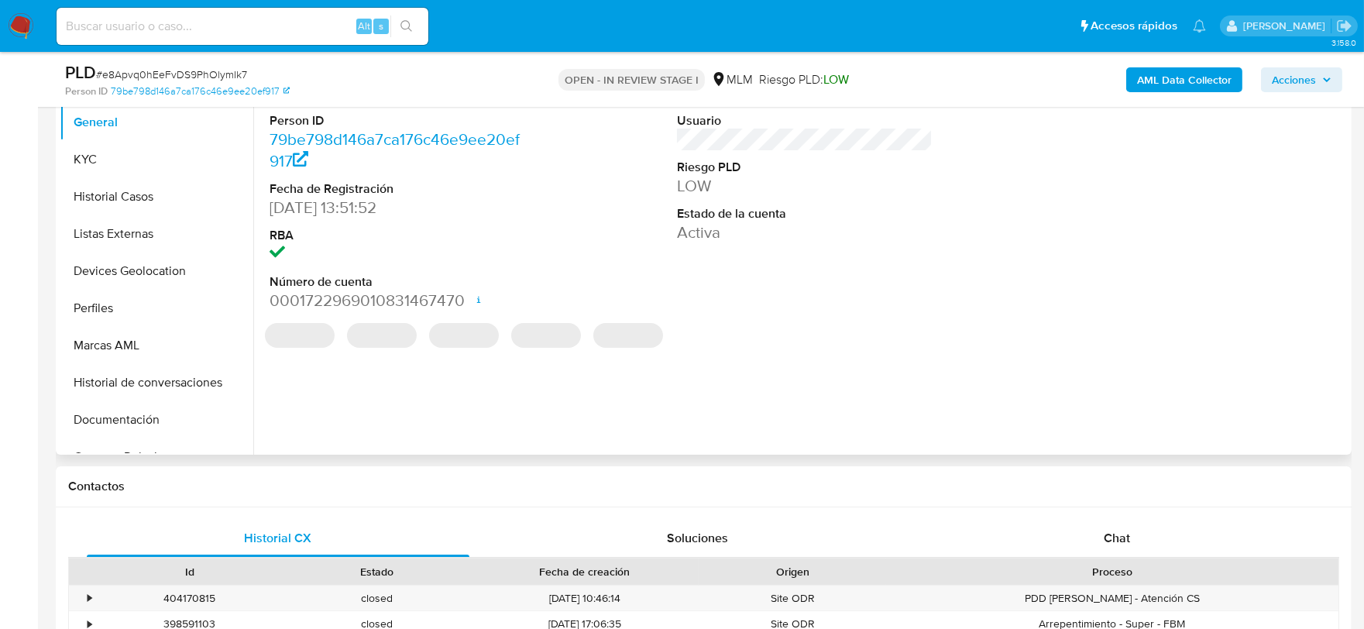
select select "10"
click at [1121, 532] on span "Chat" at bounding box center [1117, 538] width 26 height 18
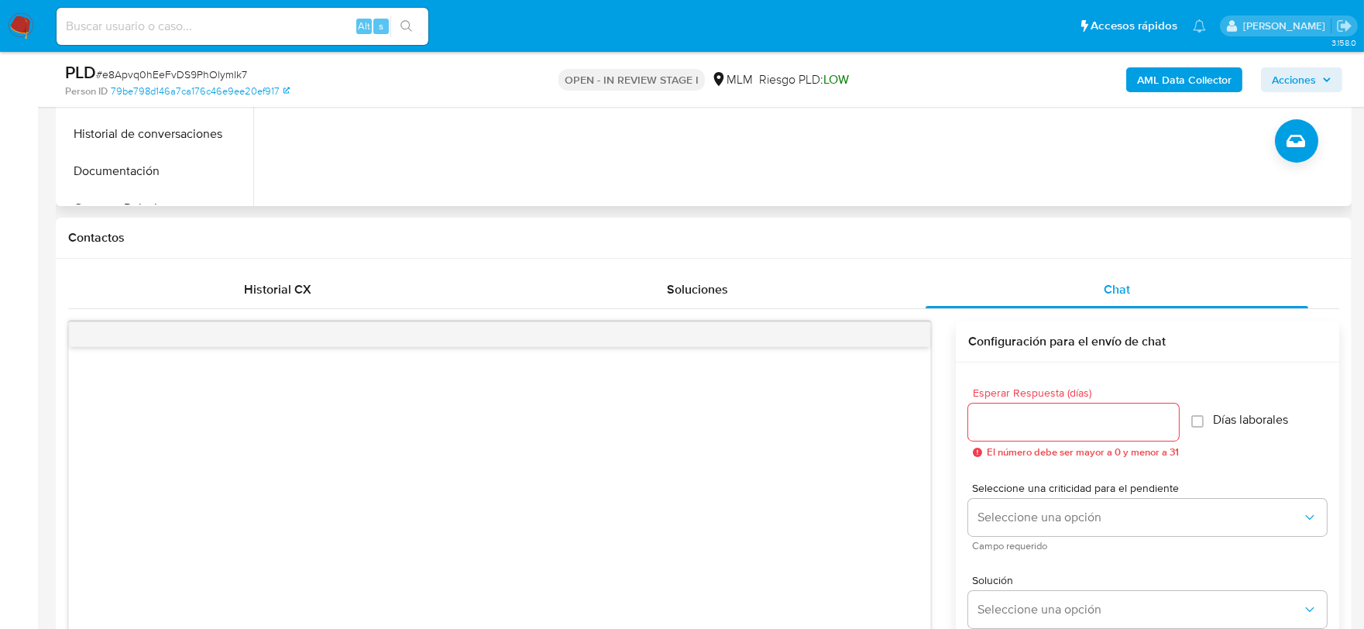
scroll to position [602, 0]
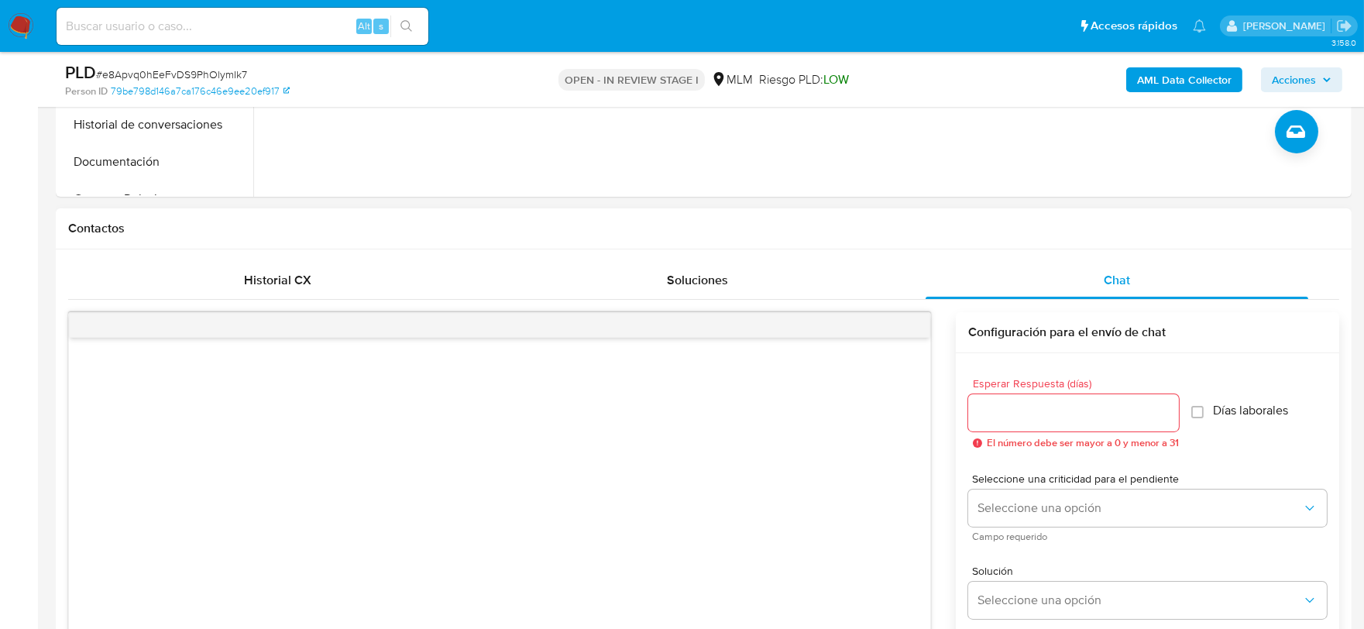
click at [996, 400] on div at bounding box center [1073, 412] width 211 height 37
click at [1001, 404] on input "Esperar Respuesta (días)" at bounding box center [1073, 413] width 211 height 20
type input "5"
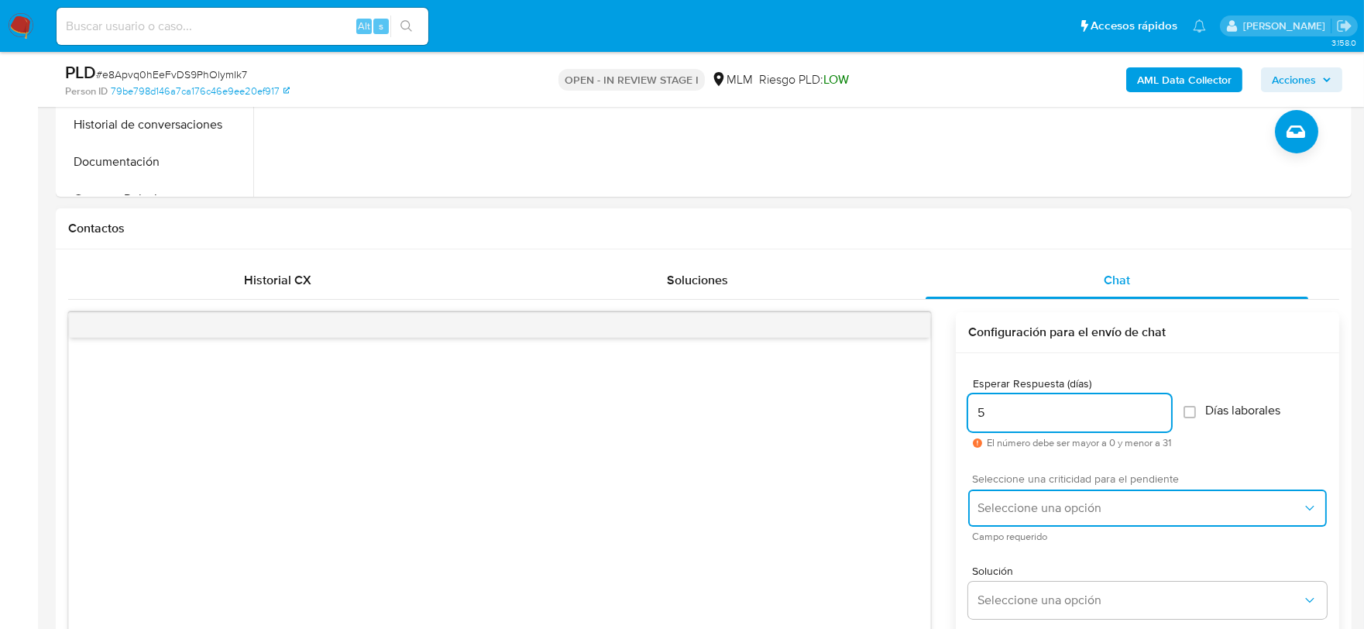
click at [1063, 489] on button "Seleccione una opción" at bounding box center [1147, 507] width 359 height 37
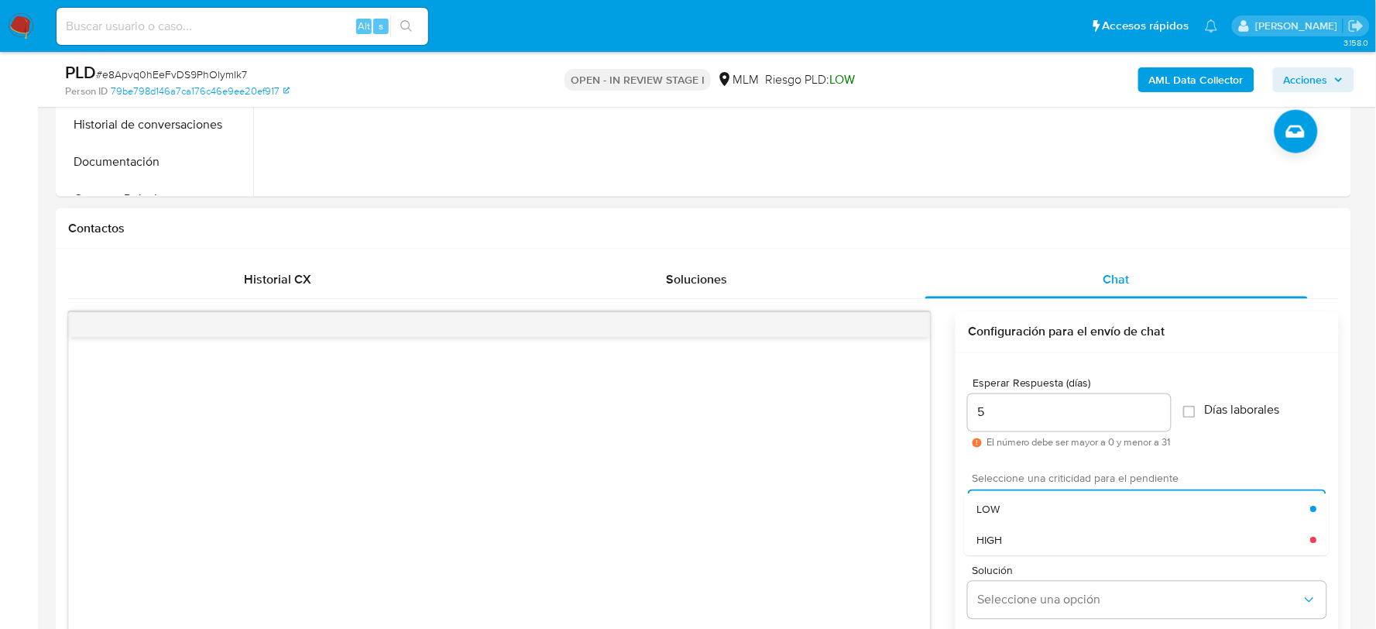
click at [1022, 528] on div "HIGH" at bounding box center [1144, 539] width 334 height 31
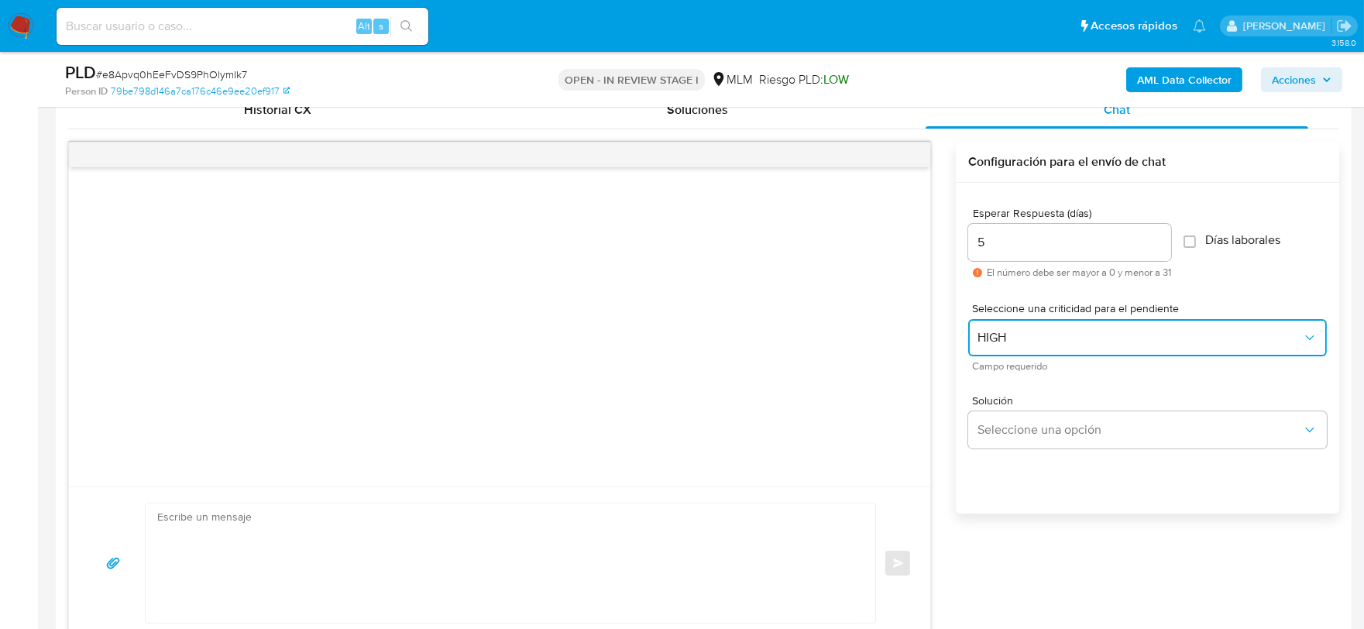
scroll to position [774, 0]
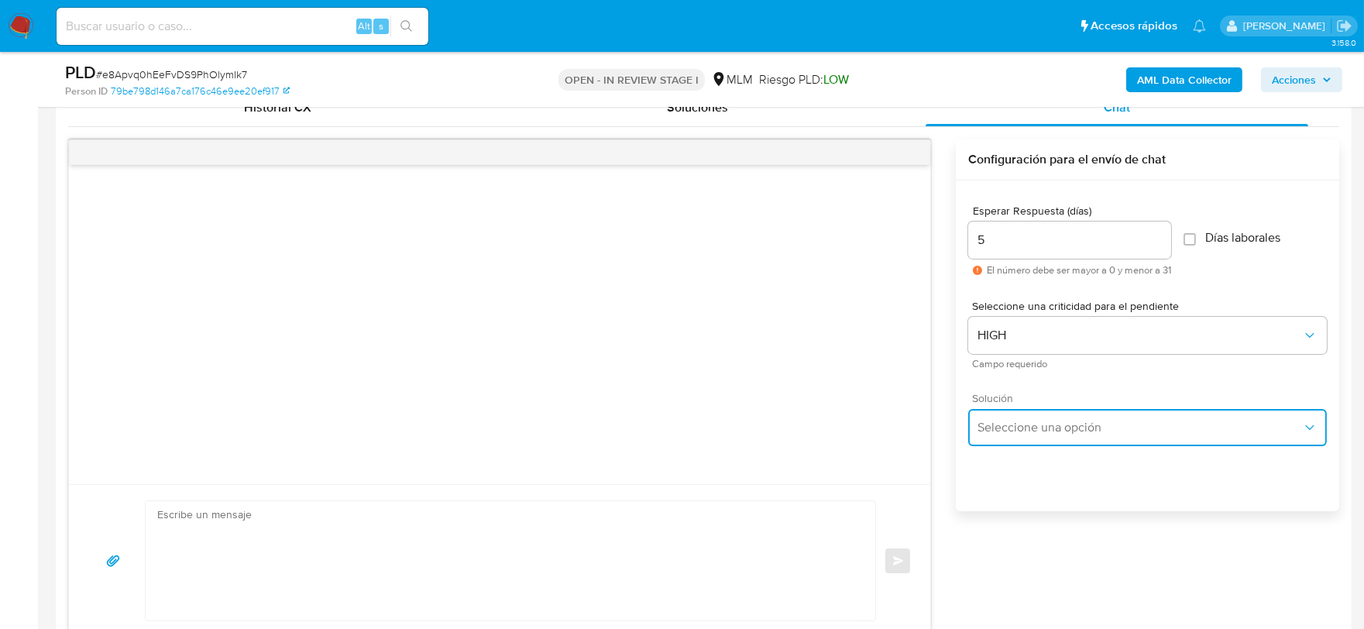
click at [1013, 431] on span "Seleccione una opción" at bounding box center [1139, 427] width 324 height 15
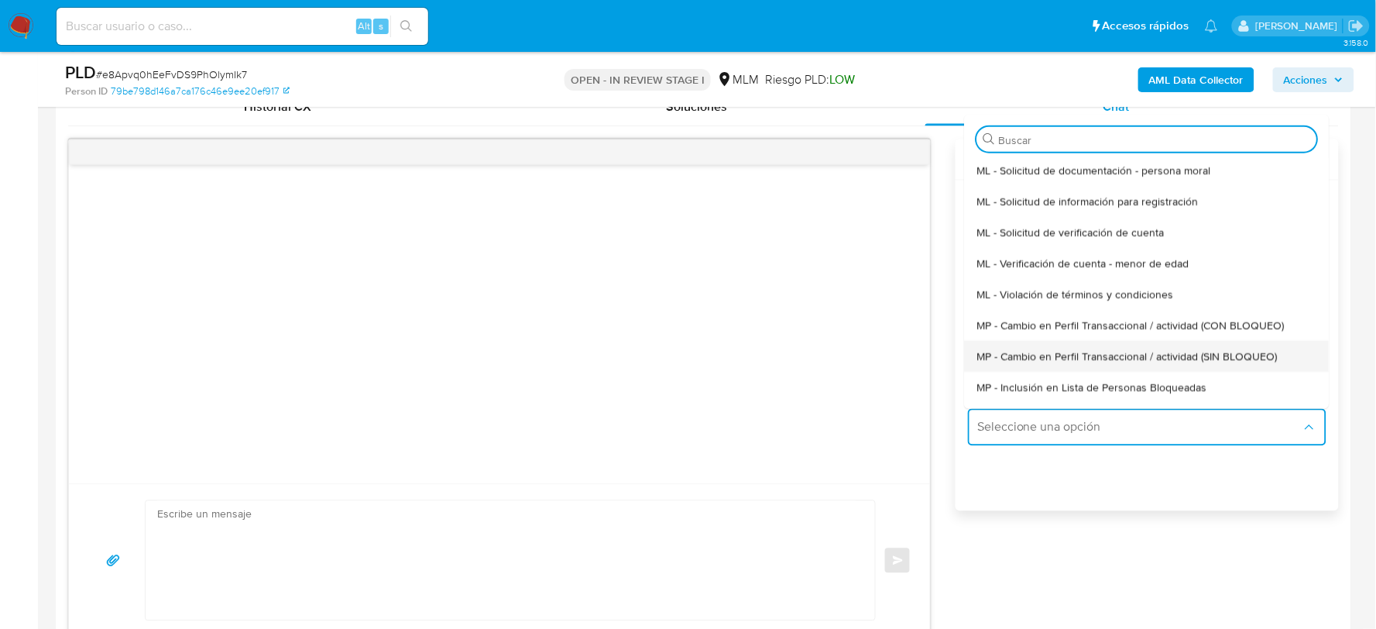
click at [1051, 354] on span "MP - Cambio en Perfil Transaccional / actividad (SIN BLOQUEO)" at bounding box center [1127, 356] width 300 height 14
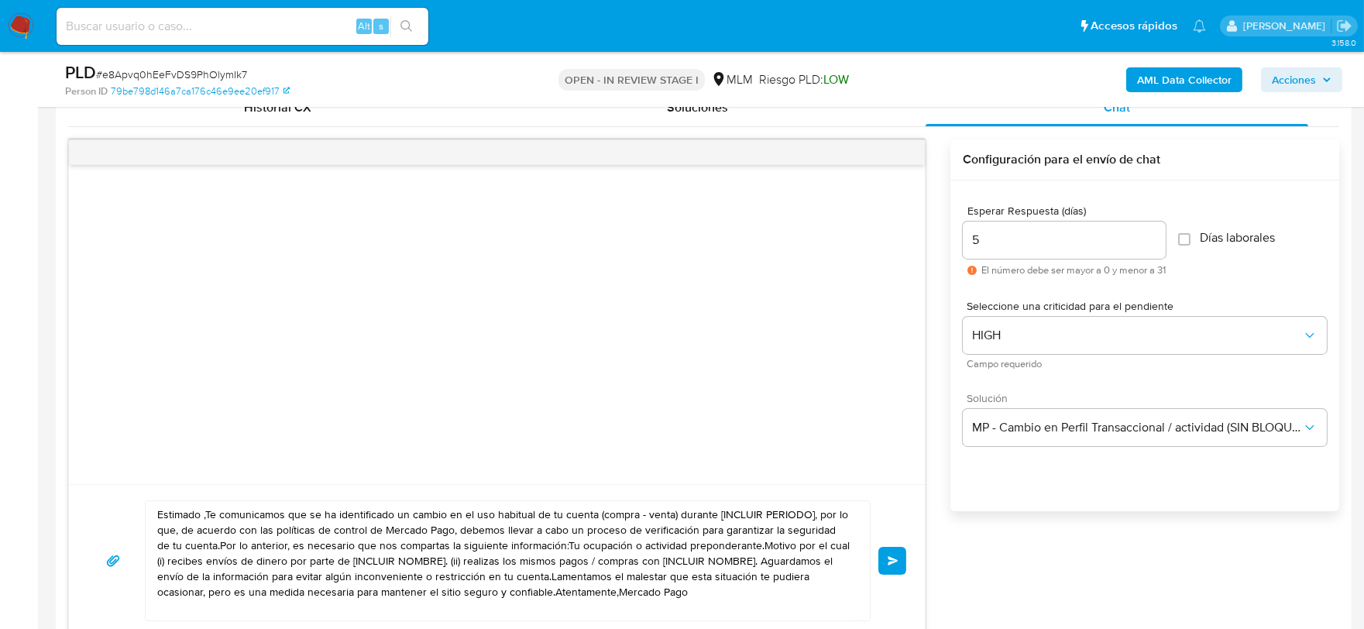
click at [552, 560] on textarea "Estimado ,Te comunicamos que se ha identificado un cambio en el uso habitual de…" at bounding box center [503, 560] width 693 height 119
paste textarea "Lore Ipsumdo Si ametcon adi eli seddoeius te incidid ut Laboree Dolo, magnaal e…"
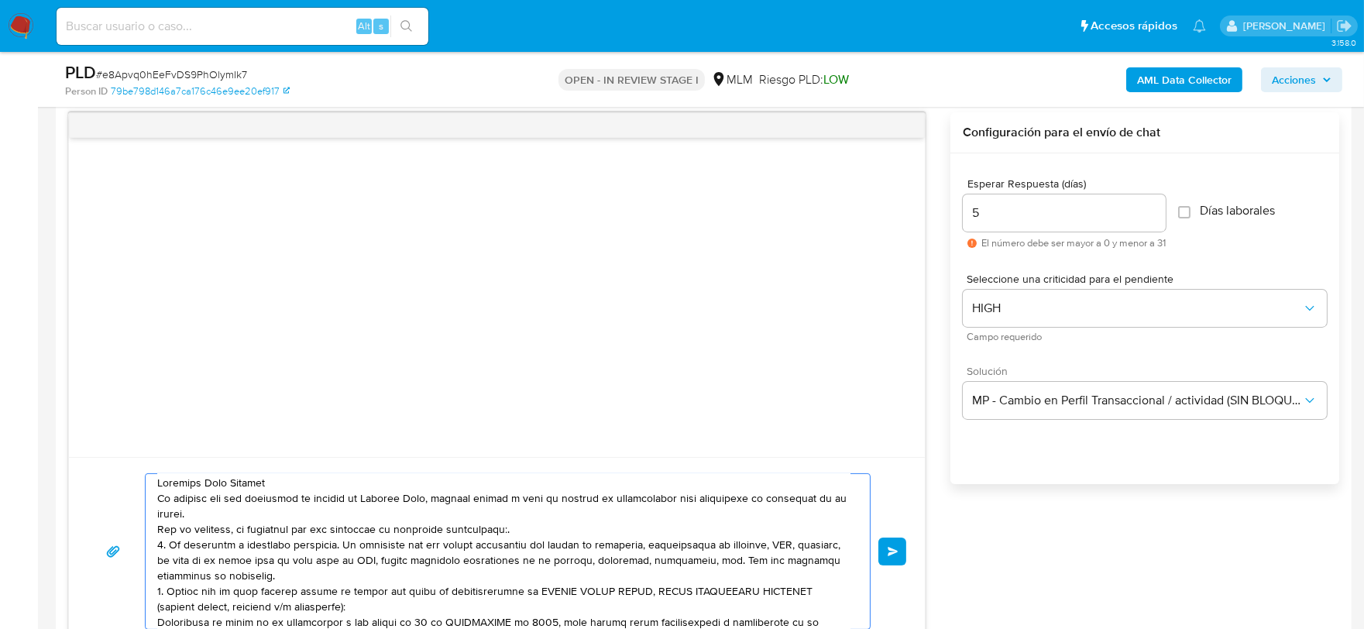
scroll to position [0, 0]
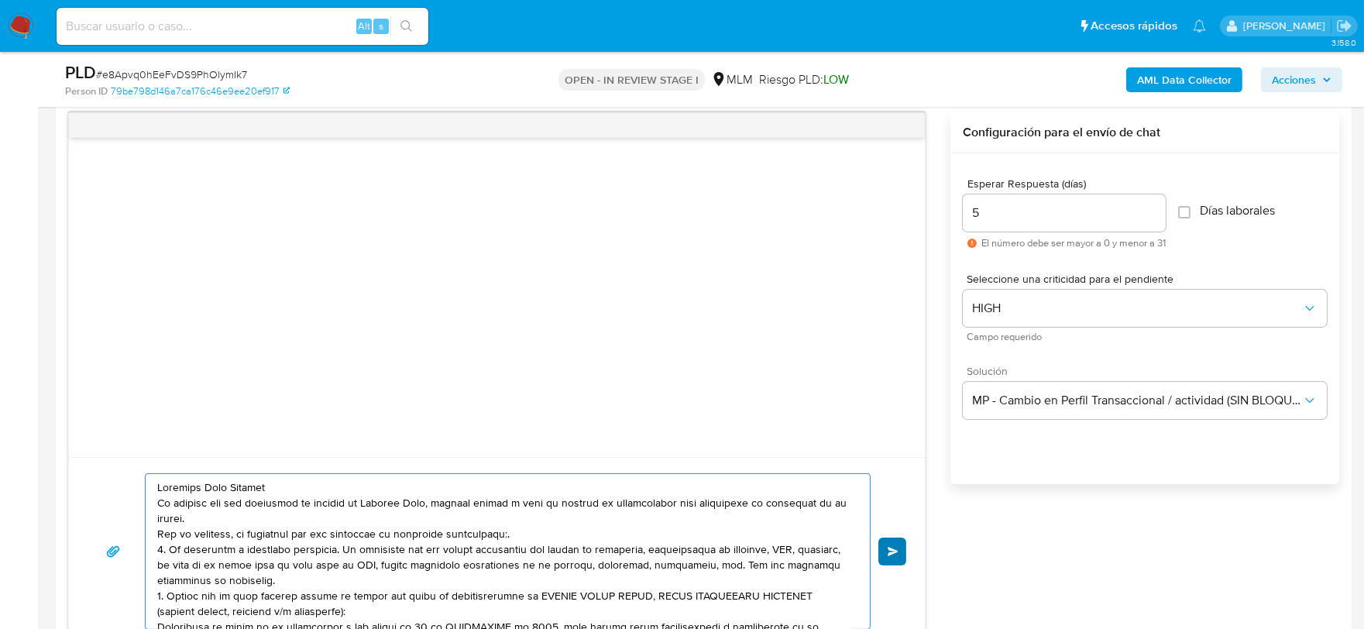
type textarea "Loremips Dolo Sitamet Co adipisc eli sed doeiusmod te incidid ut Laboree Dolo, …"
click at [887, 553] on span "Enviar" at bounding box center [892, 551] width 11 height 9
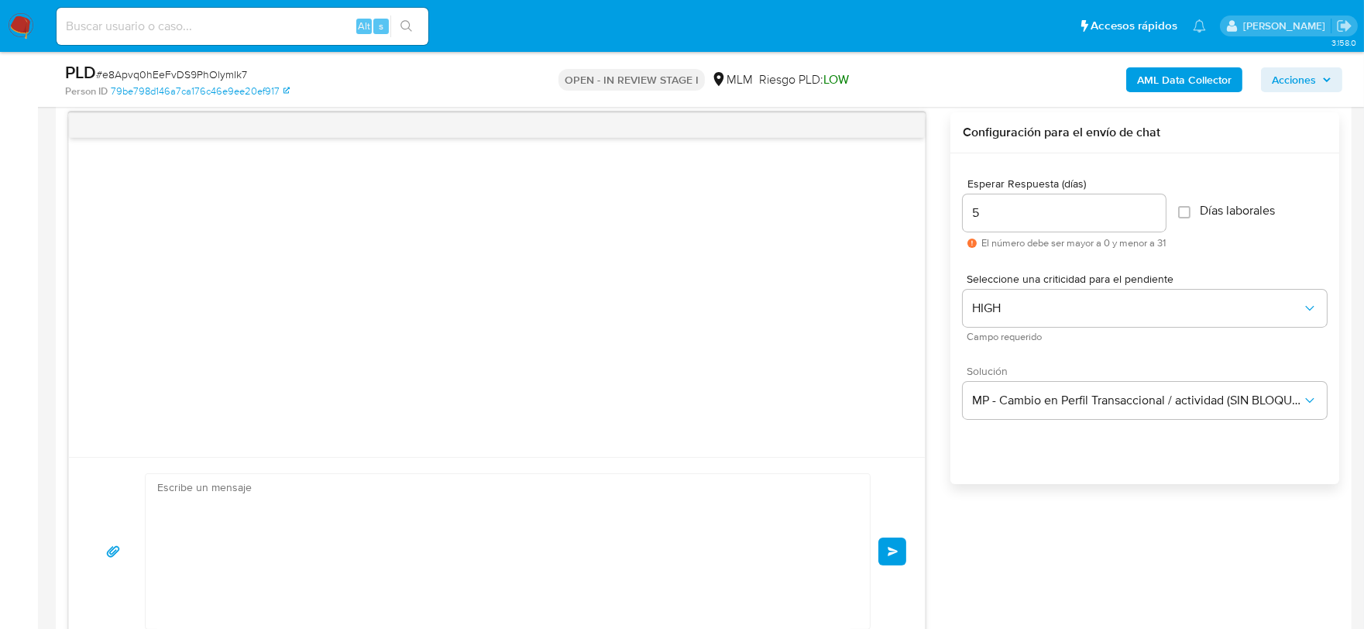
scroll to position [121, 0]
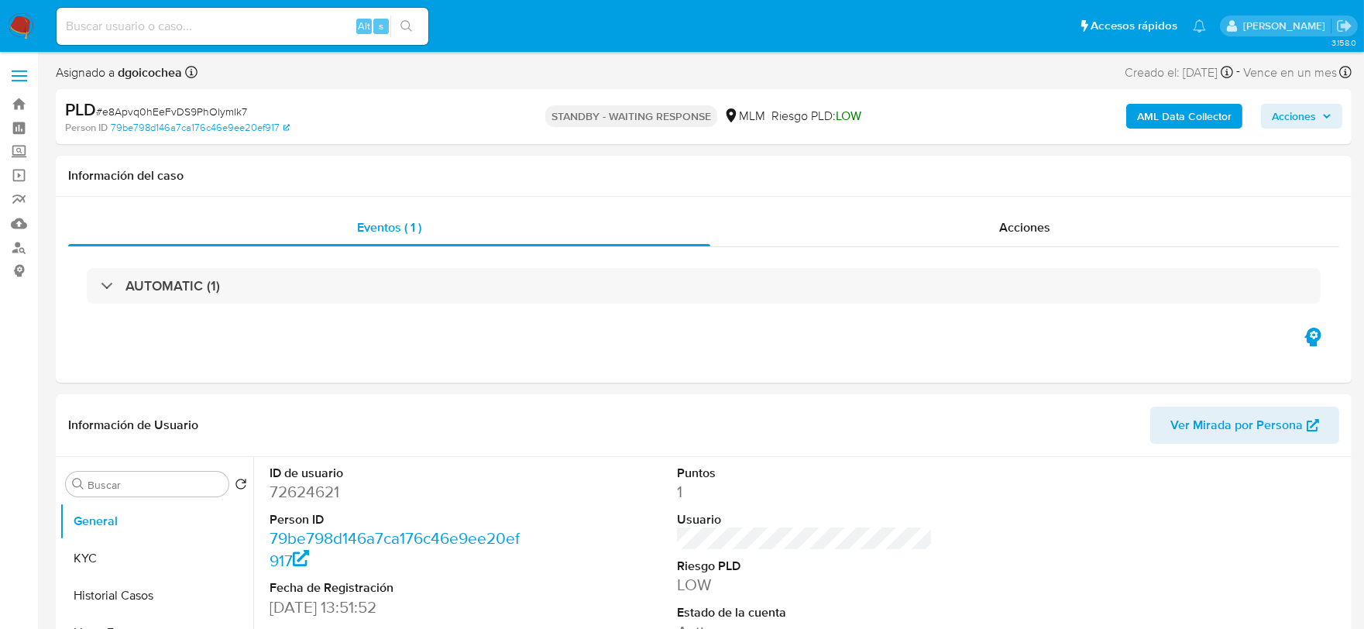
select select "10"
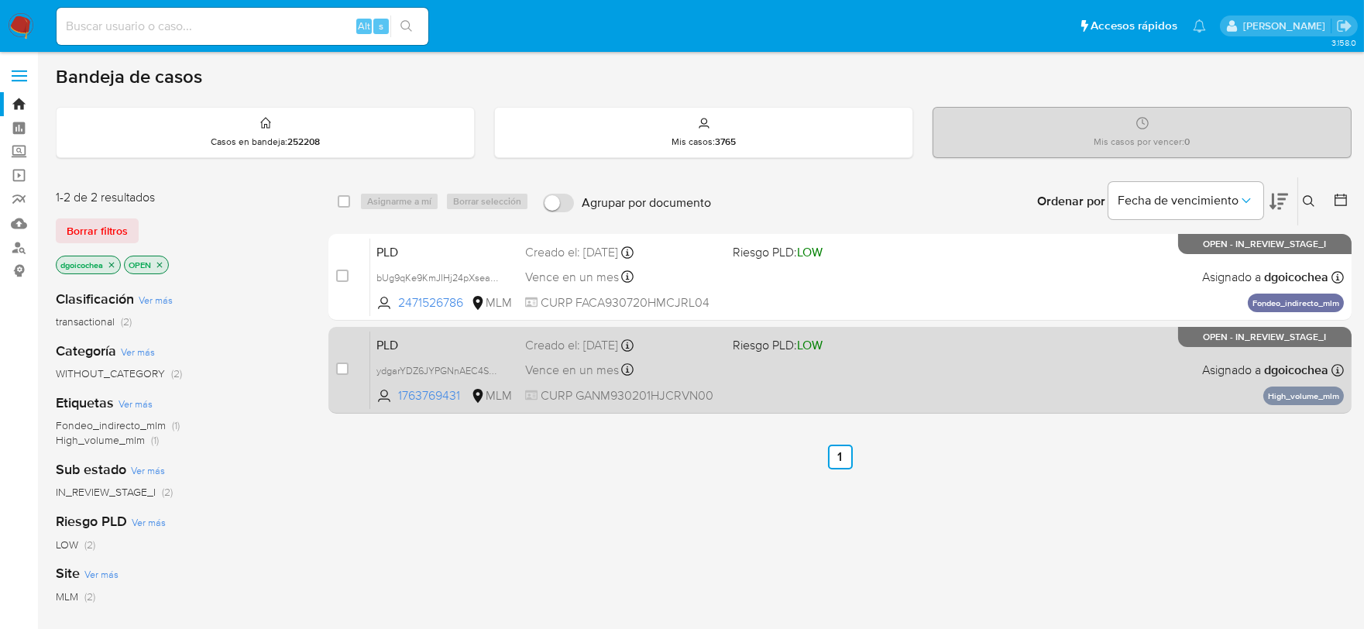
click at [388, 343] on span "PLD" at bounding box center [444, 344] width 136 height 20
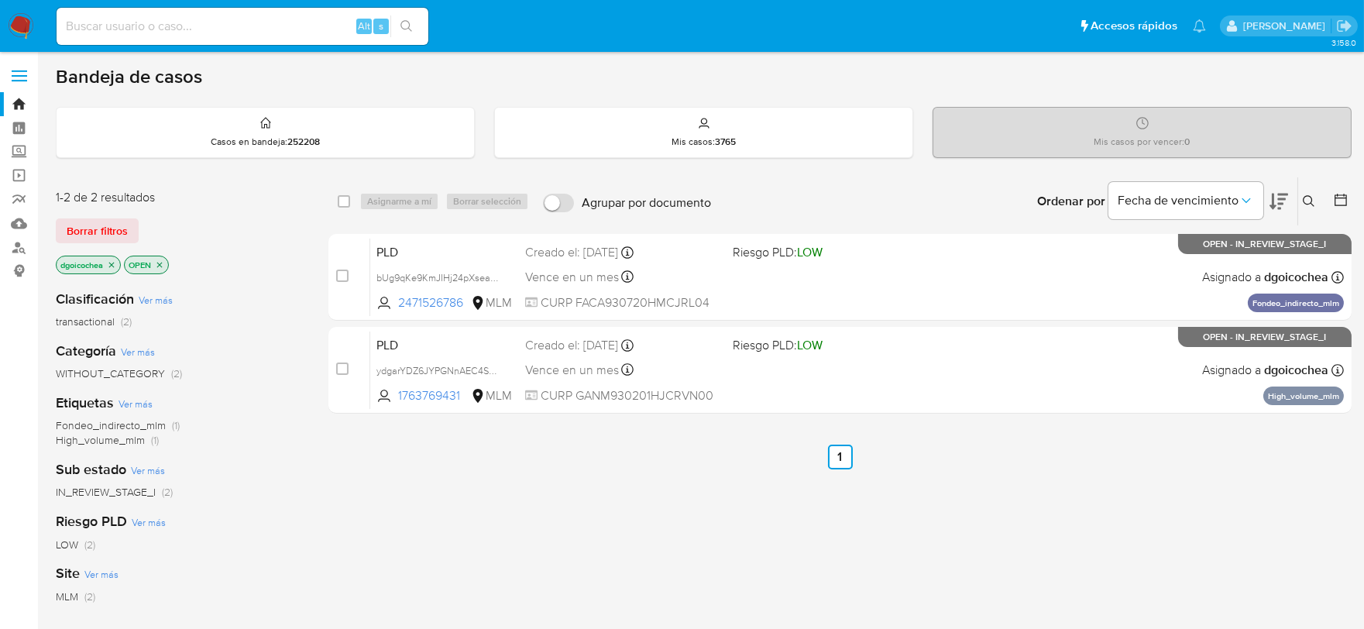
click at [1307, 195] on icon at bounding box center [1309, 201] width 12 height 12
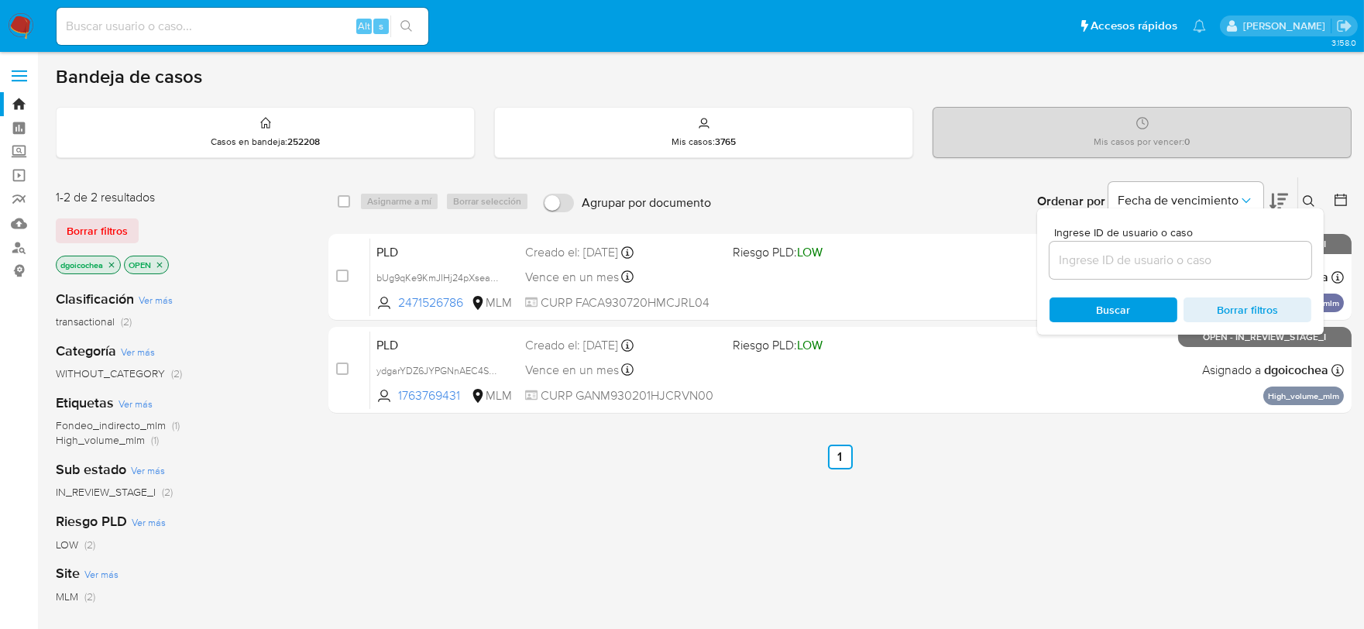
drag, startPoint x: 1158, startPoint y: 271, endPoint x: 1158, endPoint y: 262, distance: 9.3
click at [1158, 266] on div at bounding box center [1180, 260] width 262 height 37
click at [1158, 262] on input at bounding box center [1180, 260] width 262 height 20
paste input "833360593"
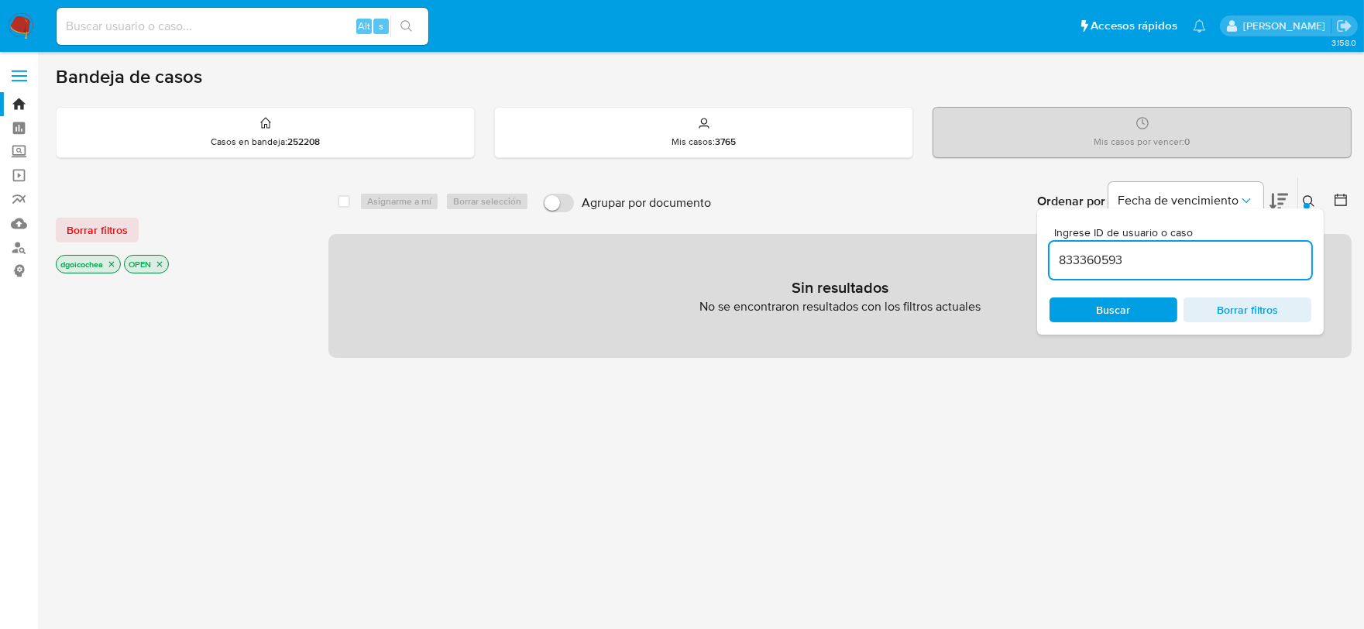
click at [1155, 261] on input "833360593" at bounding box center [1180, 260] width 262 height 20
type input "833360593"
click at [106, 228] on span "Borrar filtros" at bounding box center [97, 230] width 61 height 22
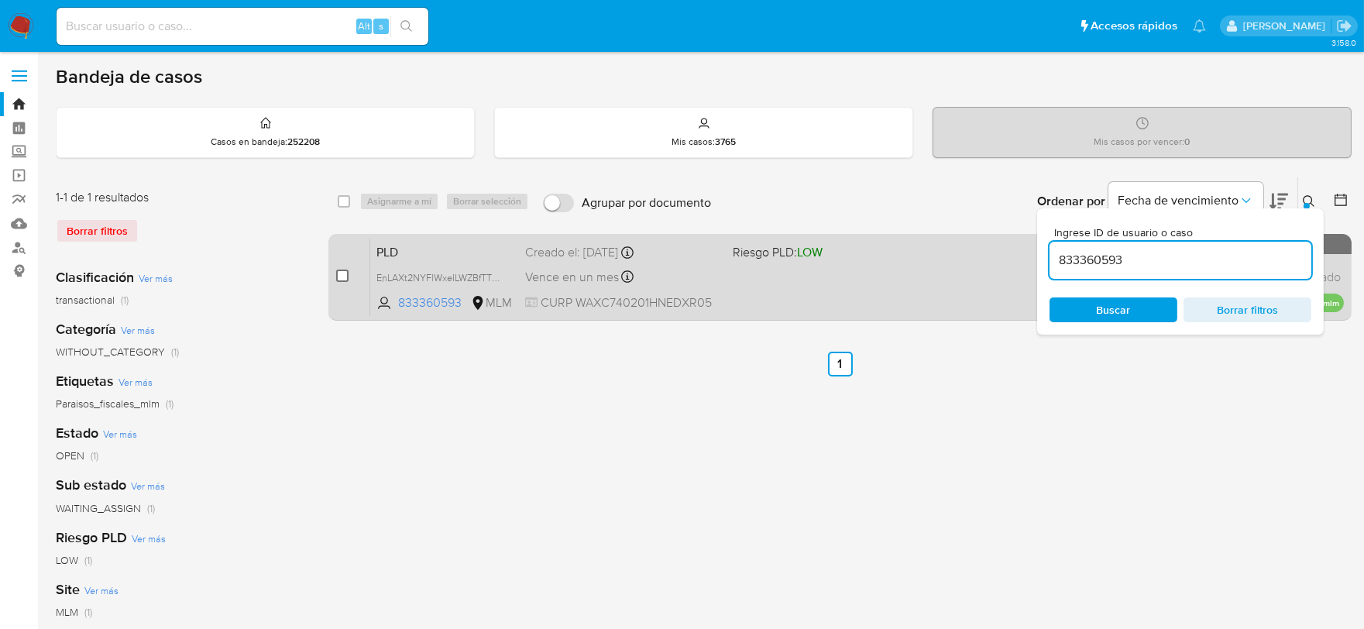
click at [341, 277] on input "checkbox" at bounding box center [342, 275] width 12 height 12
checkbox input "true"
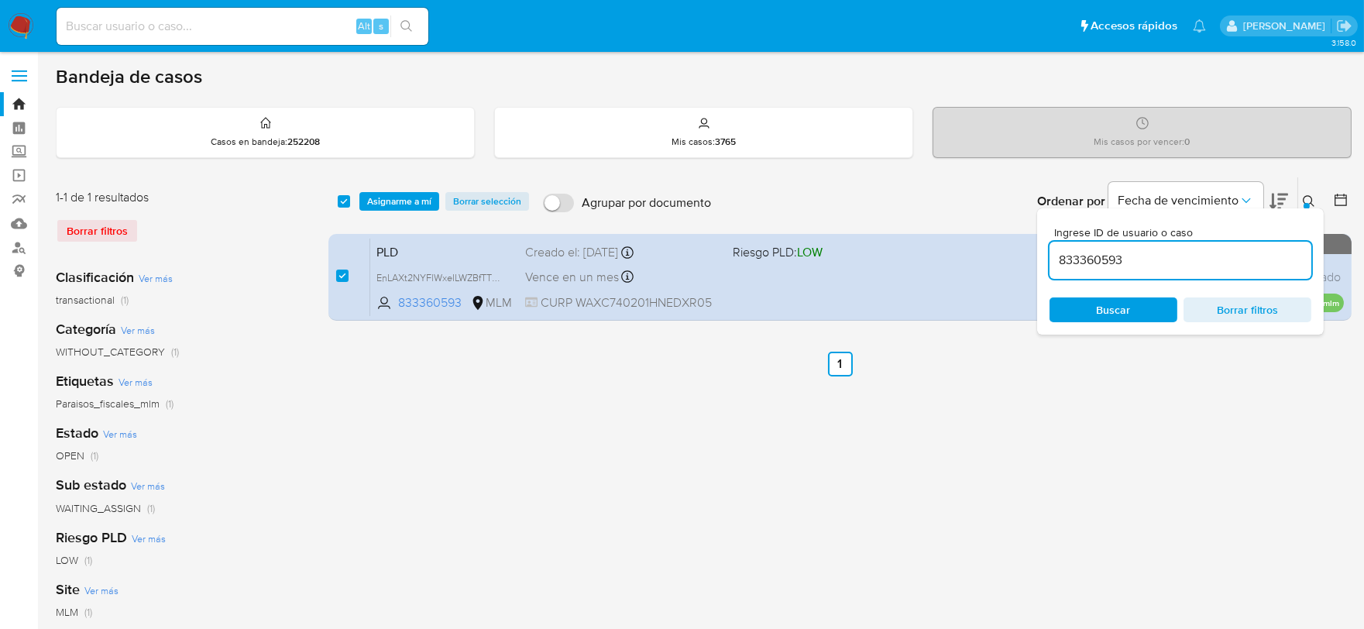
click at [1311, 202] on icon at bounding box center [1309, 201] width 12 height 12
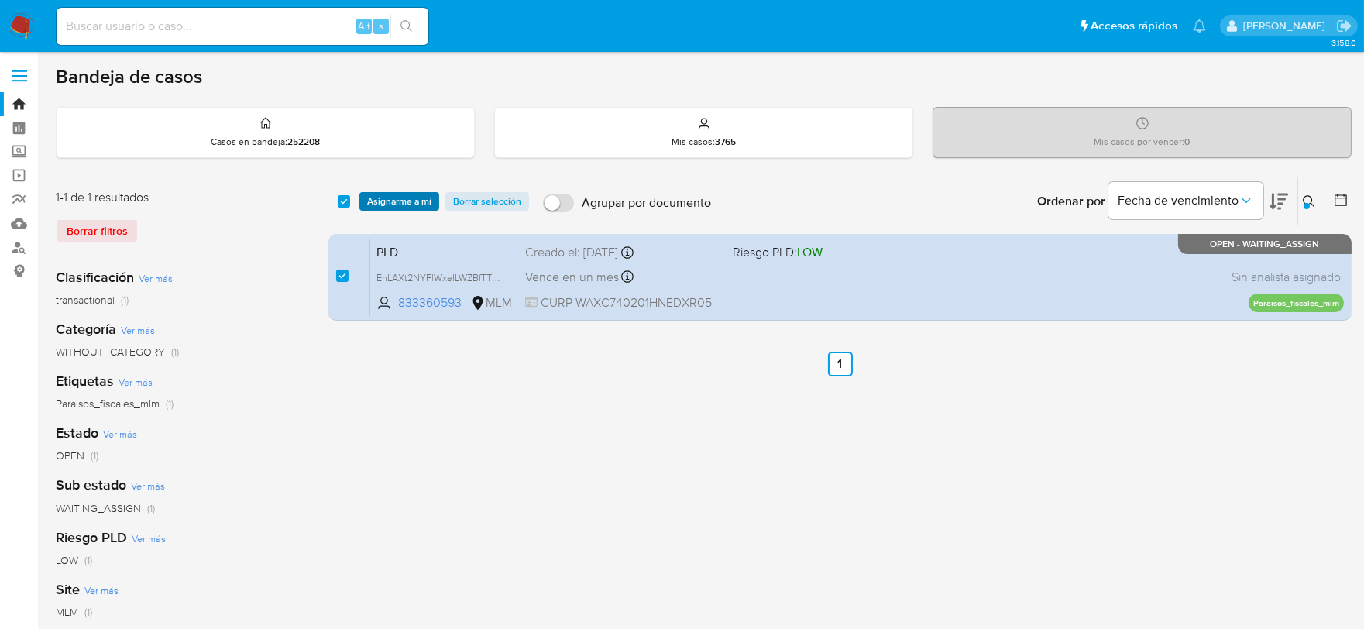
click at [418, 199] on span "Asignarme a mí" at bounding box center [399, 201] width 64 height 15
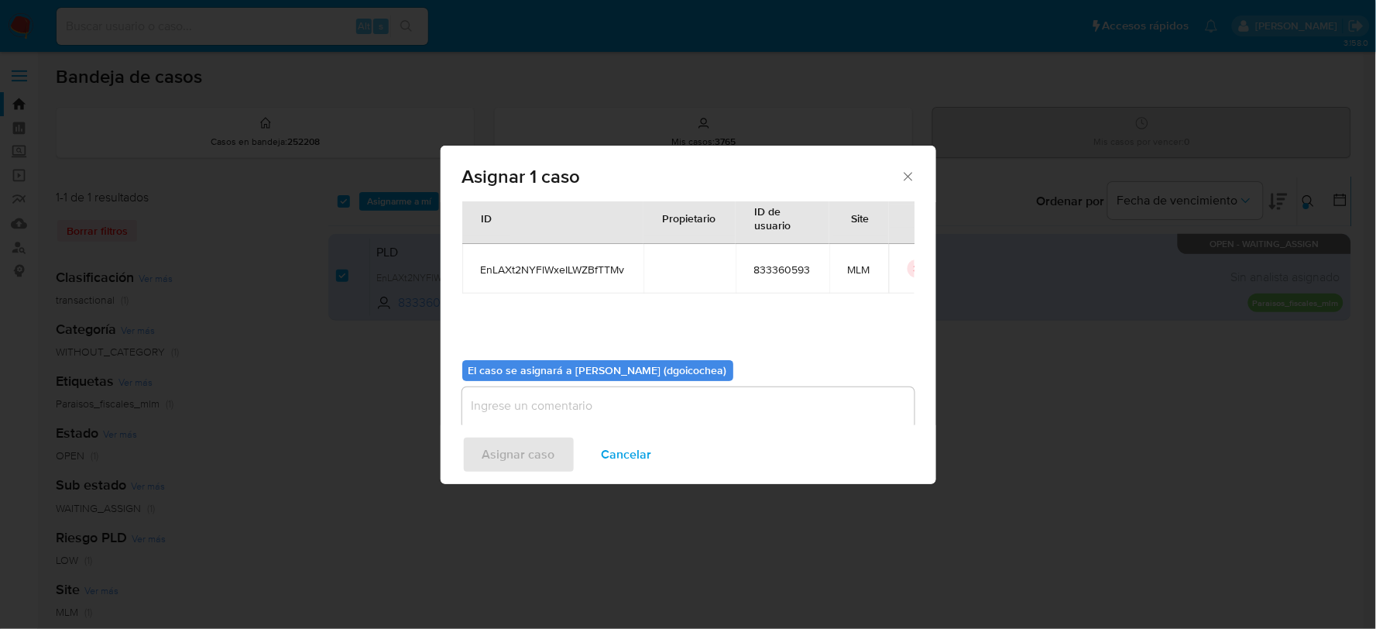
scroll to position [80, 0]
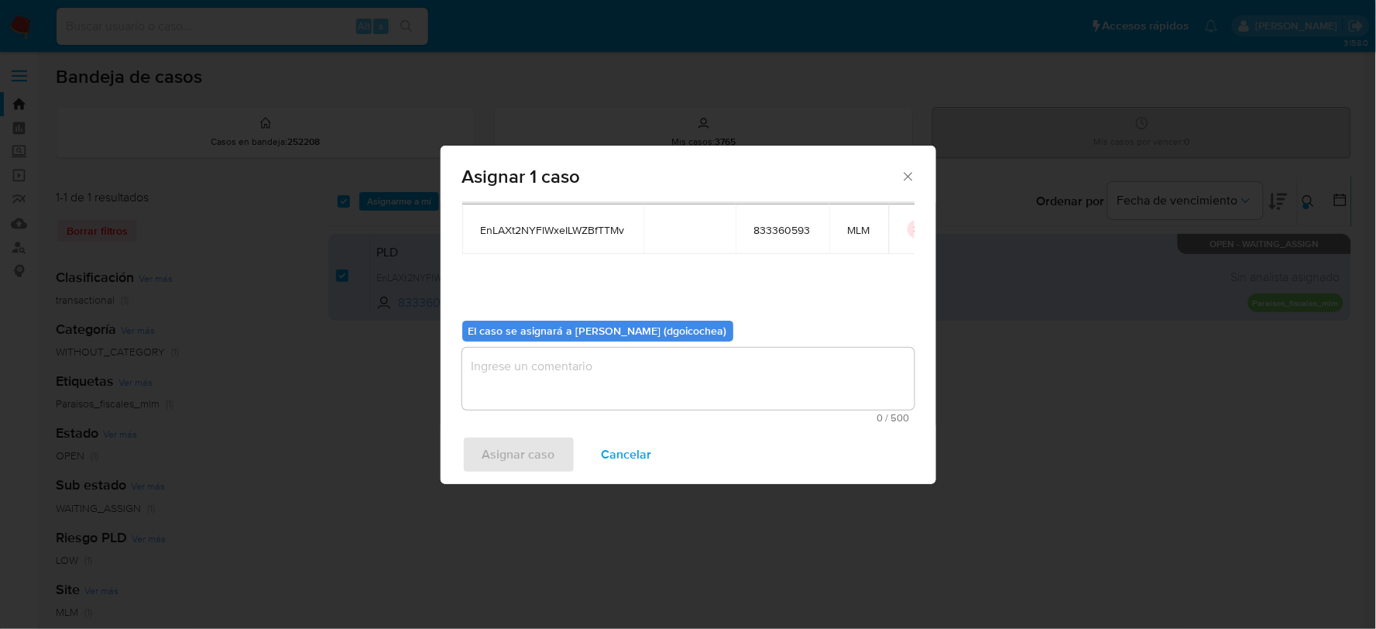
click at [585, 400] on textarea "assign-modal" at bounding box center [688, 379] width 452 height 62
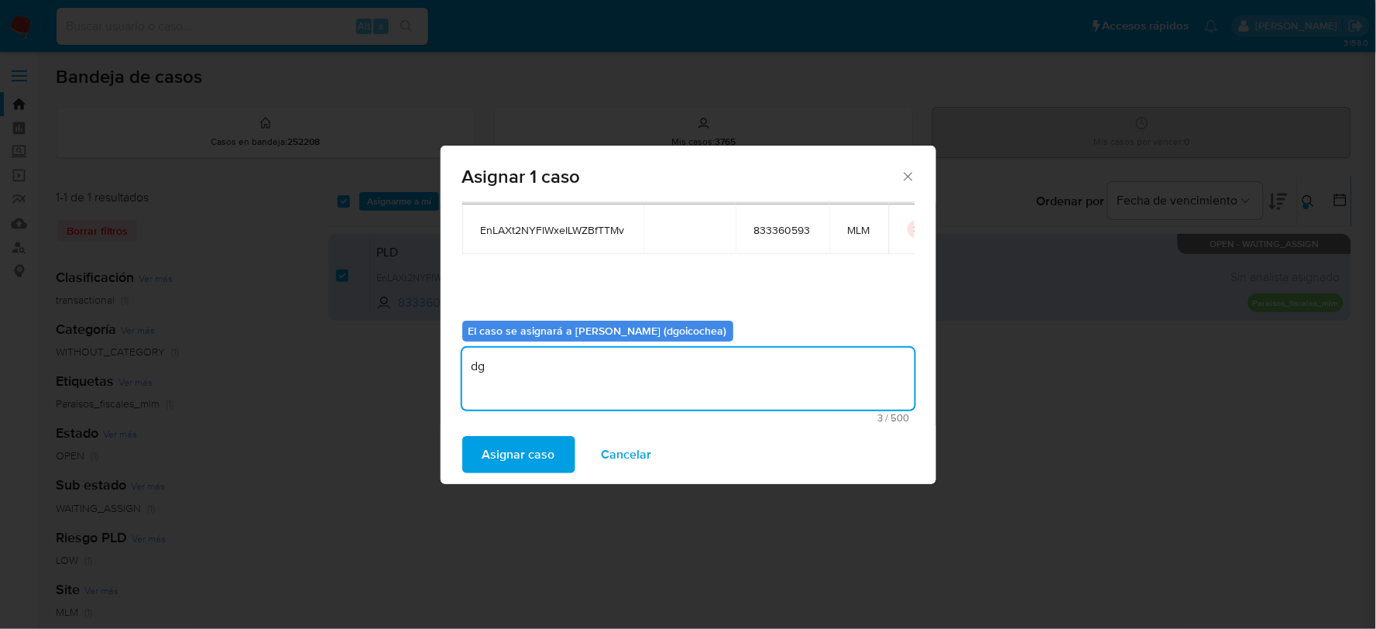
type textarea "dg"
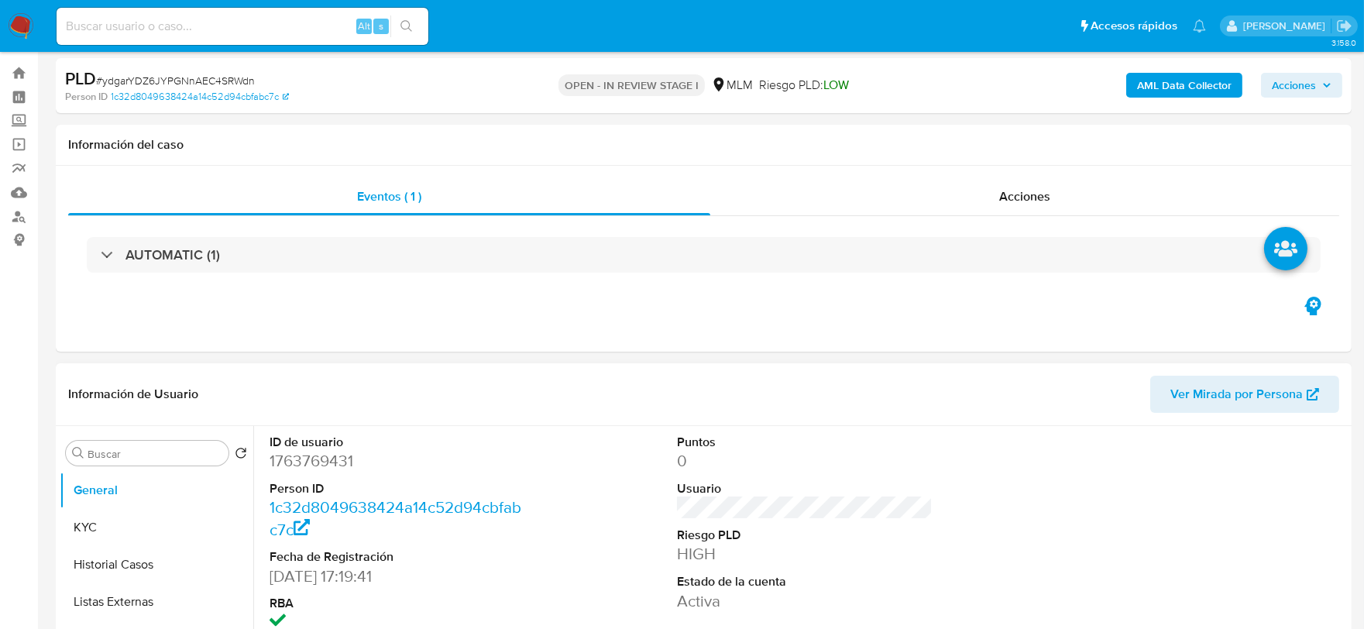
scroll to position [86, 0]
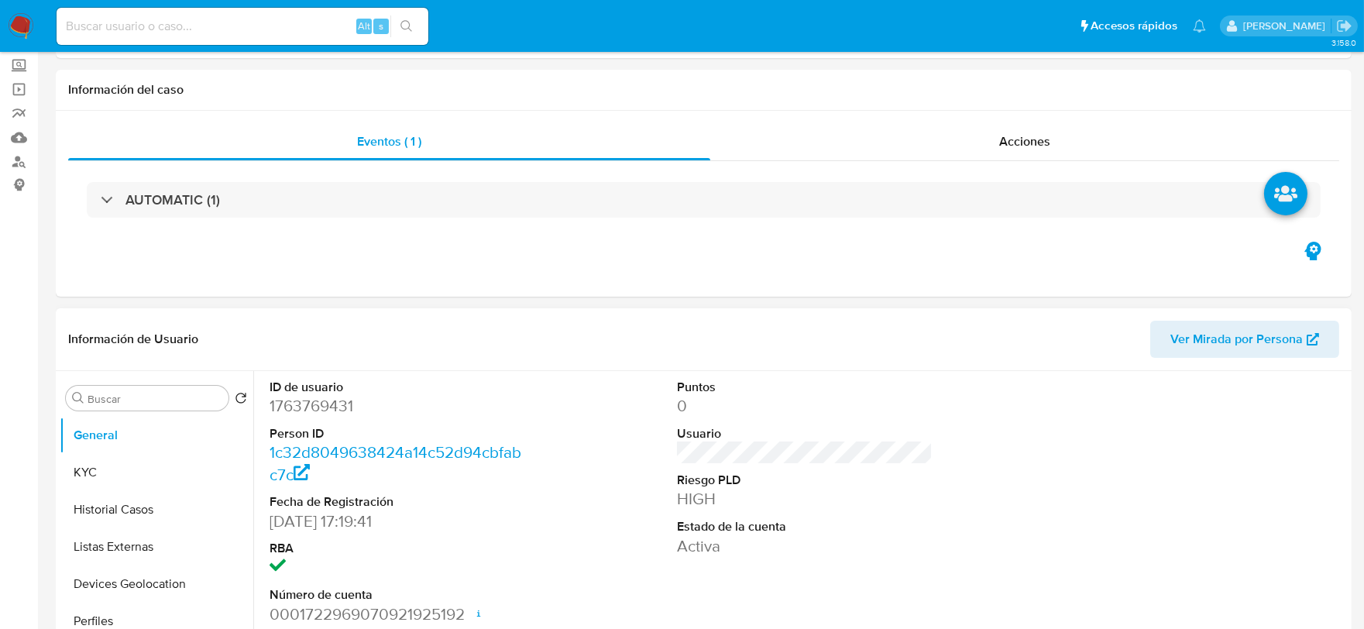
select select "10"
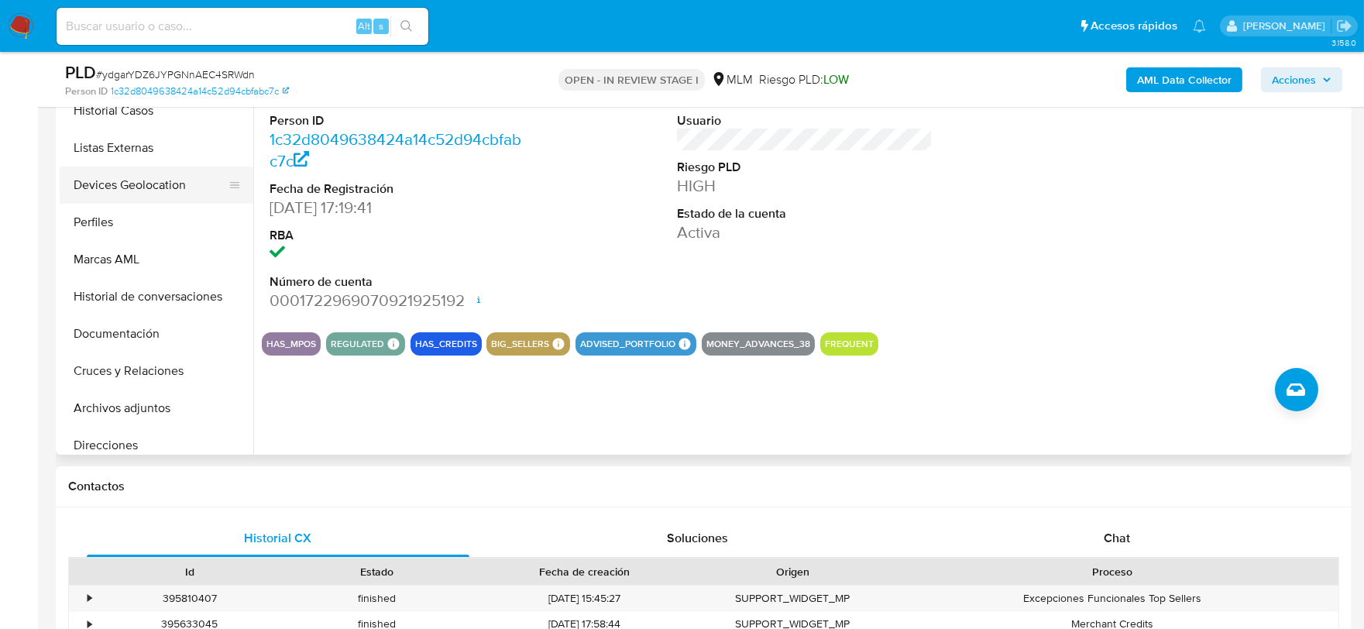
click at [144, 180] on button "Devices Geolocation" at bounding box center [150, 184] width 181 height 37
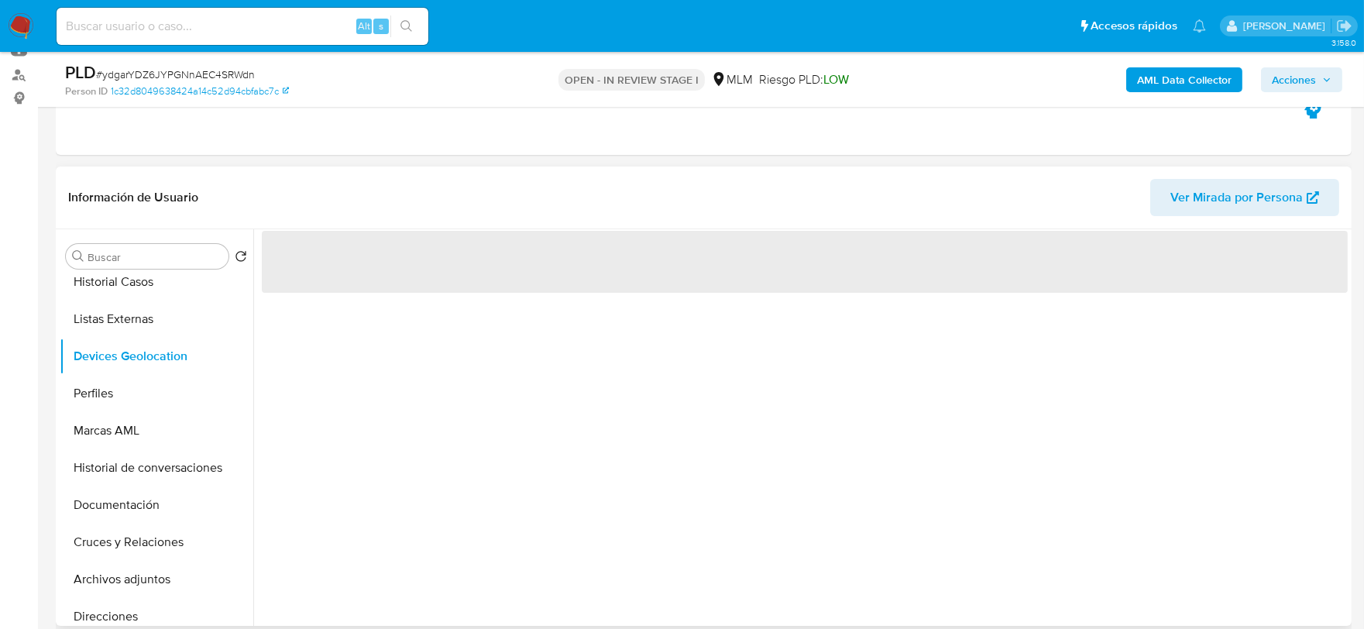
scroll to position [172, 0]
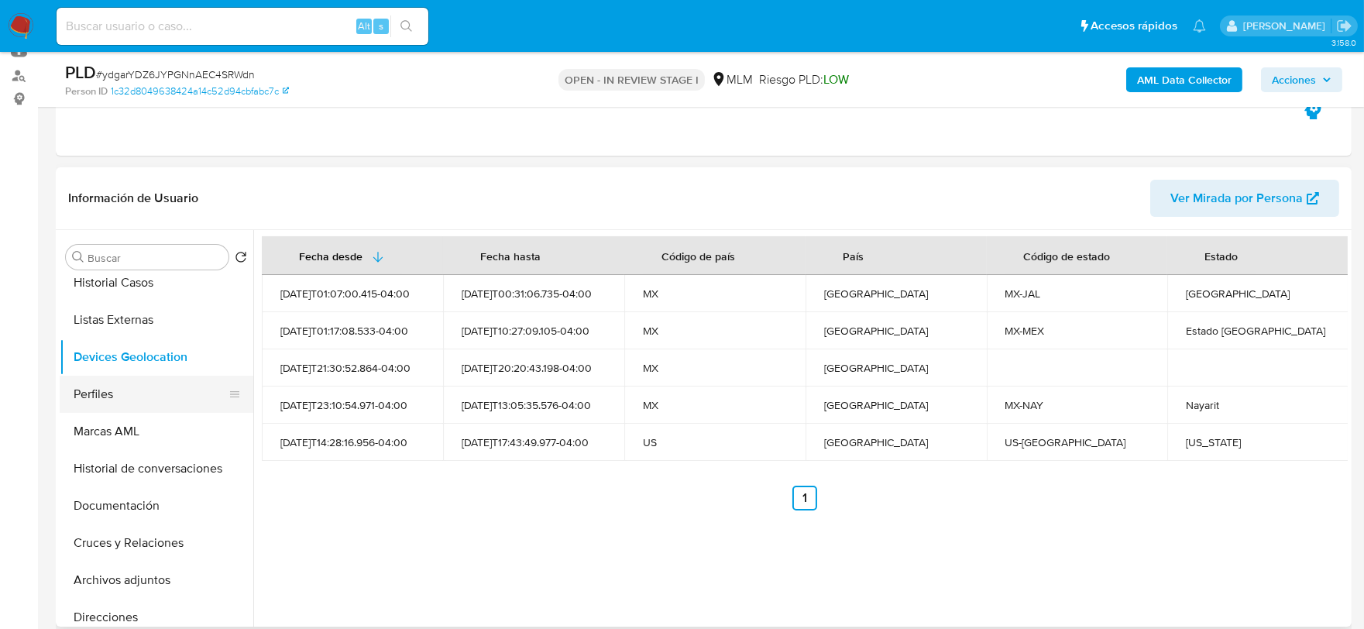
click at [97, 390] on button "Perfiles" at bounding box center [150, 394] width 181 height 37
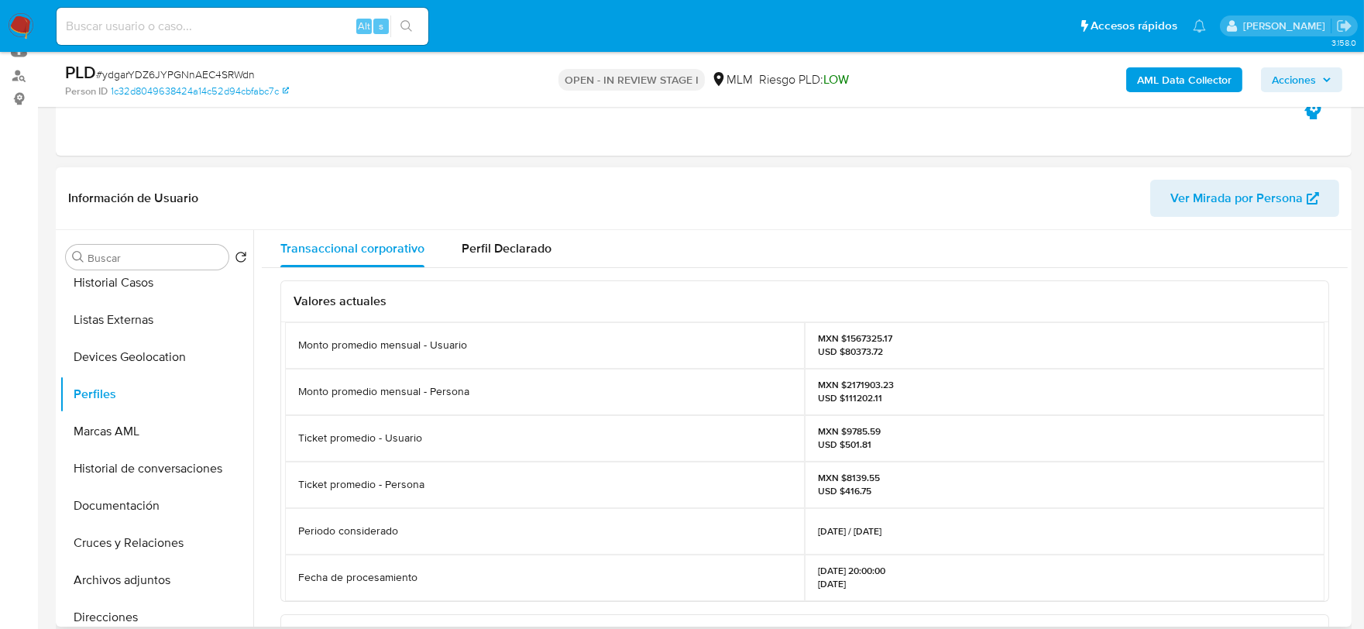
click at [746, 445] on div "Ticket promedio - Usuario" at bounding box center [545, 438] width 520 height 46
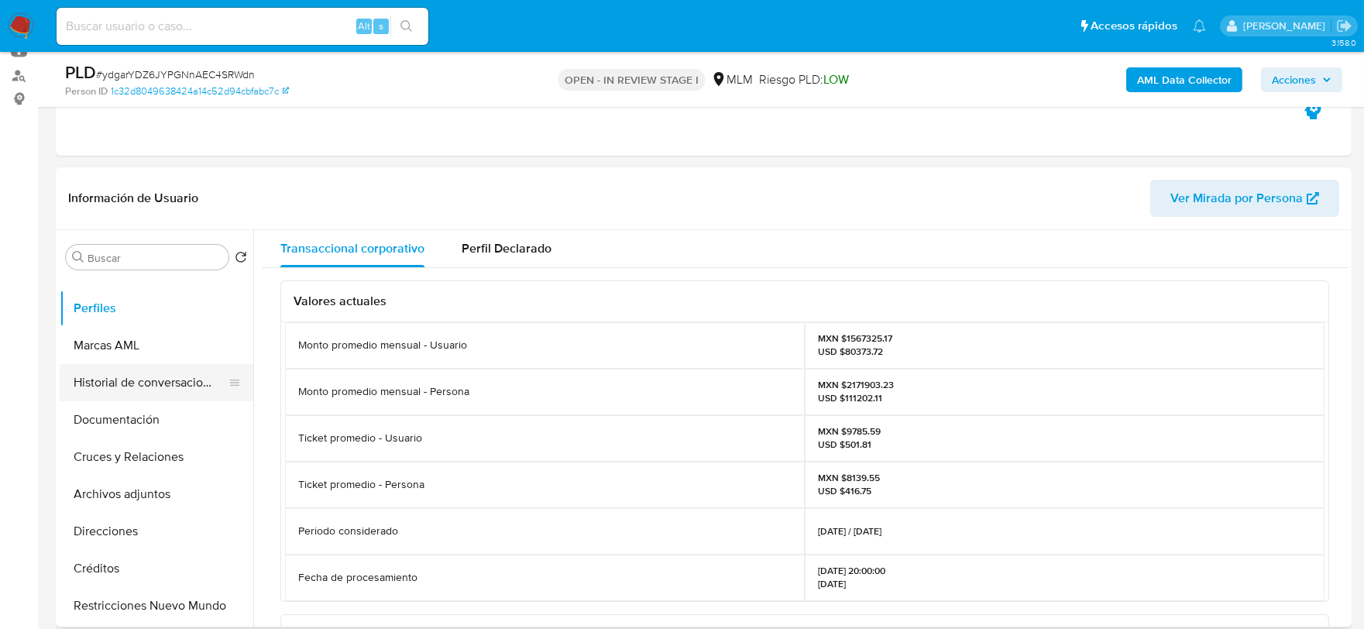
click at [152, 422] on button "Documentación" at bounding box center [157, 419] width 194 height 37
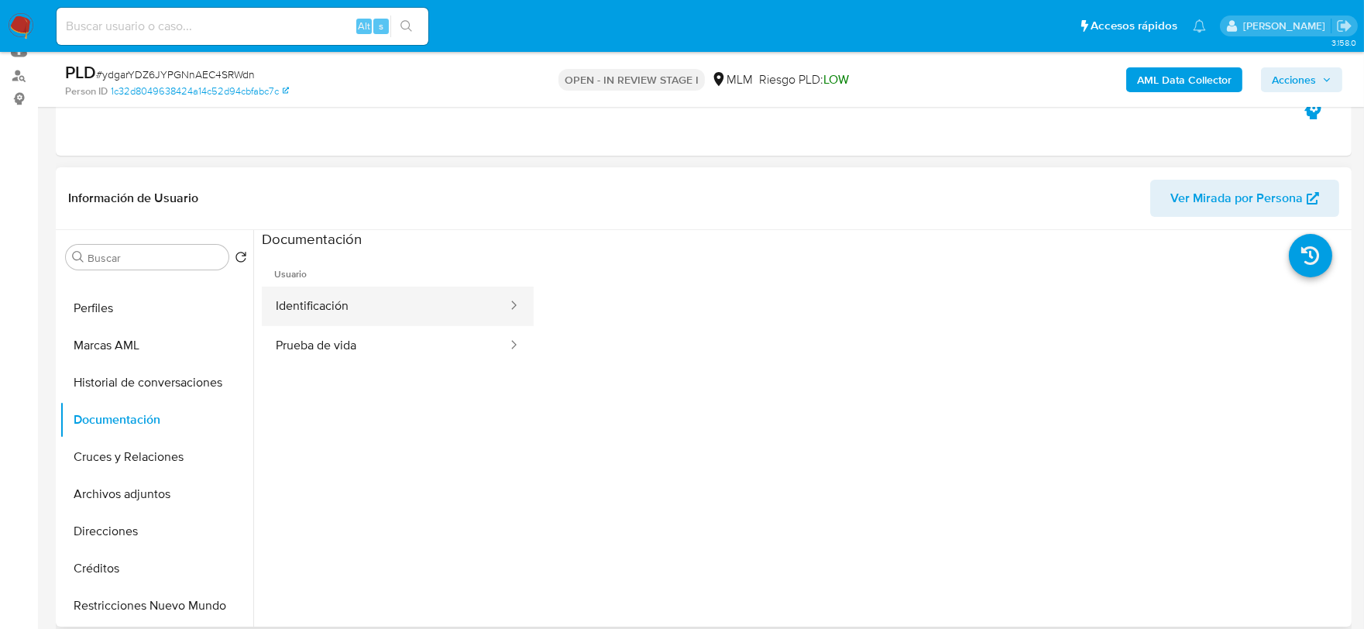
click at [346, 300] on button "Identificación" at bounding box center [385, 306] width 247 height 39
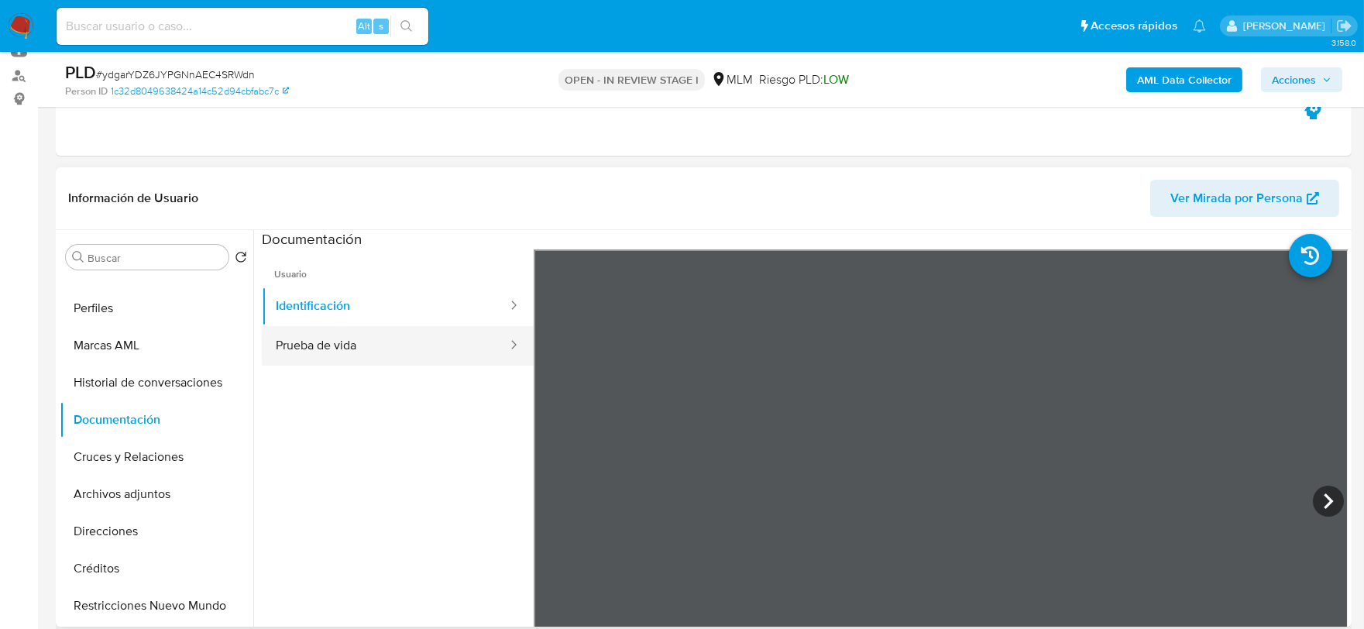
click at [333, 335] on button "Prueba de vida" at bounding box center [385, 345] width 247 height 39
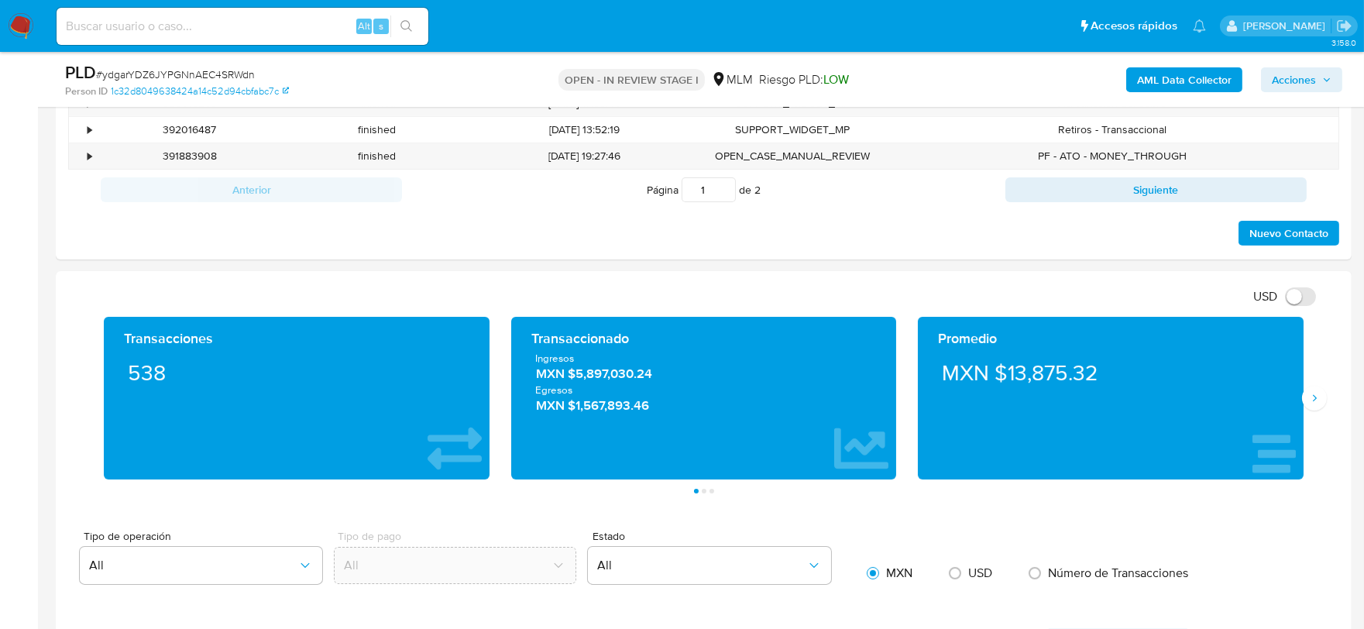
scroll to position [973, 0]
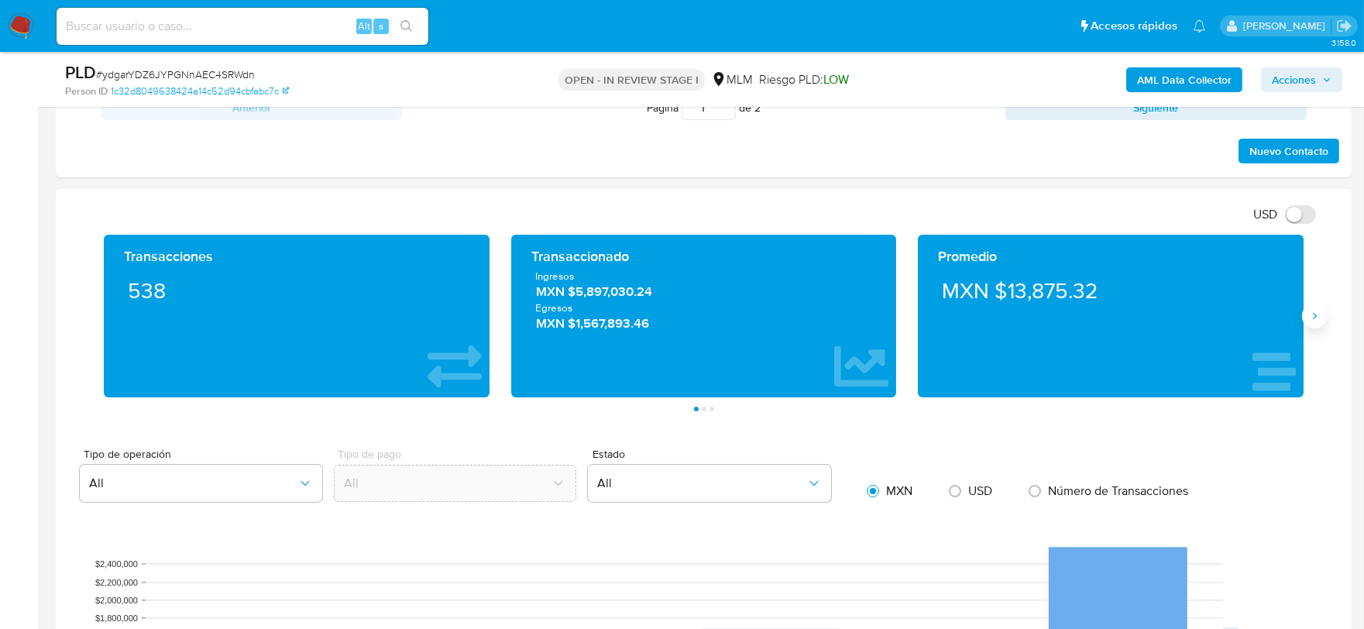
click at [1309, 308] on button "Siguiente" at bounding box center [1314, 316] width 25 height 25
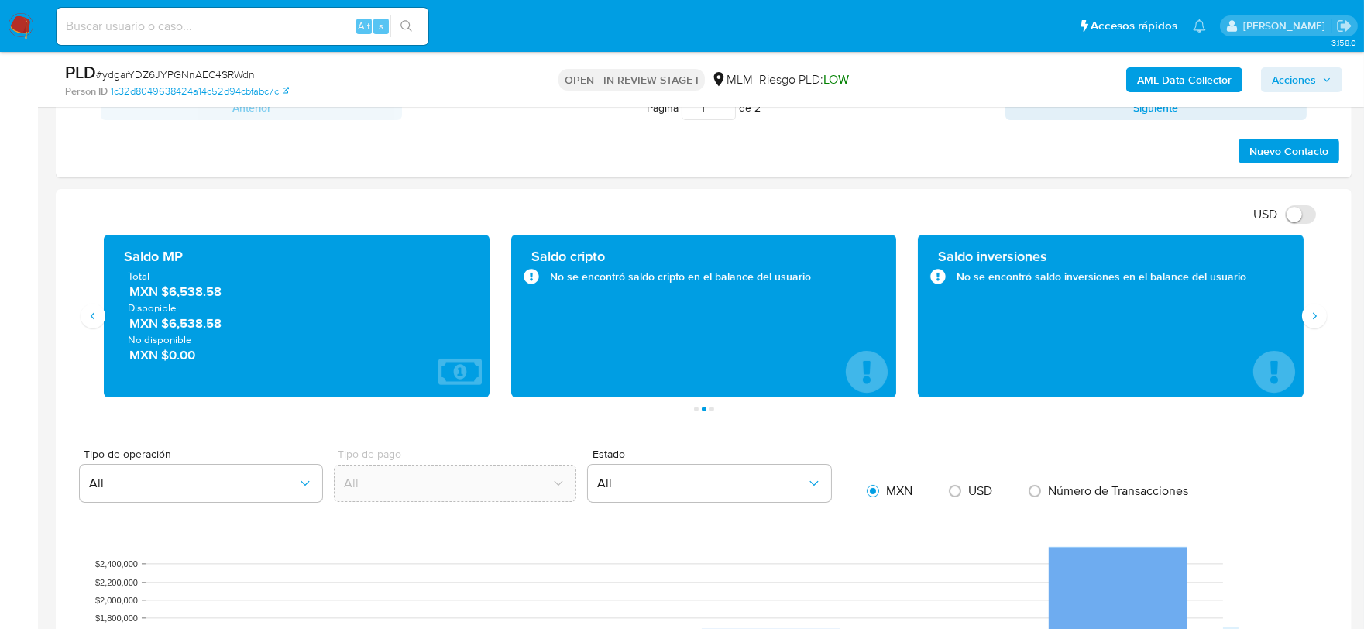
click at [575, 215] on div "USD Cambiar entre moneda local y dolar" at bounding box center [697, 214] width 1259 height 26
drag, startPoint x: 235, startPoint y: 295, endPoint x: 203, endPoint y: 322, distance: 42.3
click at [171, 297] on span "MXN $6,538.58" at bounding box center [297, 292] width 336 height 18
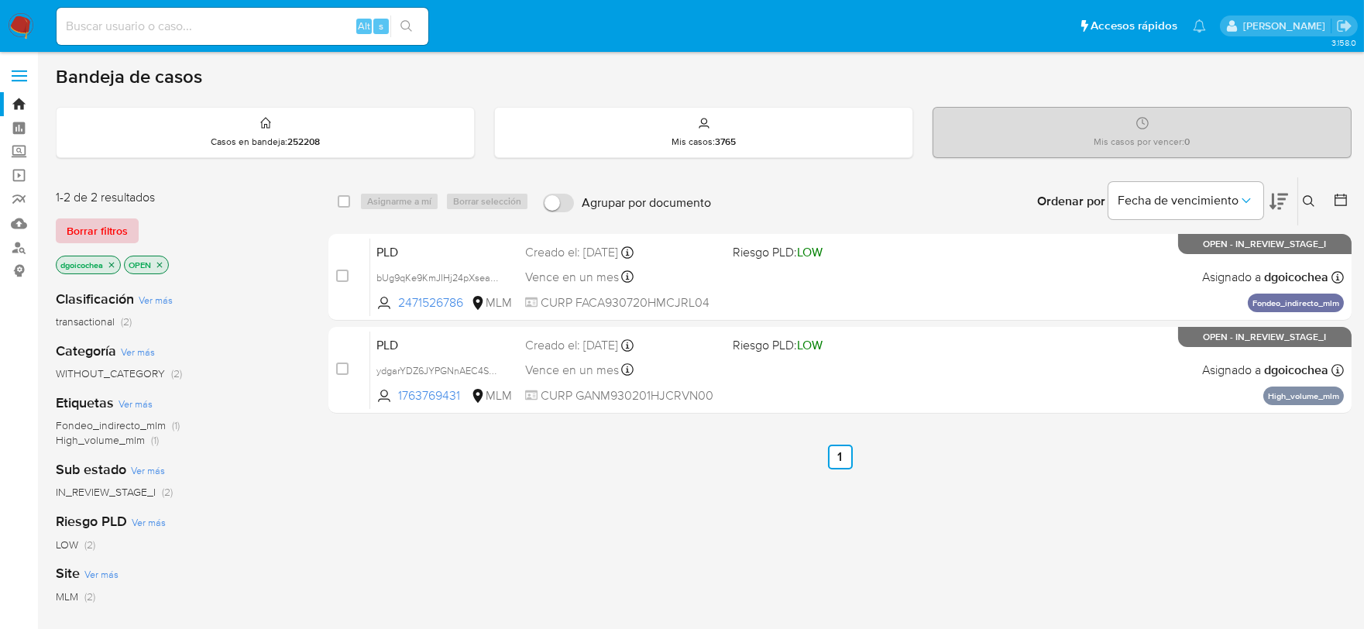
click at [98, 221] on span "Borrar filtros" at bounding box center [97, 231] width 61 height 22
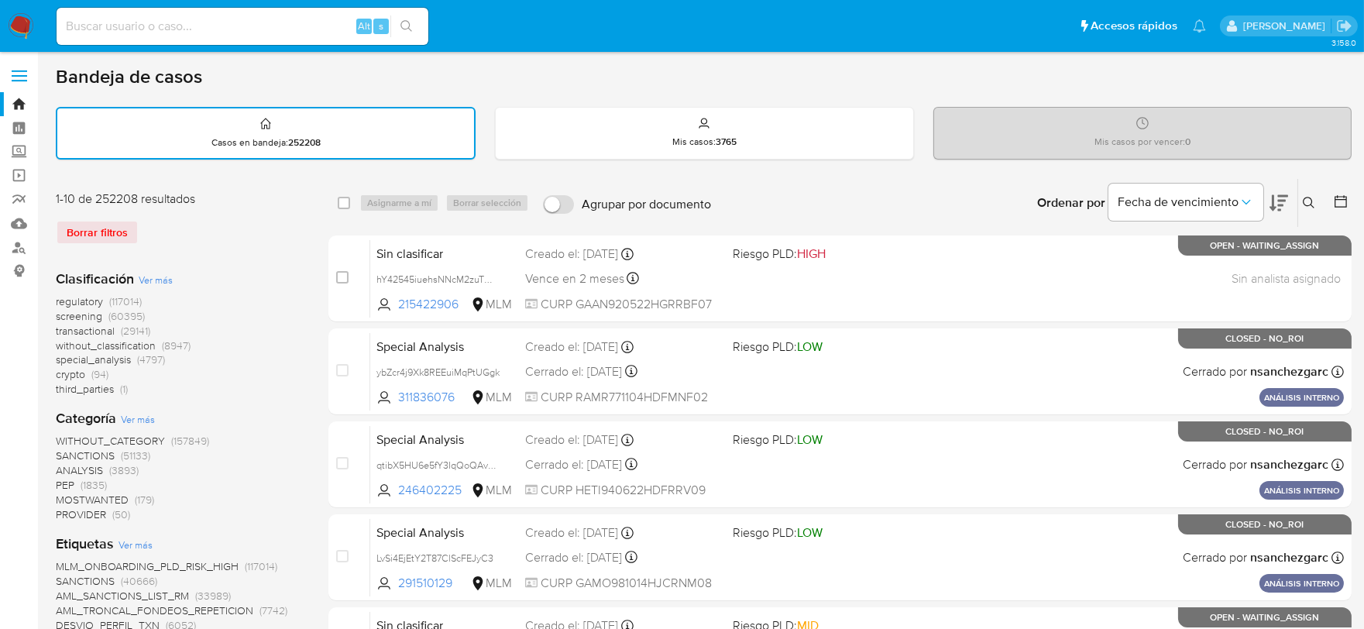
click at [1311, 197] on icon at bounding box center [1309, 203] width 12 height 12
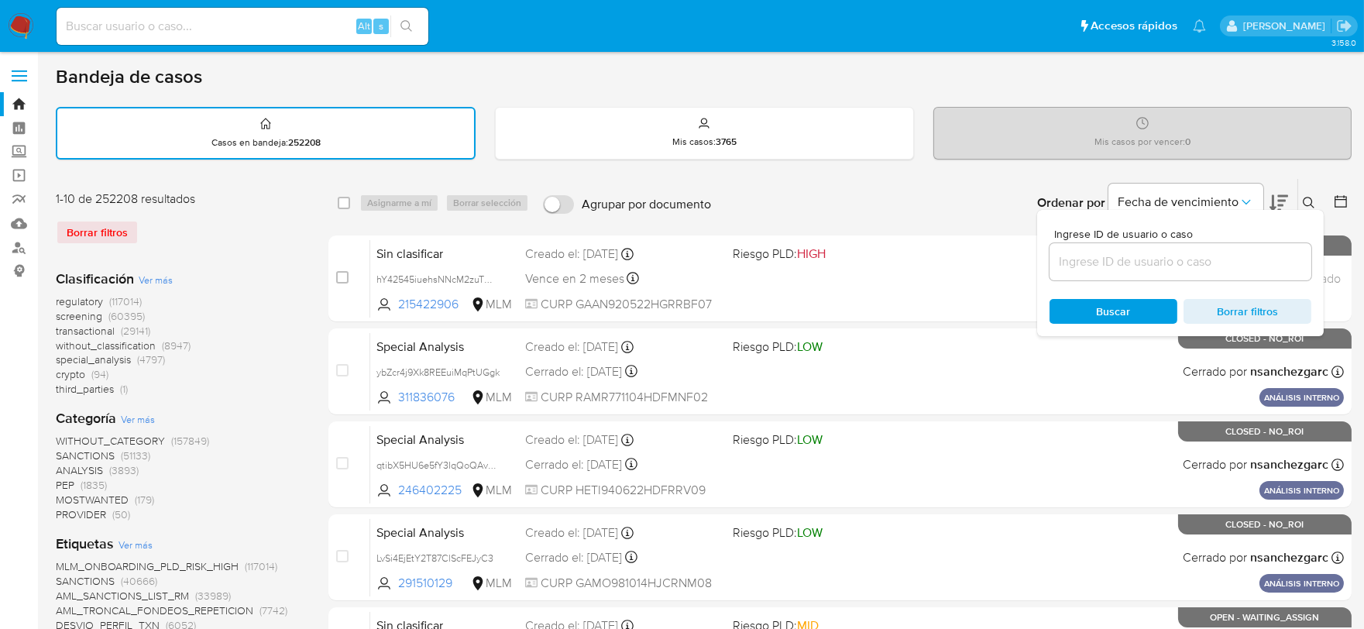
click at [1169, 264] on input at bounding box center [1180, 262] width 262 height 20
type input "833360593"
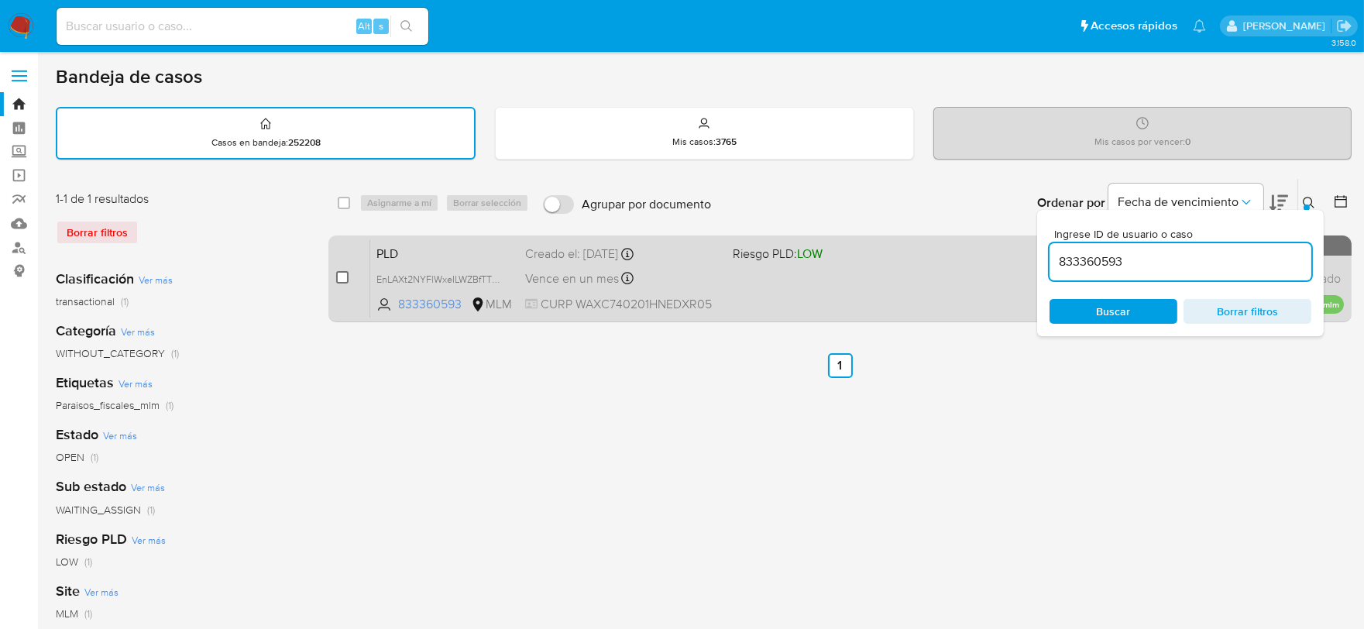
click at [345, 277] on input "checkbox" at bounding box center [342, 277] width 12 height 12
checkbox input "true"
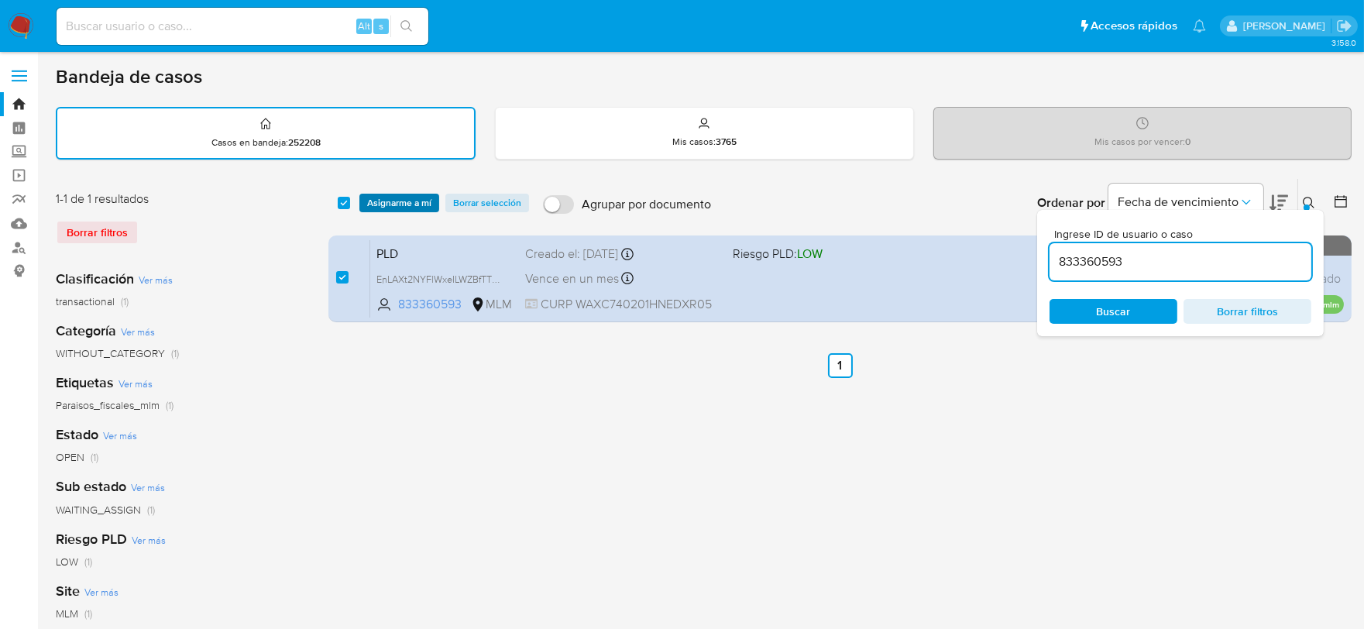
click at [391, 208] on span "Asignarme a mí" at bounding box center [399, 202] width 64 height 15
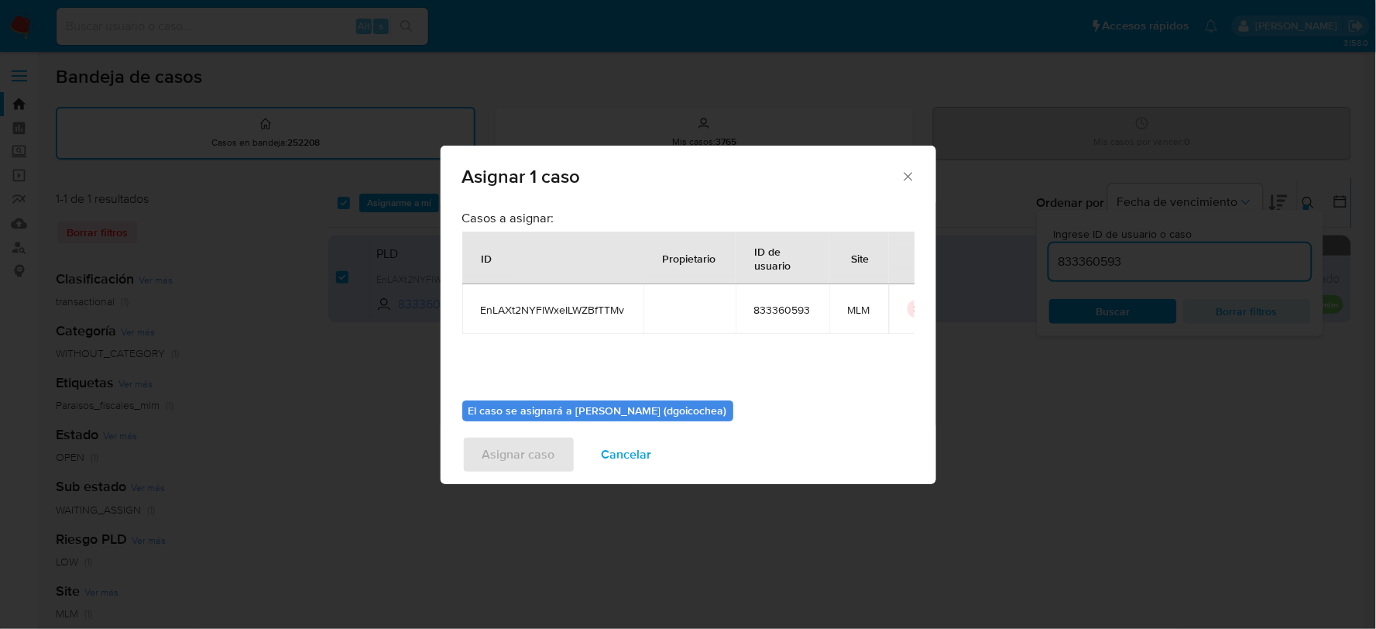
click at [646, 438] on span "Cancelar" at bounding box center [627, 455] width 50 height 34
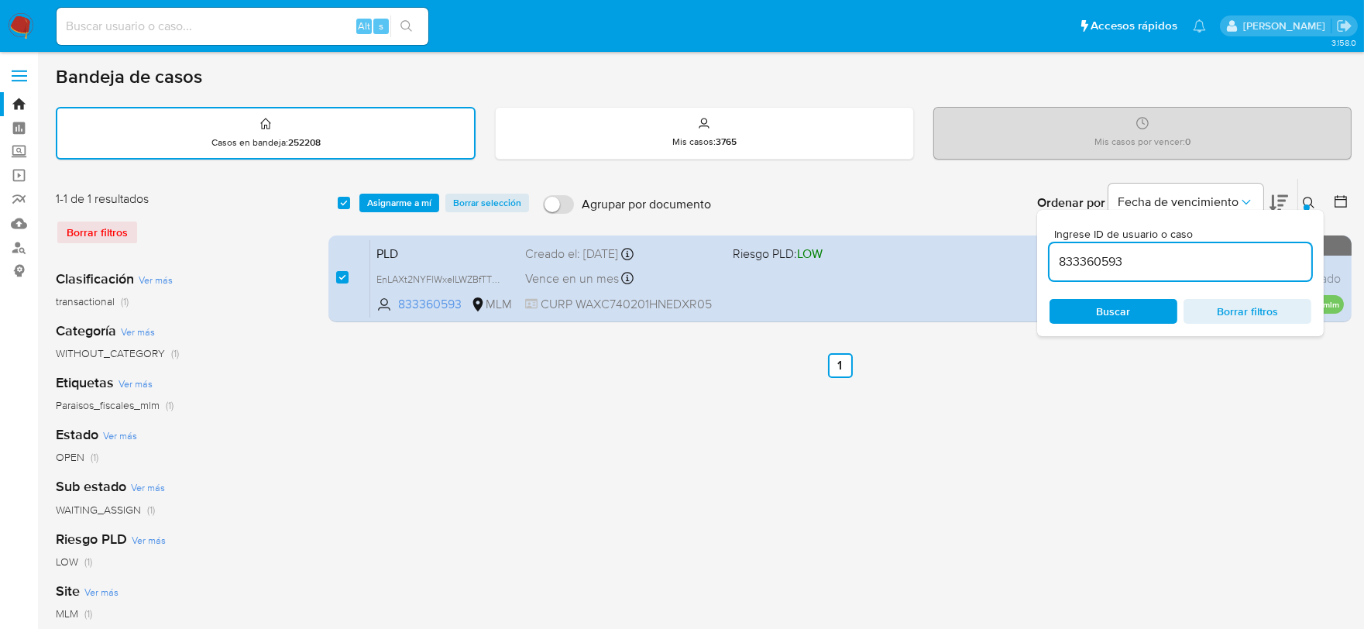
click at [1115, 262] on input "833360593" at bounding box center [1180, 262] width 262 height 20
paste input "244792894"
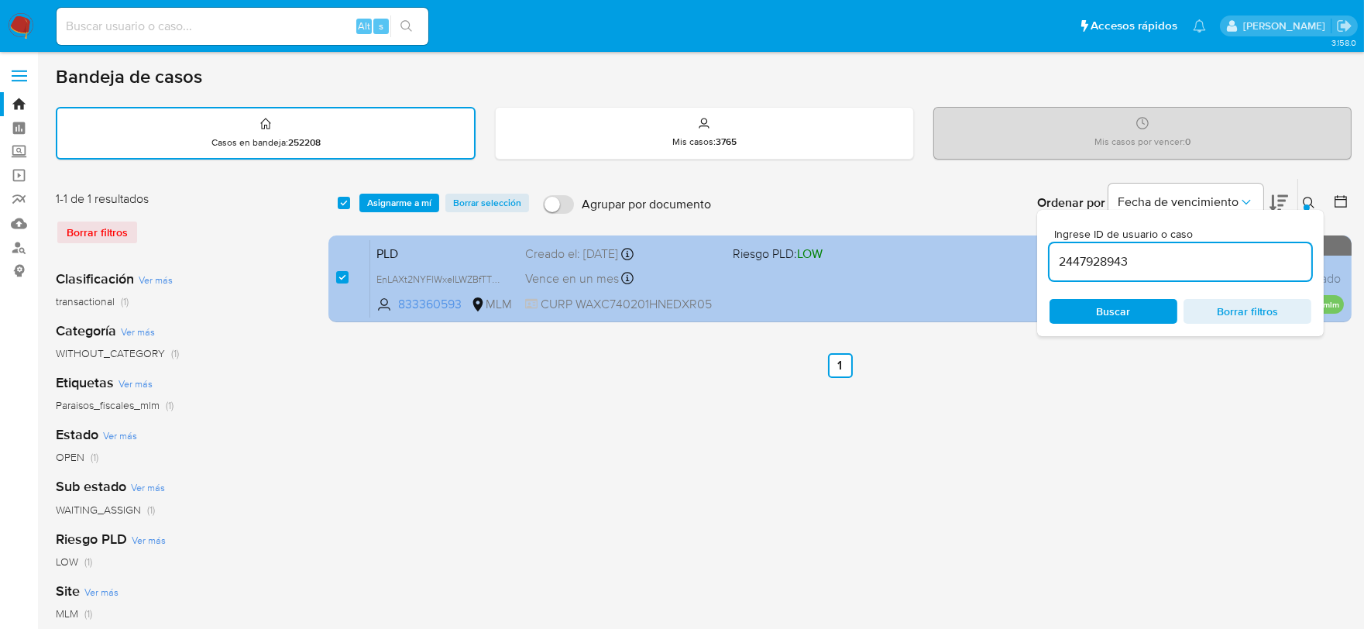
type input "2447928943"
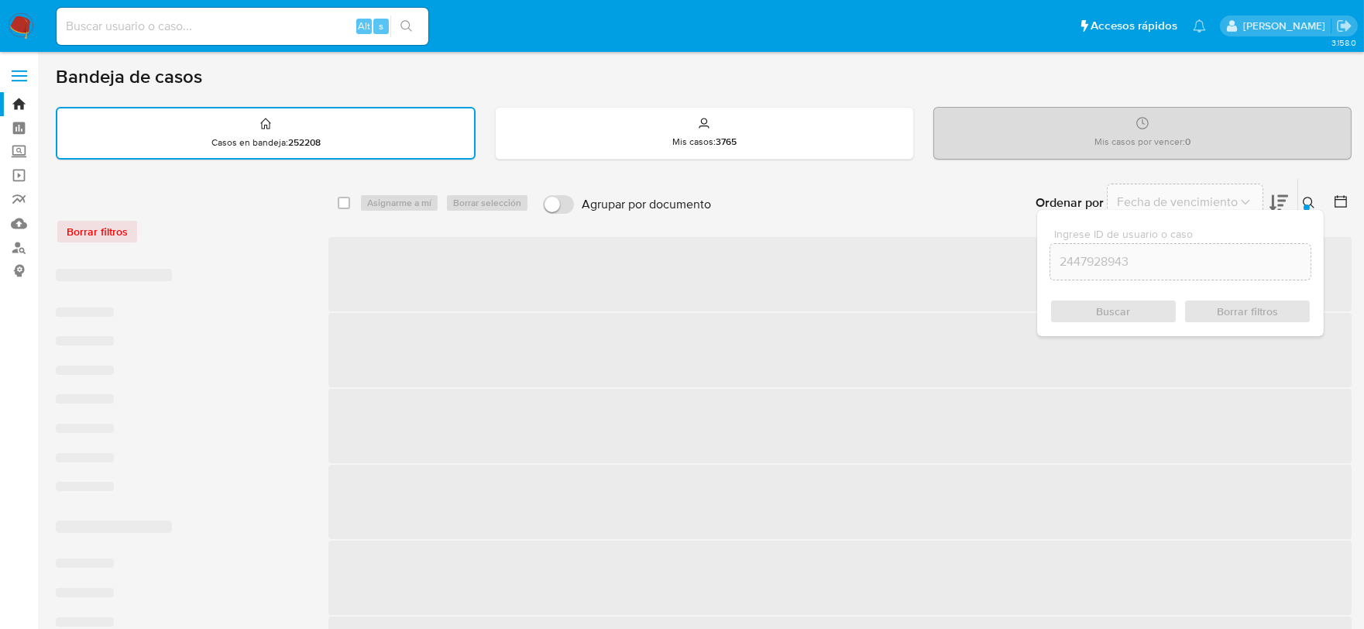
checkbox input "false"
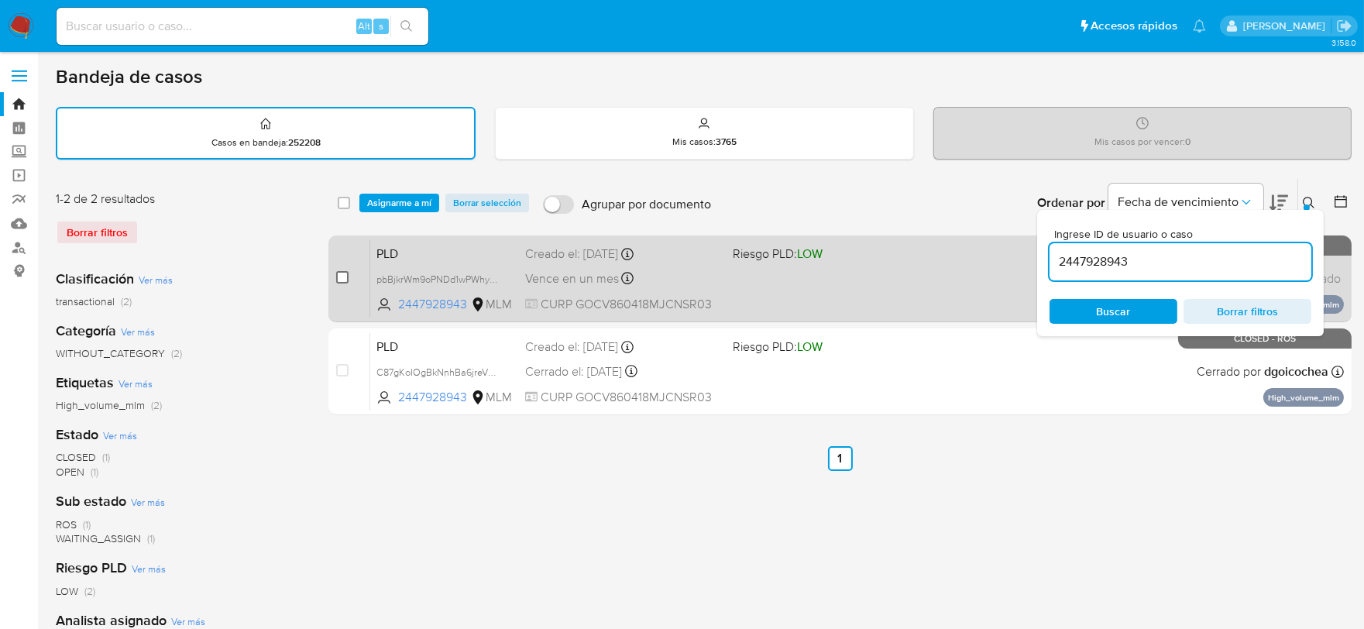
click at [343, 273] on input "checkbox" at bounding box center [342, 277] width 12 height 12
checkbox input "true"
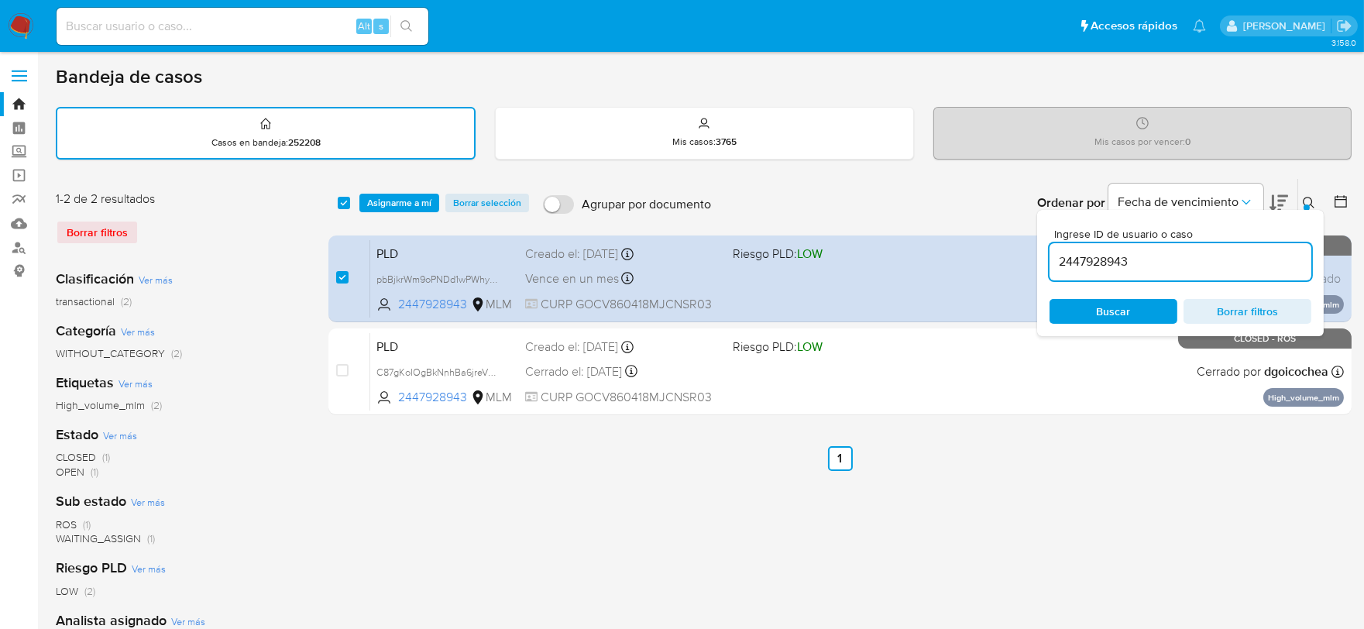
click at [1083, 257] on input "2447928943" at bounding box center [1180, 262] width 262 height 20
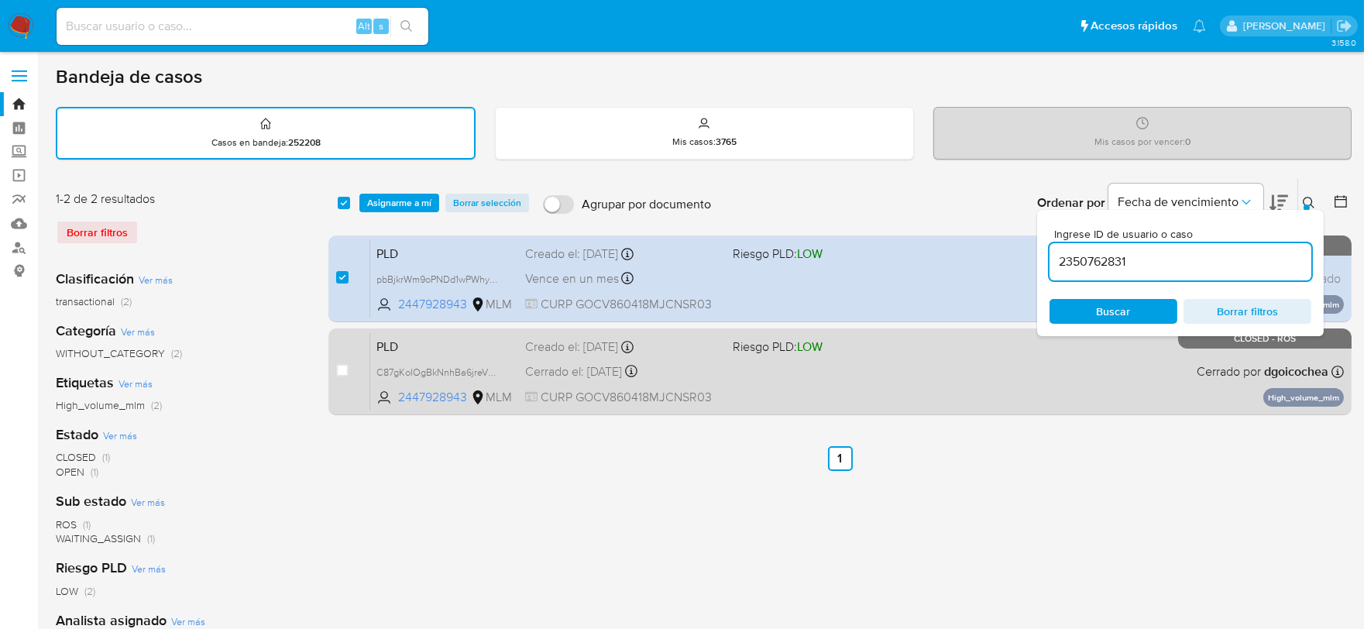
type input "2350762831"
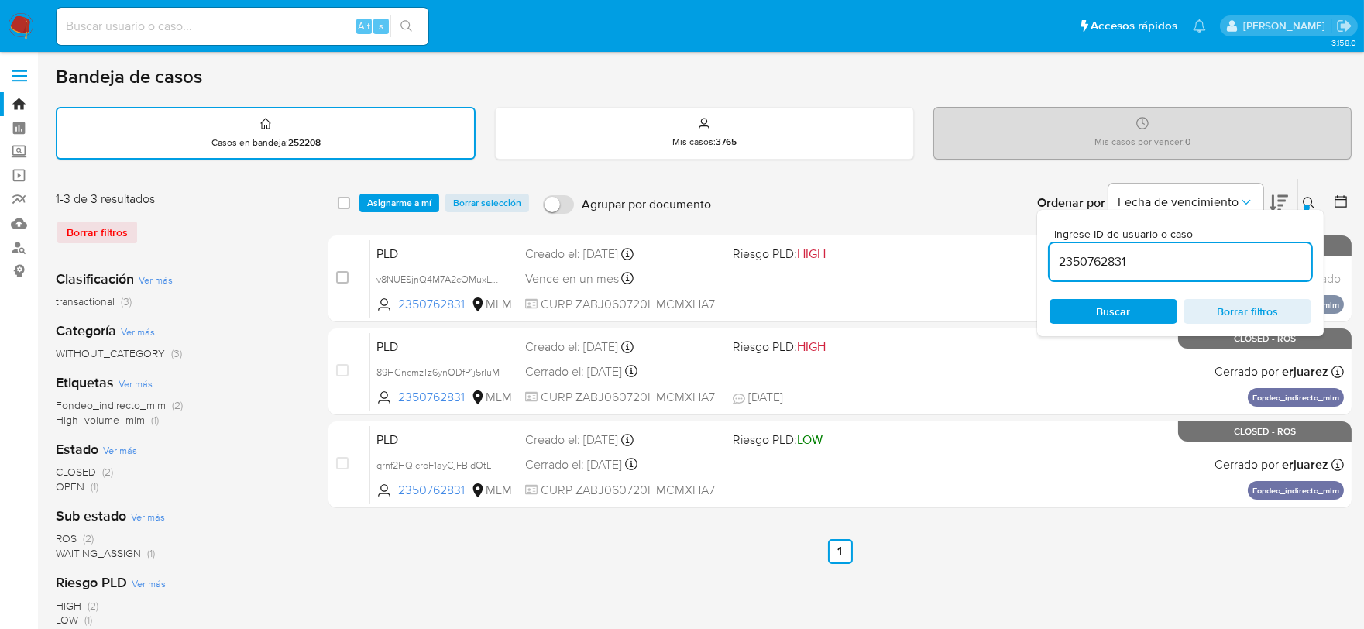
checkbox input "false"
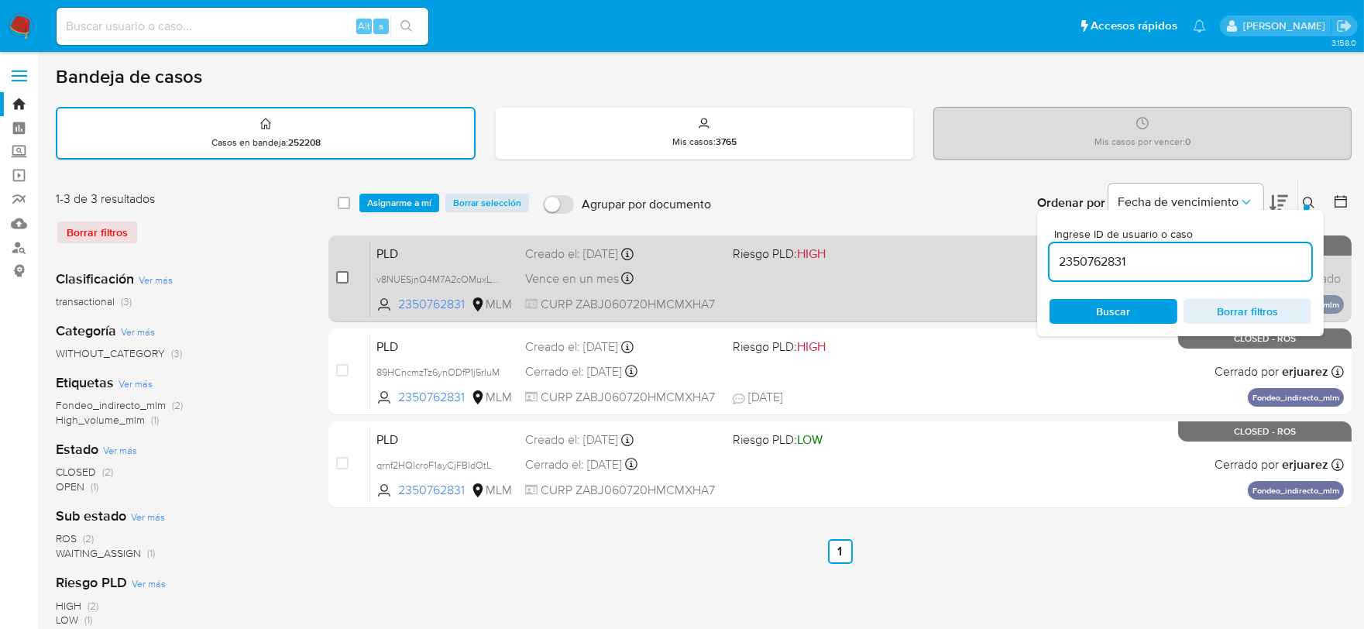
click at [339, 276] on input "checkbox" at bounding box center [342, 277] width 12 height 12
checkbox input "true"
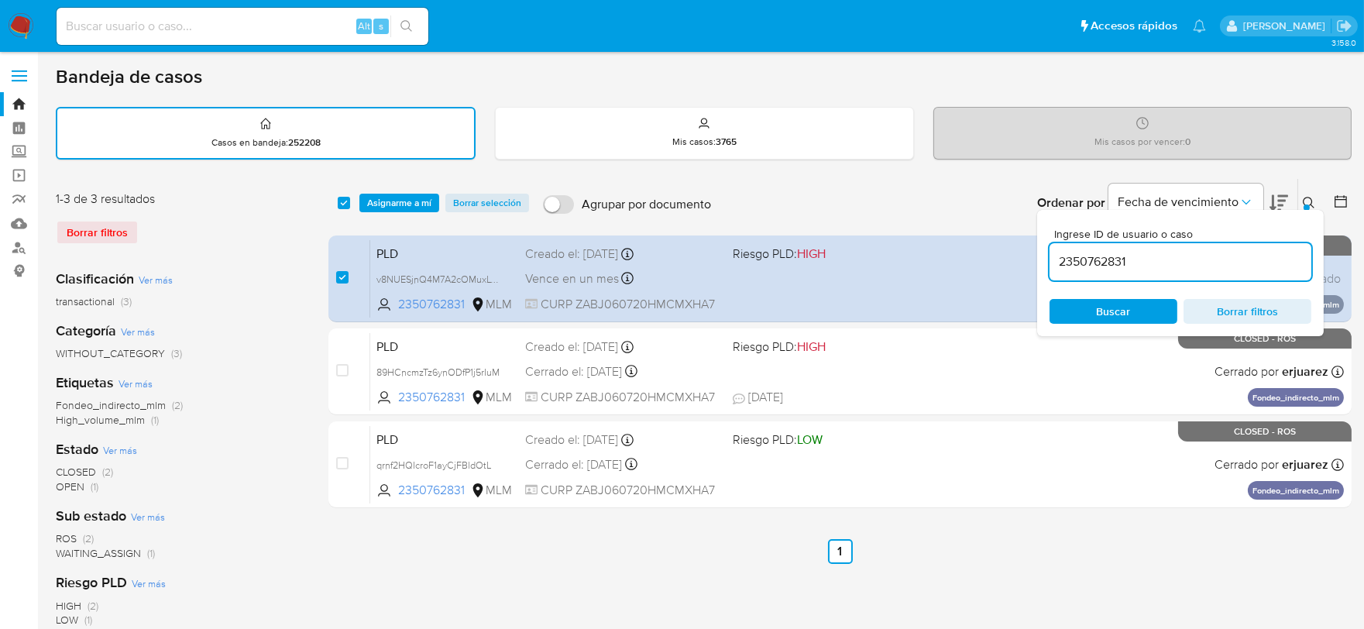
click at [1086, 262] on input "2350762831" at bounding box center [1180, 262] width 262 height 20
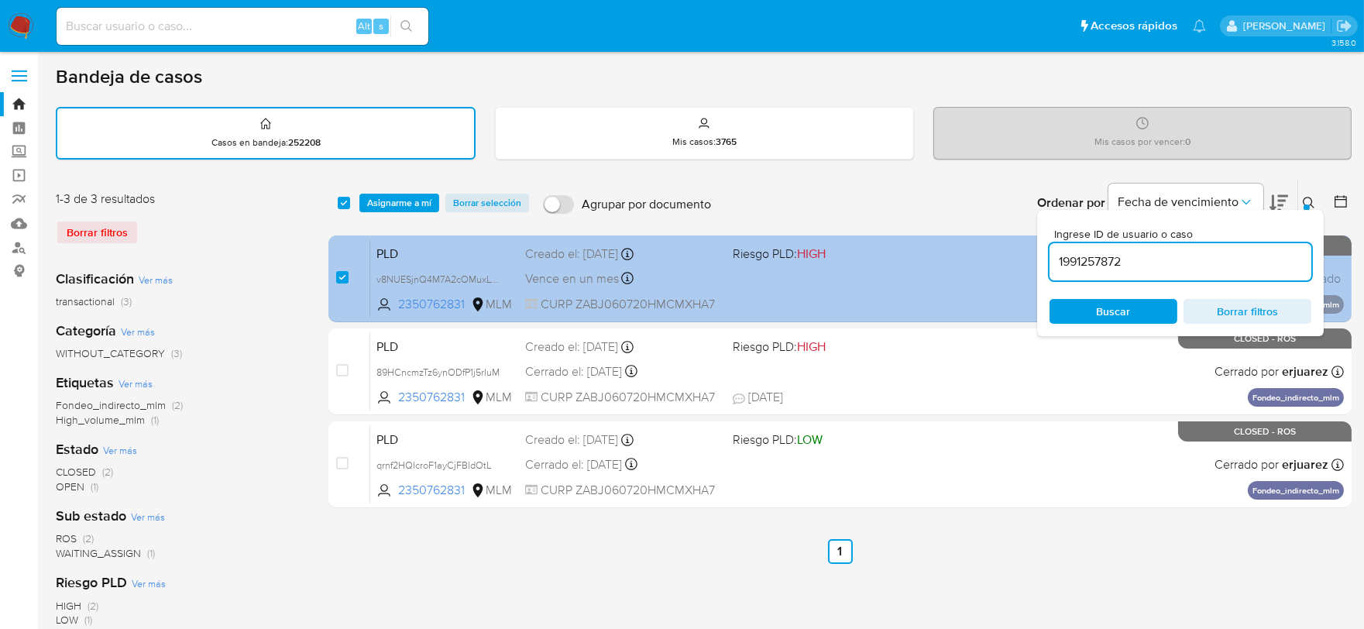
type input "1991257872"
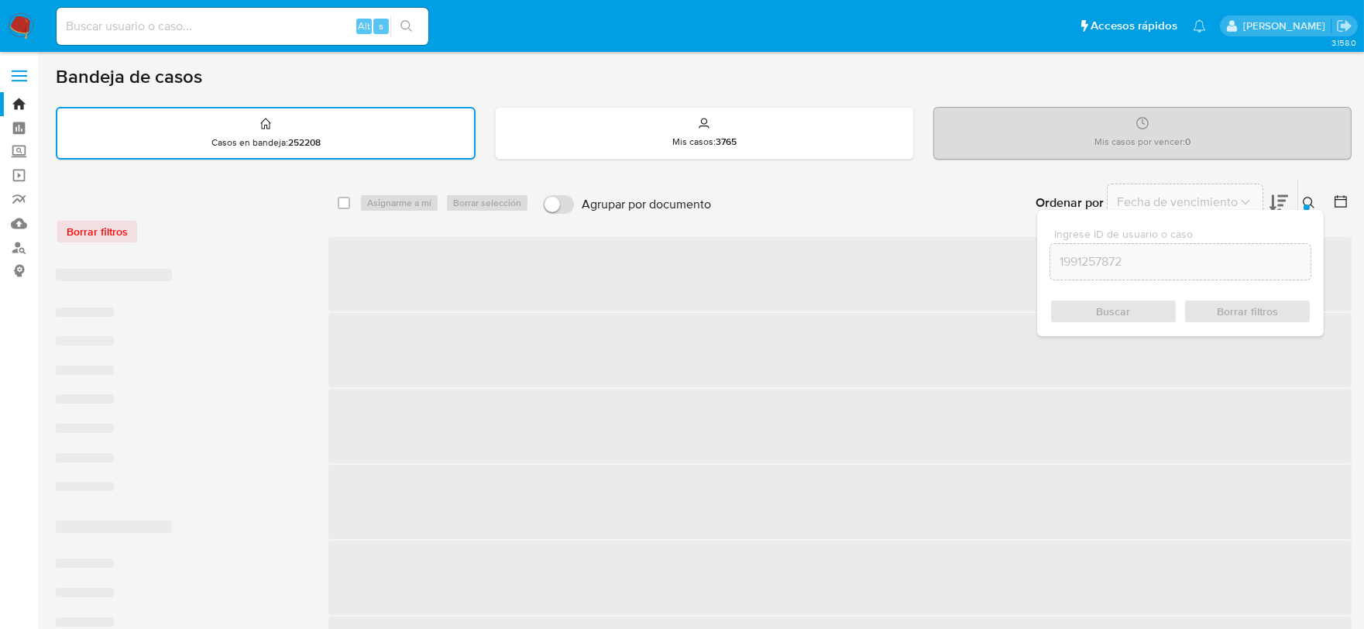
checkbox input "false"
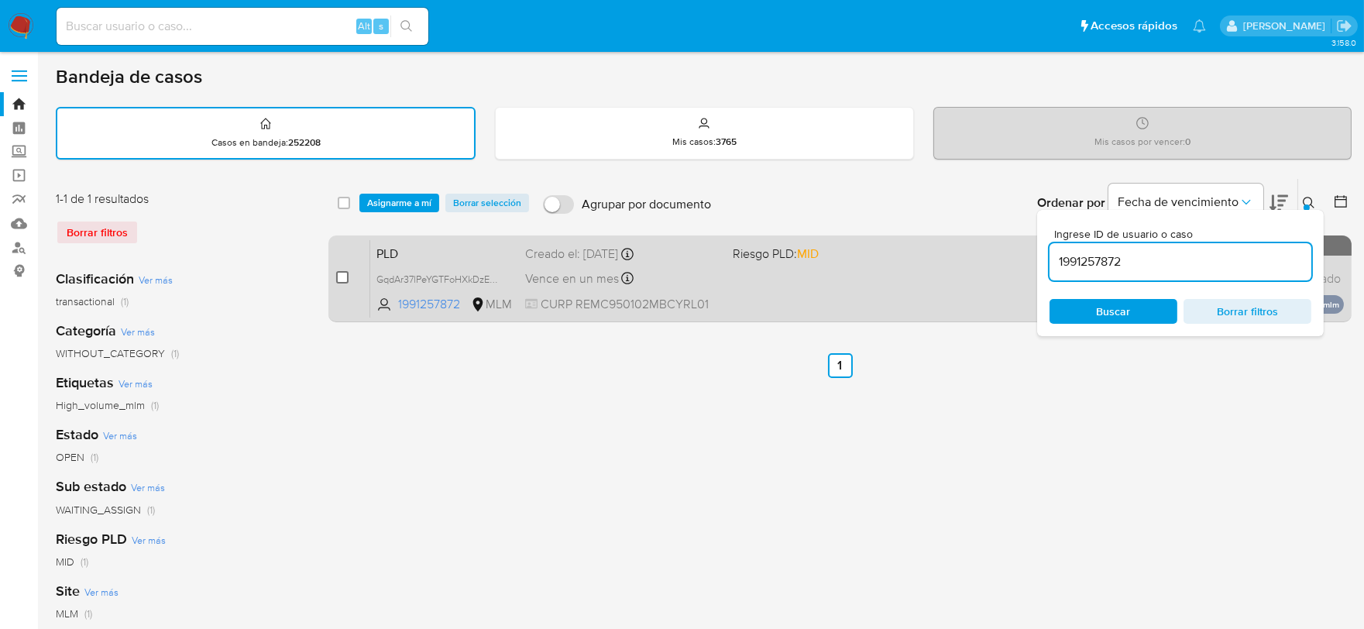
click at [338, 274] on input "checkbox" at bounding box center [342, 277] width 12 height 12
checkbox input "true"
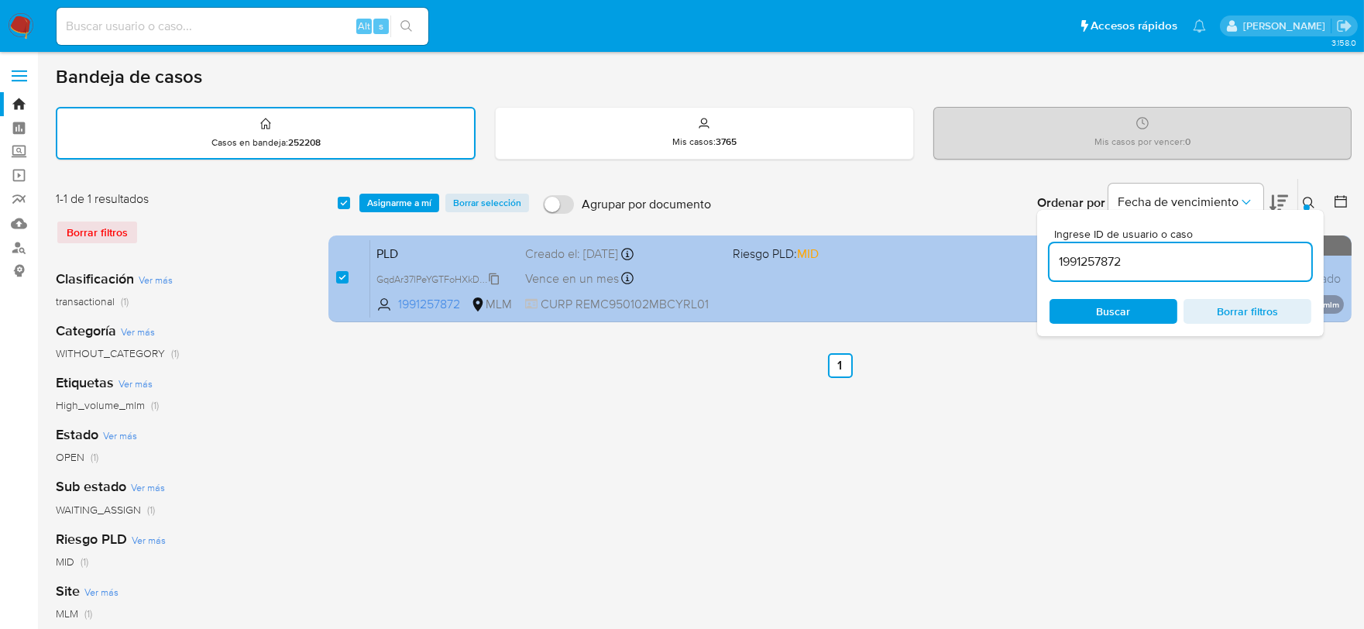
click at [494, 276] on span "GqdAr37lPeYGTFoHXkDzE6YI" at bounding box center [439, 277] width 127 height 17
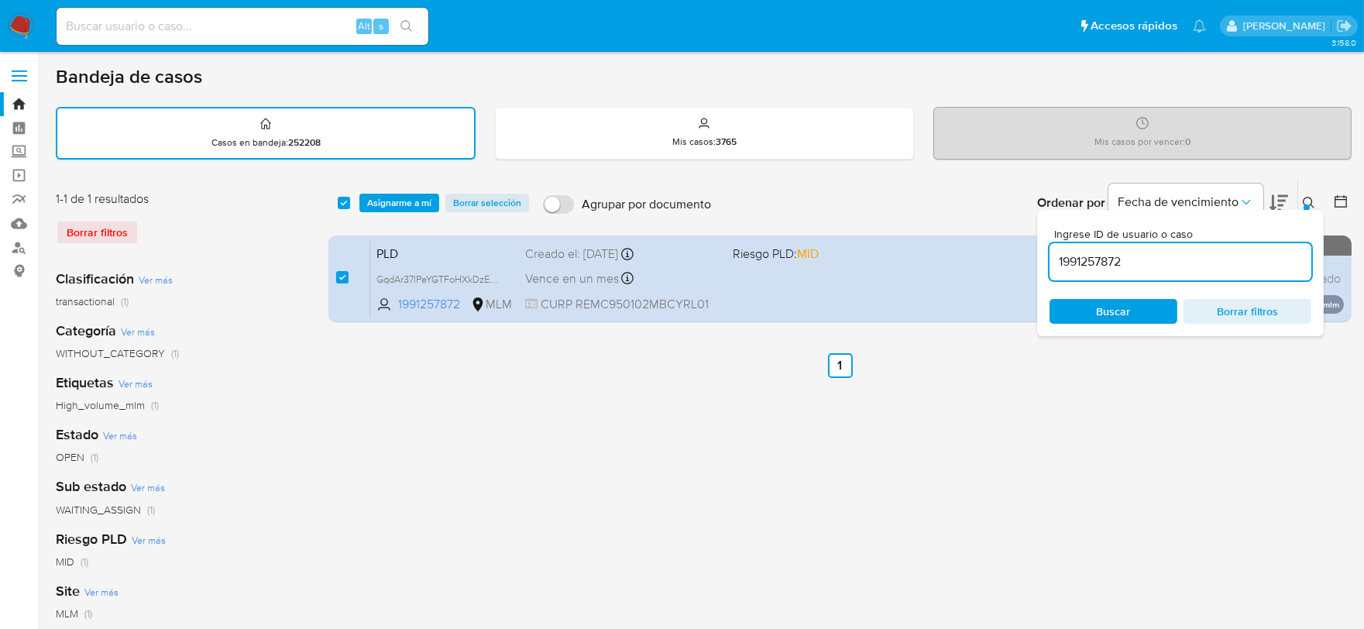
click at [1080, 262] on input "1991257872" at bounding box center [1180, 262] width 262 height 20
paste input "60696990"
type input "1960696990"
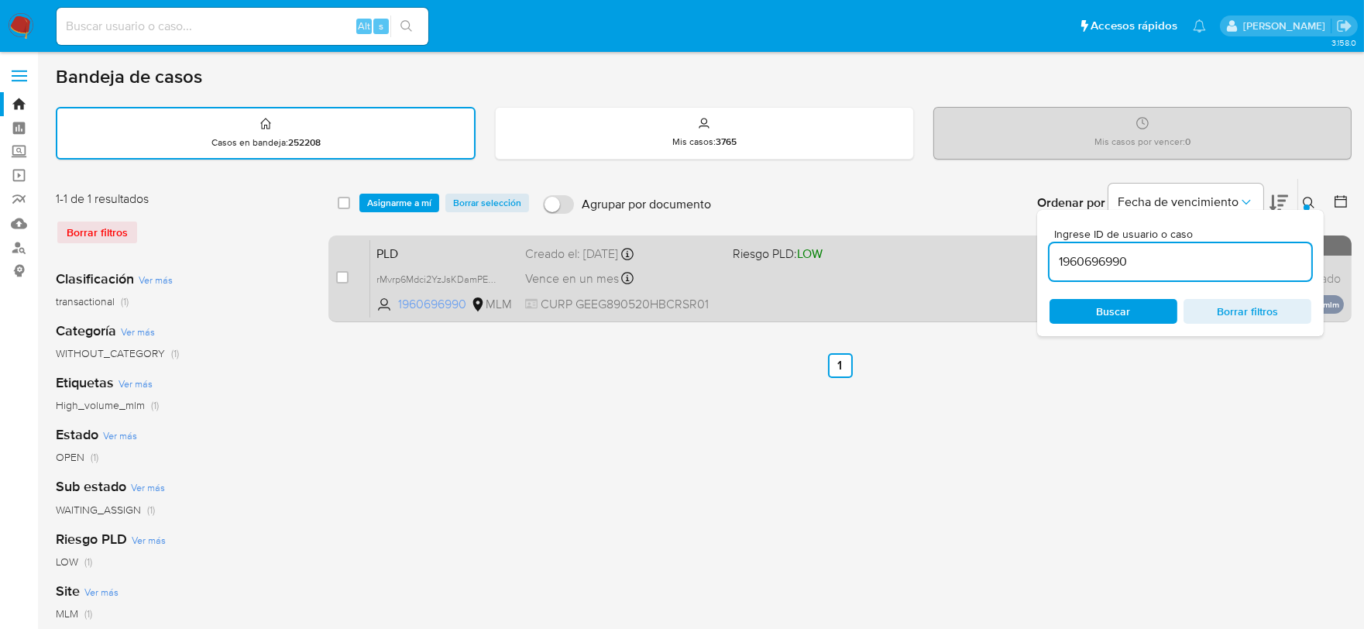
checkbox input "false"
click at [344, 279] on input "checkbox" at bounding box center [342, 277] width 12 height 12
checkbox input "true"
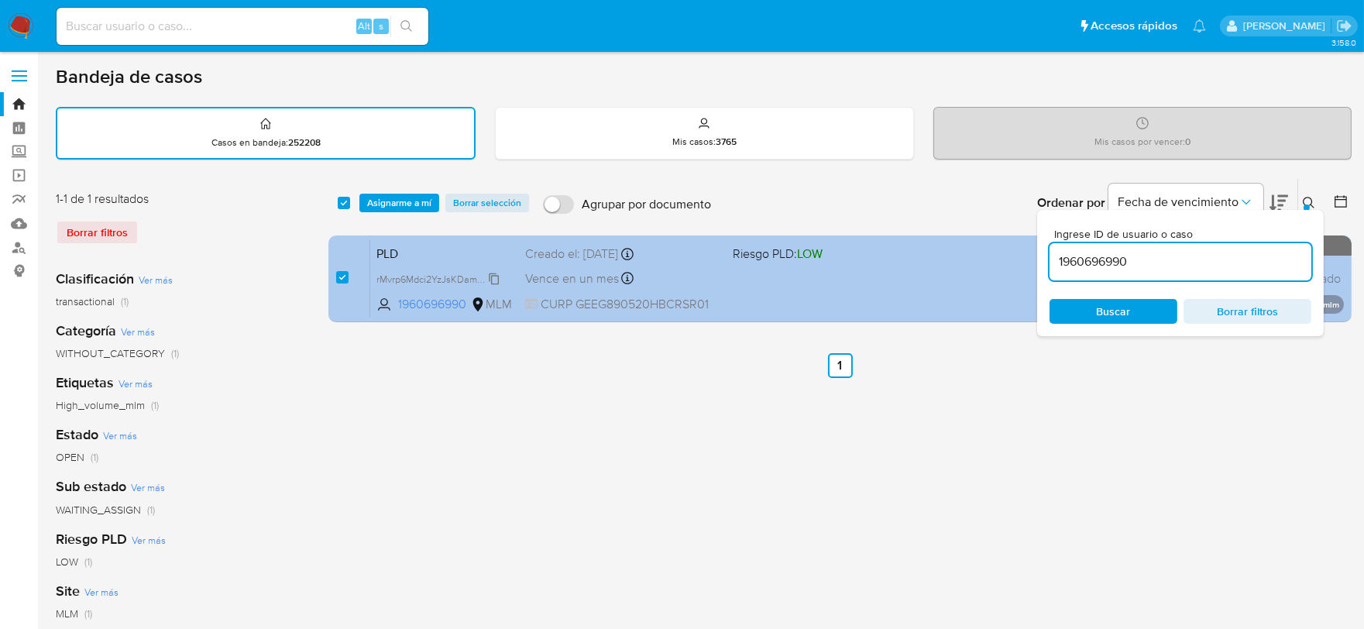
click at [493, 273] on span "rMvrp6Mdci2YzJsKDamPEXam" at bounding box center [441, 277] width 131 height 17
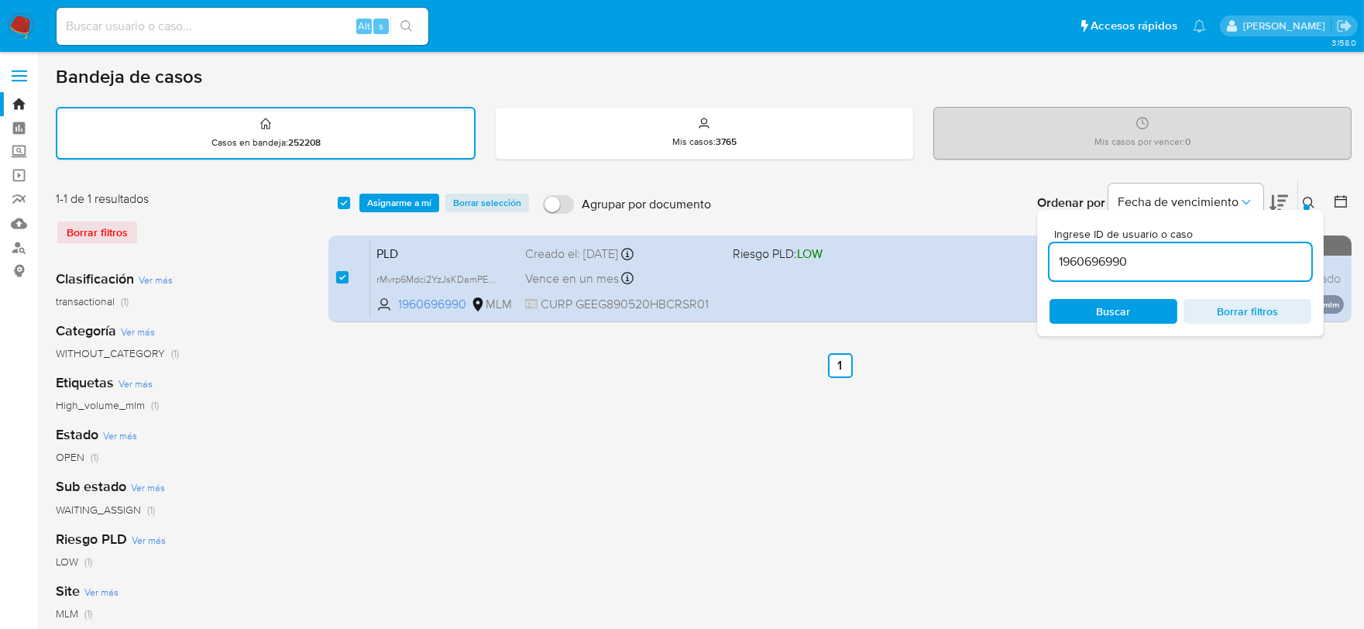
click at [1089, 254] on input "1960696990" at bounding box center [1180, 262] width 262 height 20
paste input "770466707"
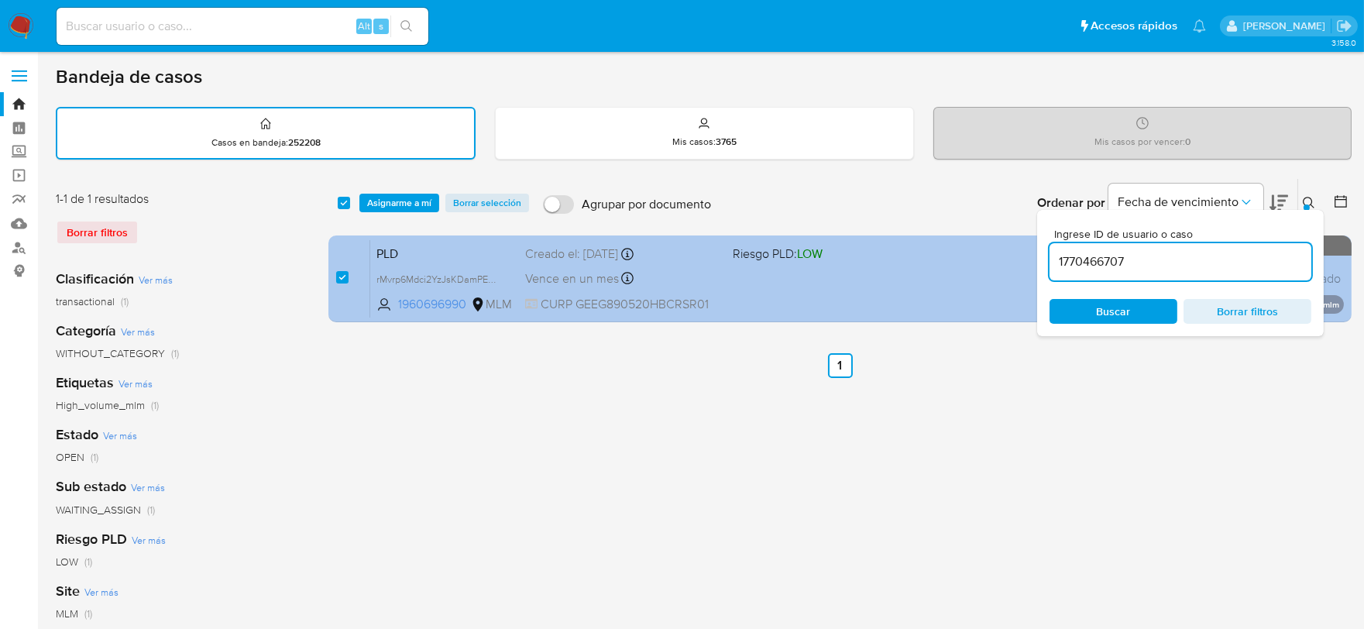
type input "1770466707"
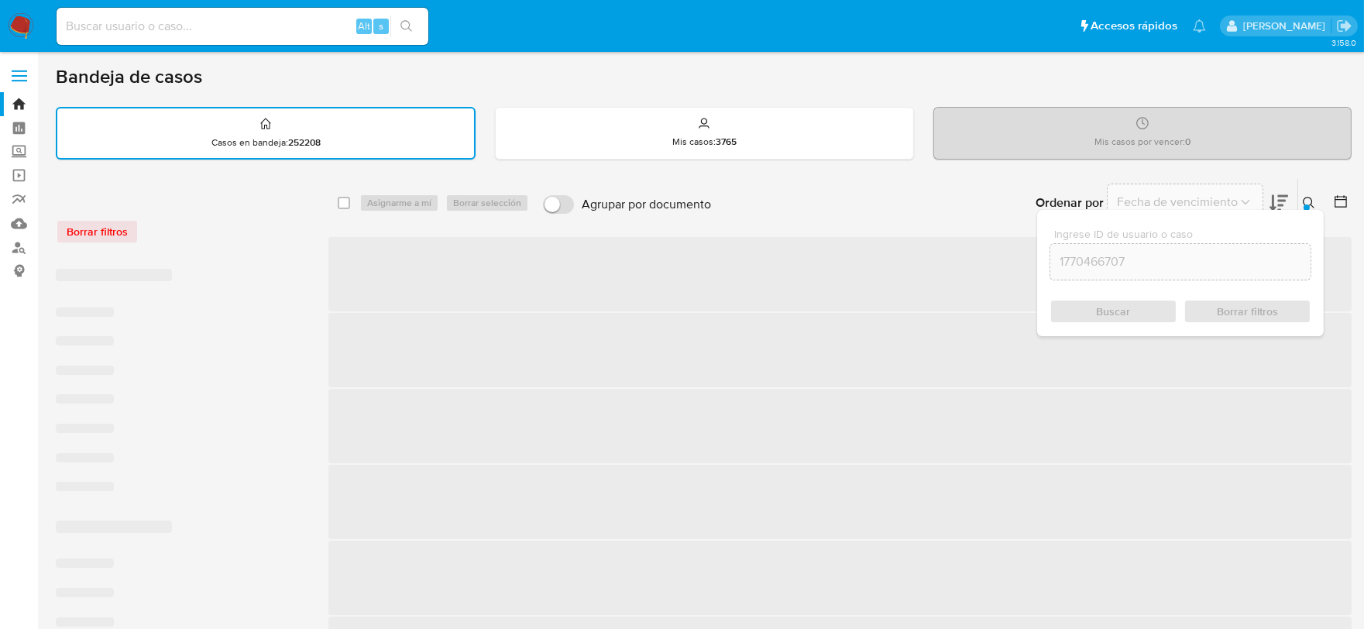
checkbox input "false"
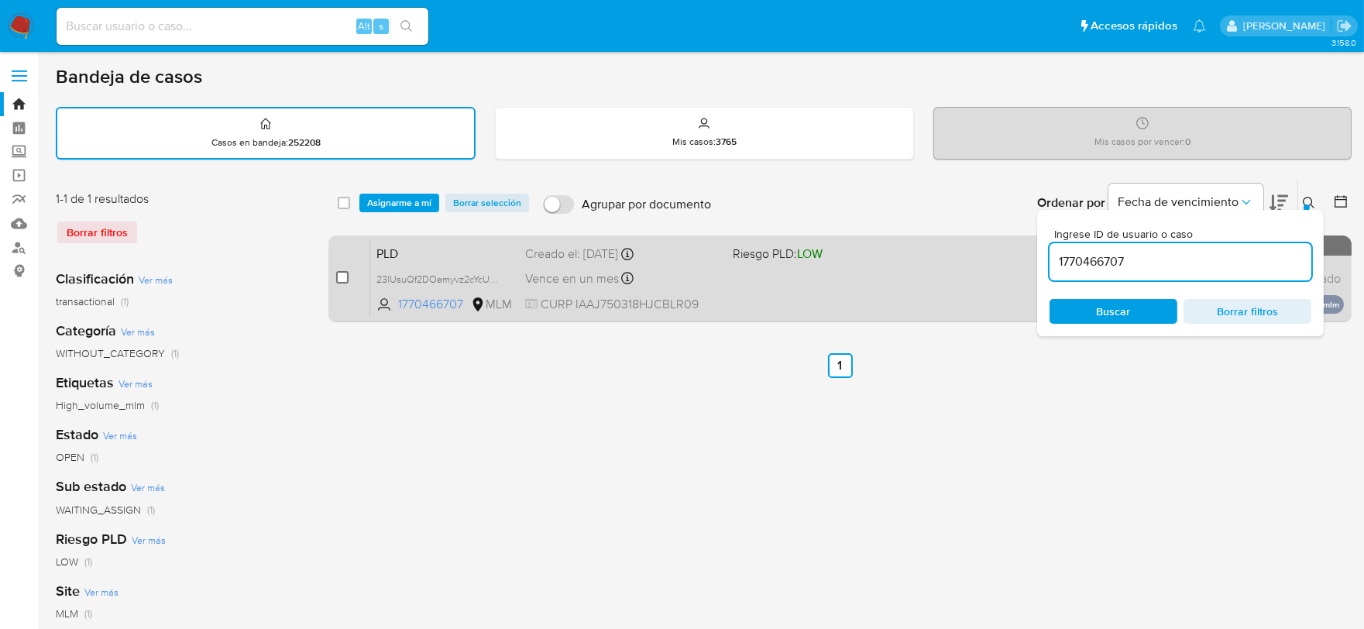
click at [342, 273] on input "checkbox" at bounding box center [342, 277] width 12 height 12
checkbox input "true"
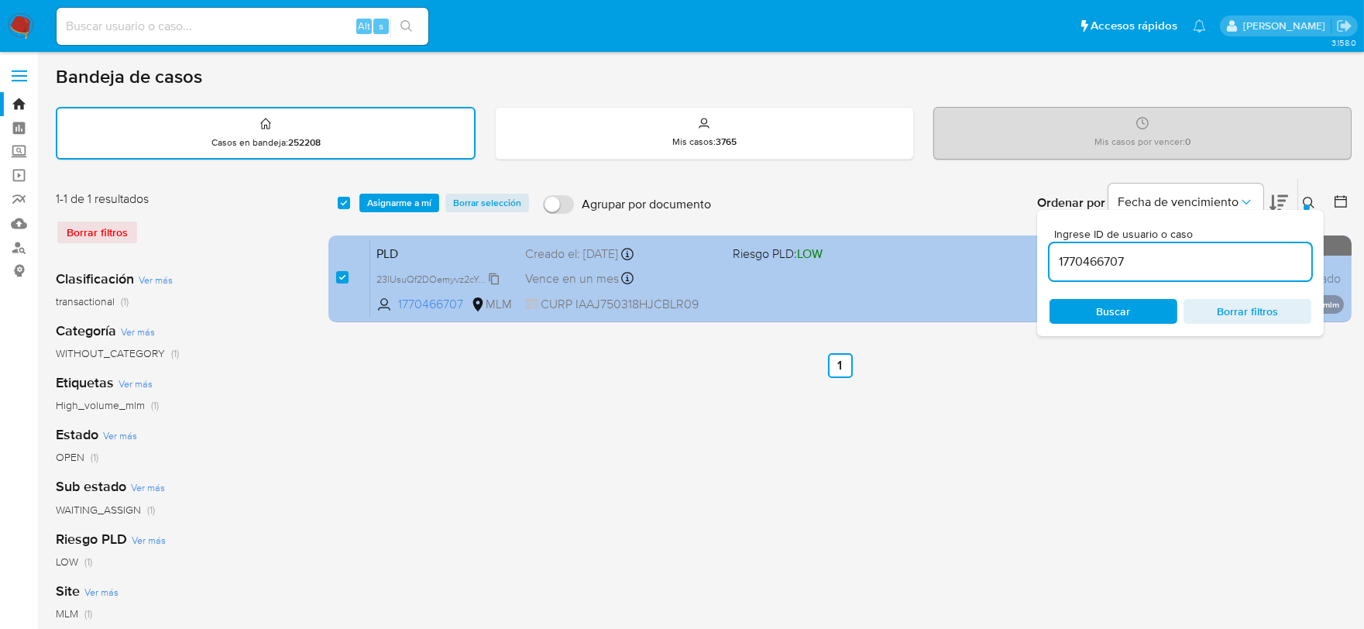
click at [497, 273] on span "23lUsuQf2DOemyvz2cYcUncN" at bounding box center [441, 277] width 130 height 17
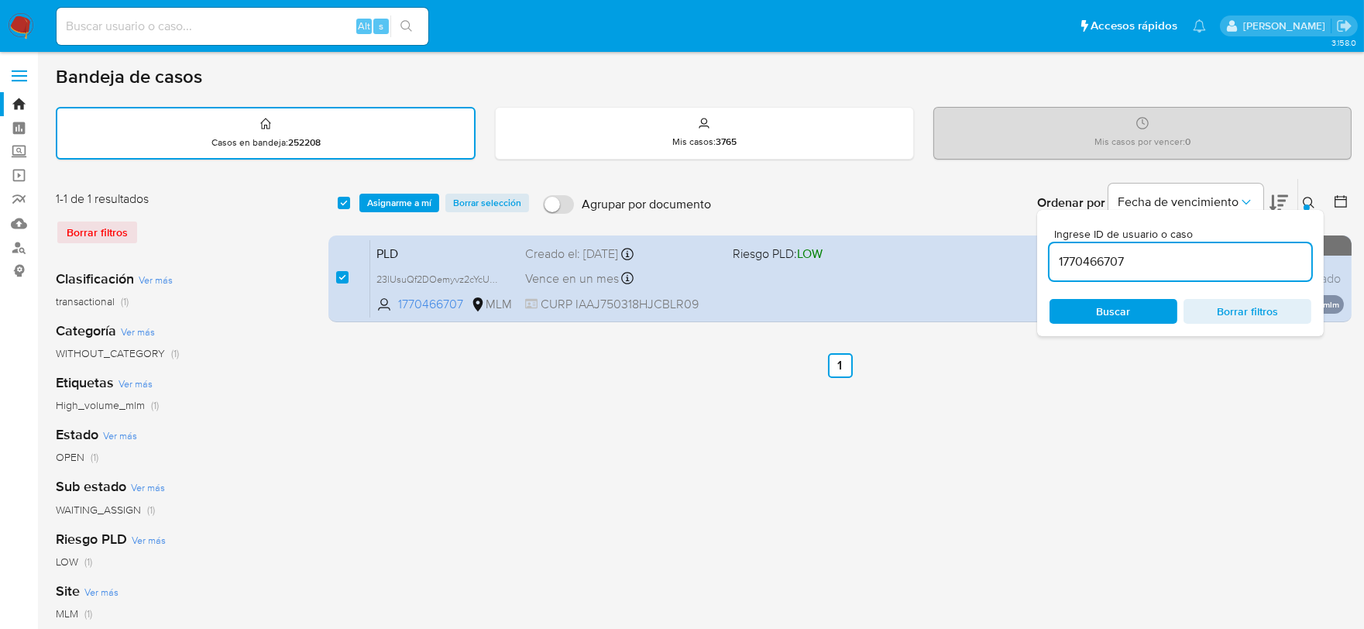
click at [1085, 259] on input "1770466707" at bounding box center [1180, 262] width 262 height 20
paste input "63769431"
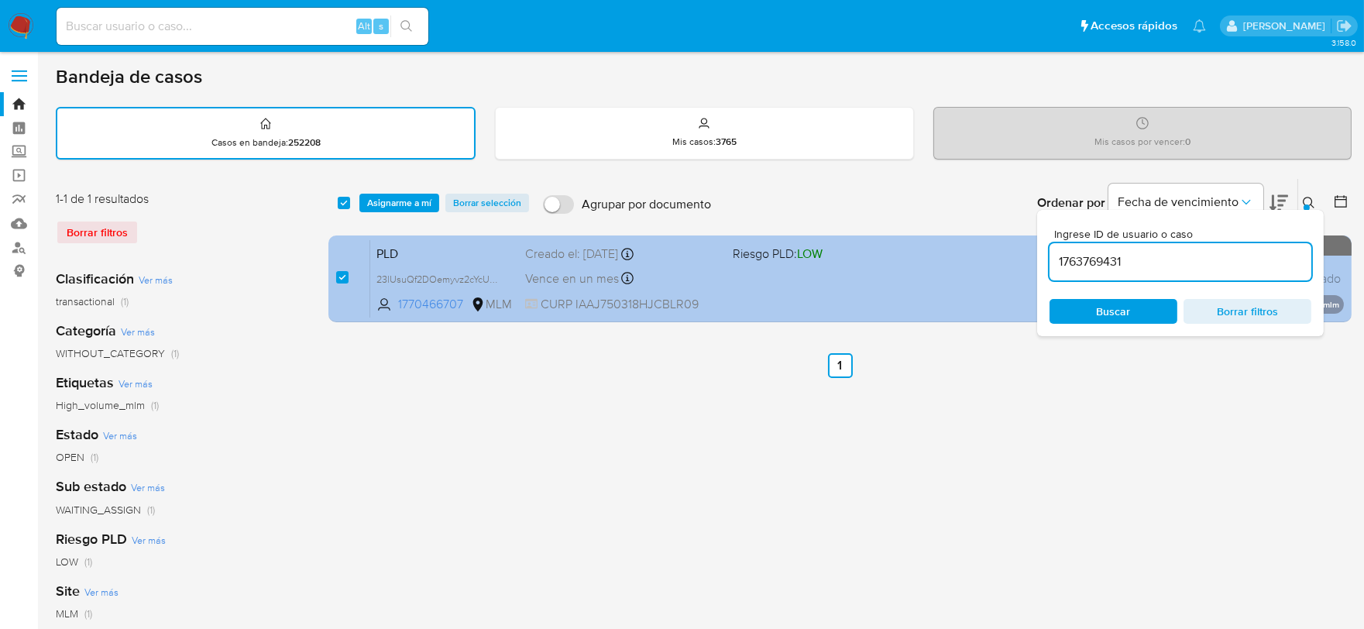
type input "1763769431"
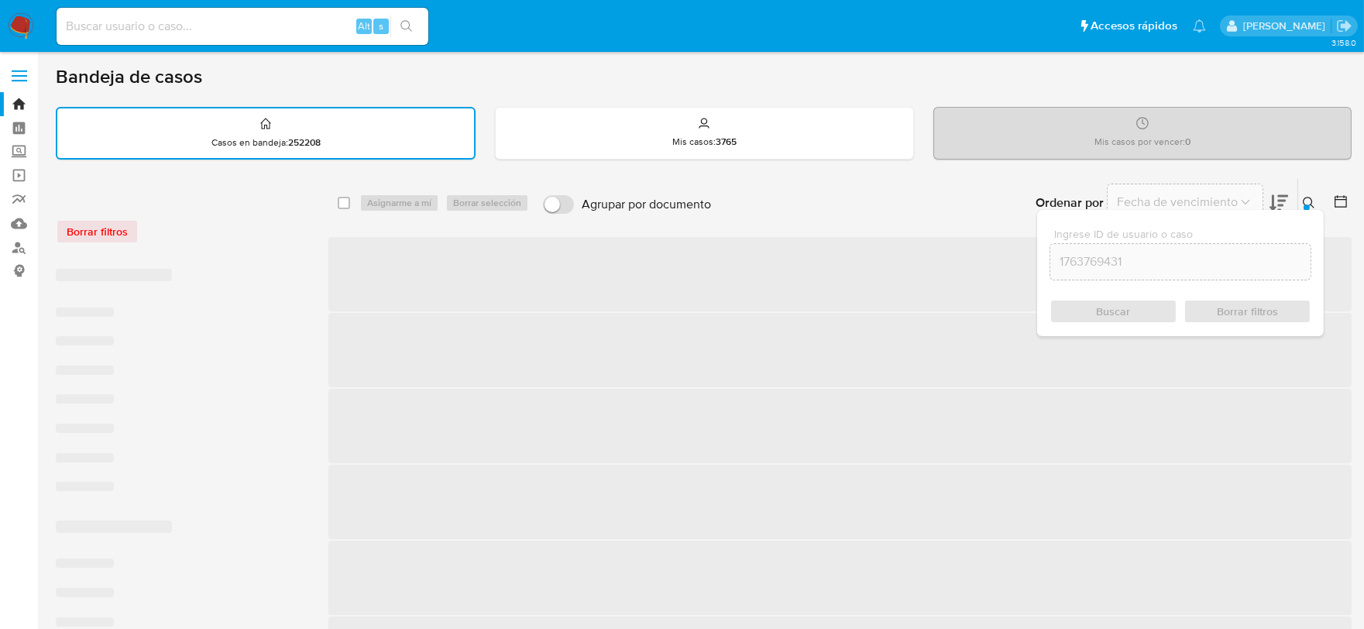
checkbox input "false"
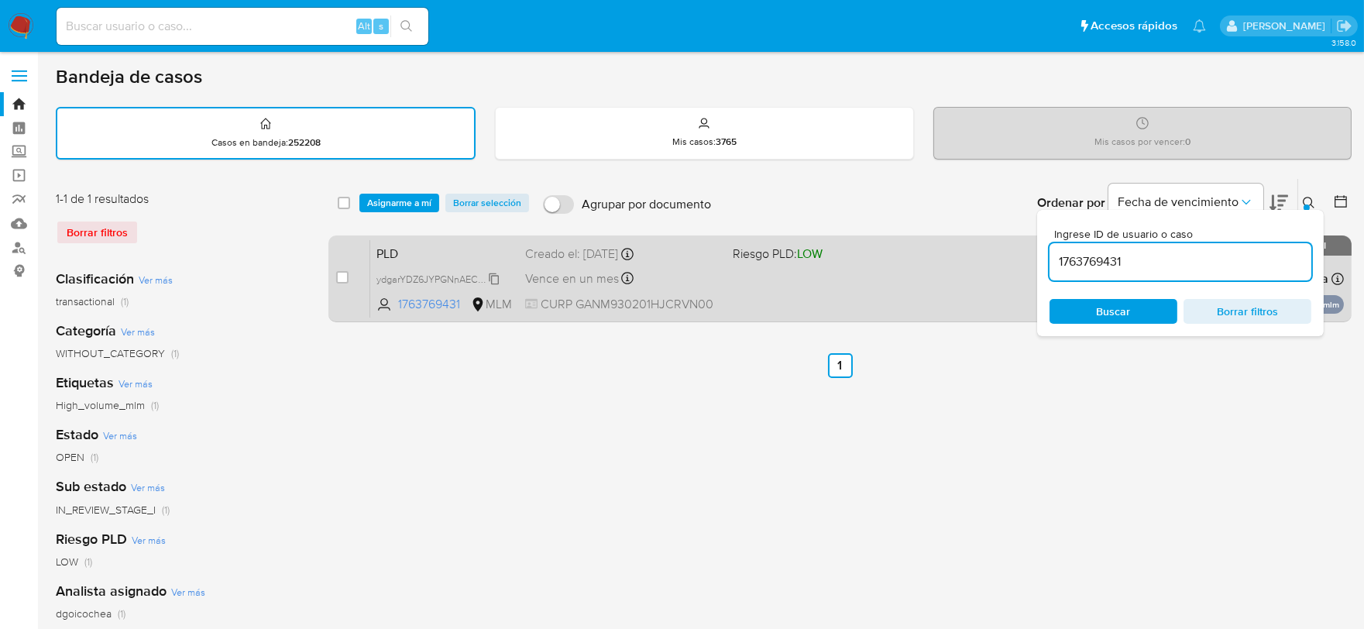
click at [497, 276] on span "ydgarYDZ6JYPGNnAEC4SRWdn" at bounding box center [444, 277] width 137 height 17
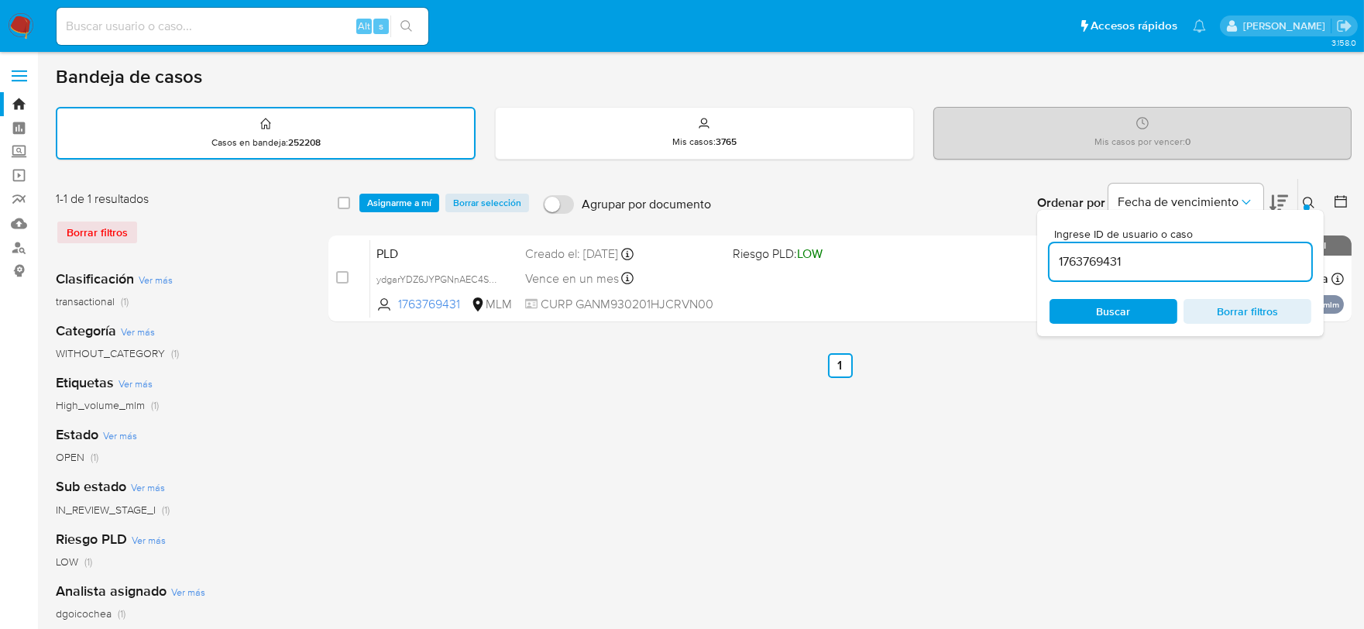
click at [418, 198] on span "Asignarme a mí" at bounding box center [399, 202] width 64 height 15
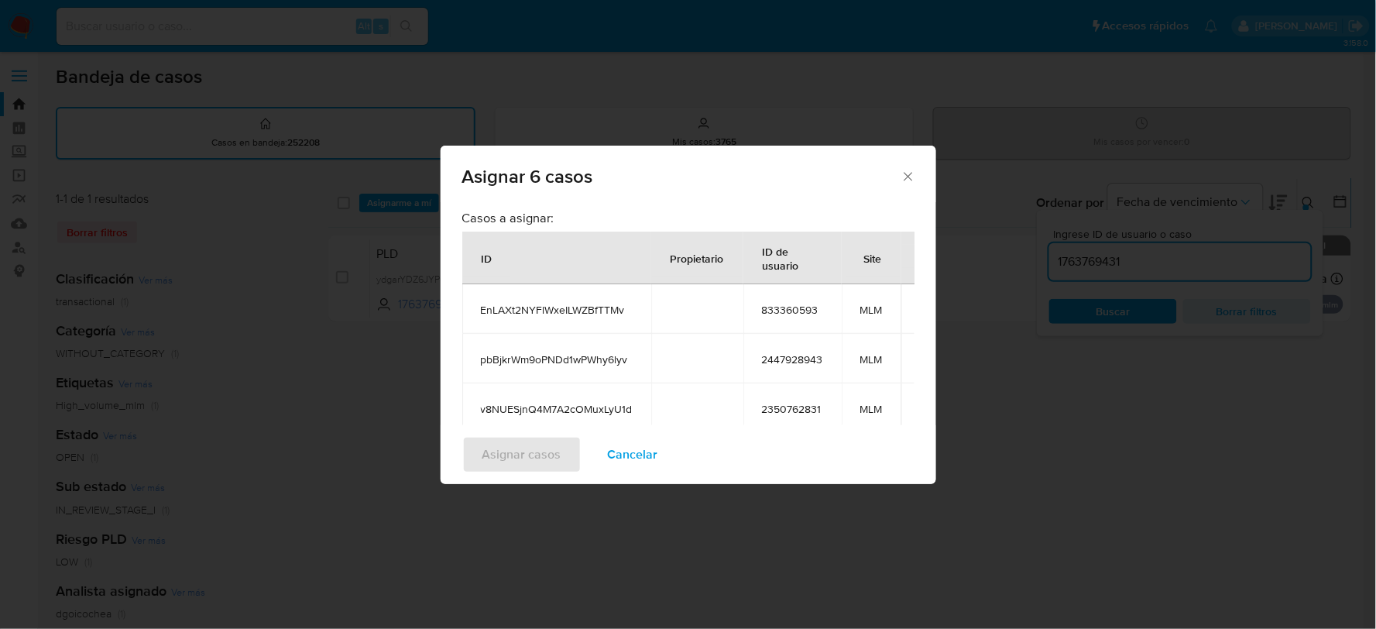
click at [530, 323] on td "EnLAXt2NYFlWxeILWZBfTTMv" at bounding box center [556, 309] width 189 height 50
click at [525, 308] on span "EnLAXt2NYFlWxeILWZBfTTMv" at bounding box center [557, 310] width 152 height 14
copy span "EnLAXt2NYFlWxeILWZBfTTMv"
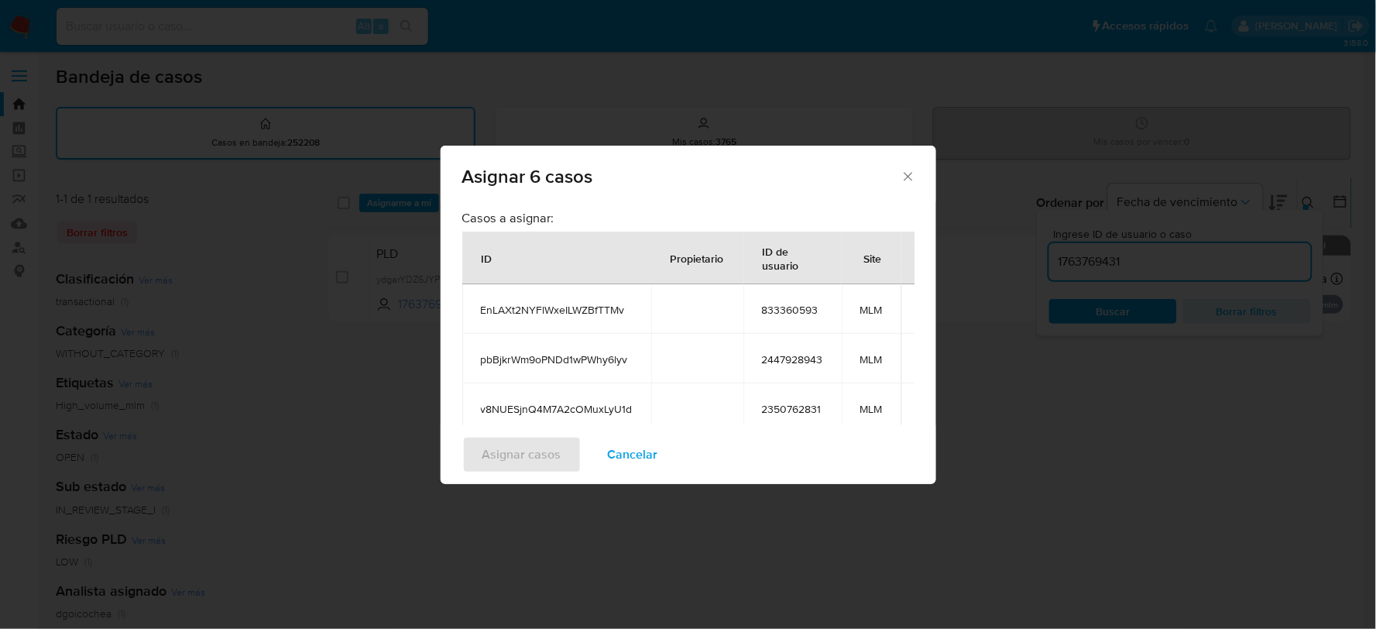
click at [523, 355] on span "pbBjkrWm9oPNDd1wPWhy6lyv" at bounding box center [557, 359] width 152 height 14
copy span "pbBjkrWm9oPNDd1wPWhy6lyv"
click at [576, 402] on span "v8NUESjnQ4M7A2cOMuxLyU1d" at bounding box center [557, 409] width 152 height 14
click at [575, 402] on span "v8NUESjnQ4M7A2cOMuxLyU1d" at bounding box center [557, 409] width 152 height 14
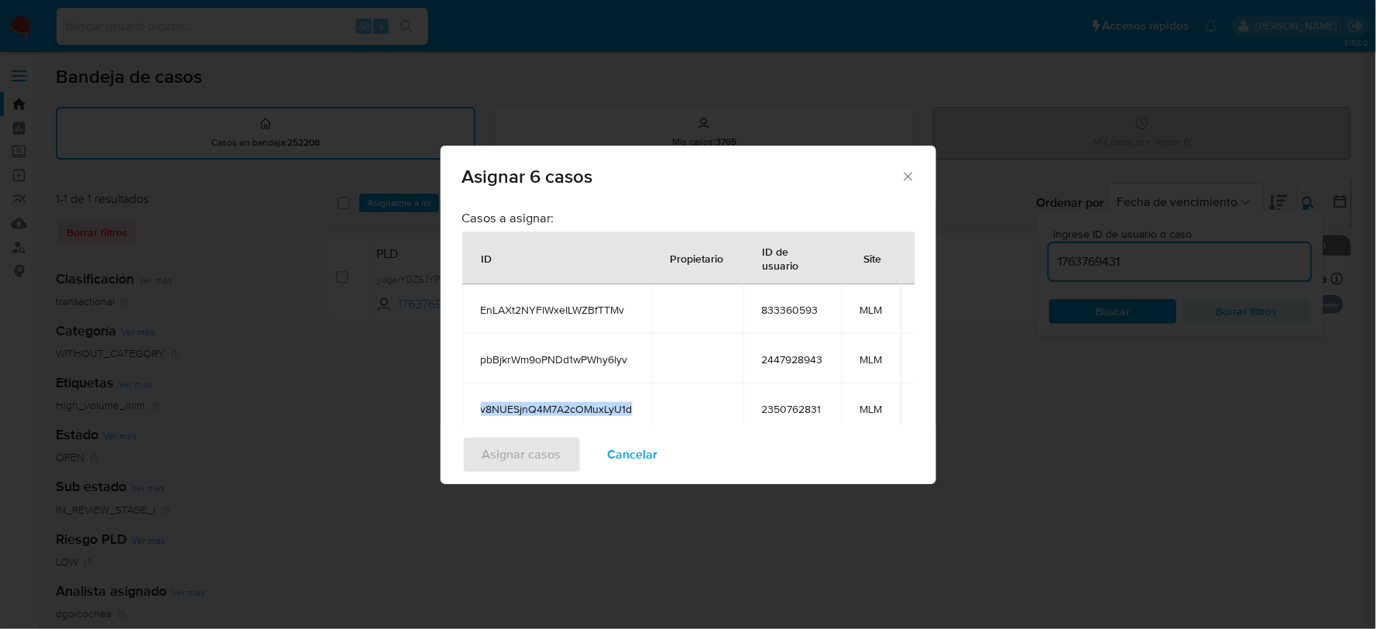
copy span "v8NUESjnQ4M7A2cOMuxLyU1d"
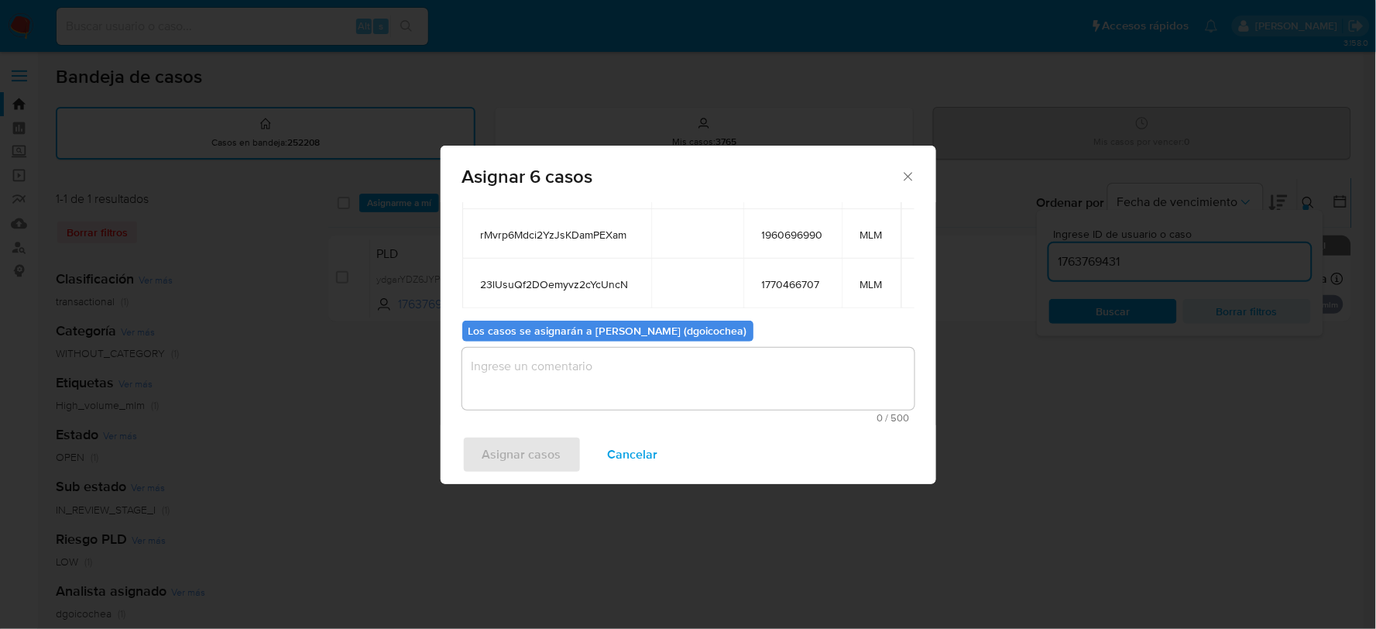
click at [668, 370] on textarea "assign-modal" at bounding box center [688, 379] width 452 height 62
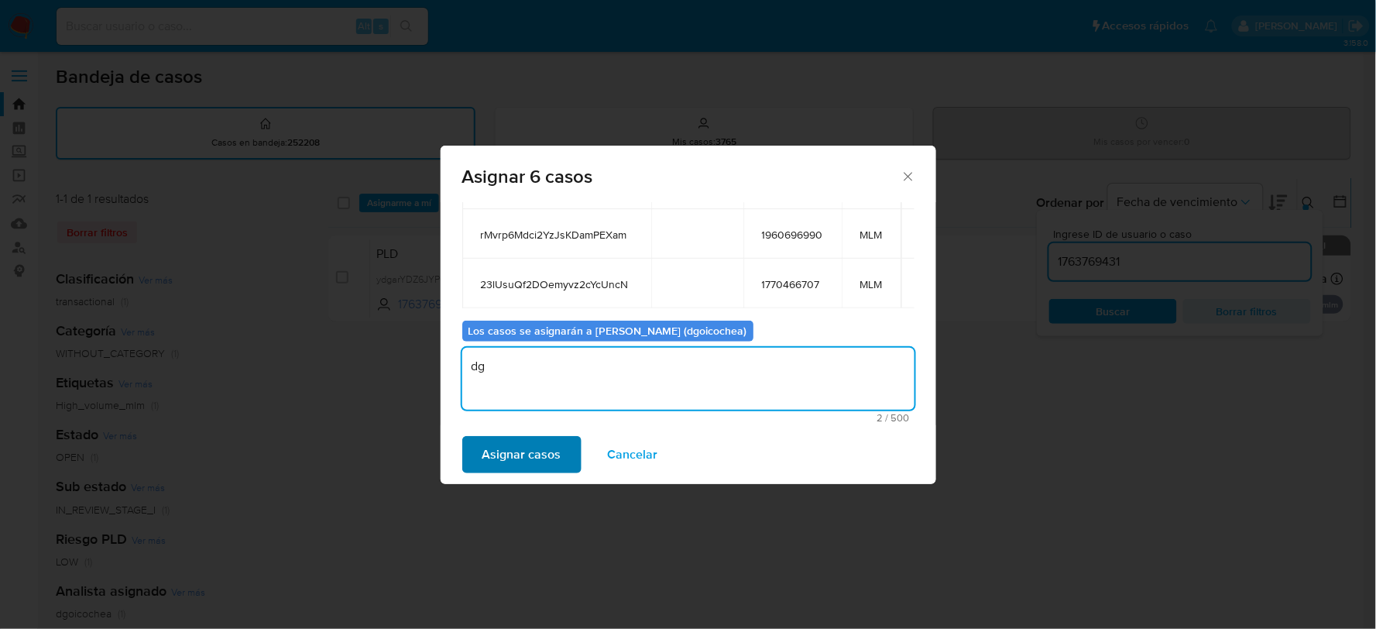
type textarea "dg"
click at [523, 446] on span "Asignar casos" at bounding box center [521, 455] width 79 height 34
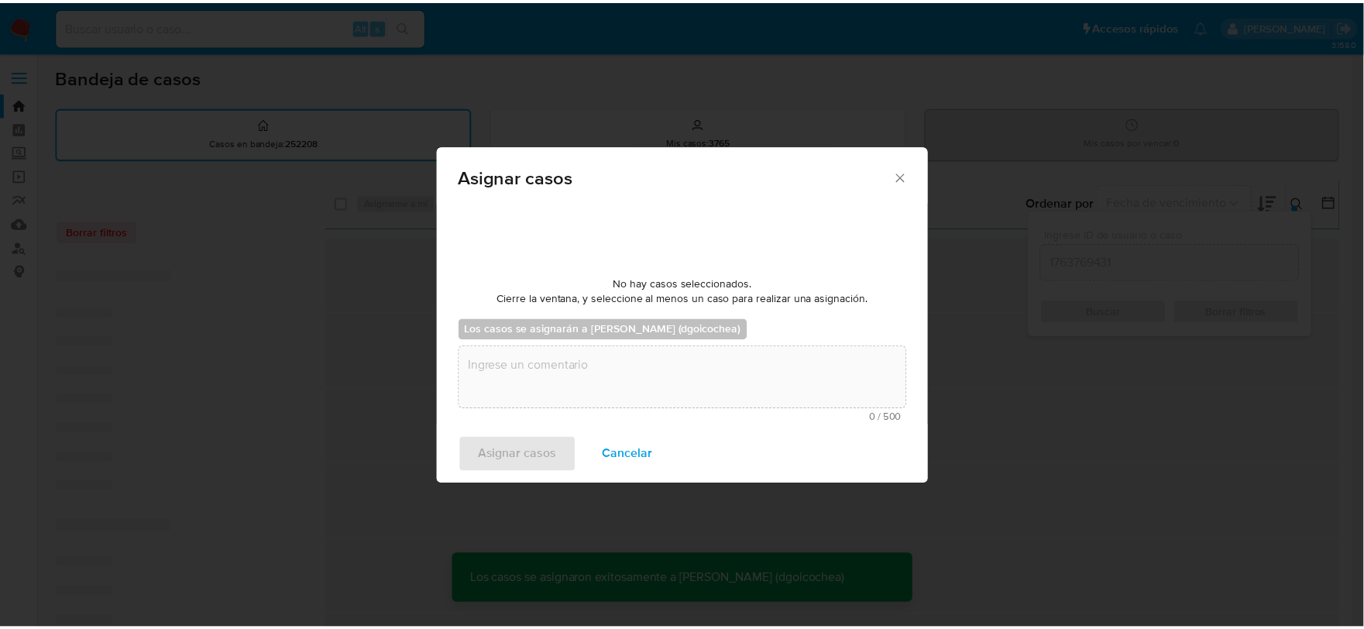
scroll to position [94, 0]
